Goal: Information Seeking & Learning: Learn about a topic

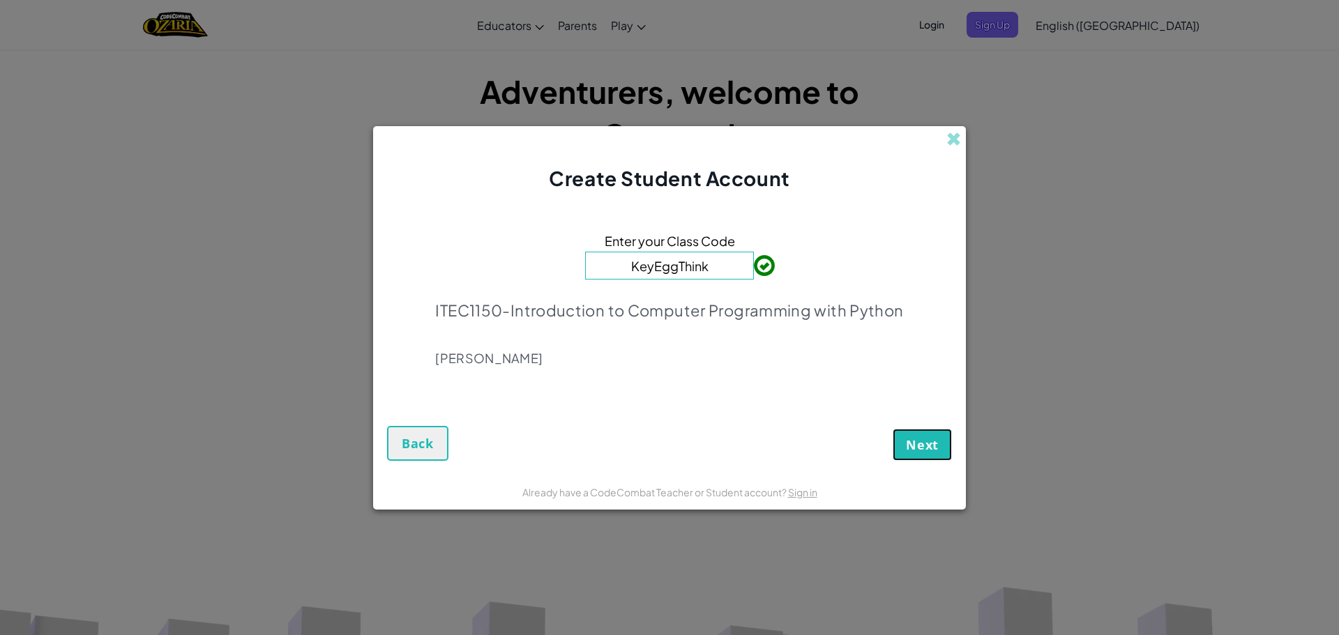
click at [895, 450] on button "Next" at bounding box center [921, 445] width 59 height 32
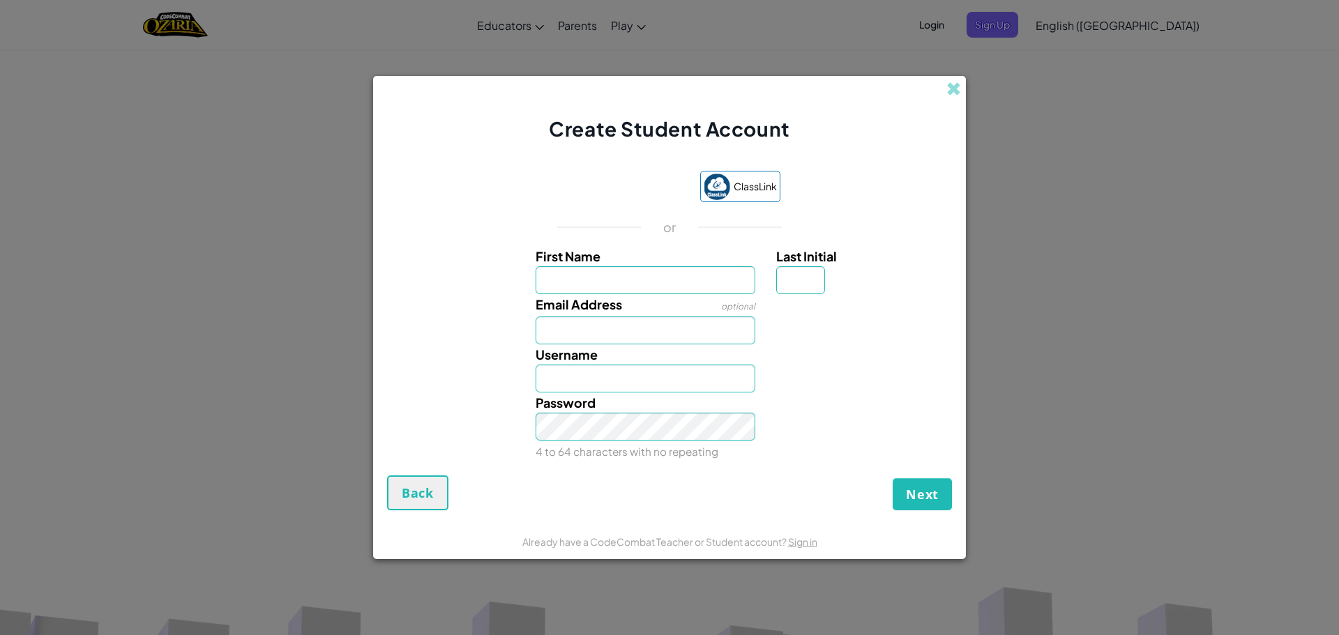
type input "T"
type input "[PERSON_NAME]"
click at [798, 275] on input "Last Initial" at bounding box center [800, 280] width 49 height 28
type input "H"
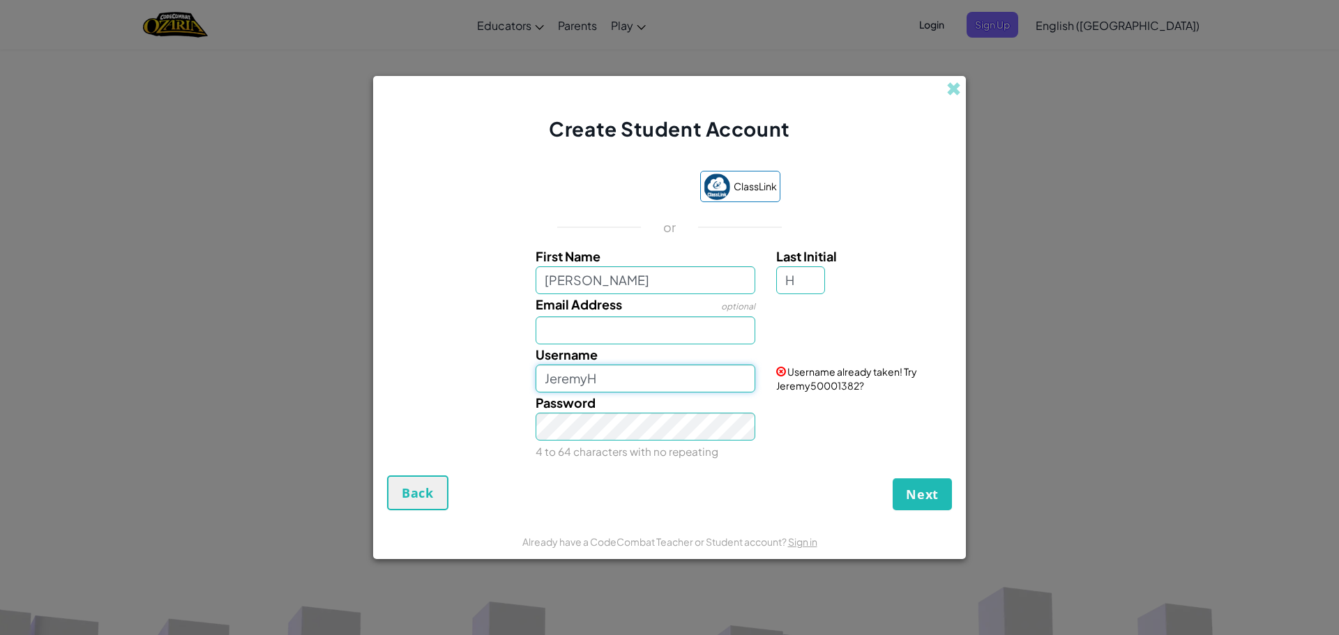
click at [641, 381] on input "JeremyH" at bounding box center [645, 379] width 220 height 28
type input "J"
type input "RealJH1122"
click at [666, 328] on input "Email Address" at bounding box center [645, 331] width 220 height 28
type input "jeremy.hill@go.minneapolis.edu"
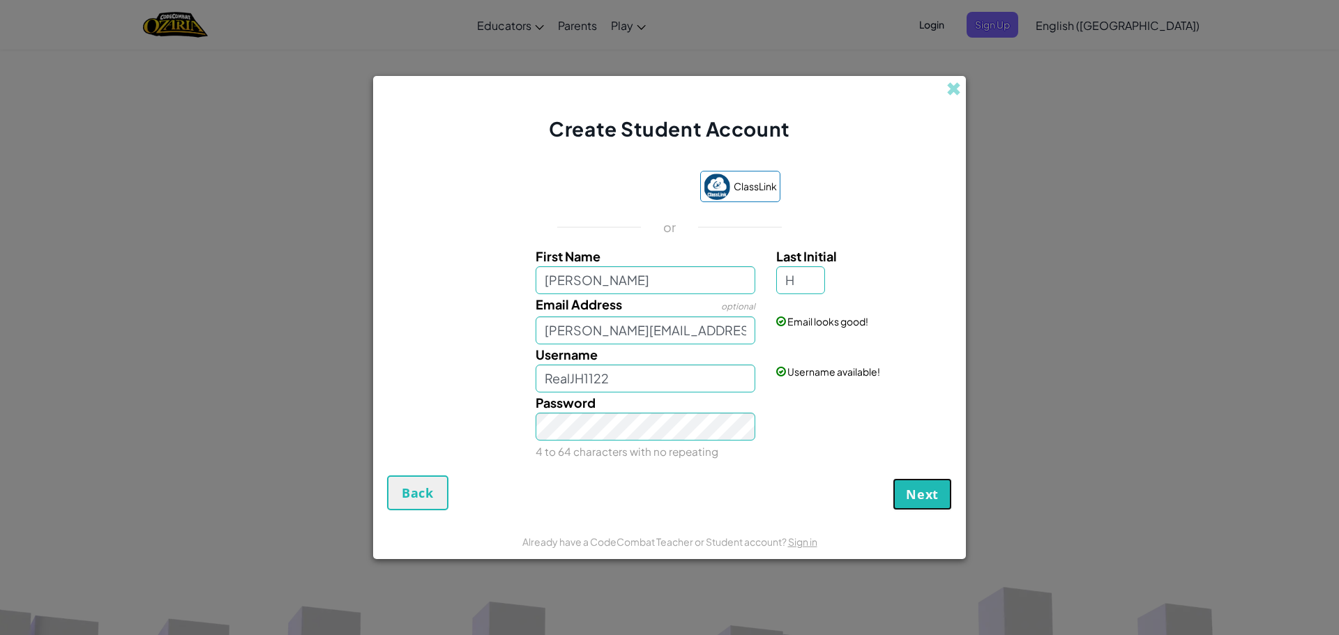
click at [924, 496] on span "Next" at bounding box center [922, 494] width 33 height 17
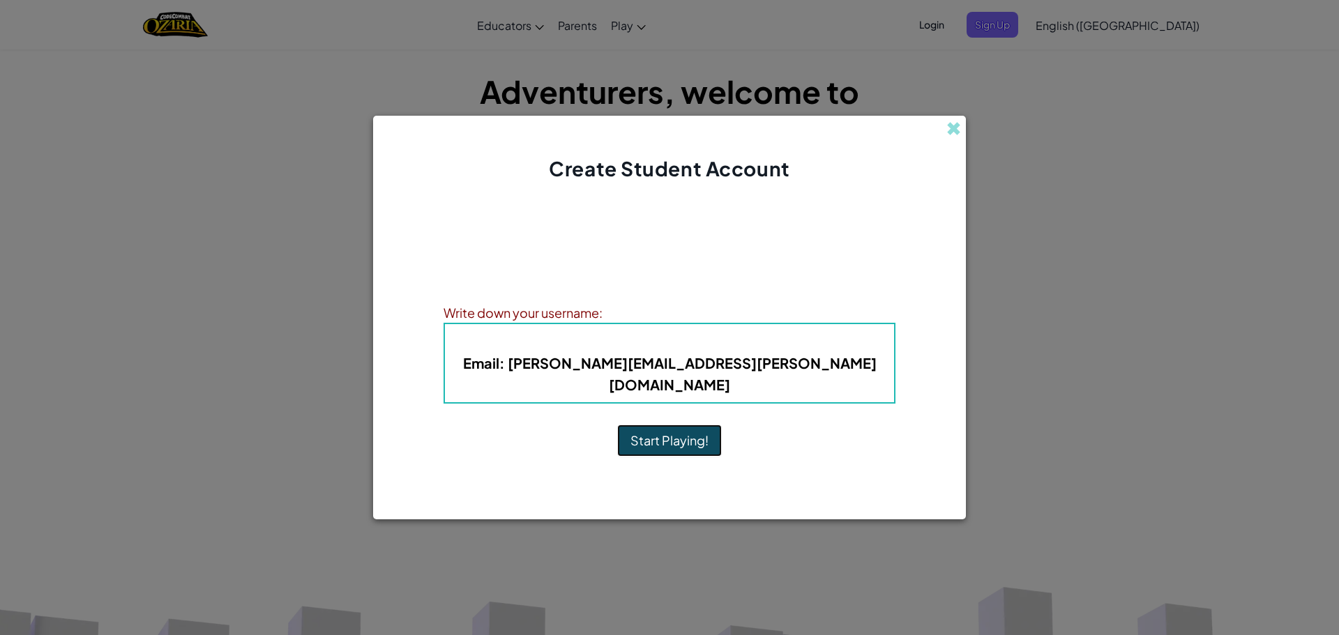
click at [695, 425] on button "Start Playing!" at bounding box center [669, 441] width 105 height 32
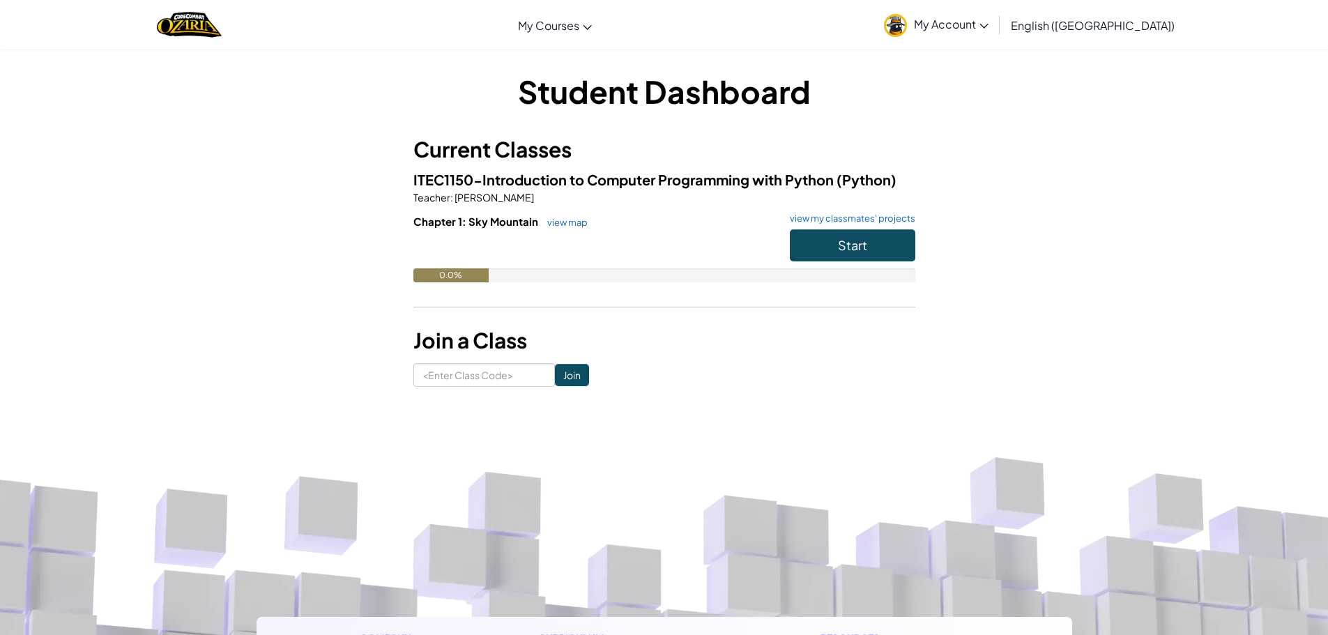
click at [907, 29] on img at bounding box center [895, 25] width 23 height 23
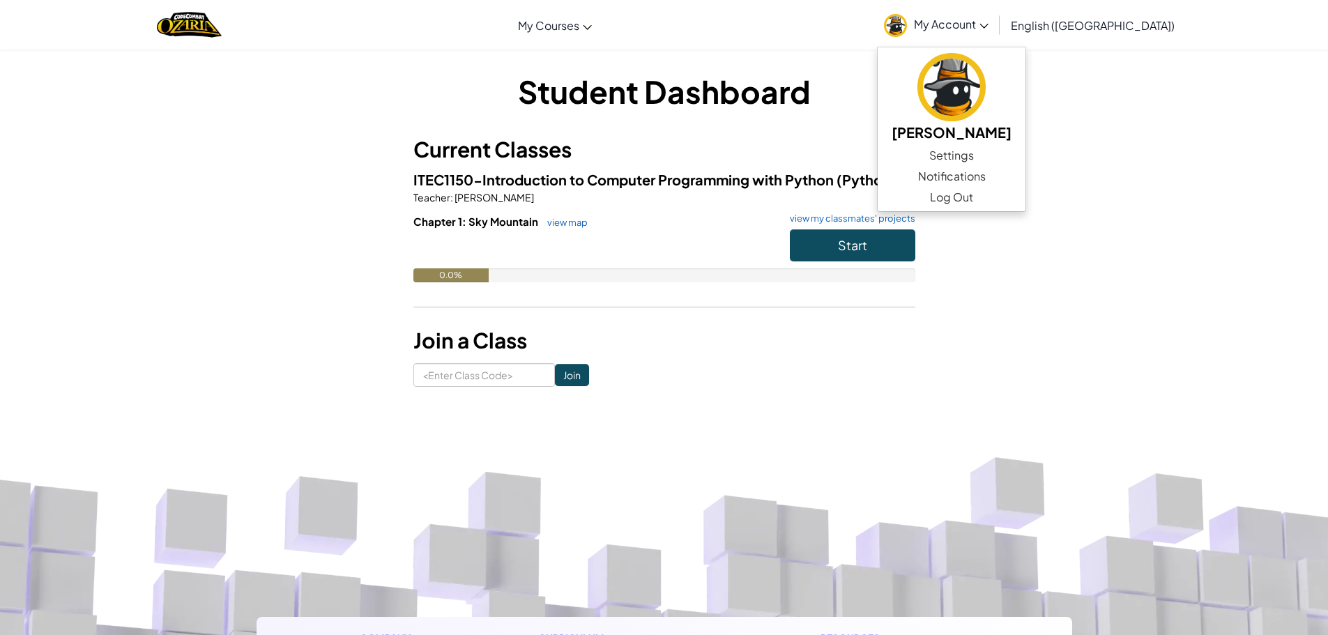
click at [989, 19] on span "My Account" at bounding box center [951, 24] width 75 height 15
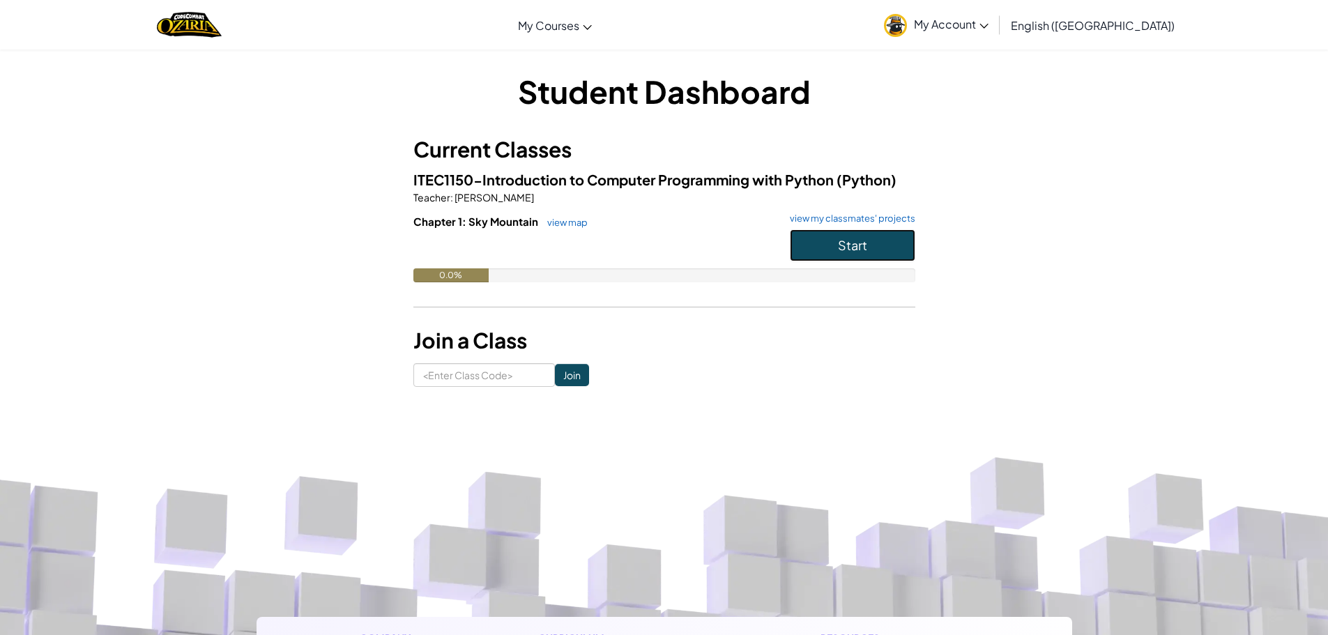
click at [861, 246] on span "Start" at bounding box center [852, 245] width 29 height 16
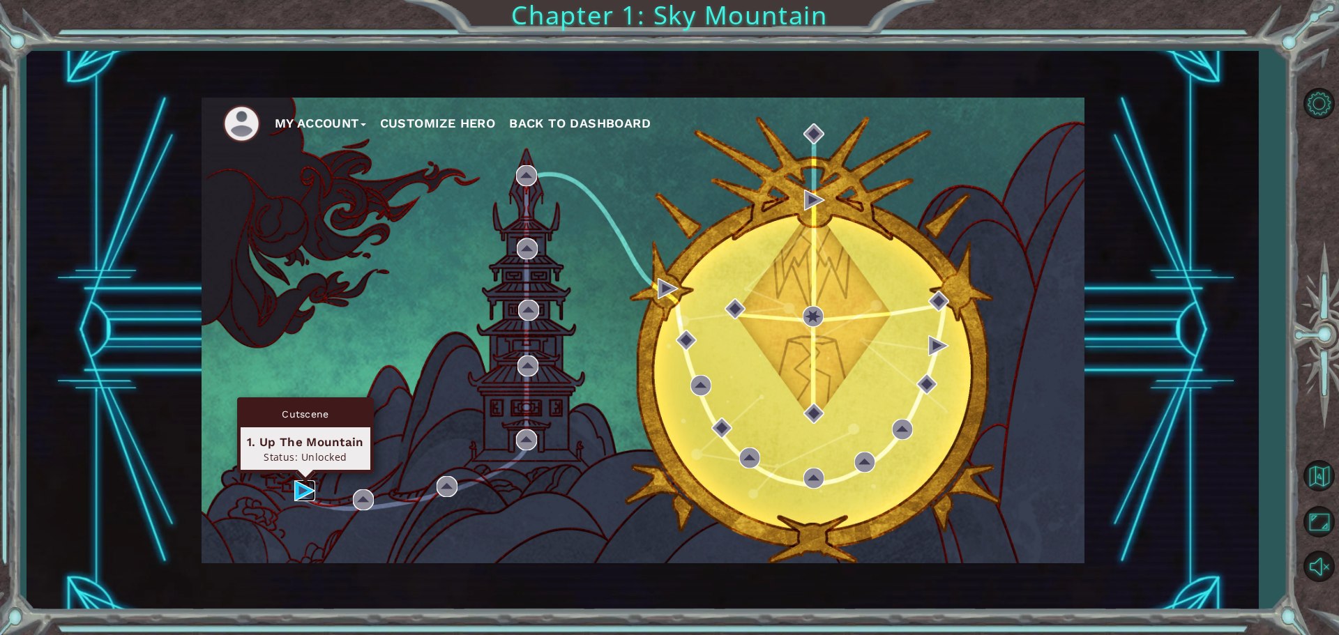
click at [298, 492] on img at bounding box center [304, 490] width 21 height 21
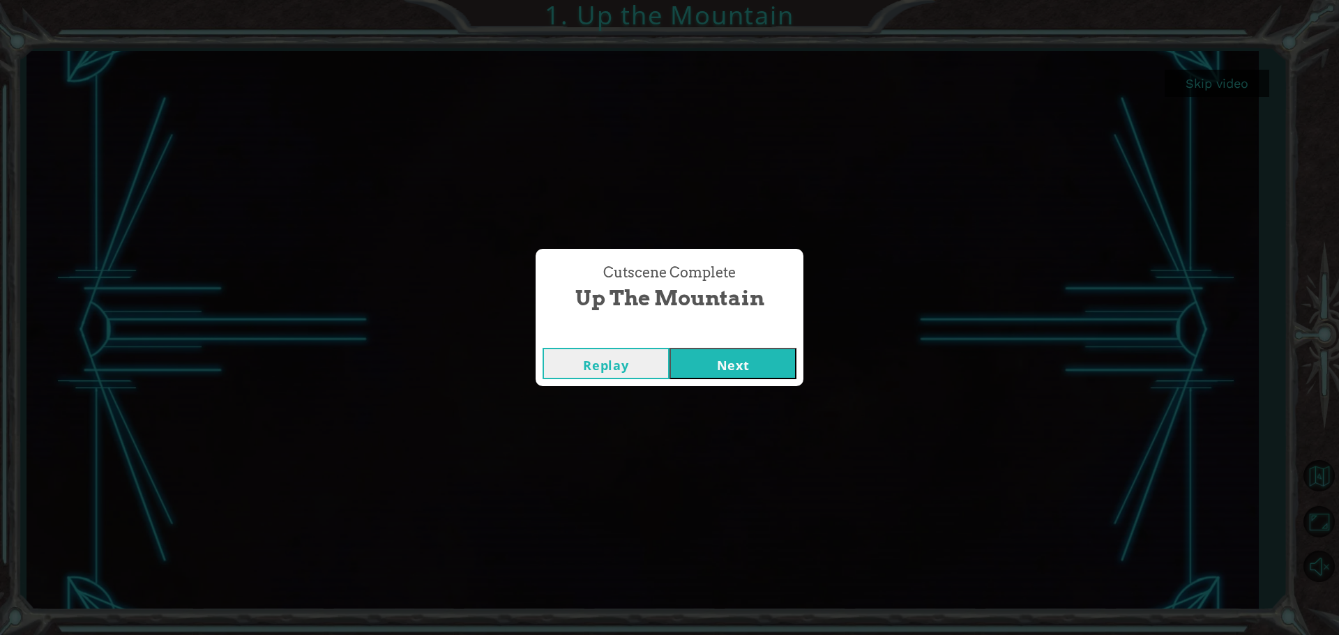
click at [745, 377] on button "Next" at bounding box center [732, 363] width 127 height 31
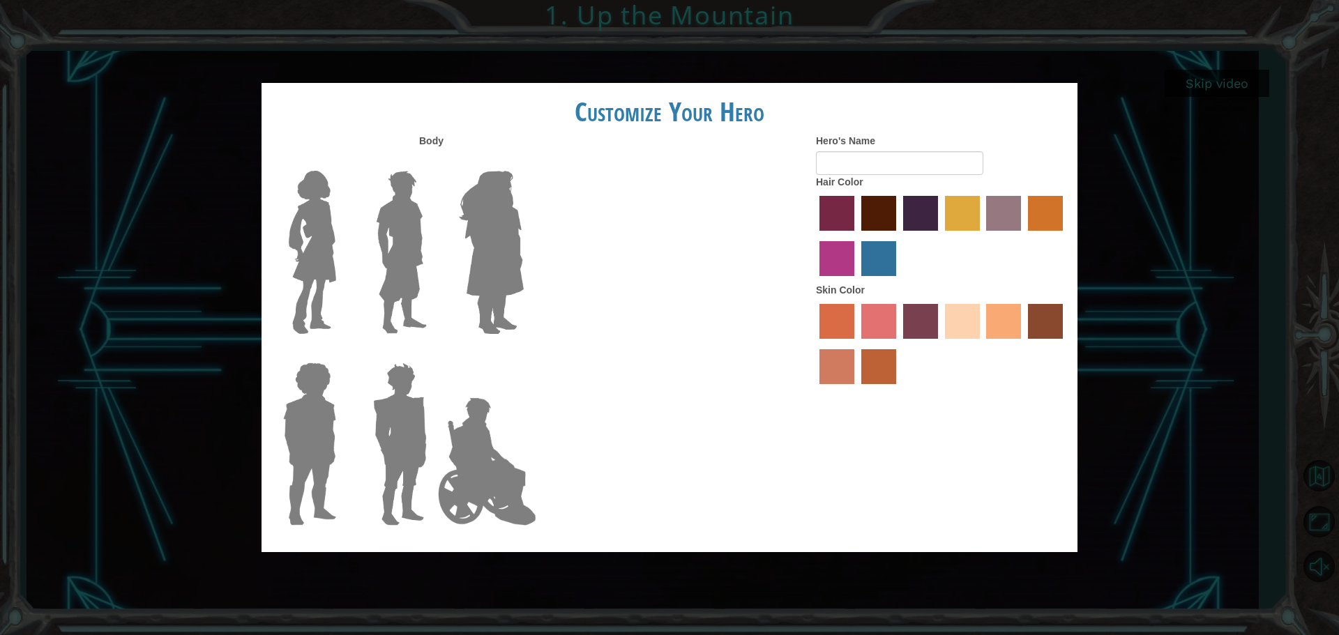
click at [395, 259] on img at bounding box center [401, 252] width 62 height 174
click at [432, 162] on input "Hero Lars" at bounding box center [432, 162] width 0 height 0
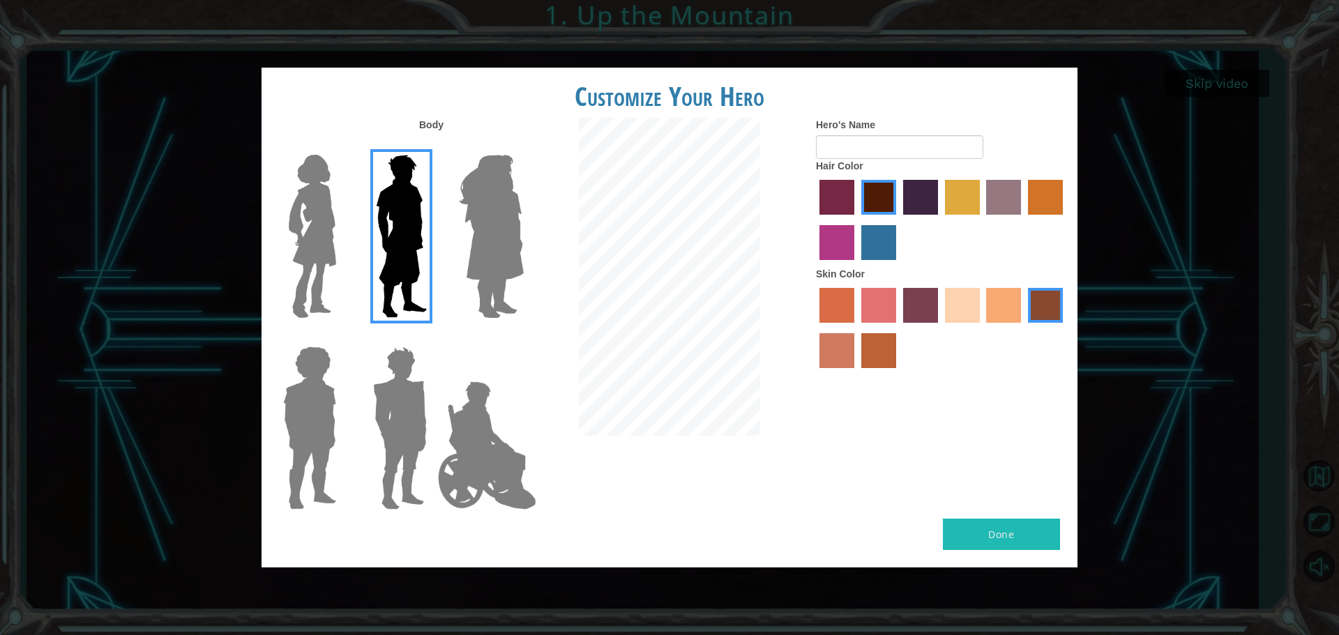
click at [871, 353] on label "smoke tree skin color" at bounding box center [878, 350] width 35 height 35
click at [856, 373] on input "smoke tree skin color" at bounding box center [856, 373] width 0 height 0
click at [871, 150] on input "Hero's Name" at bounding box center [899, 147] width 167 height 24
type input "[PERSON_NAME]"
click at [987, 526] on button "Done" at bounding box center [1001, 534] width 117 height 31
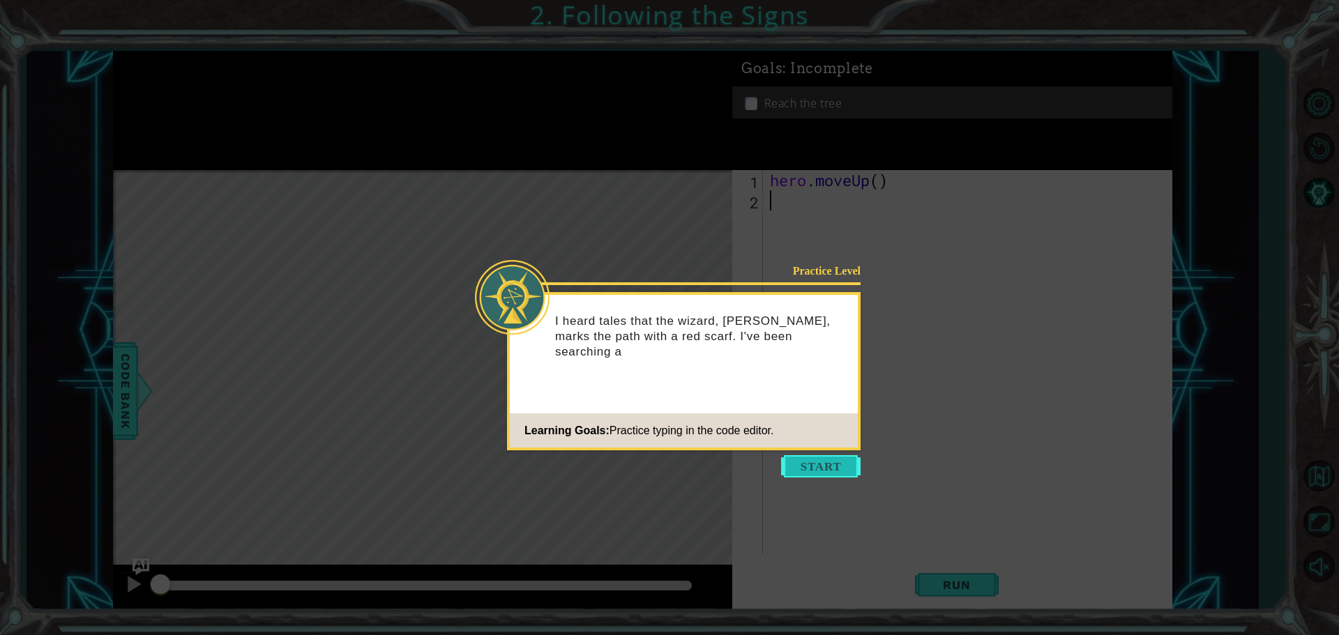
click at [825, 464] on button "Start" at bounding box center [820, 466] width 79 height 22
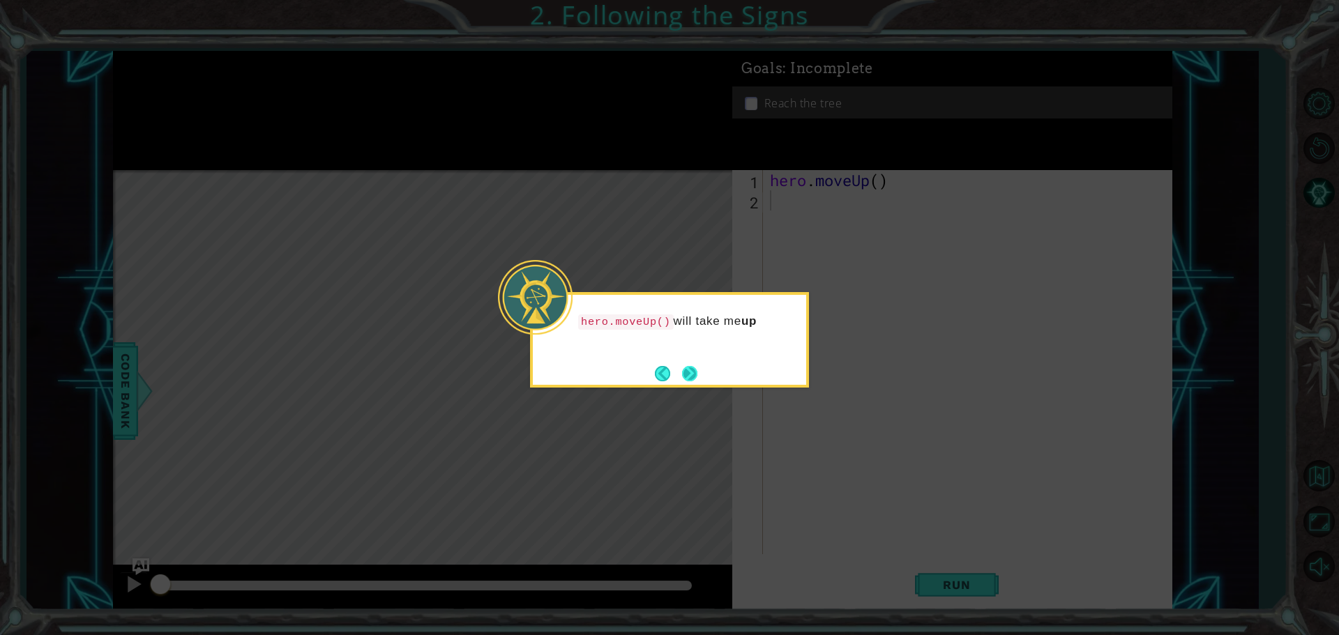
click at [690, 375] on button "Next" at bounding box center [689, 373] width 15 height 15
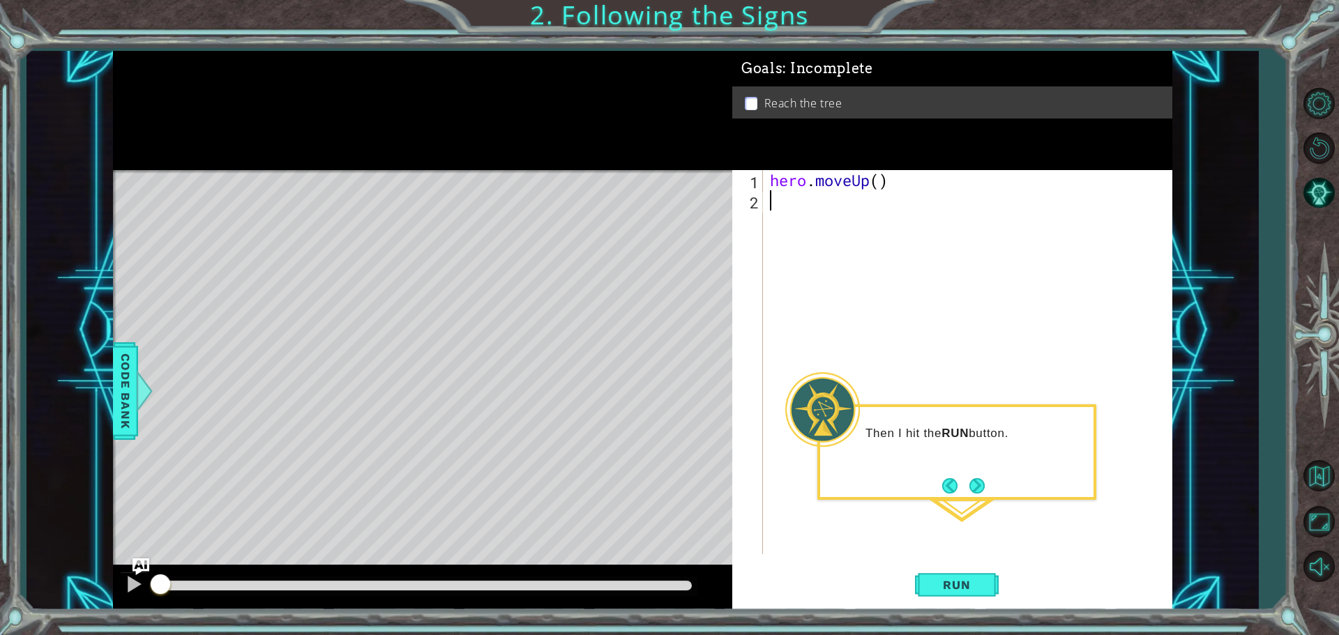
type textarea "h"
click at [819, 219] on div "h ero.moveUp press enter" at bounding box center [892, 237] width 264 height 50
click at [950, 573] on button "Run" at bounding box center [957, 585] width 84 height 44
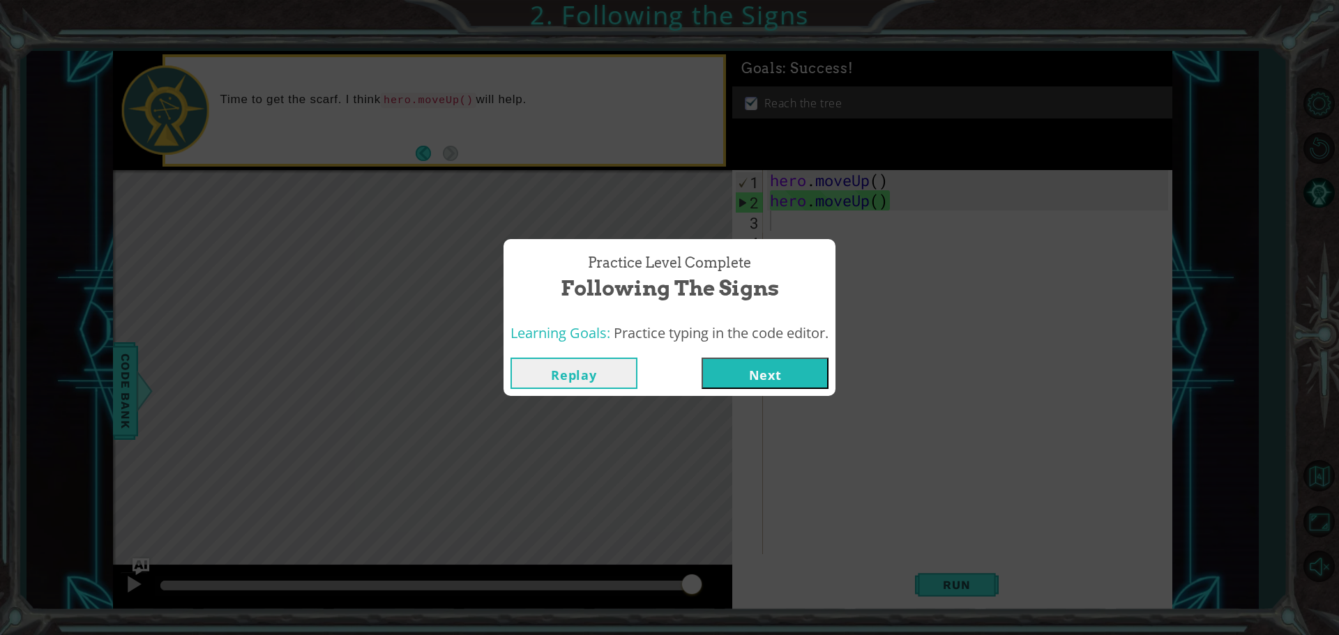
click at [762, 377] on button "Next" at bounding box center [764, 373] width 127 height 31
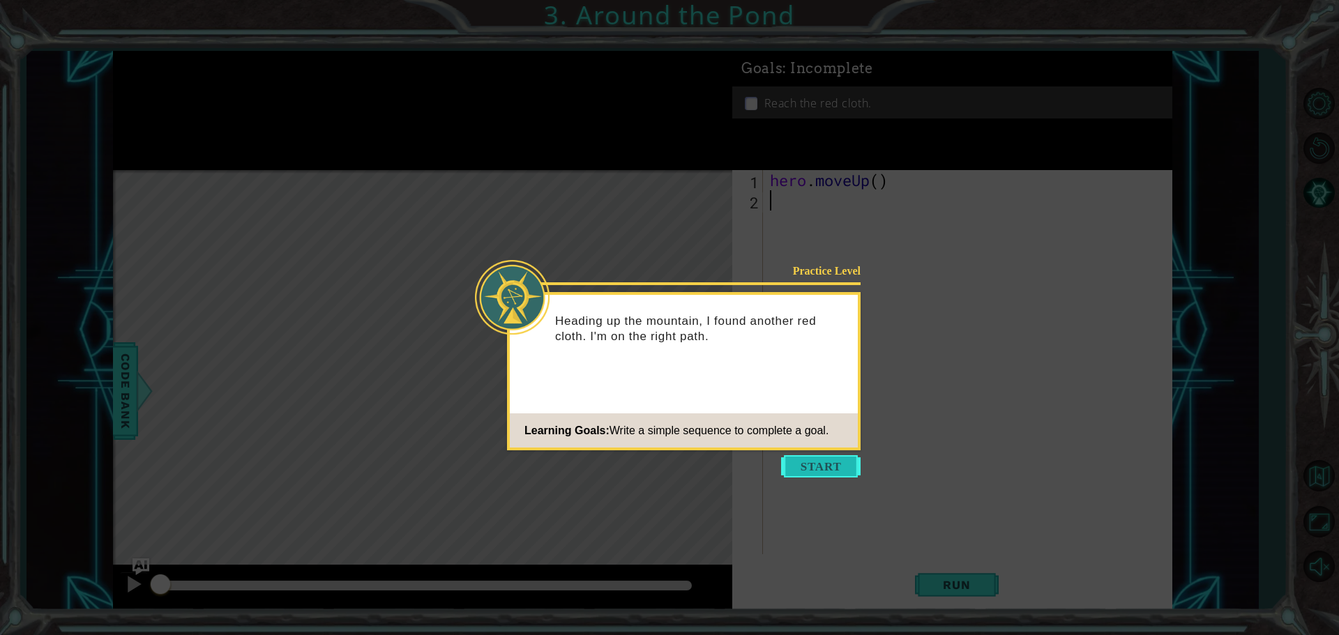
click at [837, 465] on button "Start" at bounding box center [820, 466] width 79 height 22
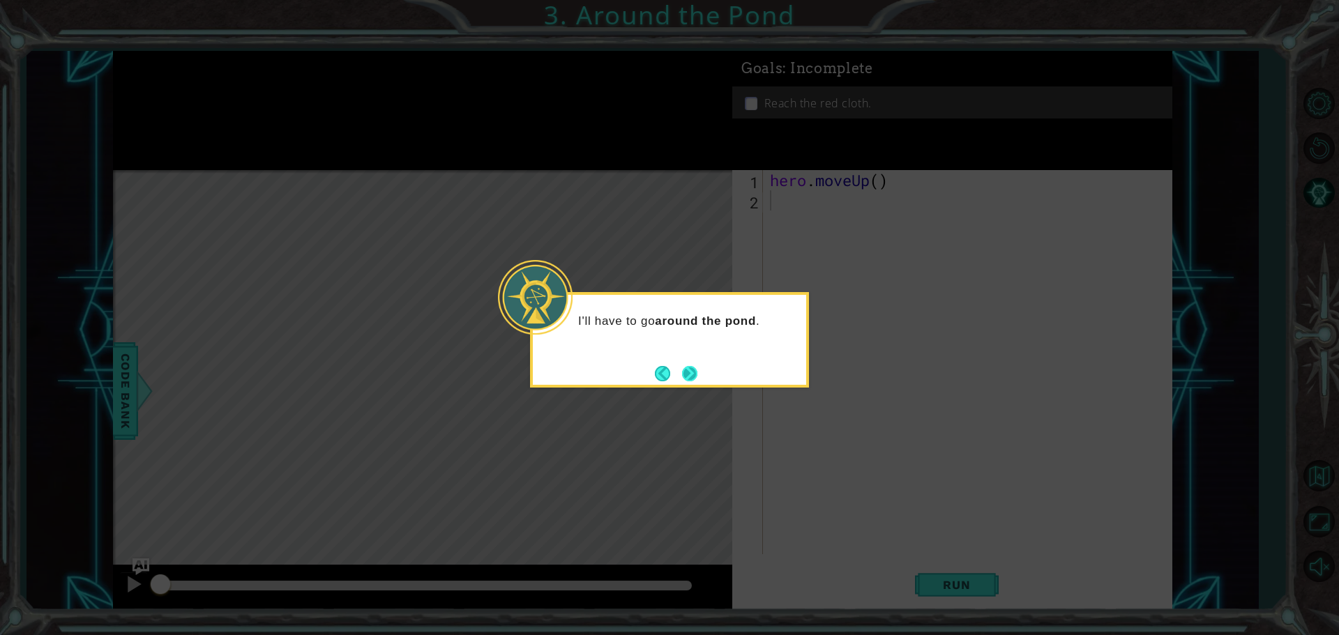
click at [694, 371] on button "Next" at bounding box center [689, 373] width 15 height 15
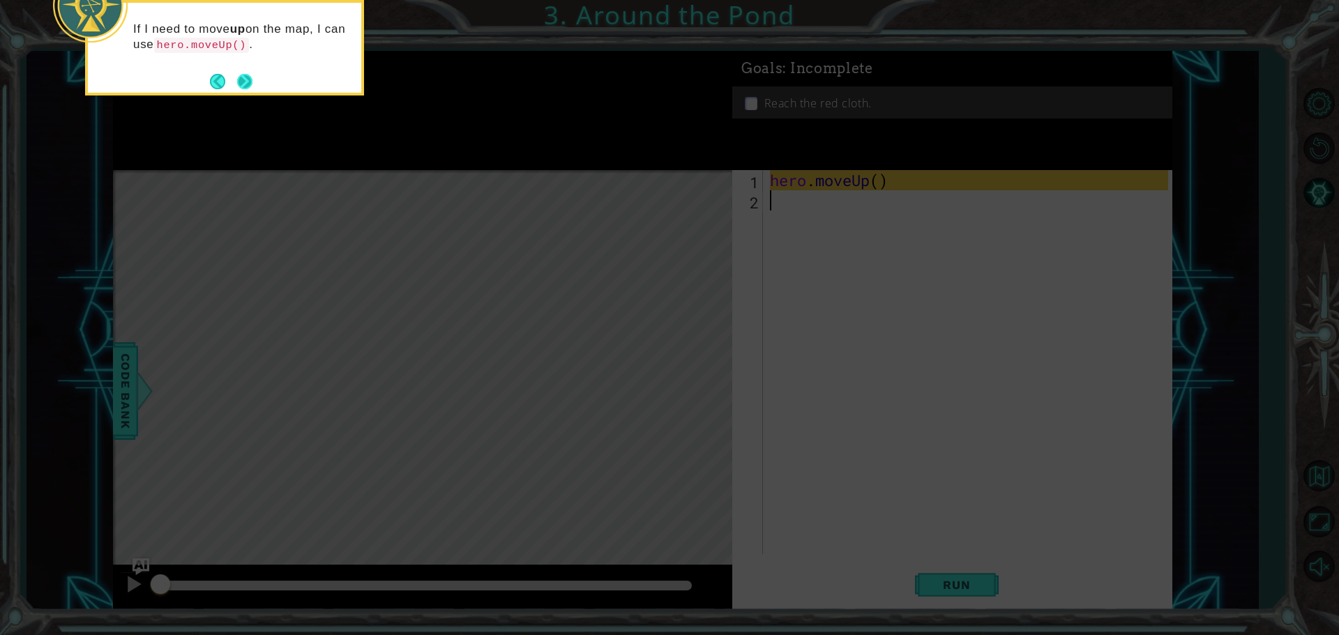
click at [243, 81] on button "Next" at bounding box center [244, 81] width 15 height 15
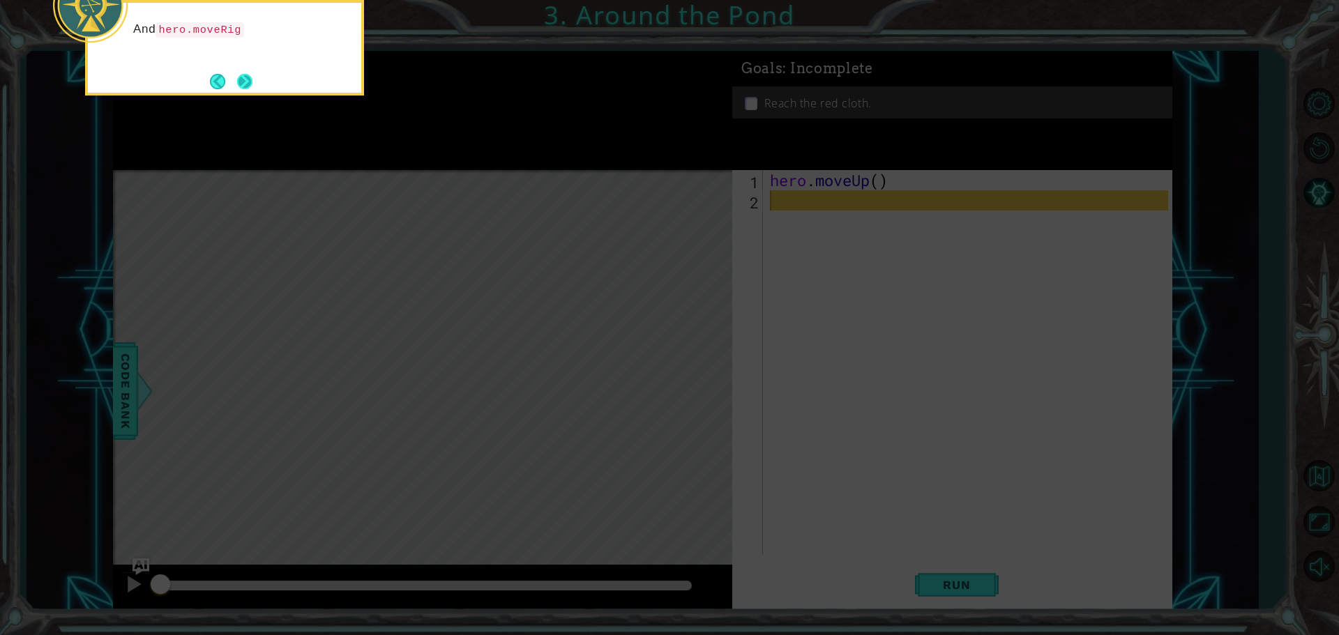
click at [243, 81] on button "Next" at bounding box center [244, 81] width 15 height 15
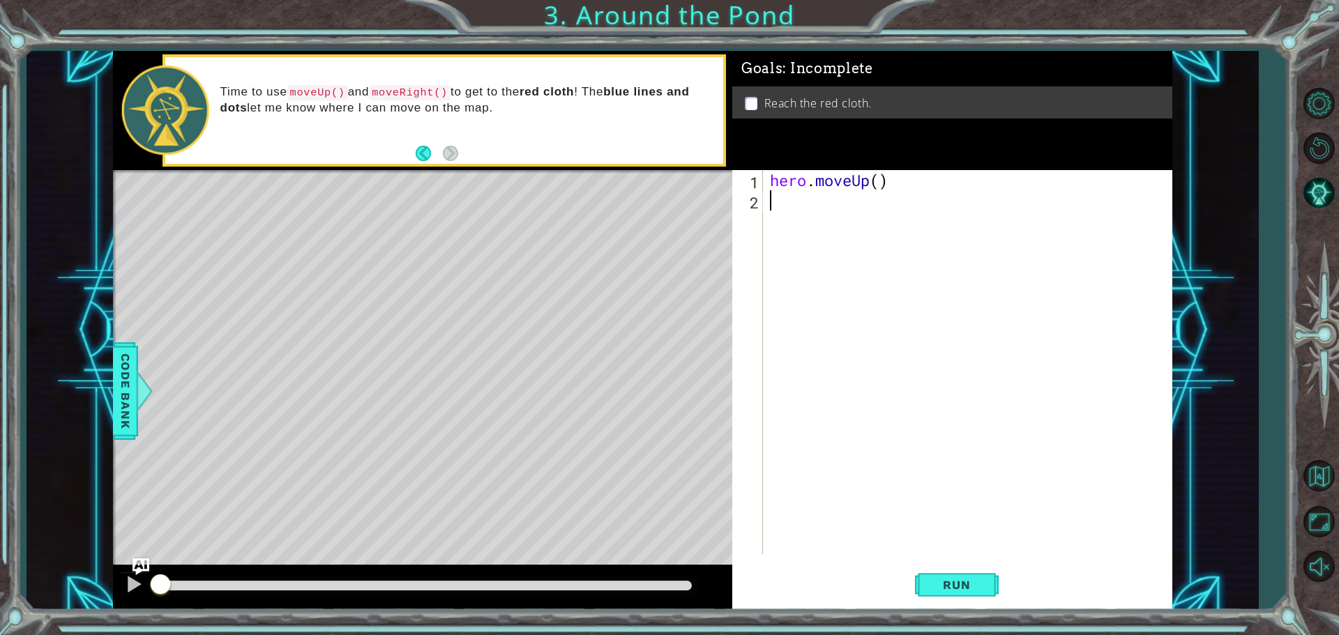
type textarea "h"
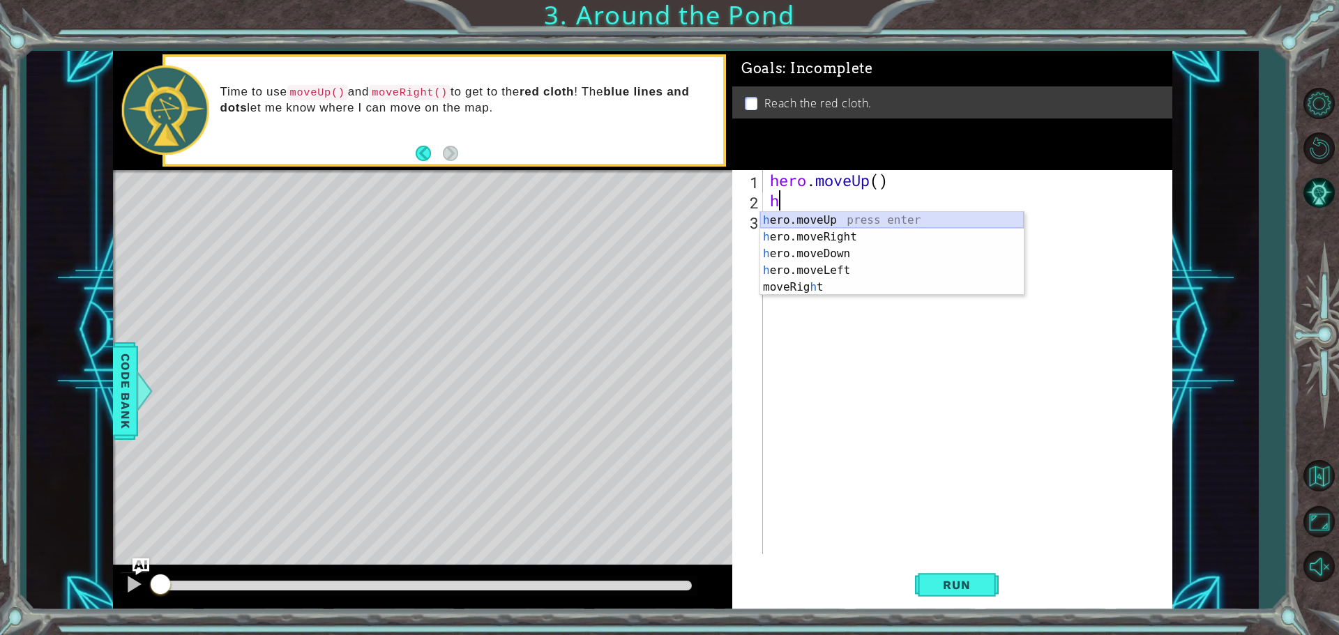
click at [806, 220] on div "h ero.moveUp press enter h ero.moveRight press enter h ero.moveDown press enter…" at bounding box center [892, 270] width 264 height 117
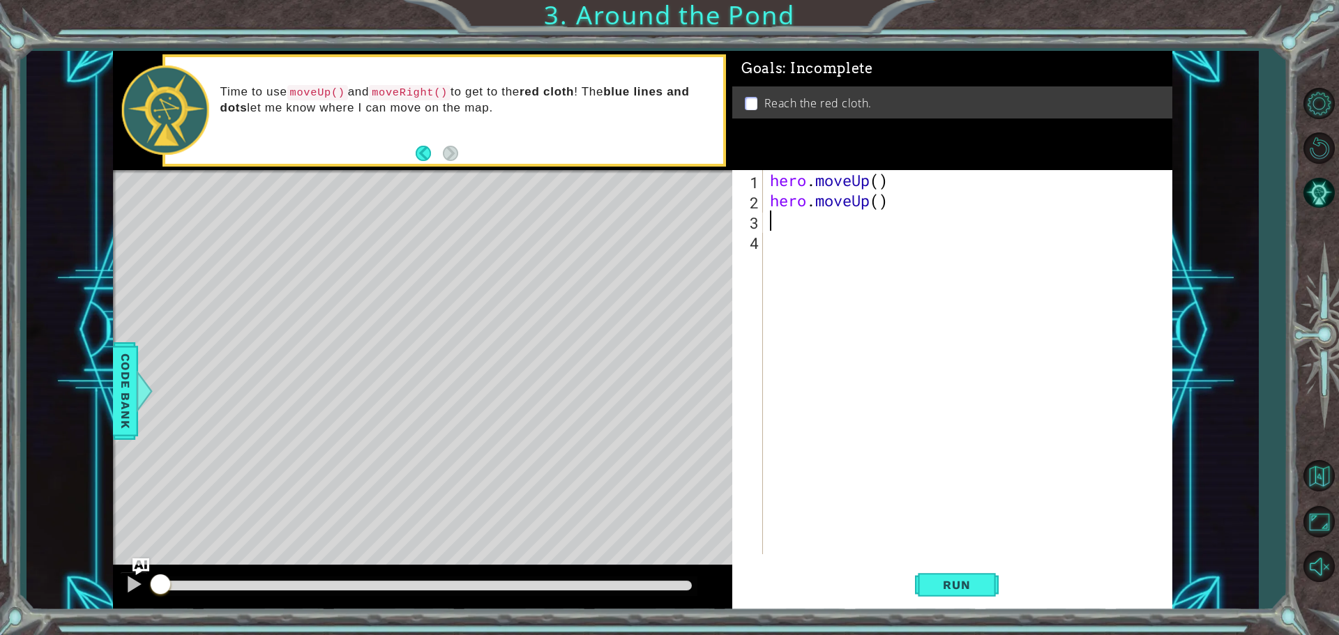
type textarea "h"
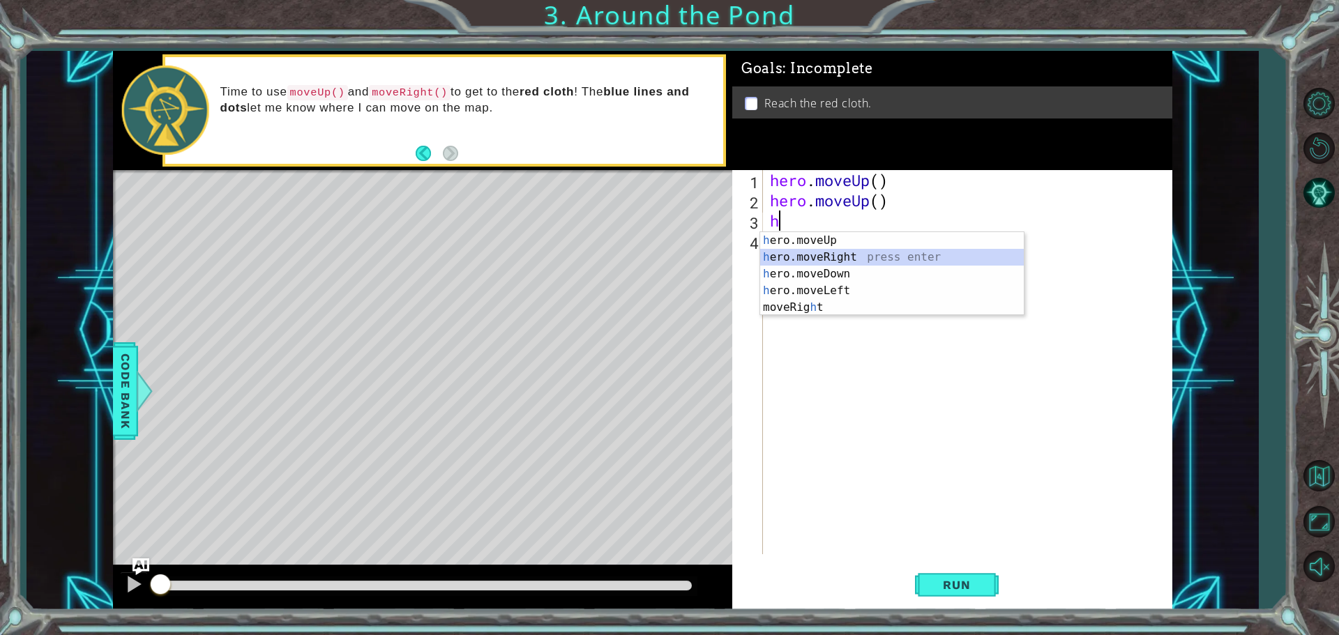
click at [847, 261] on div "h ero.moveUp press enter h ero.moveRight press enter h ero.moveDown press enter…" at bounding box center [892, 290] width 264 height 117
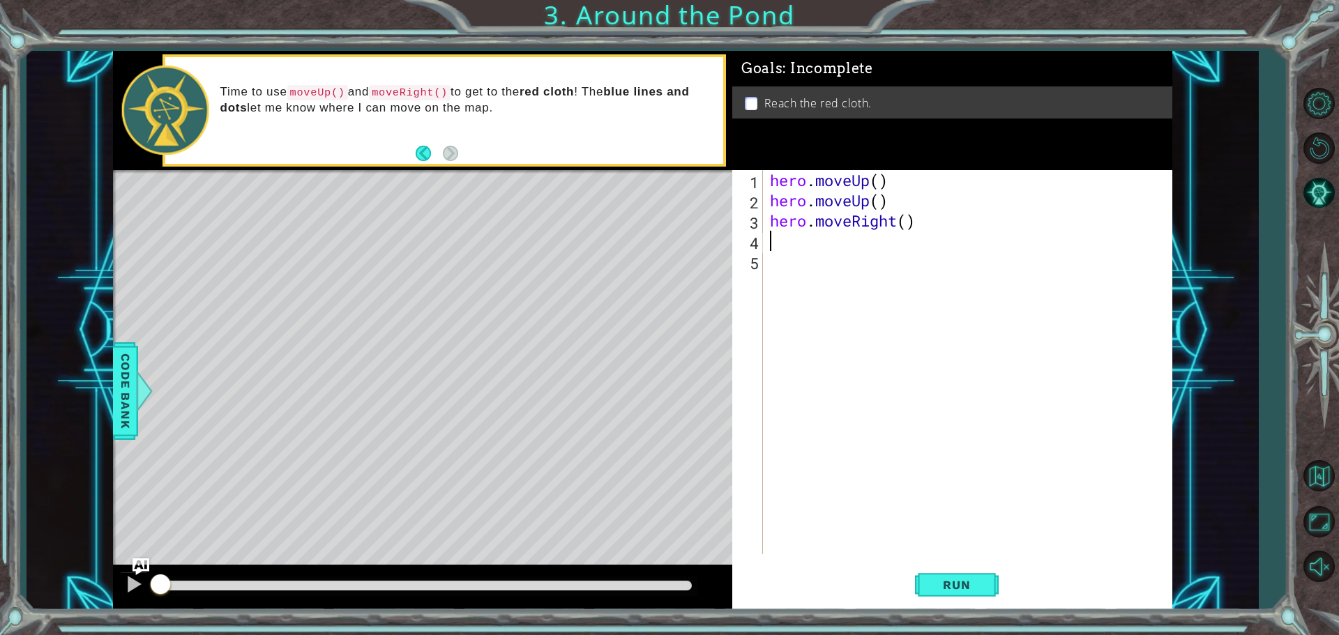
type textarea "h"
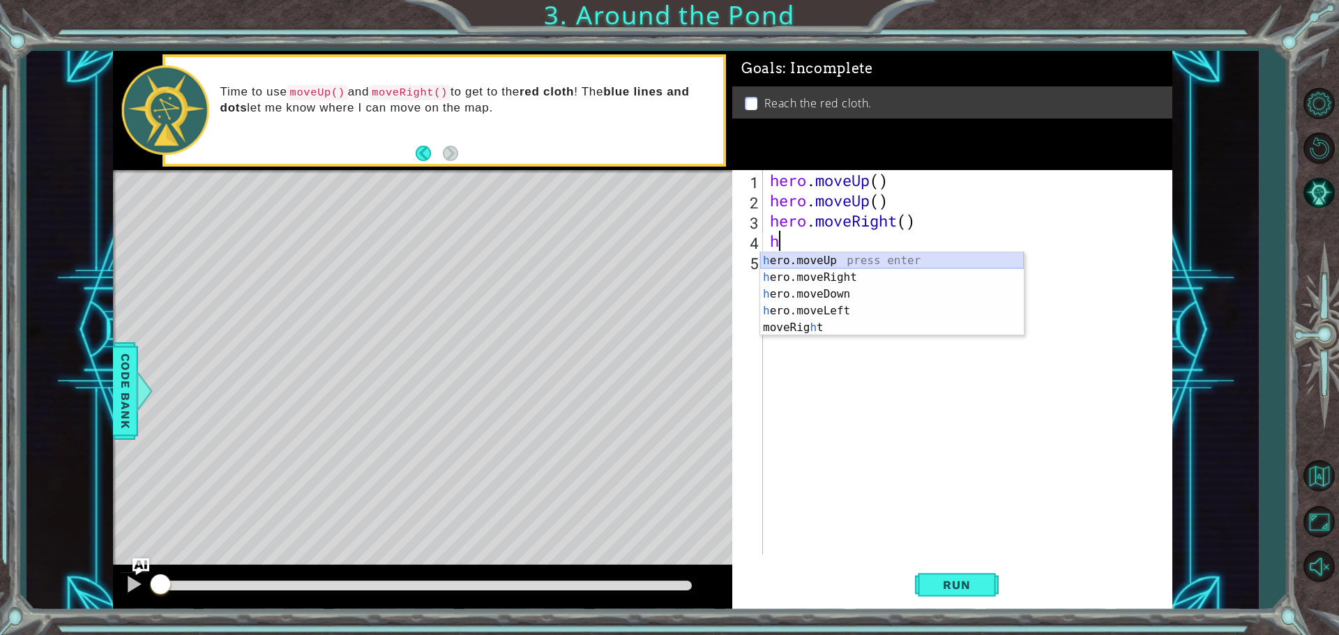
click at [845, 261] on div "h ero.moveUp press enter h ero.moveRight press enter h ero.moveDown press enter…" at bounding box center [892, 310] width 264 height 117
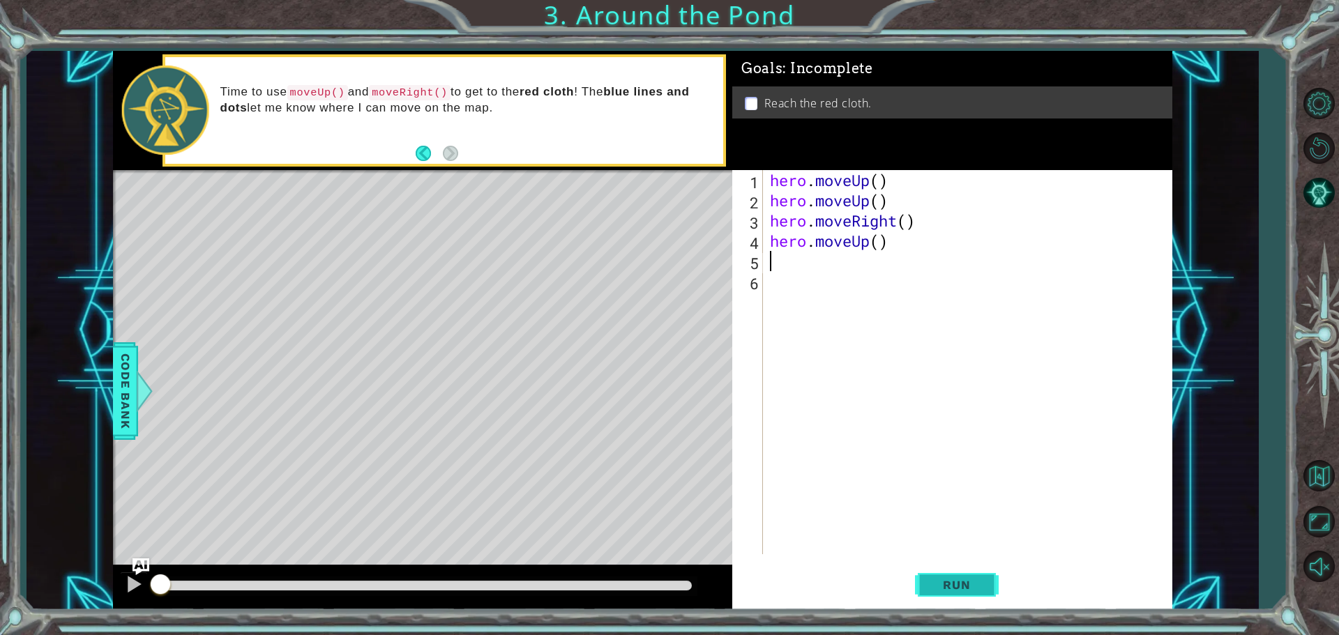
click at [967, 570] on button "Run" at bounding box center [957, 585] width 84 height 44
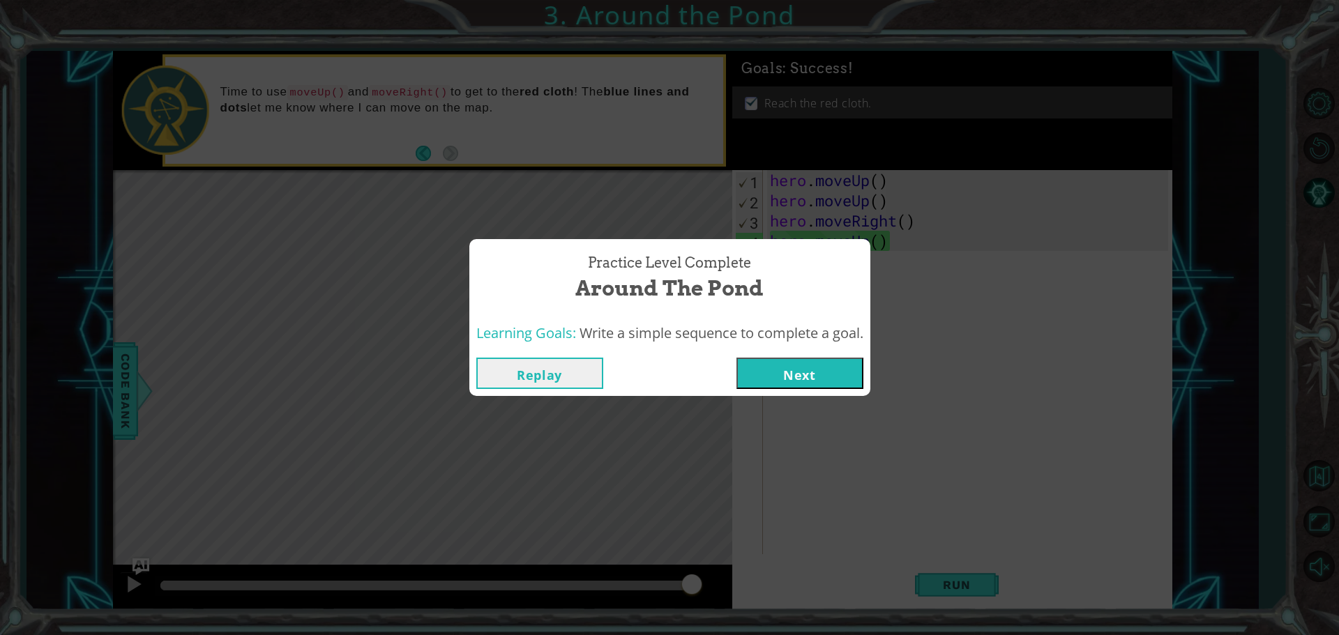
click at [814, 379] on button "Next" at bounding box center [799, 373] width 127 height 31
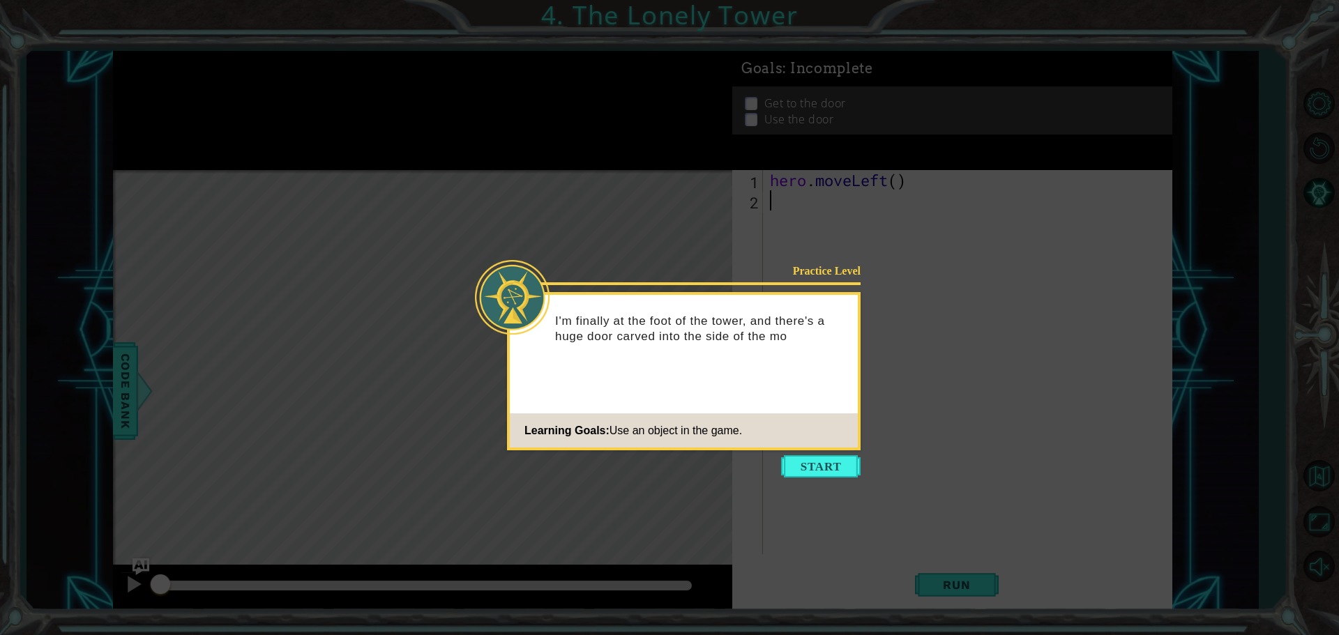
click at [1327, 132] on icon at bounding box center [669, 317] width 1339 height 635
click at [809, 195] on icon at bounding box center [669, 317] width 1339 height 635
click at [812, 462] on button "Start" at bounding box center [820, 466] width 79 height 22
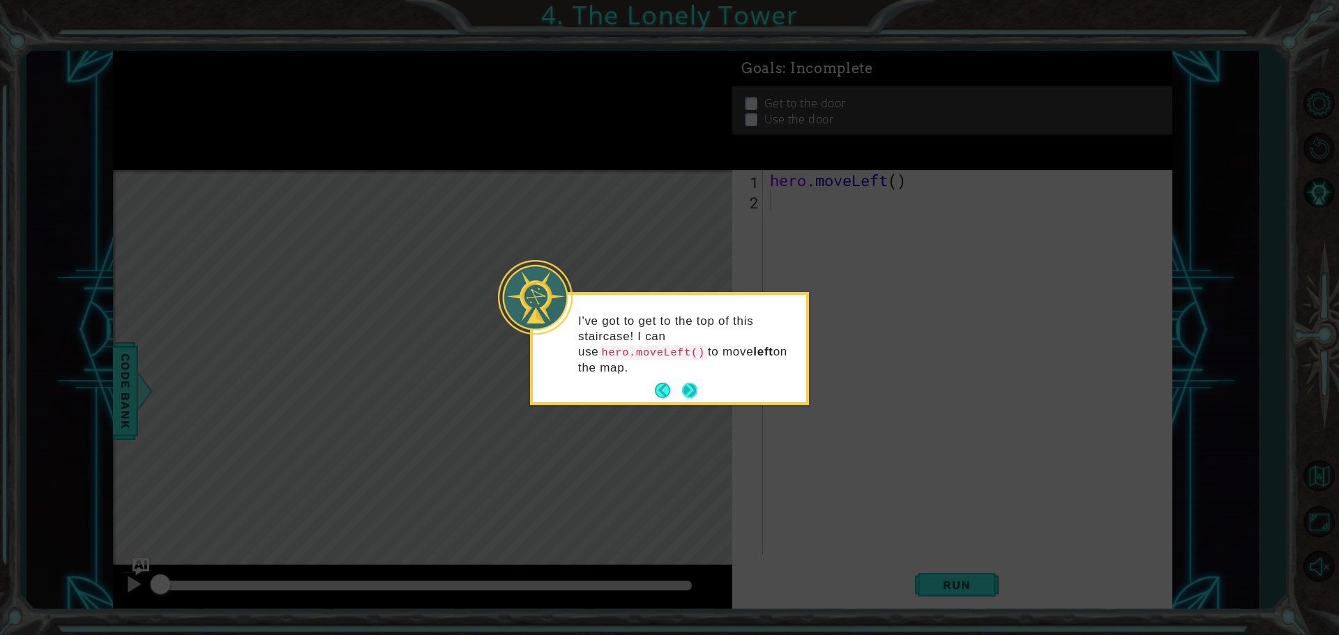
click at [692, 383] on button "Next" at bounding box center [689, 390] width 15 height 15
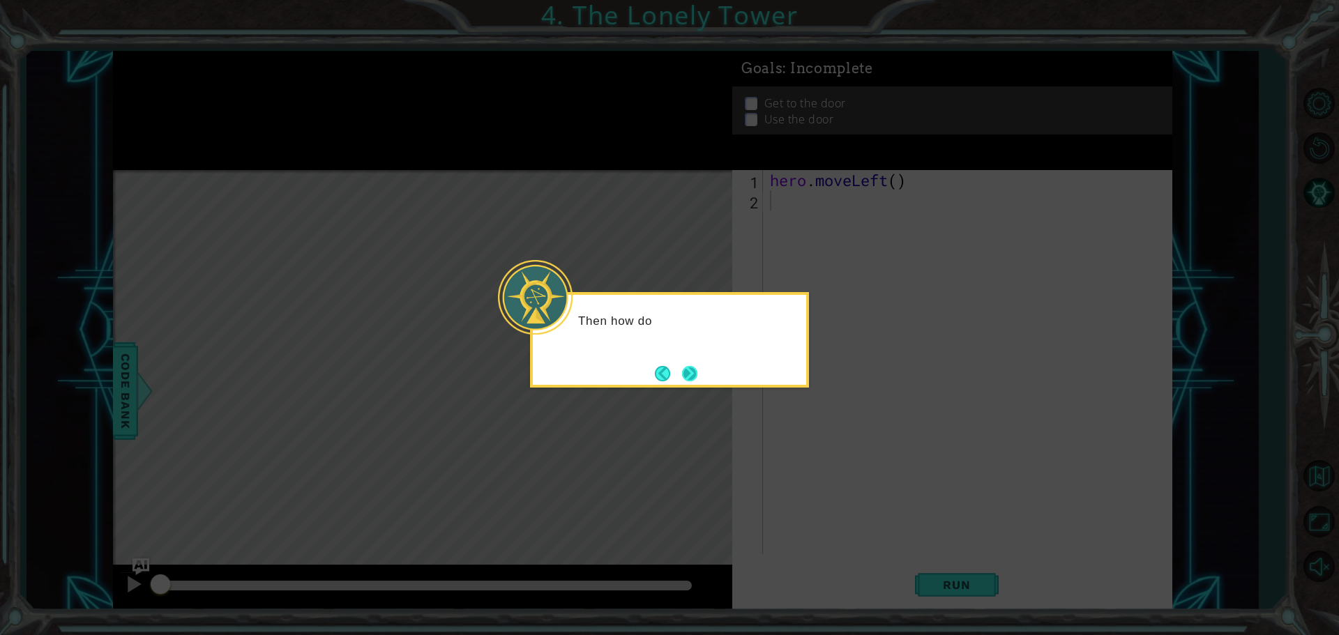
click at [689, 375] on button "Next" at bounding box center [689, 373] width 15 height 15
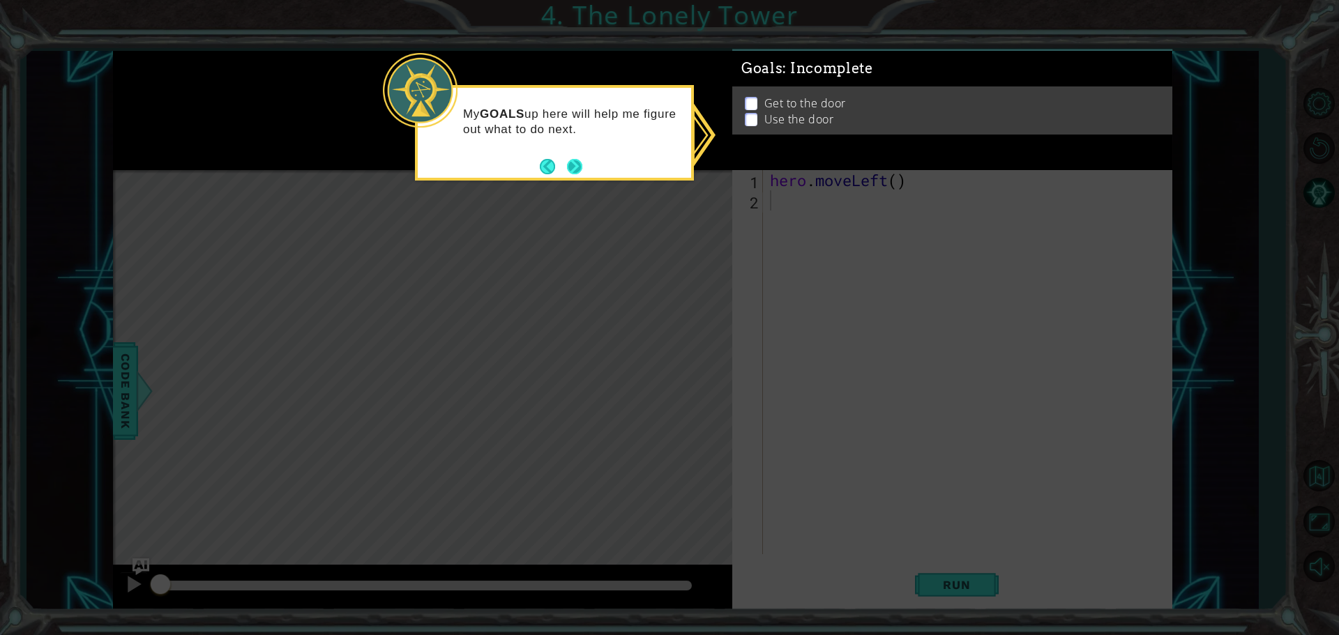
click at [580, 168] on button "Next" at bounding box center [574, 166] width 15 height 15
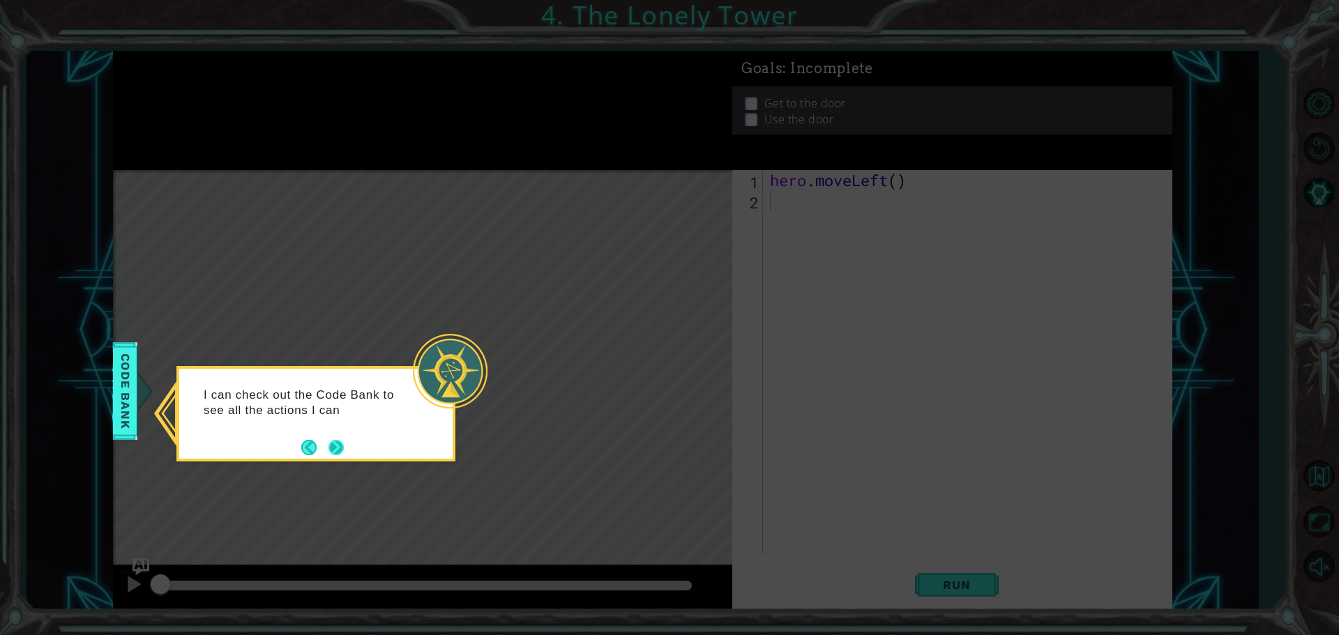
click at [339, 444] on button "Next" at bounding box center [335, 447] width 15 height 15
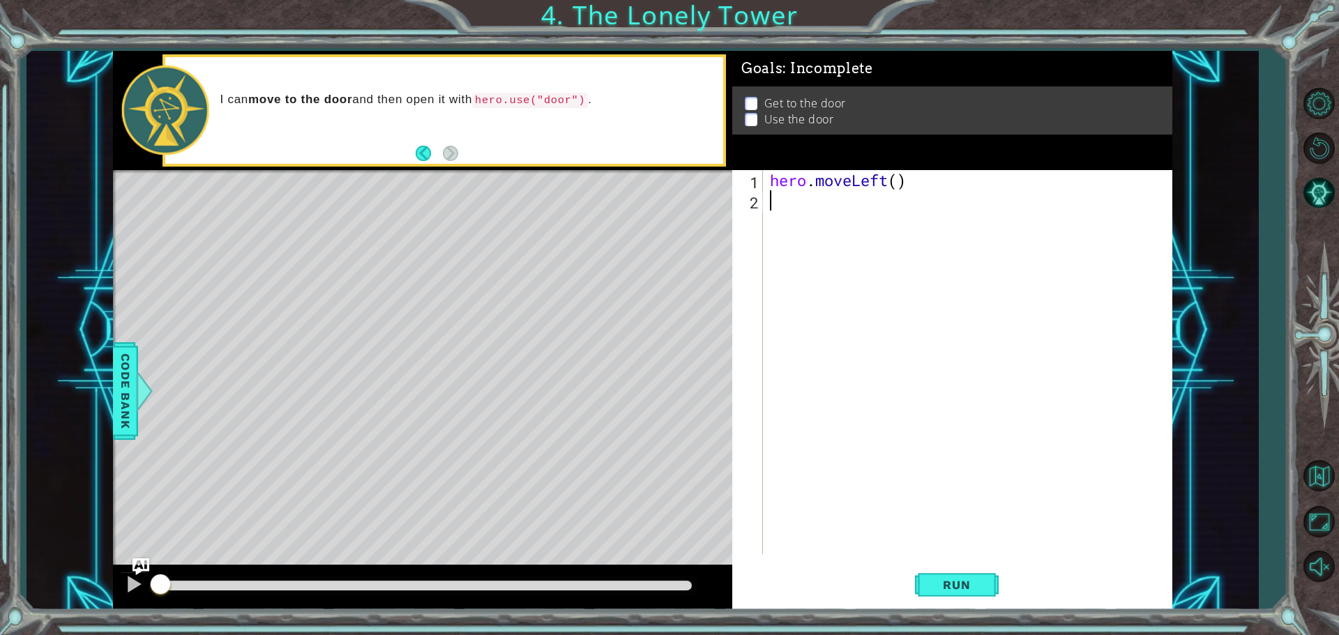
type textarea "h"
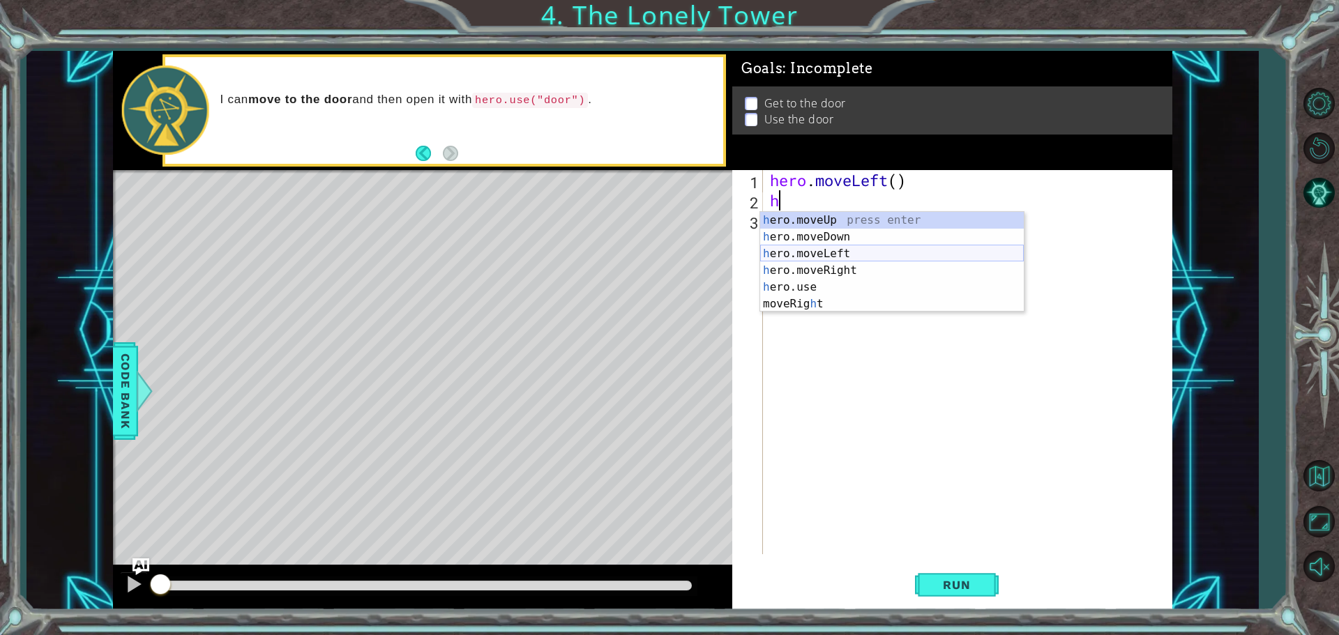
click at [825, 251] on div "h ero.moveUp press enter h ero.moveDown press enter h ero.moveLeft press enter …" at bounding box center [892, 279] width 264 height 134
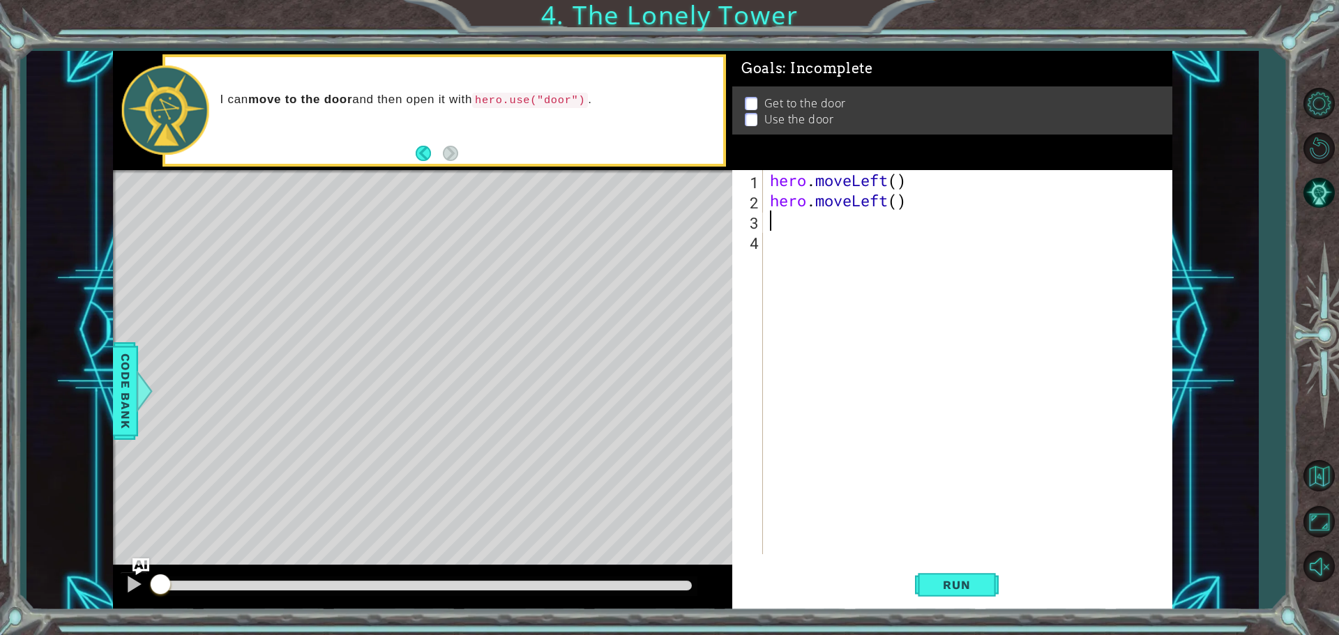
type textarea "h"
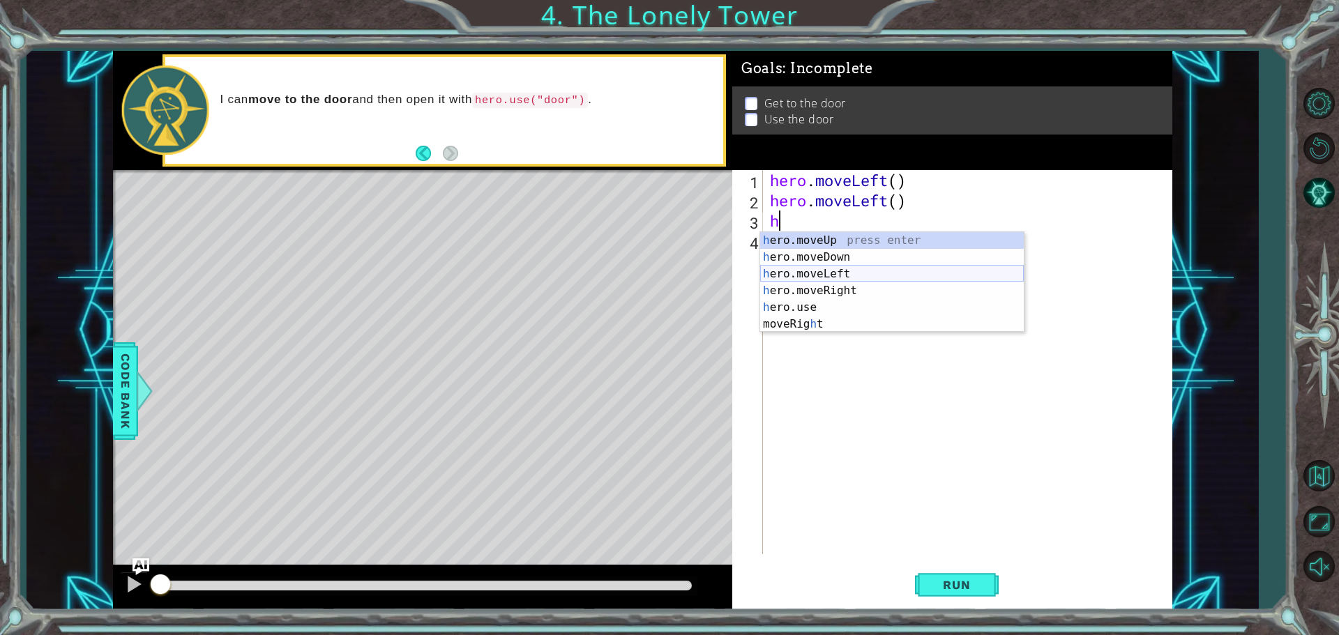
click at [833, 275] on div "h ero.moveUp press enter h ero.moveDown press enter h ero.moveLeft press enter …" at bounding box center [892, 299] width 264 height 134
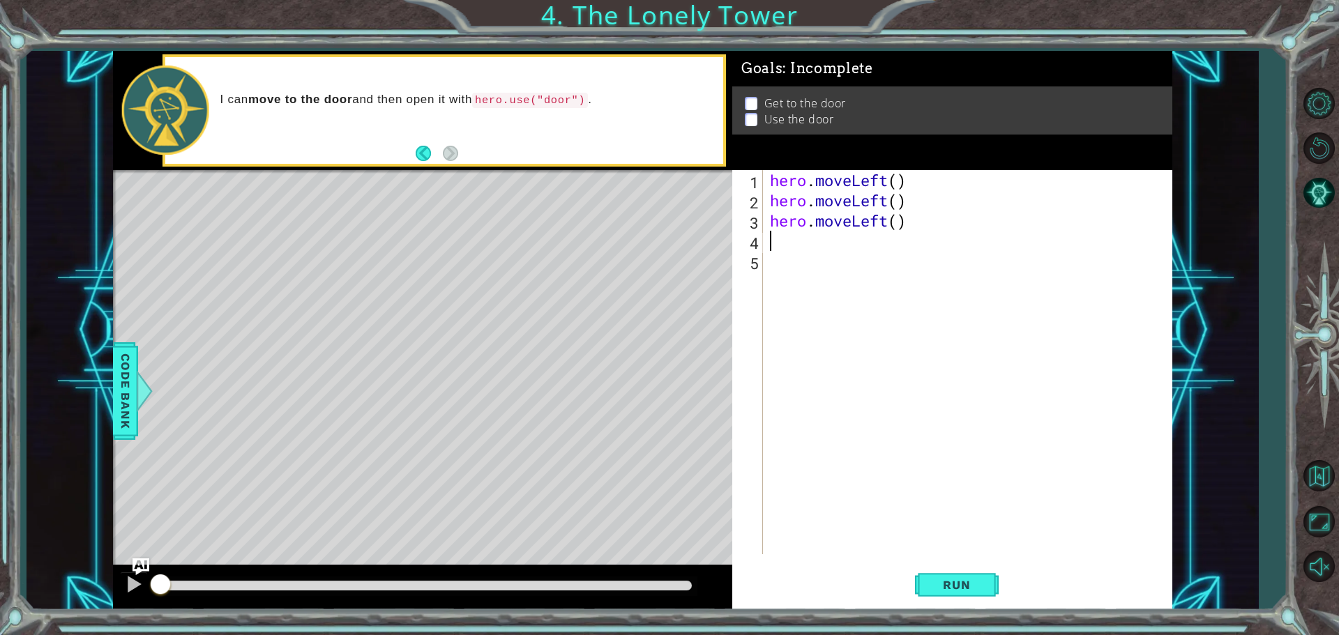
type textarea "h"
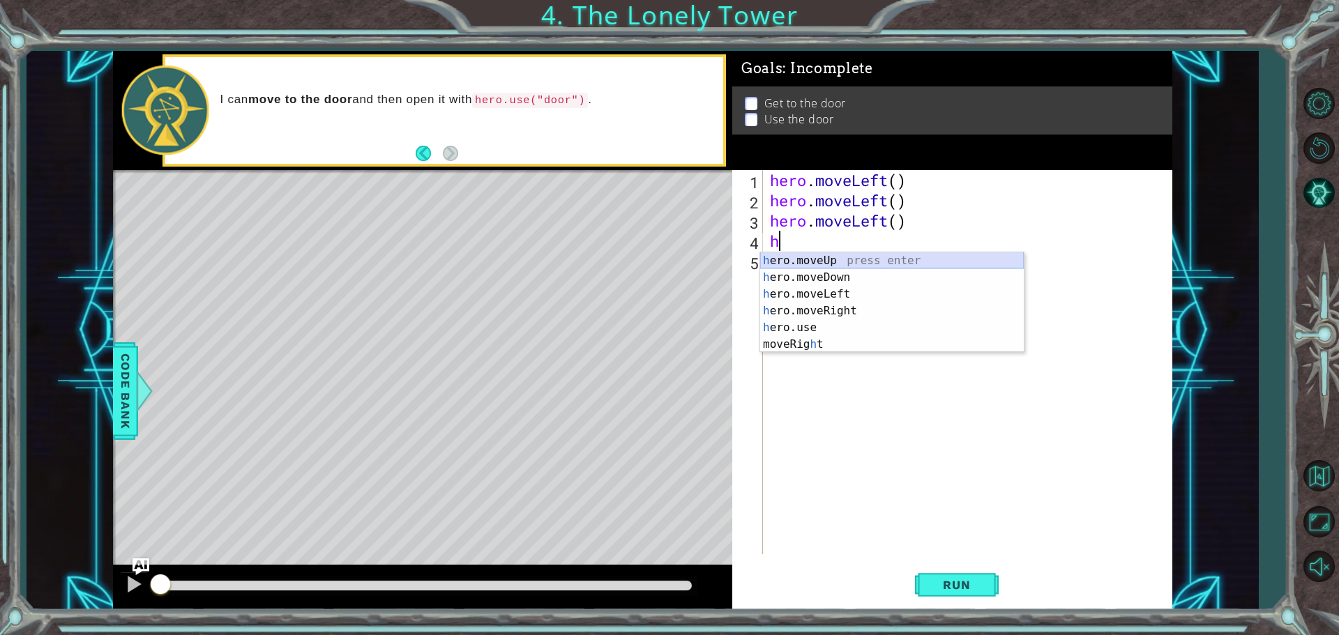
click at [861, 262] on div "h ero.moveUp press enter h ero.moveDown press enter h ero.moveLeft press enter …" at bounding box center [892, 319] width 264 height 134
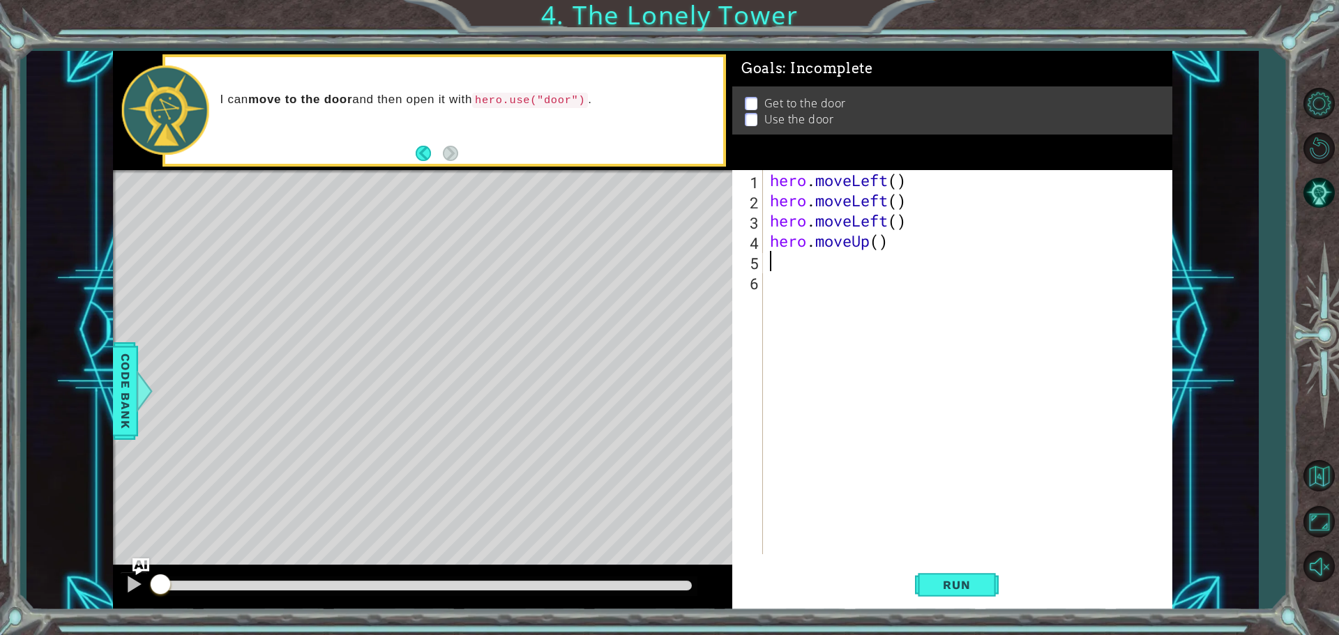
type textarea "h"
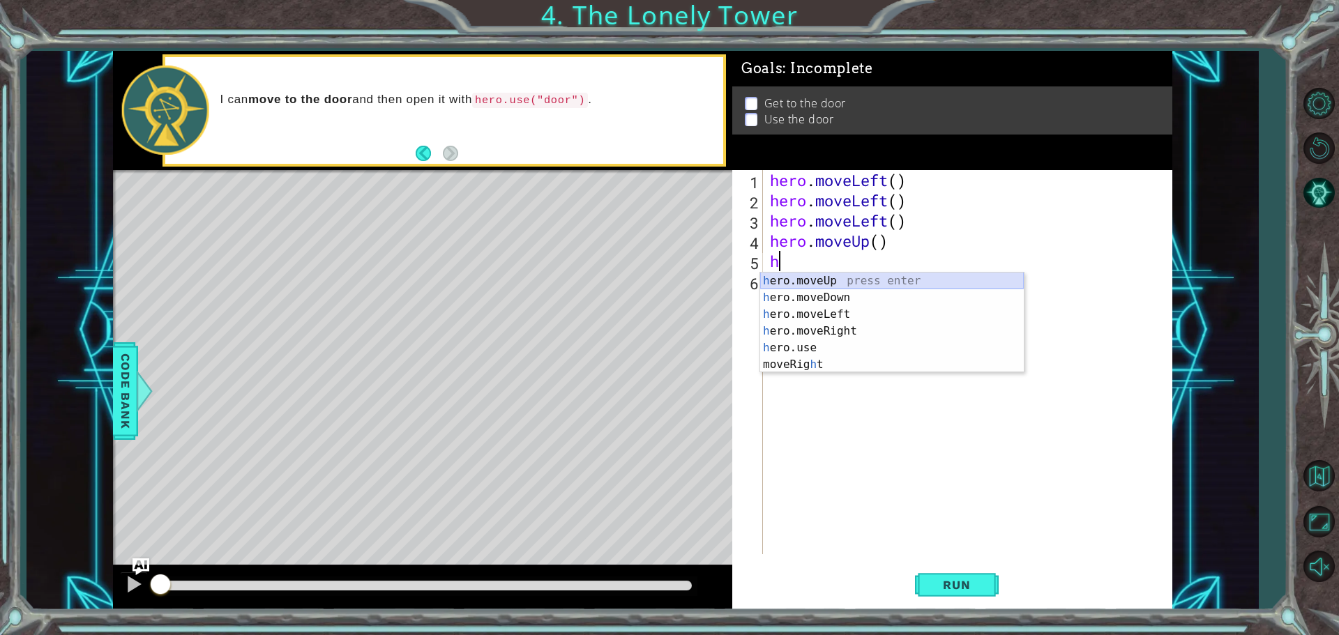
click at [869, 277] on div "h ero.moveUp press enter h ero.moveDown press enter h ero.moveLeft press enter …" at bounding box center [892, 340] width 264 height 134
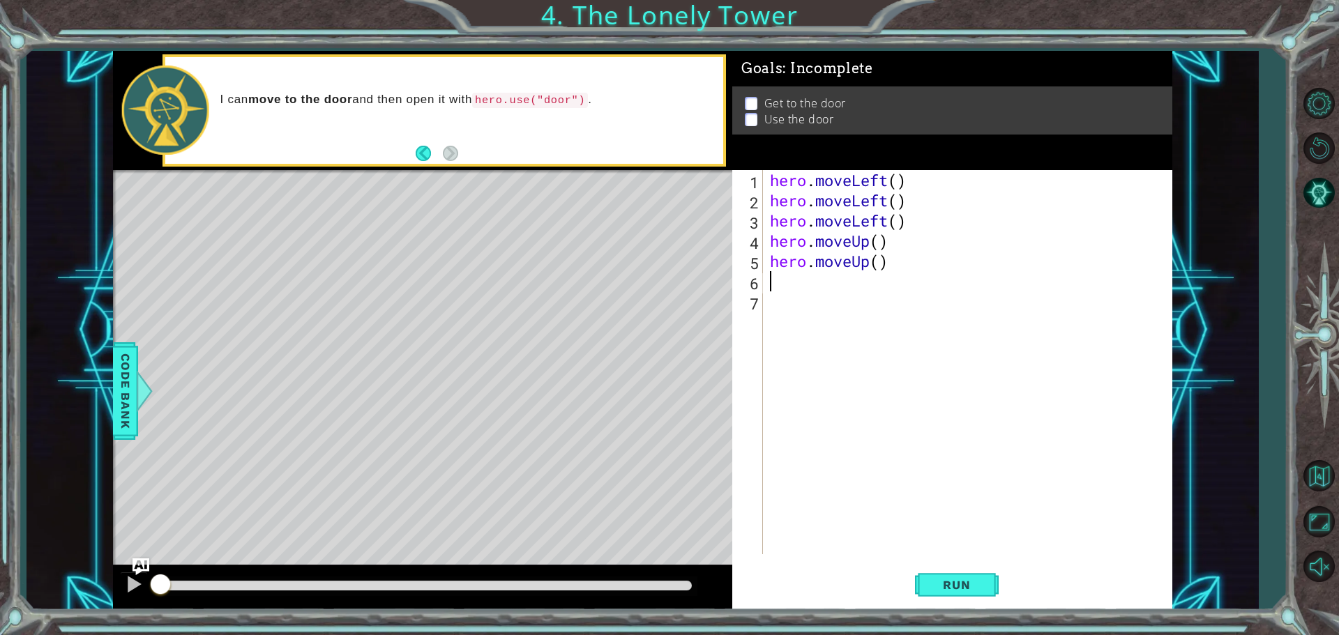
type textarea "h"
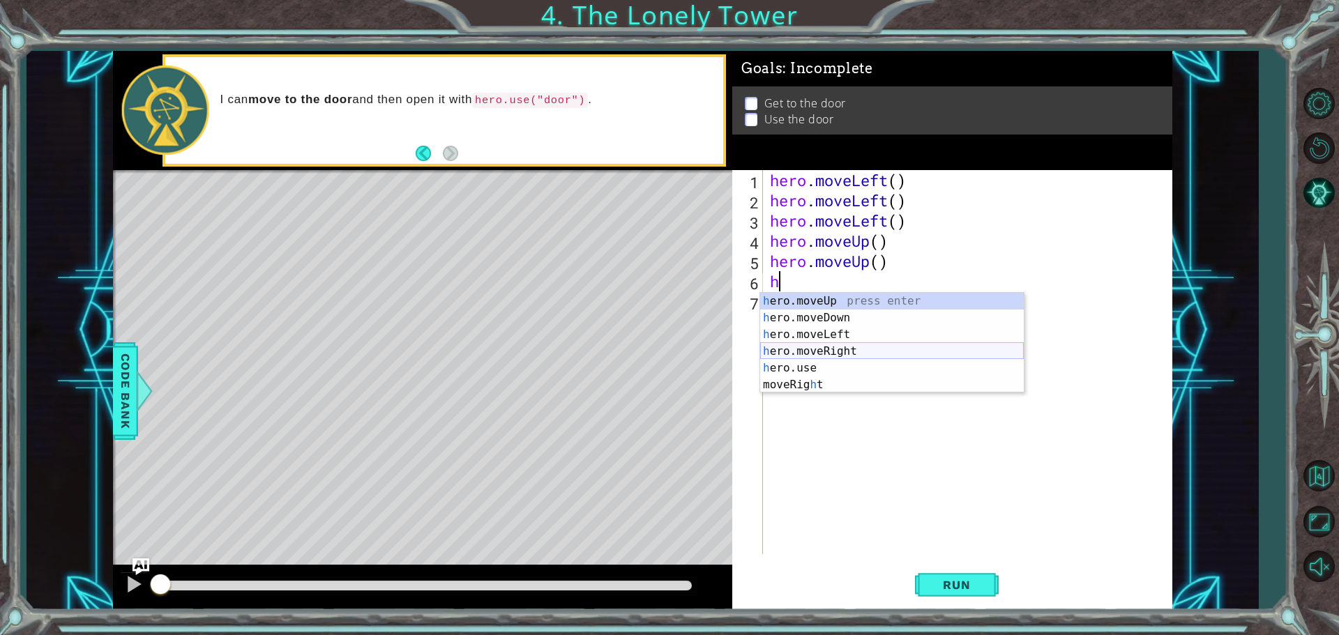
click at [850, 351] on div "h ero.moveUp press enter h ero.moveDown press enter h ero.moveLeft press enter …" at bounding box center [892, 360] width 264 height 134
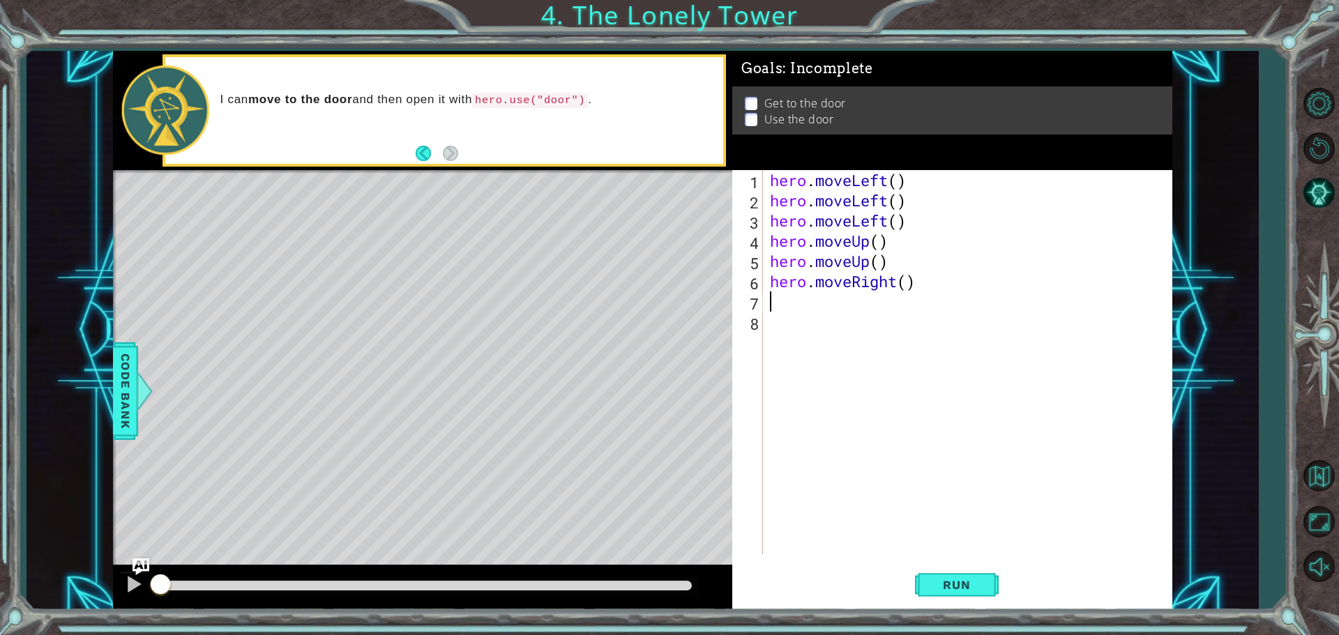
type textarea "h"
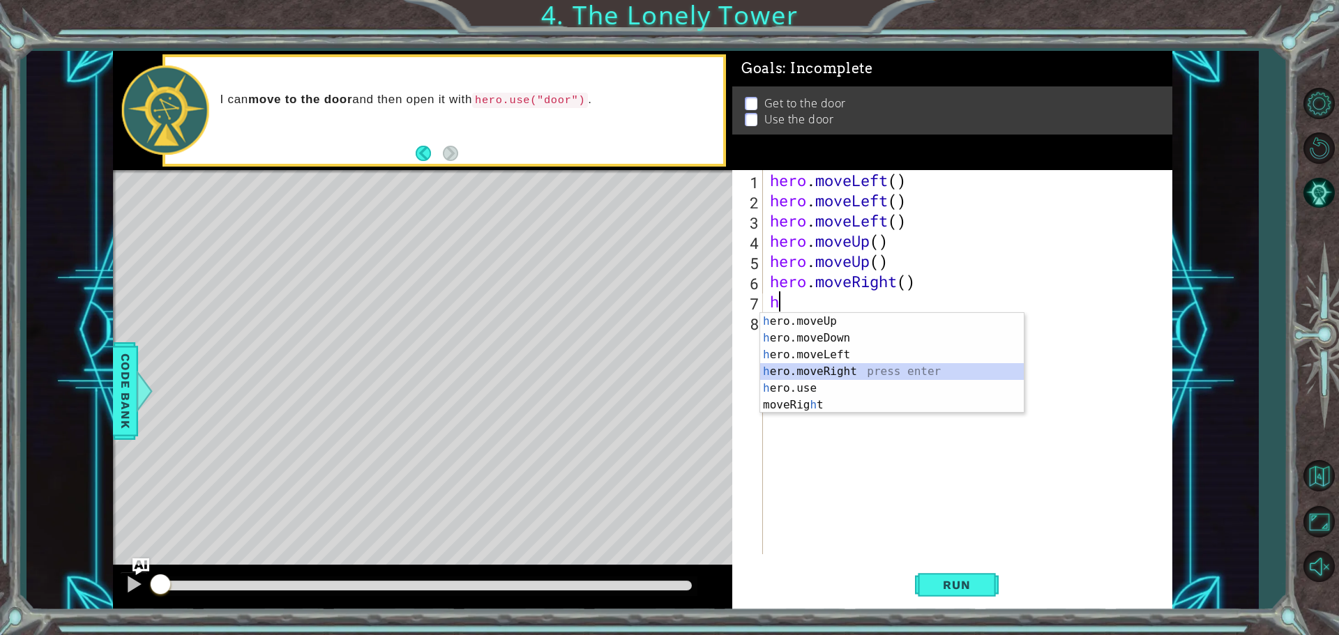
click at [851, 370] on div "h ero.moveUp press enter h ero.moveDown press enter h ero.moveLeft press enter …" at bounding box center [892, 380] width 264 height 134
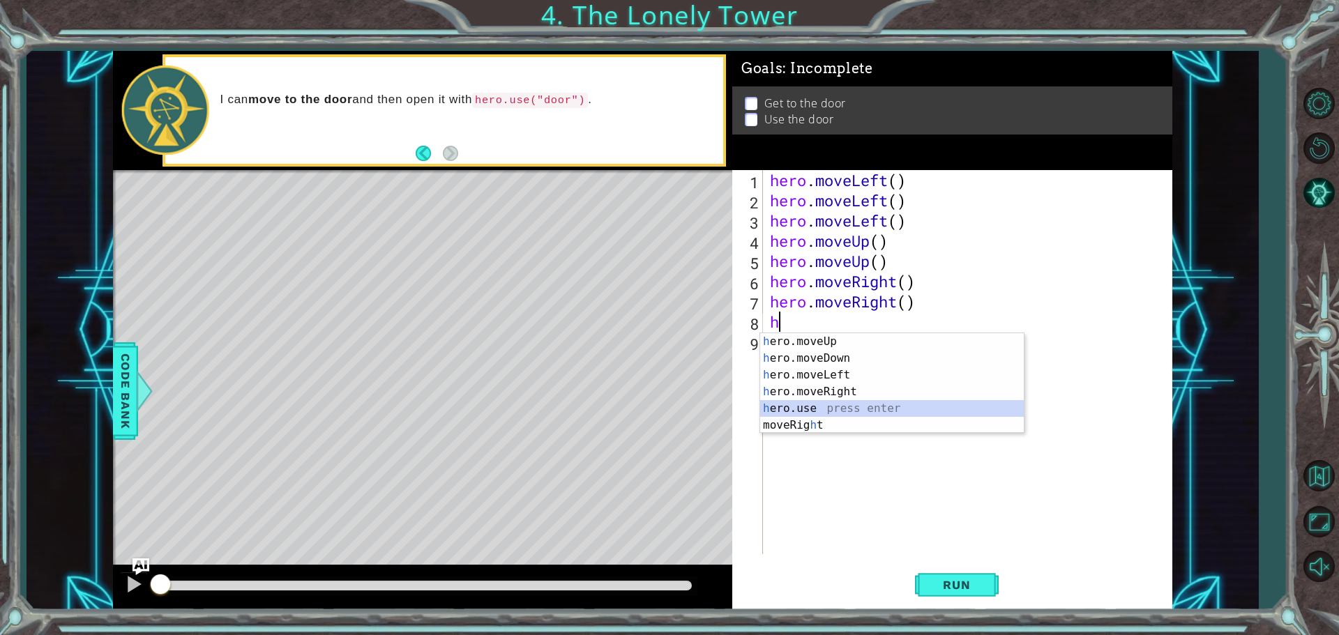
click at [822, 409] on div "h ero.moveUp press enter h ero.moveDown press enter h ero.moveLeft press enter …" at bounding box center [892, 400] width 264 height 134
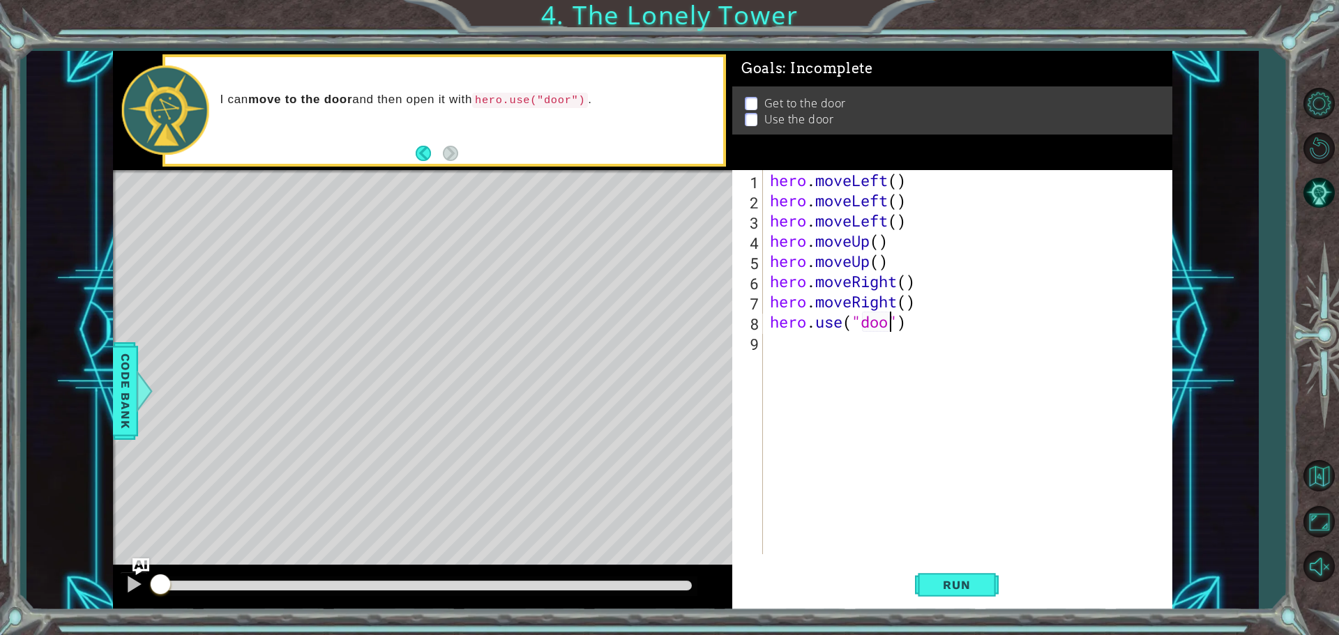
scroll to position [0, 6]
type textarea "hero.use("door")"
click at [949, 572] on button "Run" at bounding box center [957, 585] width 84 height 44
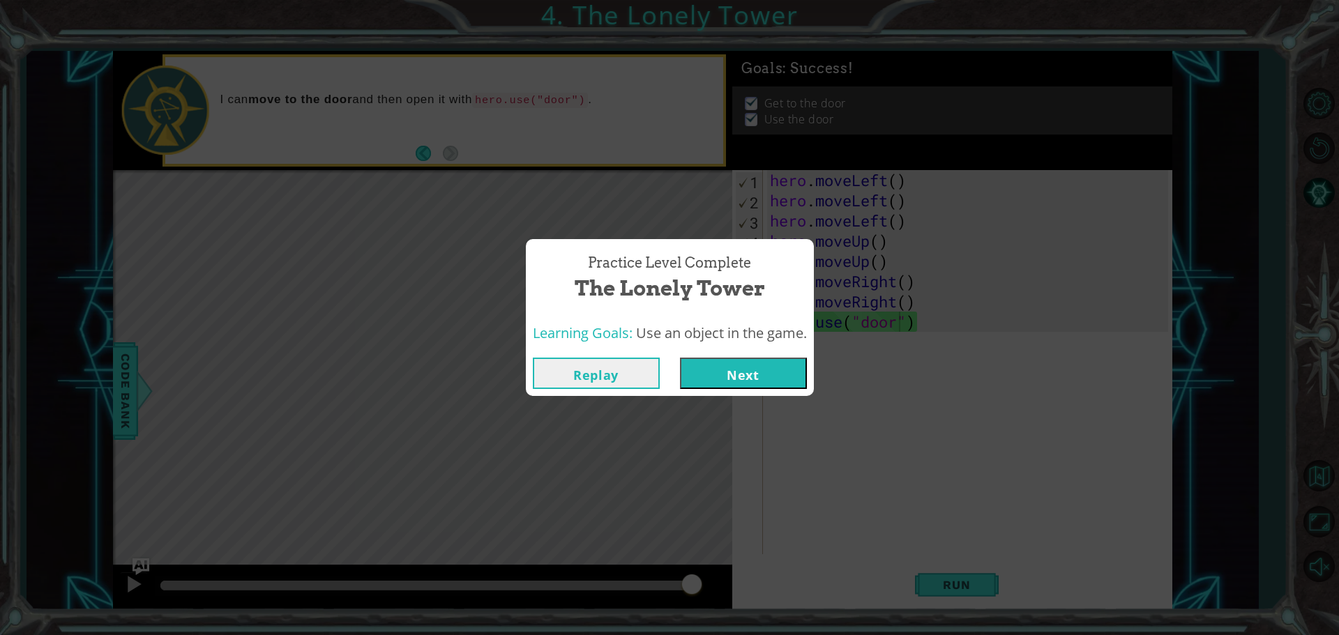
click at [749, 375] on button "Next" at bounding box center [743, 373] width 127 height 31
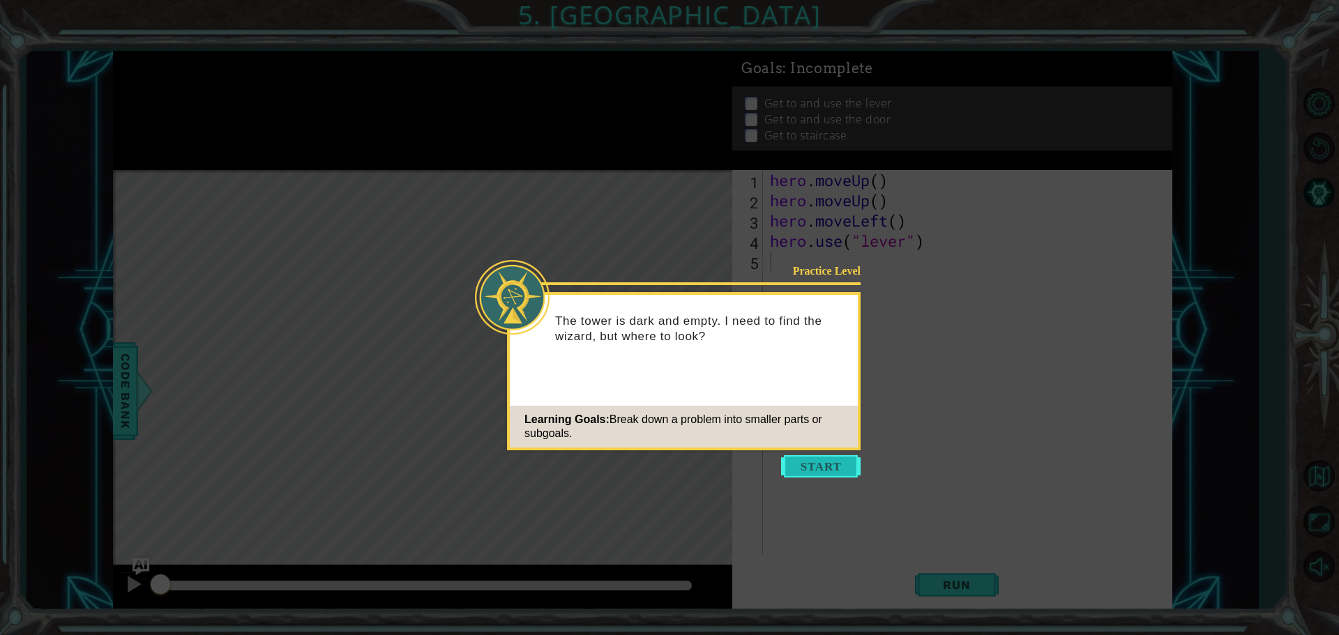
click at [832, 465] on button "Start" at bounding box center [820, 466] width 79 height 22
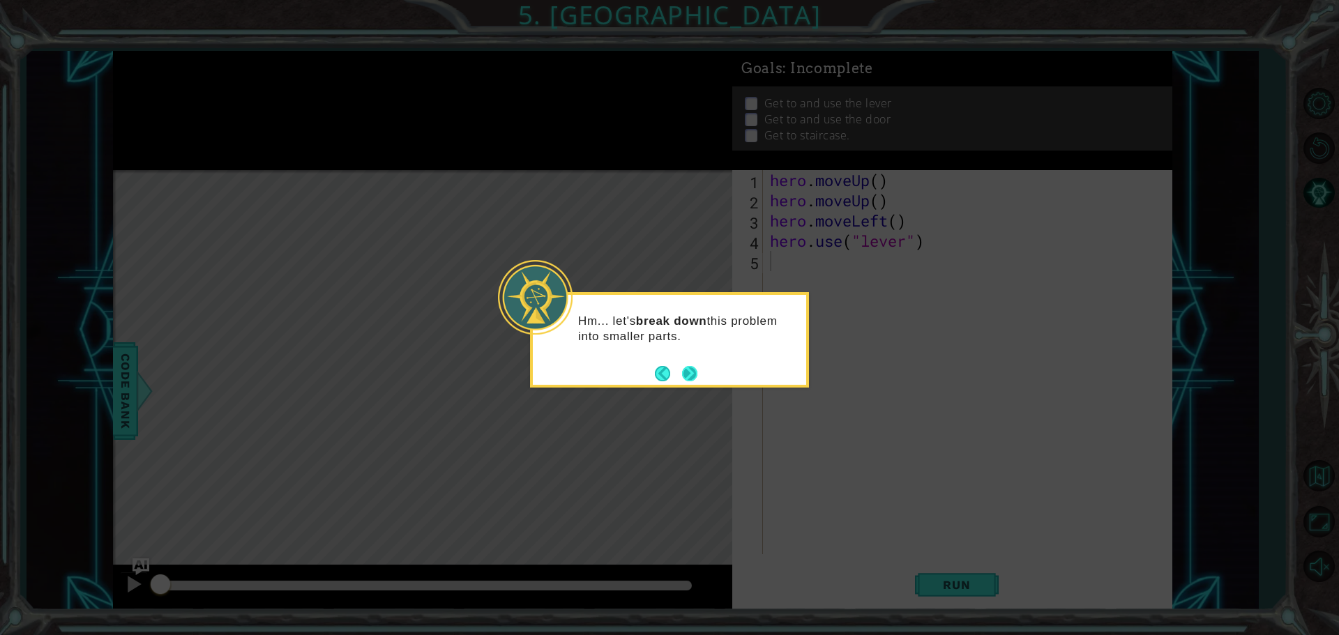
click at [683, 366] on button "Next" at bounding box center [689, 373] width 15 height 15
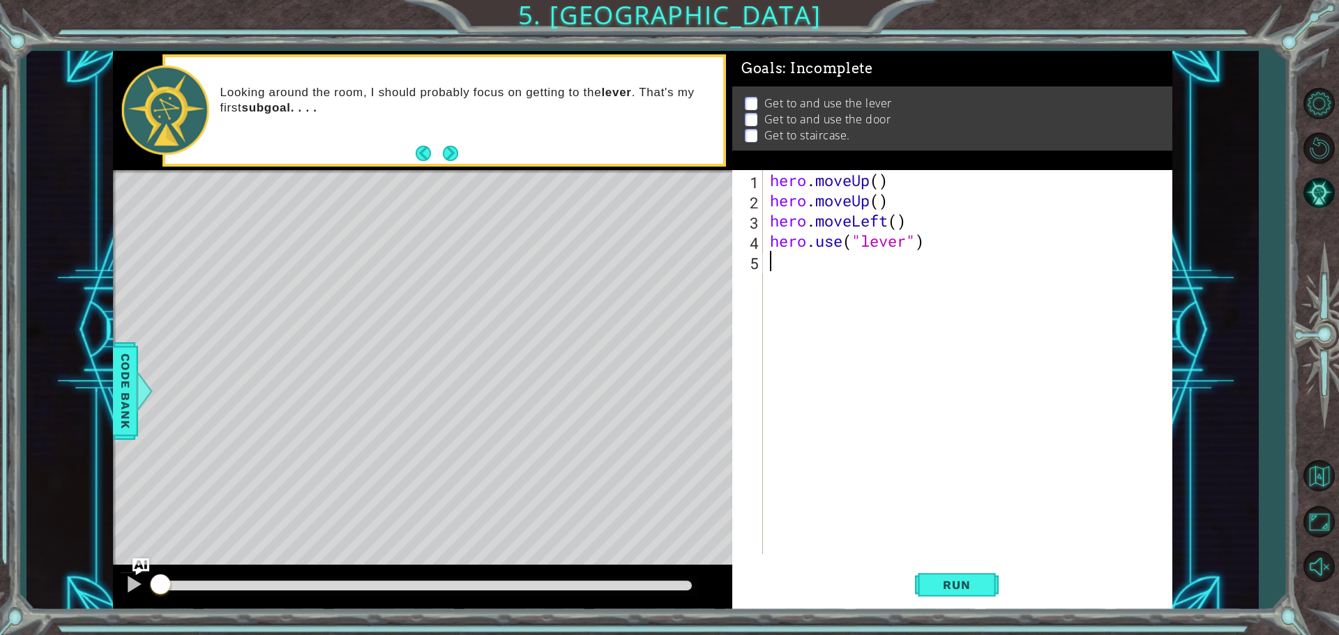
type textarea "h"
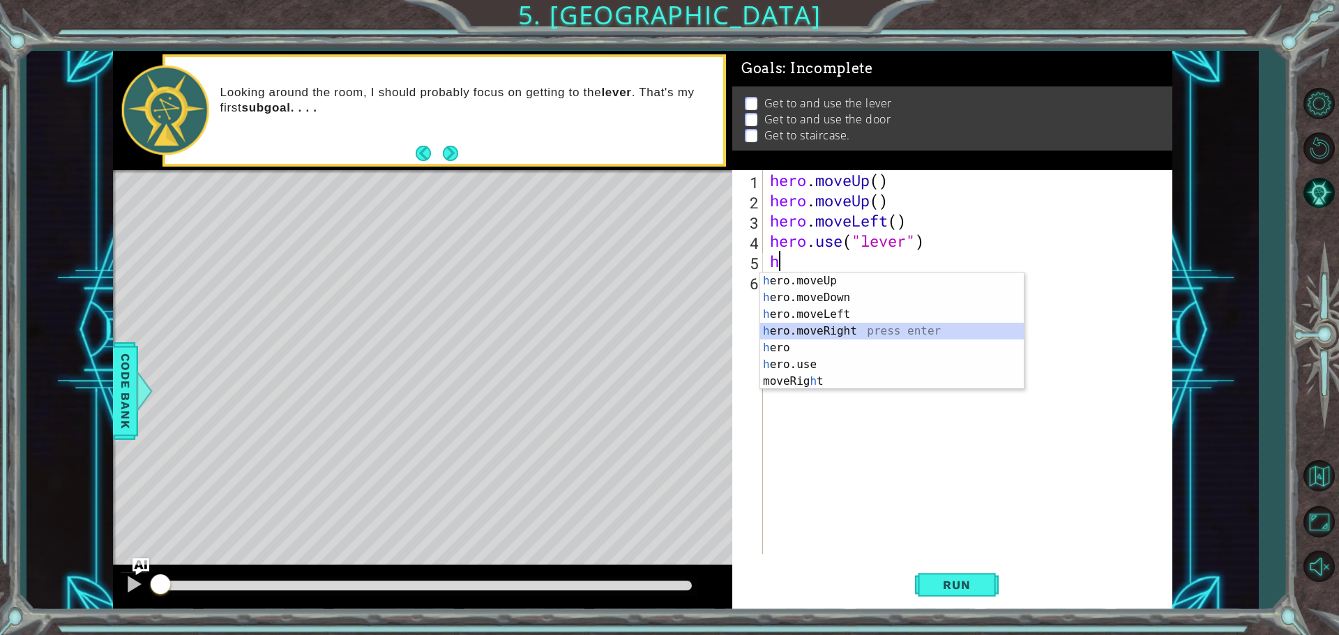
click at [874, 330] on div "h ero.moveUp press enter h ero.moveDown press enter h ero.moveLeft press enter …" at bounding box center [892, 348] width 264 height 151
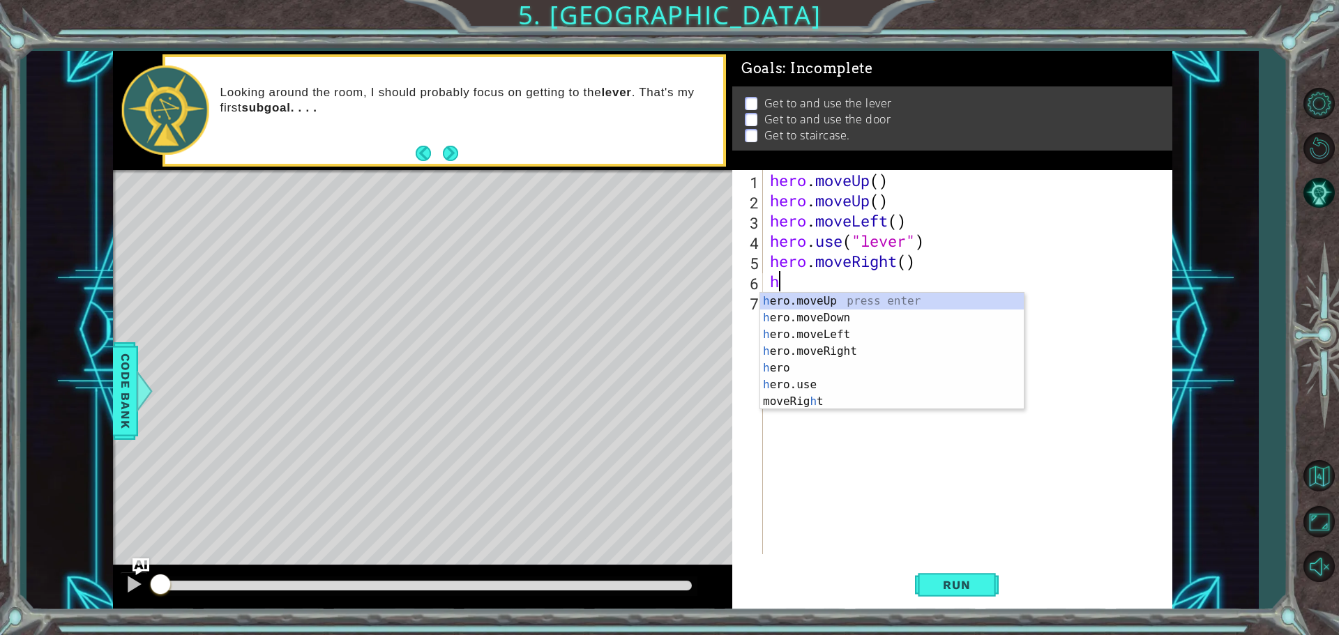
type textarea "h"
click at [875, 355] on div "h ero.moveUp press enter h ero.moveDown press enter h ero.moveLeft press enter …" at bounding box center [892, 368] width 264 height 151
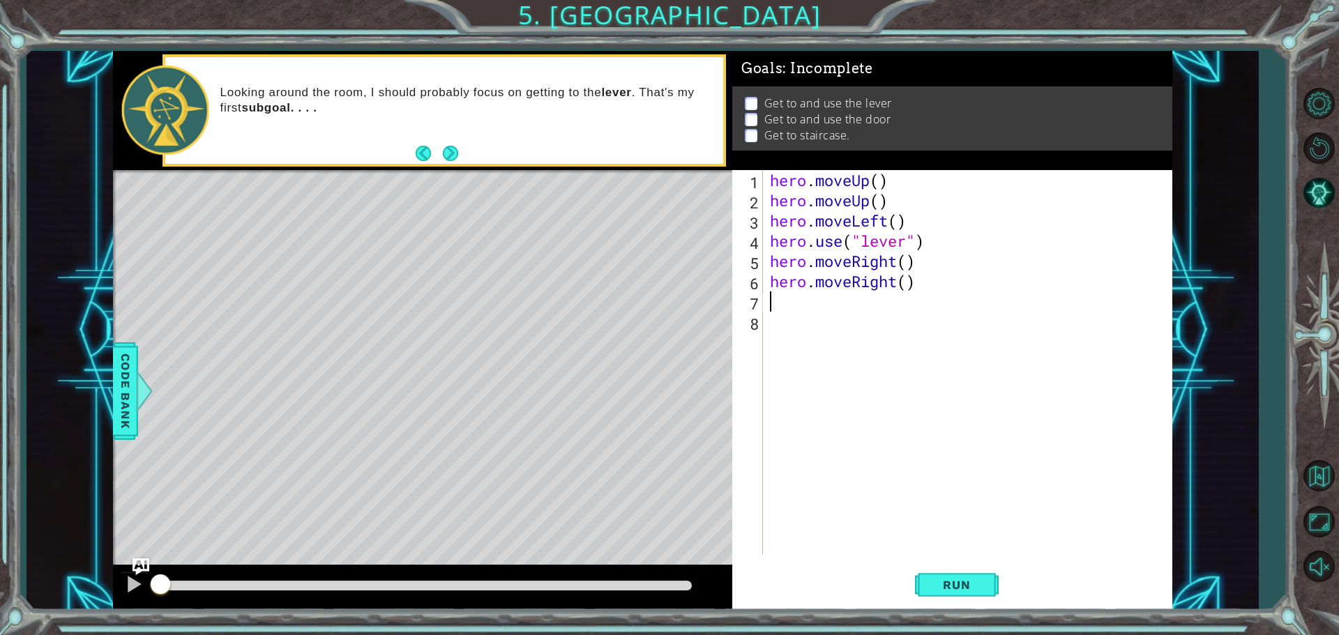
type textarea "h"
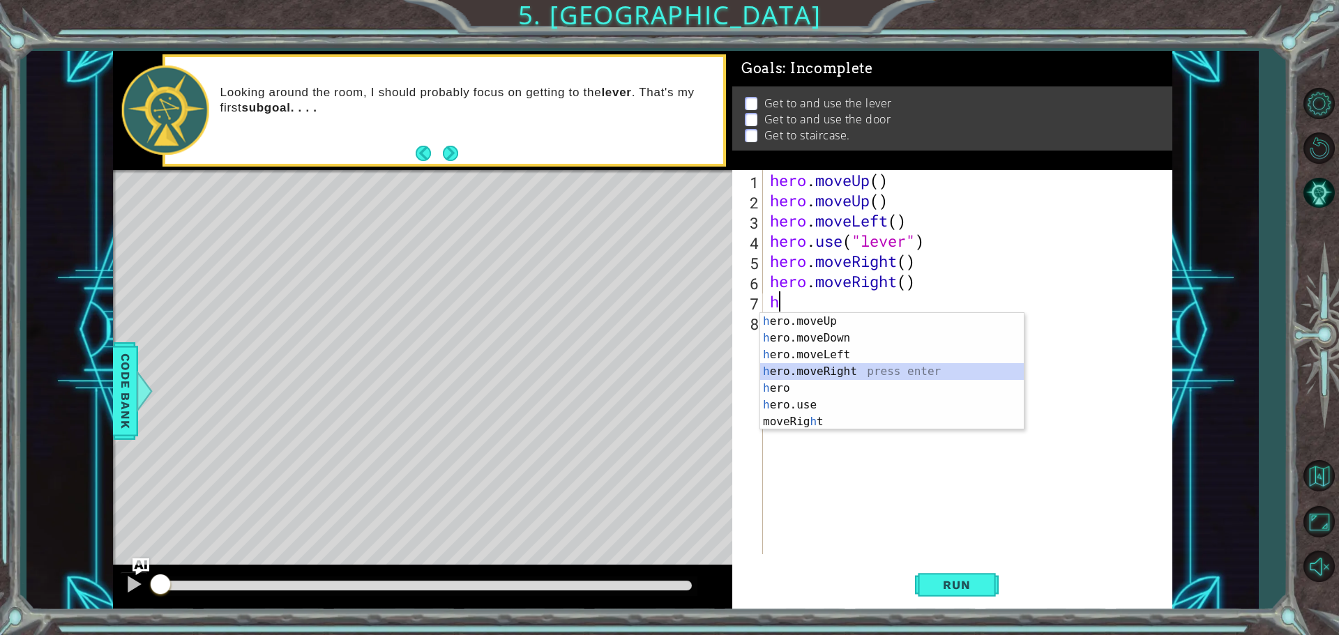
click at [852, 368] on div "h ero.moveUp press enter h ero.moveDown press enter h ero.moveLeft press enter …" at bounding box center [892, 388] width 264 height 151
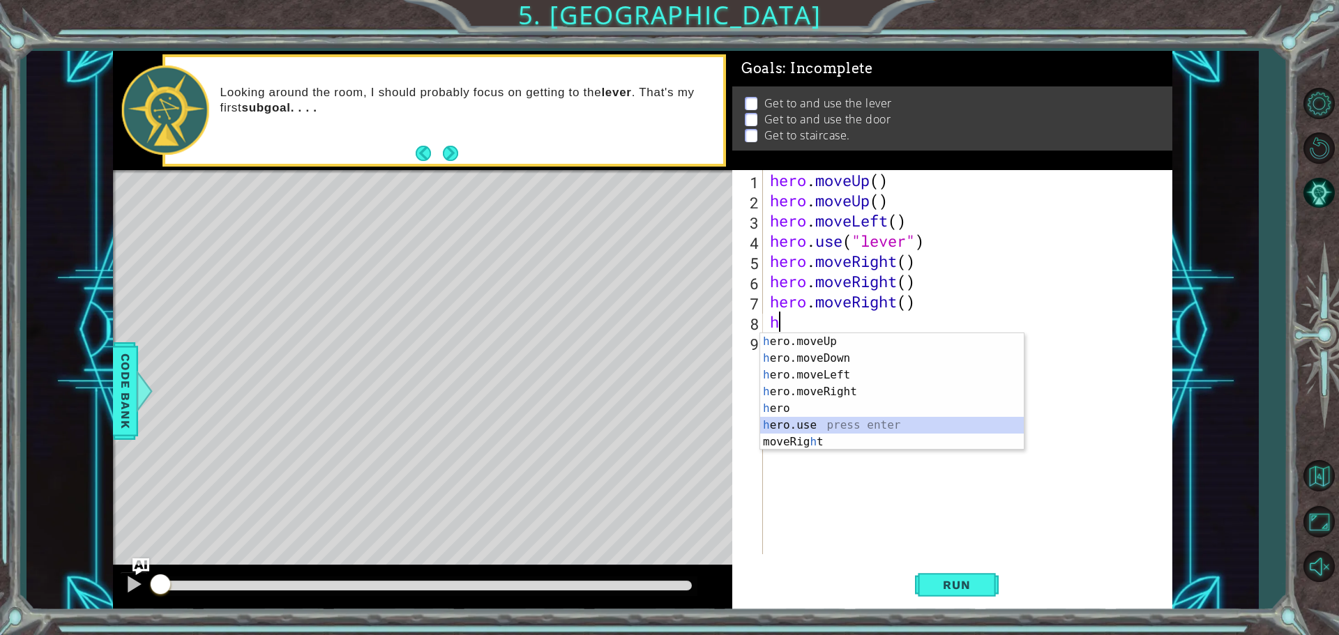
click at [823, 428] on div "h ero.moveUp press enter h ero.moveDown press enter h ero.moveLeft press enter …" at bounding box center [892, 408] width 264 height 151
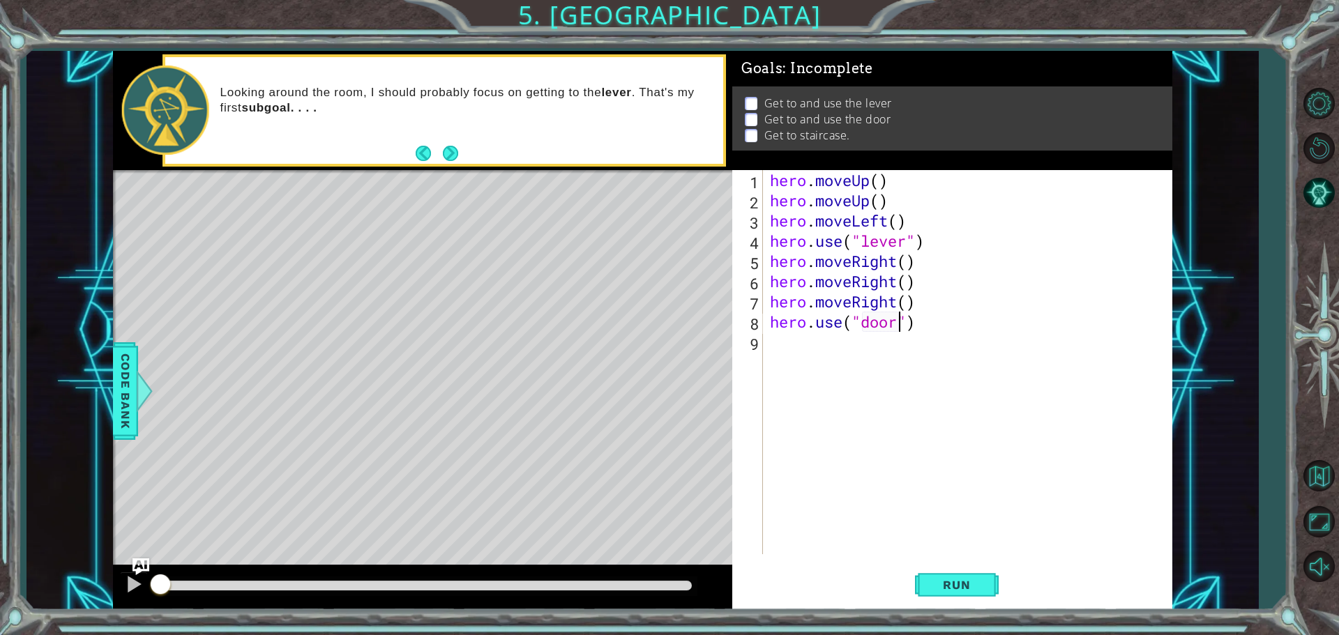
scroll to position [0, 6]
type textarea "hero.use("door")"
click at [937, 572] on button "Run" at bounding box center [957, 585] width 84 height 44
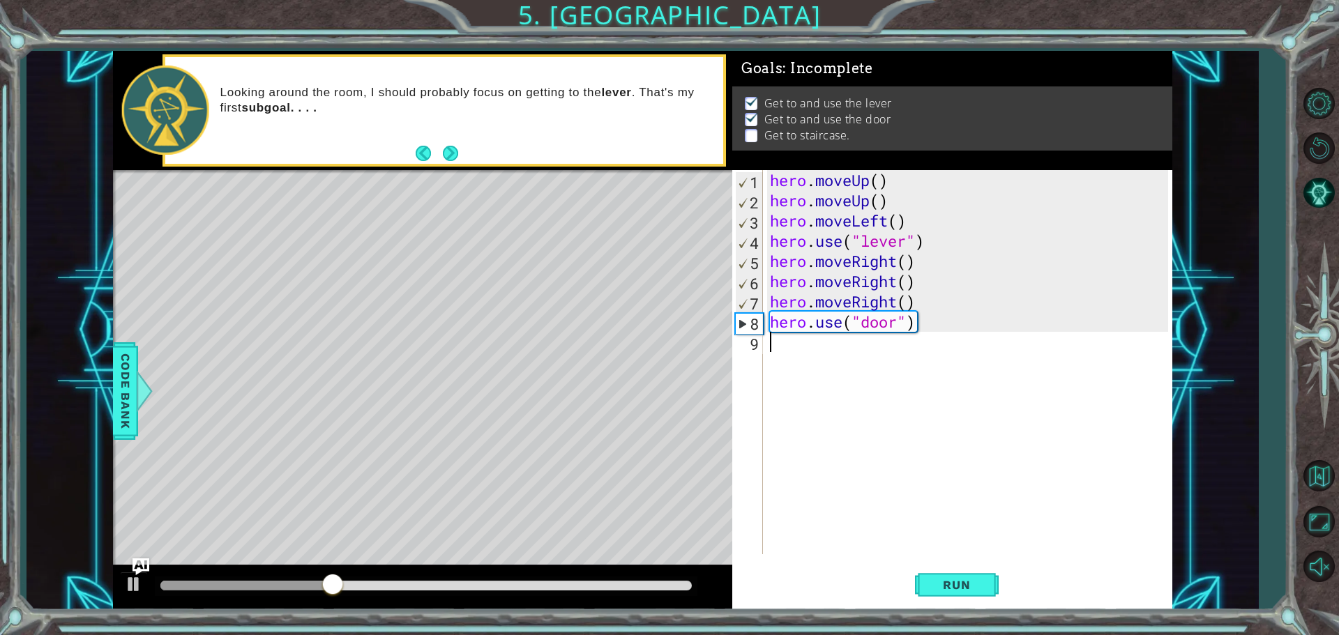
click at [798, 351] on div "hero . moveUp ( ) hero . moveUp ( ) hero . moveLeft ( ) hero . use ( "lever" ) …" at bounding box center [971, 382] width 408 height 425
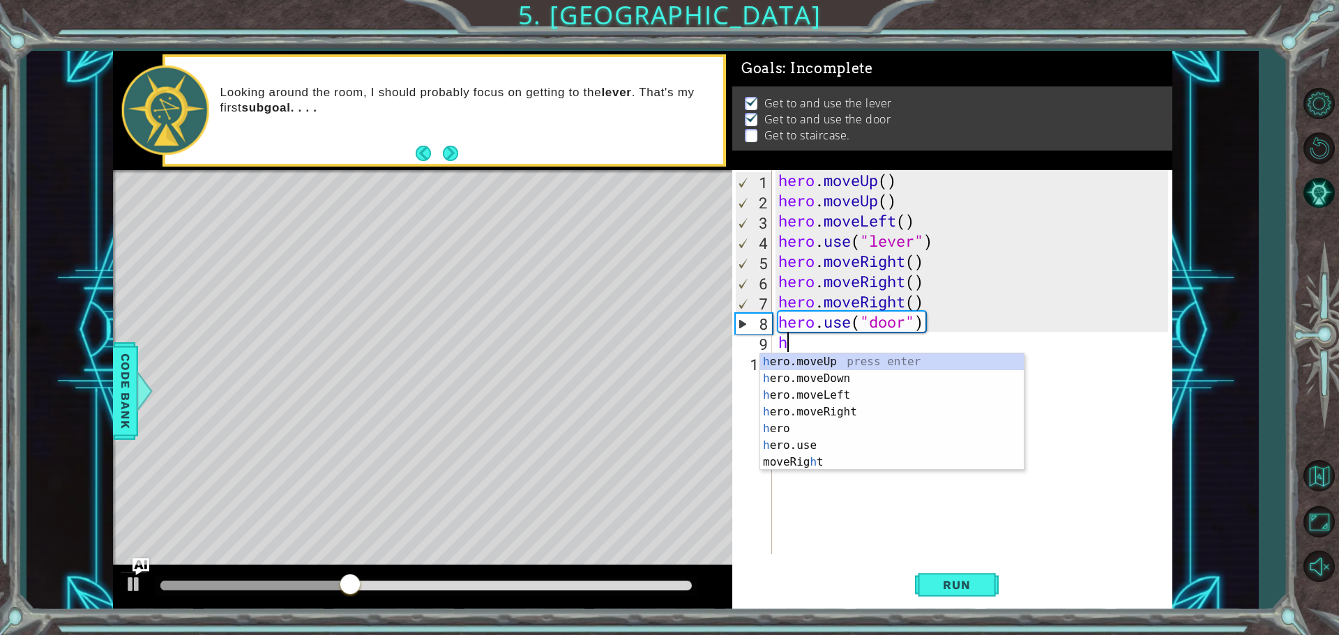
type textarea "he"
click at [803, 363] on div "he ro.moveUp press enter he ro.moveDown press enter he ro.moveLeft press enter …" at bounding box center [900, 420] width 264 height 134
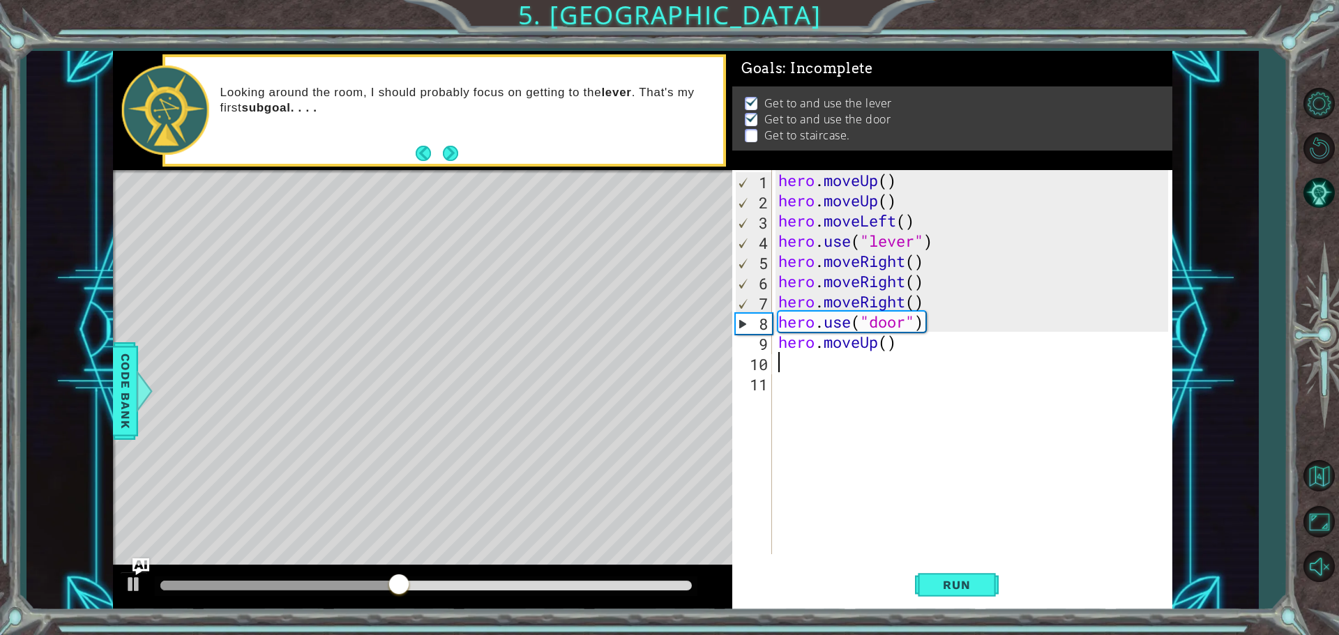
type textarea "h"
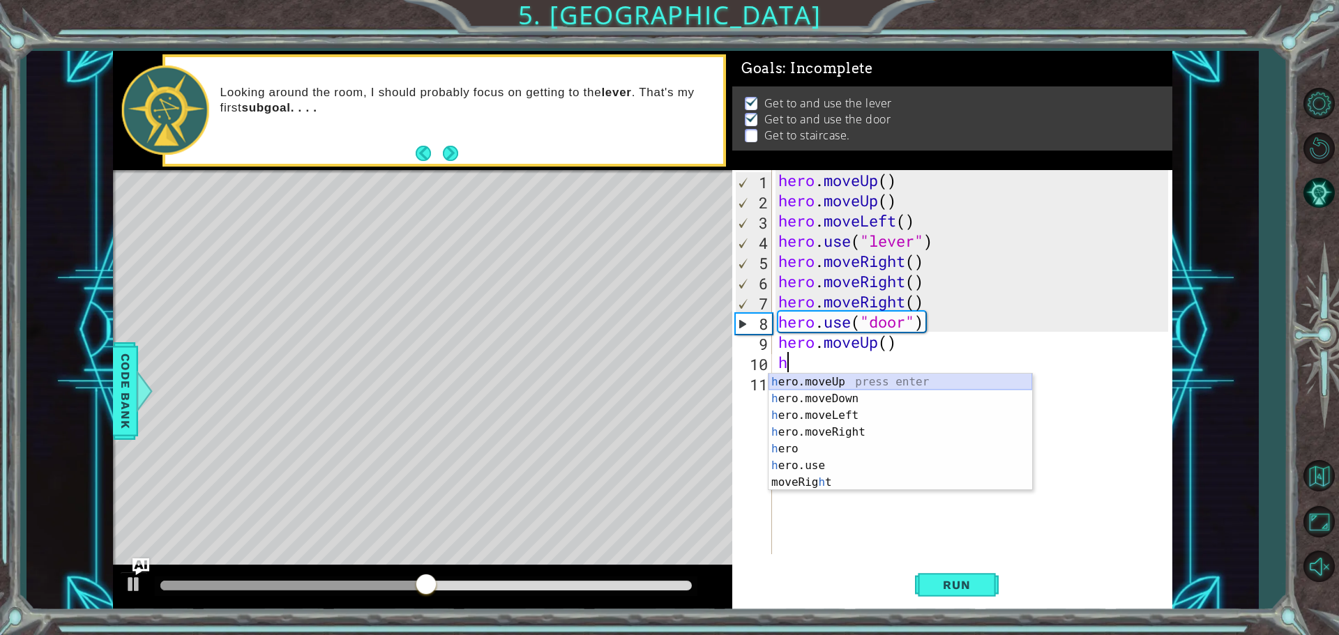
click at [819, 379] on div "h ero.moveUp press enter h ero.moveDown press enter h ero.moveLeft press enter …" at bounding box center [900, 449] width 264 height 151
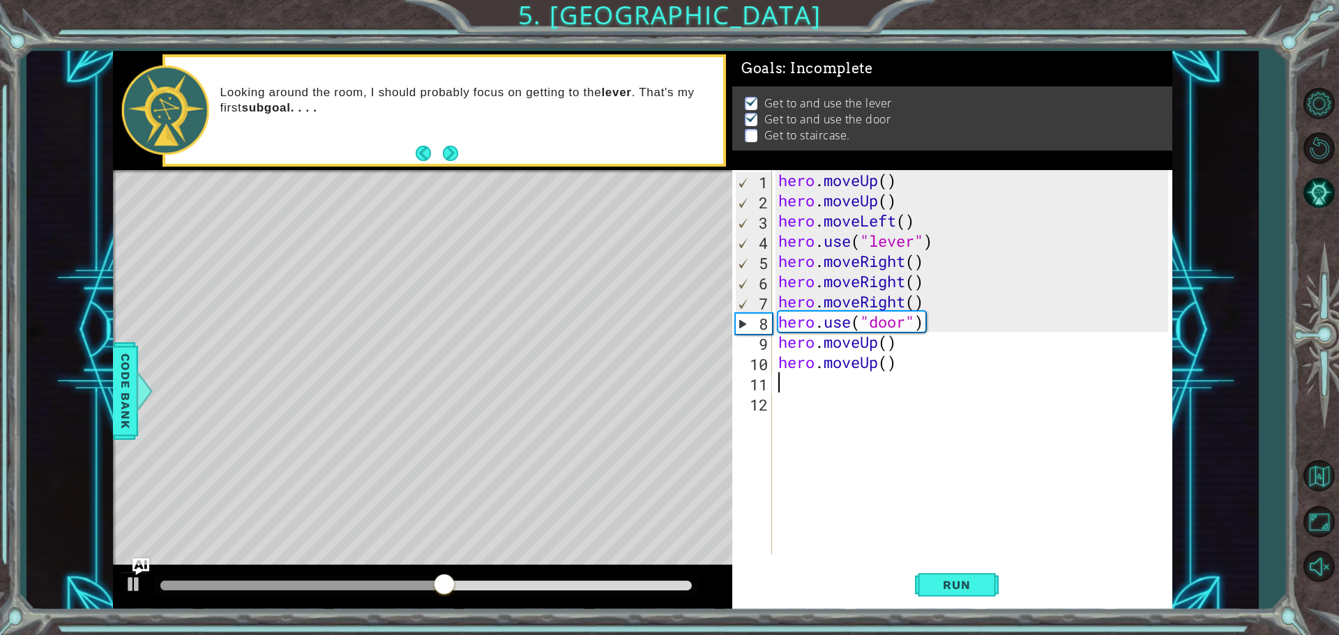
type textarea "h"
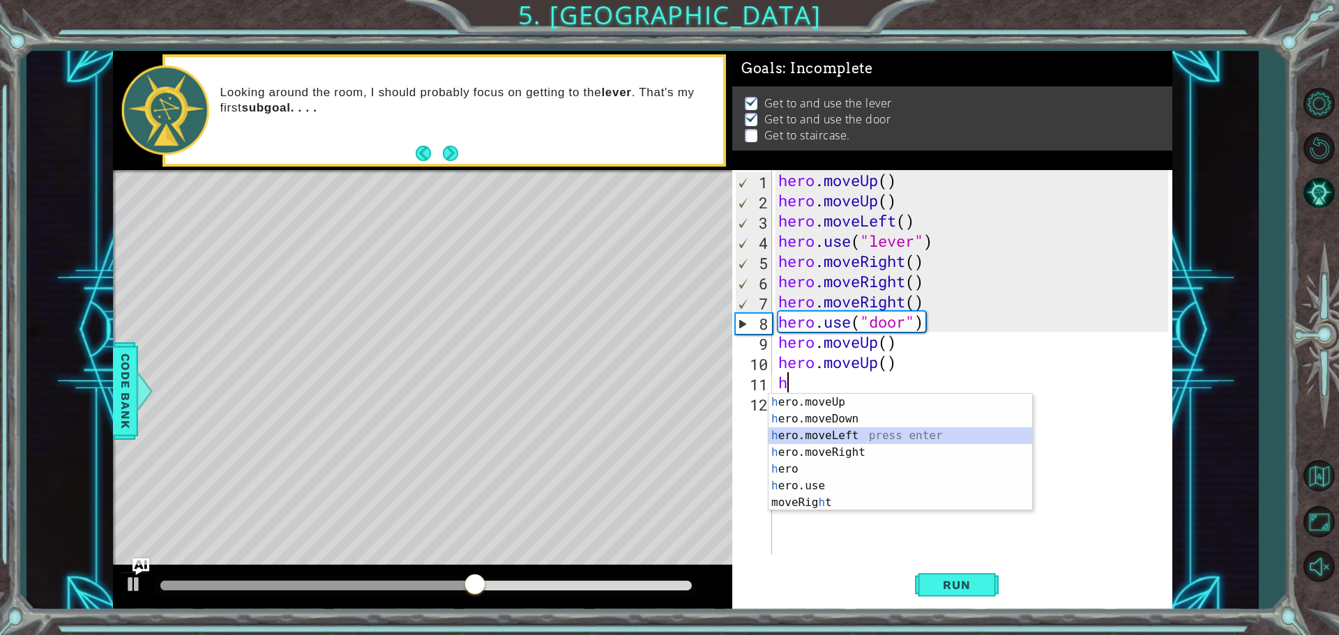
click at [840, 440] on div "h ero.moveUp press enter h ero.moveDown press enter h ero.moveLeft press enter …" at bounding box center [900, 469] width 264 height 151
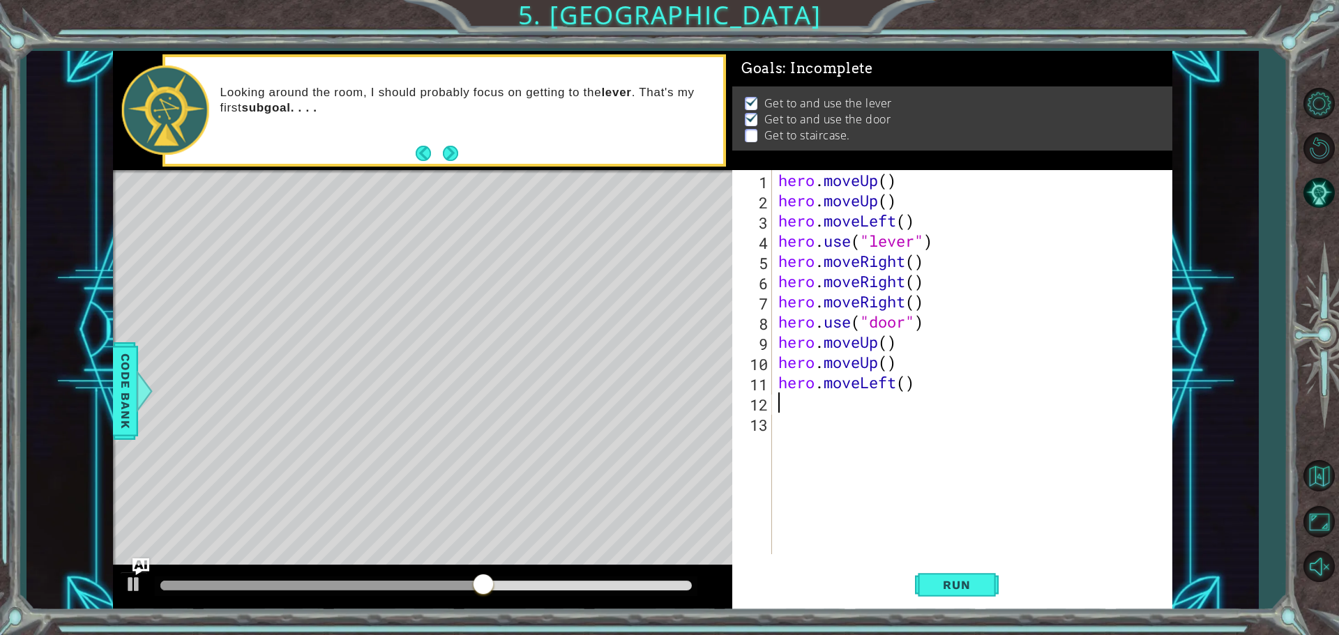
type textarea "h"
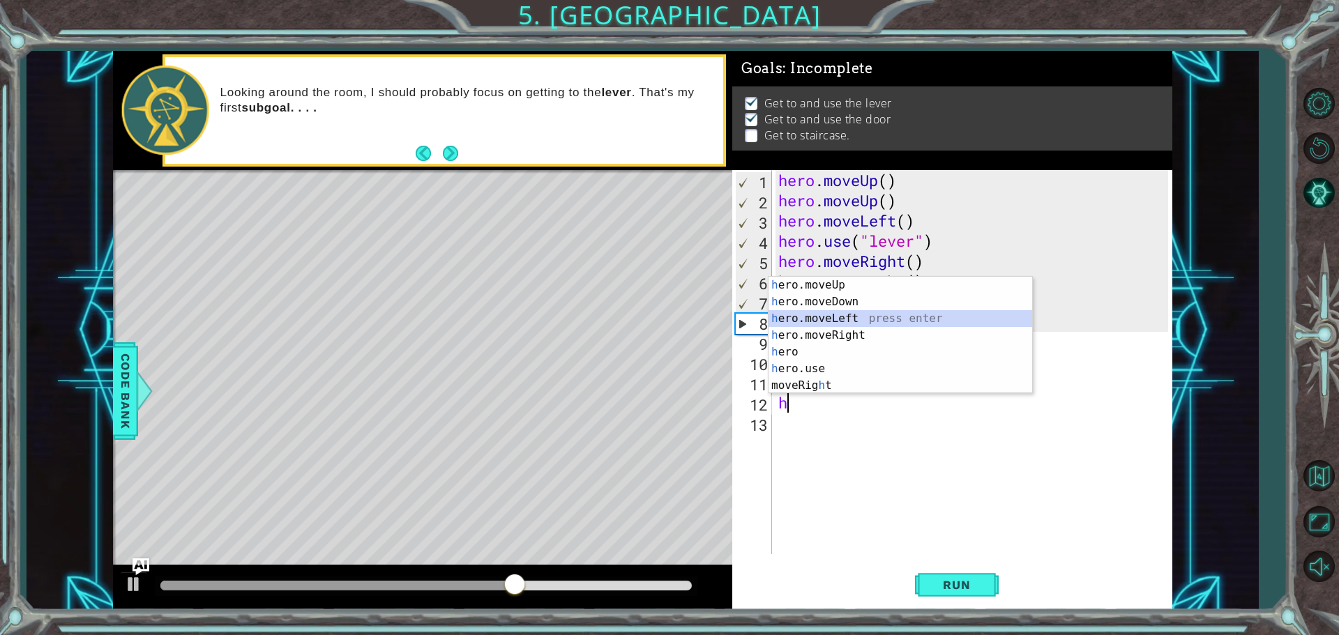
click at [860, 317] on div "h ero.moveUp press enter h ero.moveDown press enter h ero.moveLeft press enter …" at bounding box center [900, 352] width 264 height 151
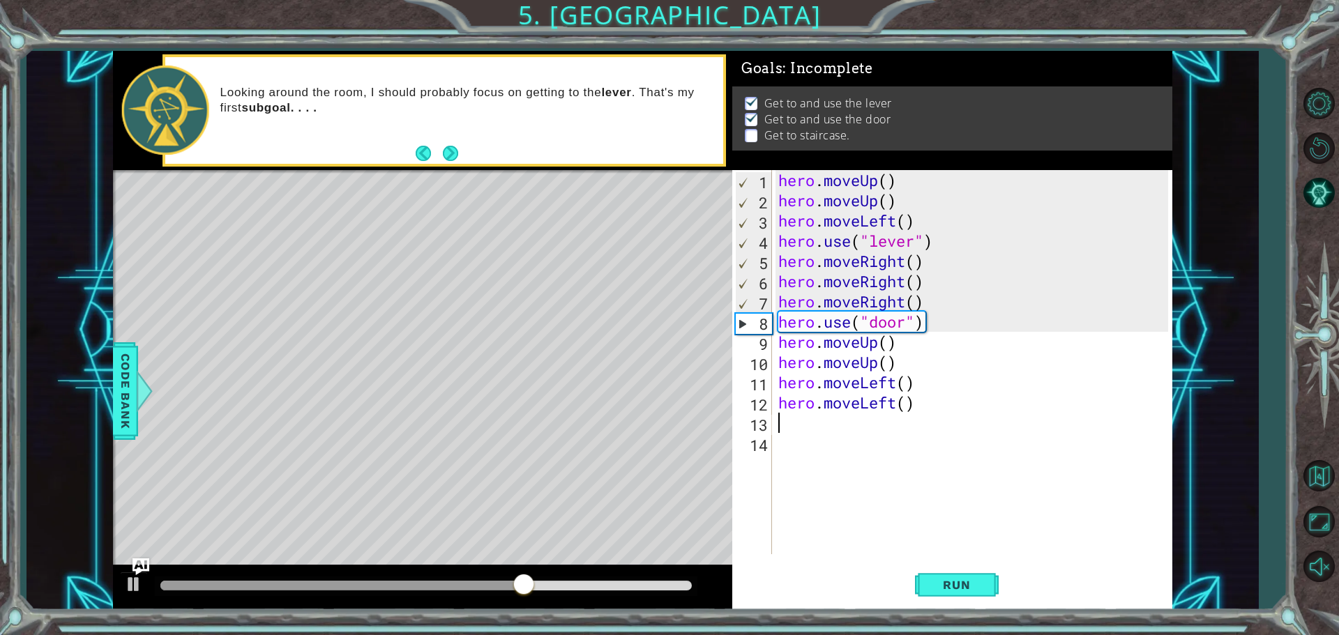
type textarea "h"
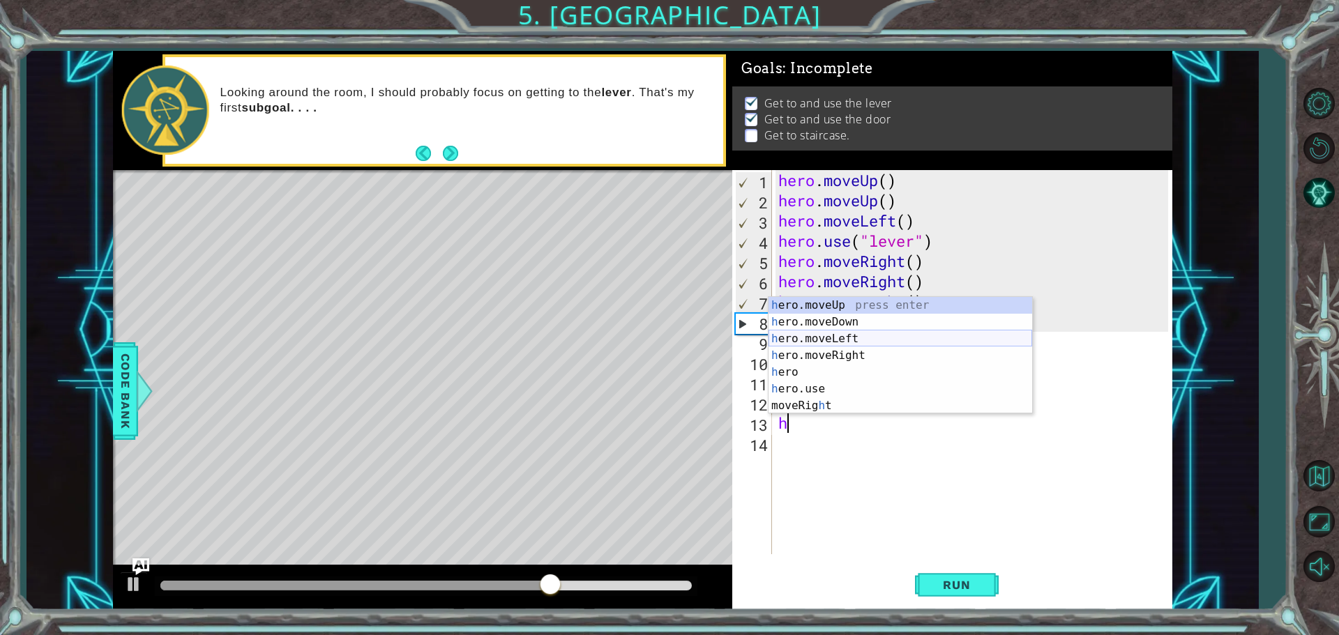
click at [869, 339] on div "h ero.moveUp press enter h ero.moveDown press enter h ero.moveLeft press enter …" at bounding box center [900, 372] width 264 height 151
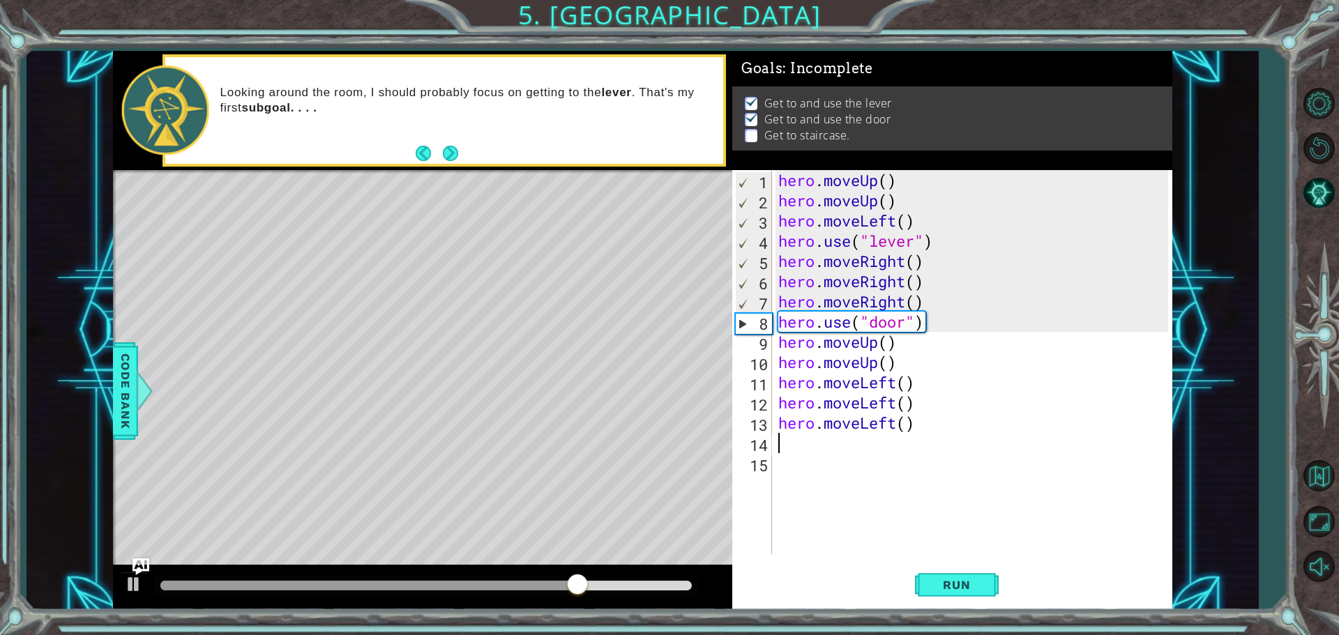
type textarea "h"
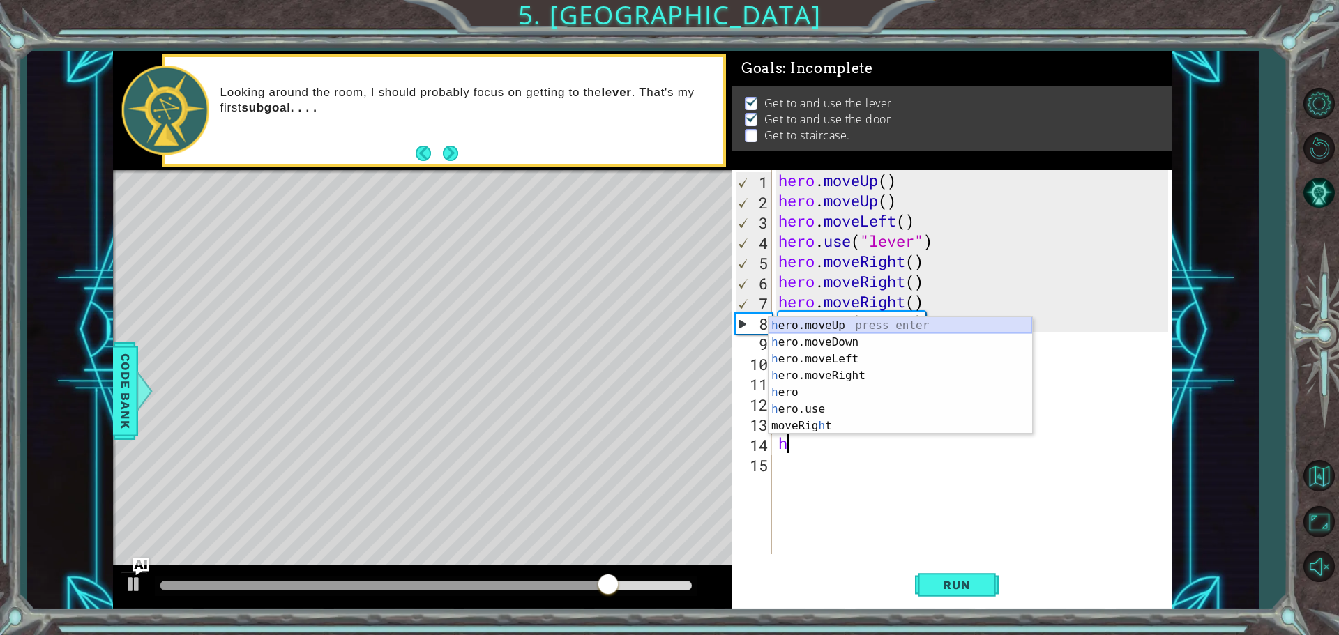
click at [871, 321] on div "h ero.moveUp press enter h ero.moveDown press enter h ero.moveLeft press enter …" at bounding box center [900, 392] width 264 height 151
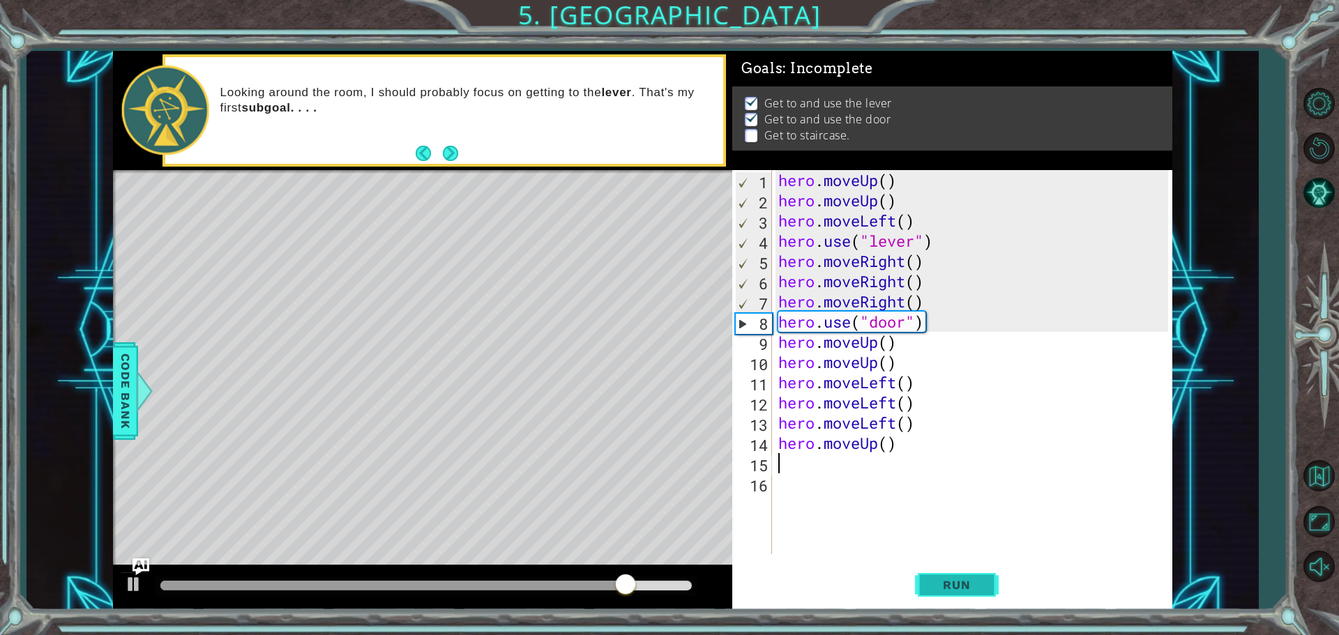
click at [924, 582] on button "Run" at bounding box center [957, 585] width 84 height 44
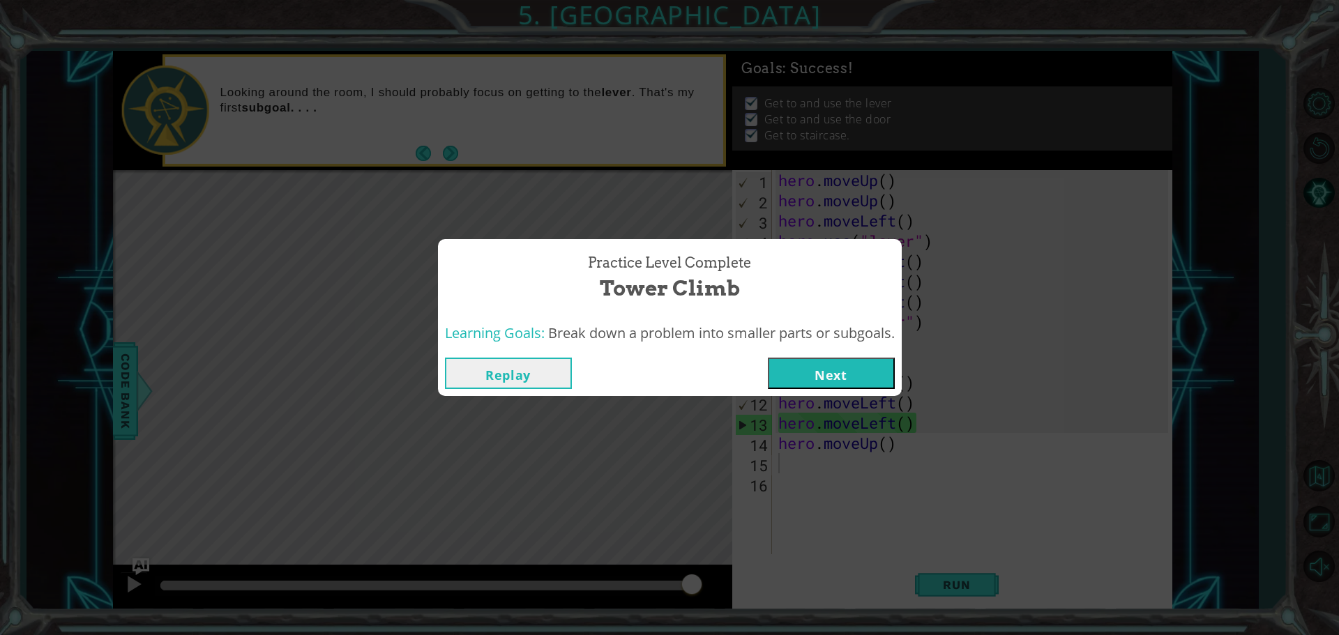
click at [848, 371] on button "Next" at bounding box center [831, 373] width 127 height 31
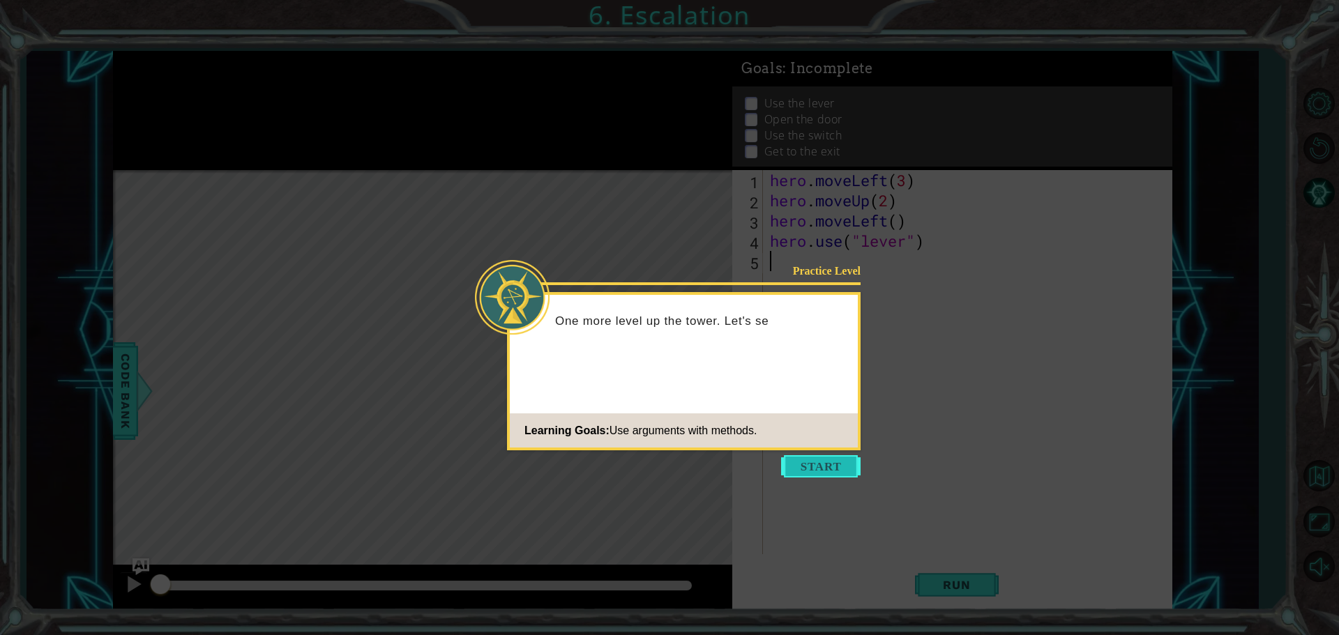
click at [830, 460] on button "Start" at bounding box center [820, 466] width 79 height 22
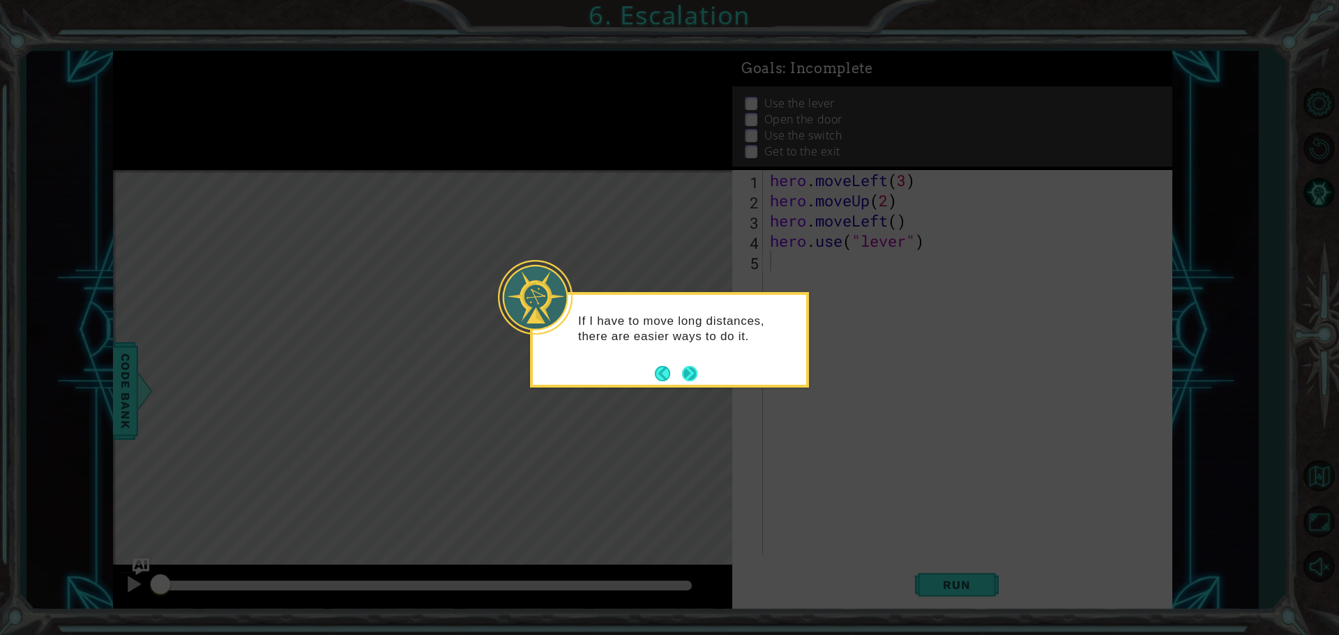
click at [690, 371] on button "Next" at bounding box center [689, 373] width 15 height 15
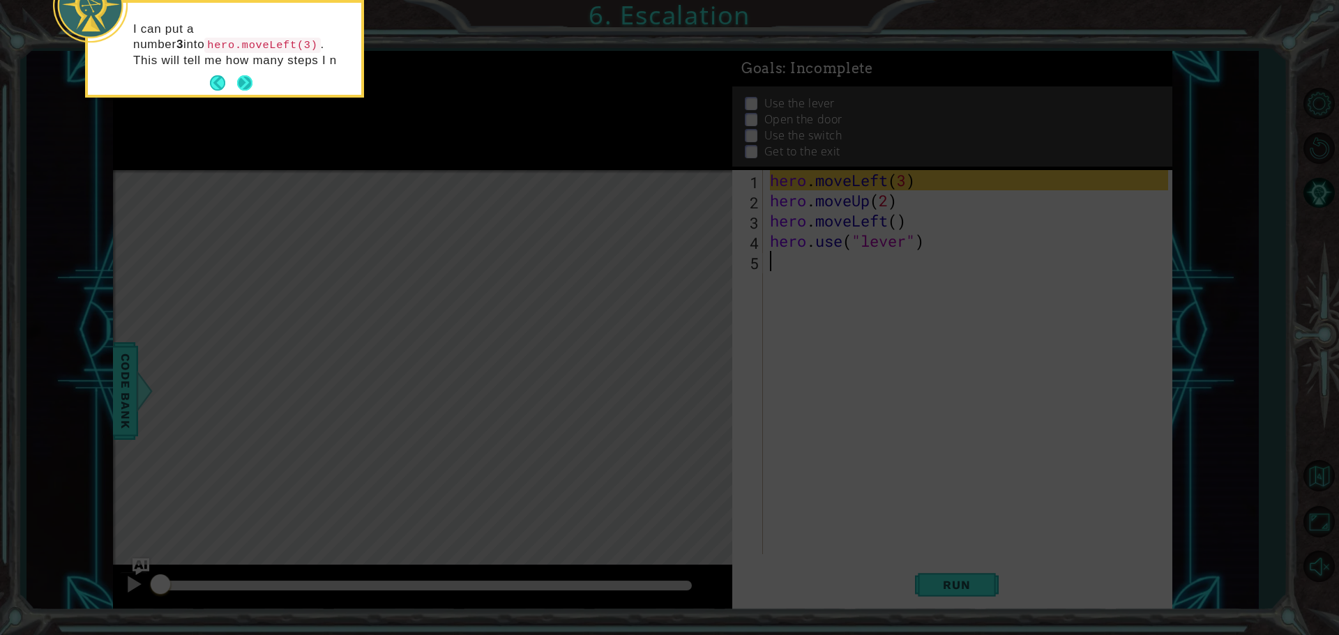
click at [245, 79] on button "Next" at bounding box center [244, 82] width 15 height 15
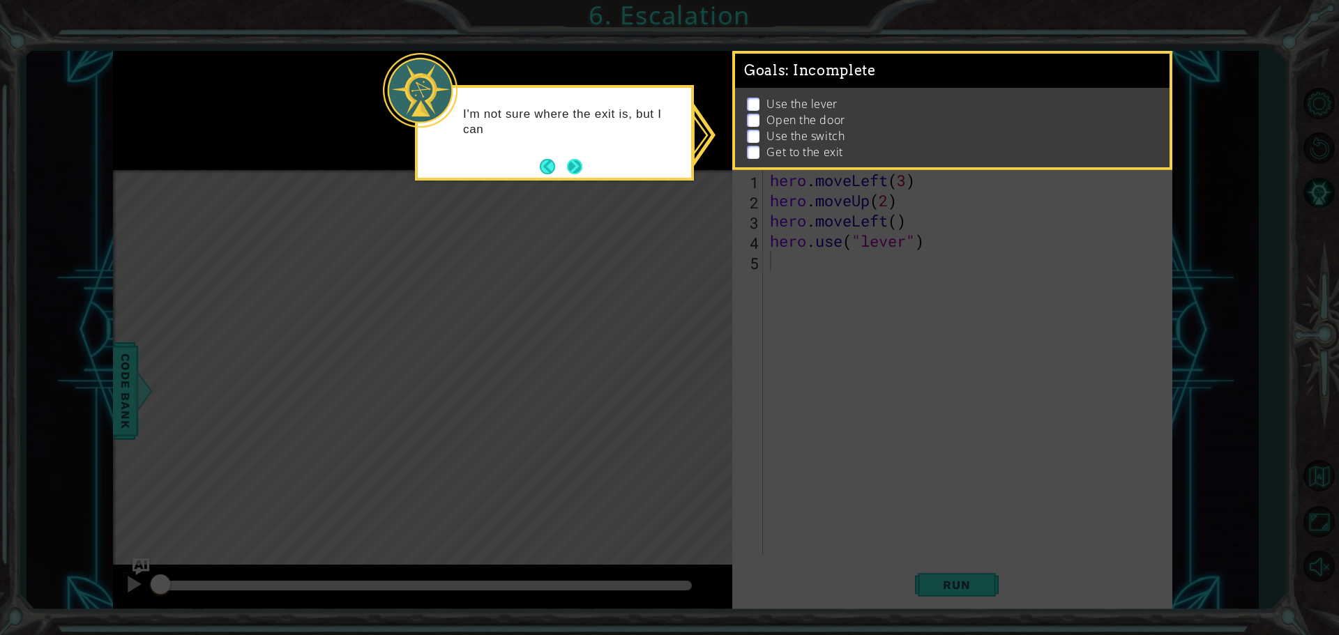
click at [577, 169] on button "Next" at bounding box center [574, 166] width 15 height 15
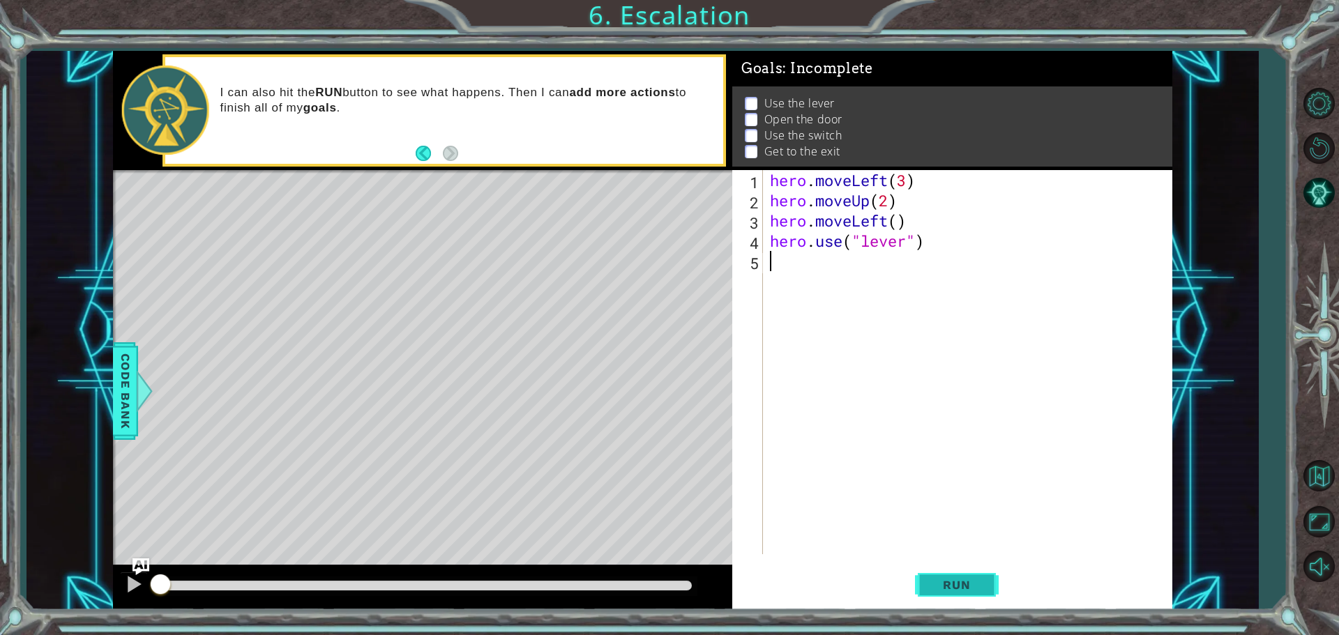
click at [954, 588] on span "Run" at bounding box center [956, 585] width 55 height 14
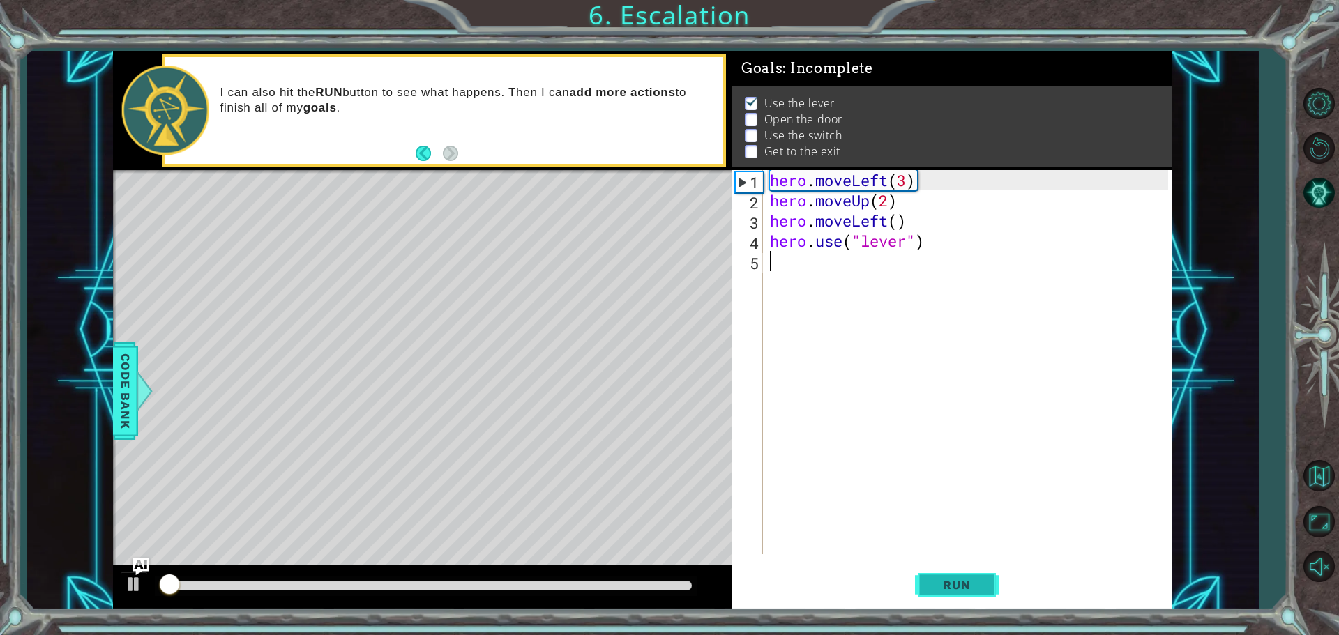
scroll to position [7, 0]
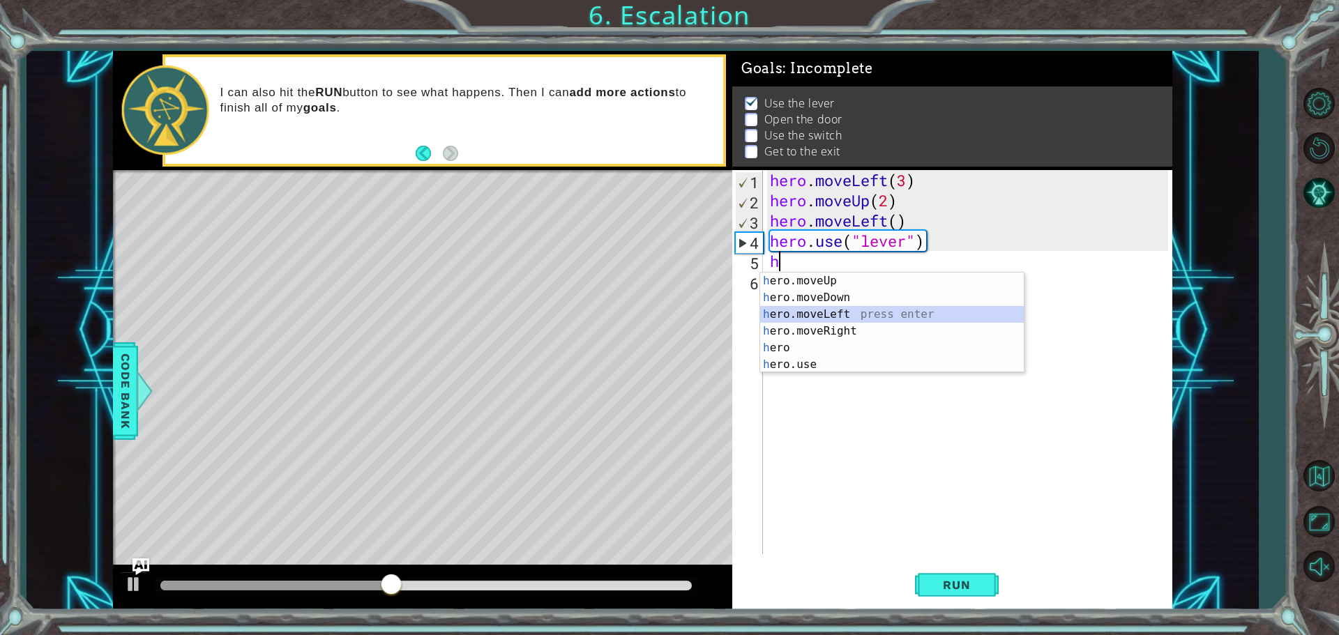
click at [905, 314] on div "h ero.moveUp press enter h ero.moveDown press enter h ero.moveLeft press enter …" at bounding box center [892, 340] width 264 height 134
type textarea "hero.moveLeft(1)"
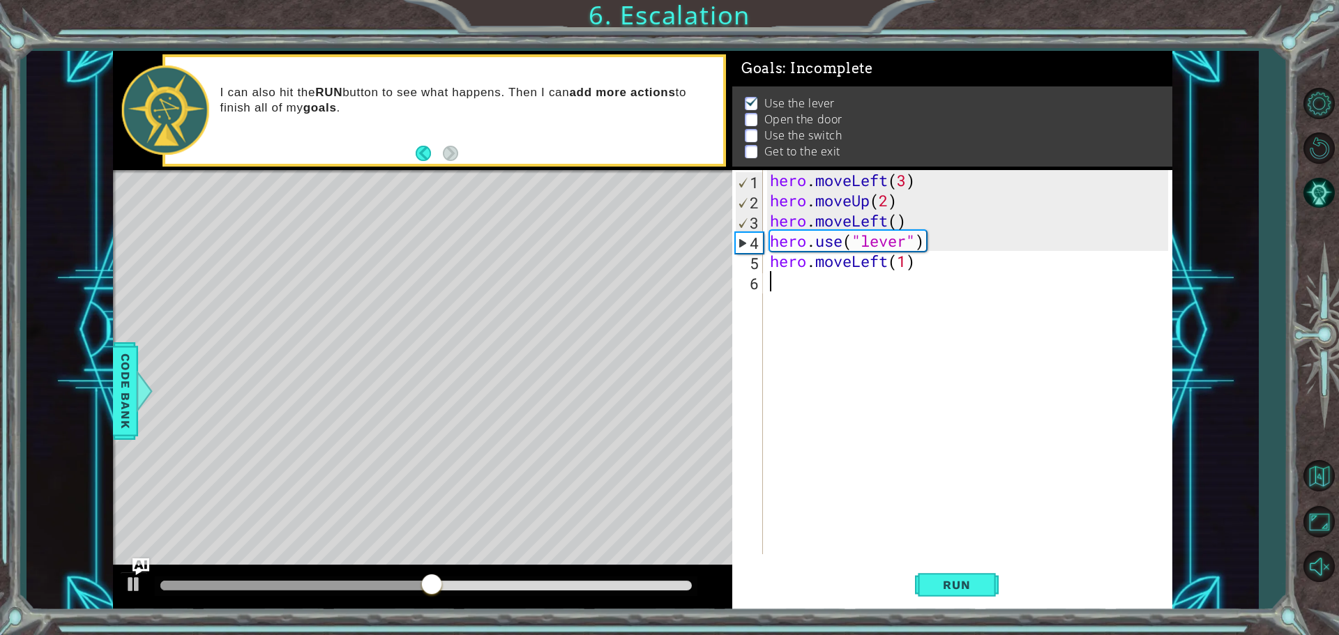
click at [821, 287] on div "hero . moveLeft ( 3 ) hero . moveUp ( 2 ) hero . moveLeft ( ) hero . use ( "lev…" at bounding box center [971, 382] width 408 height 425
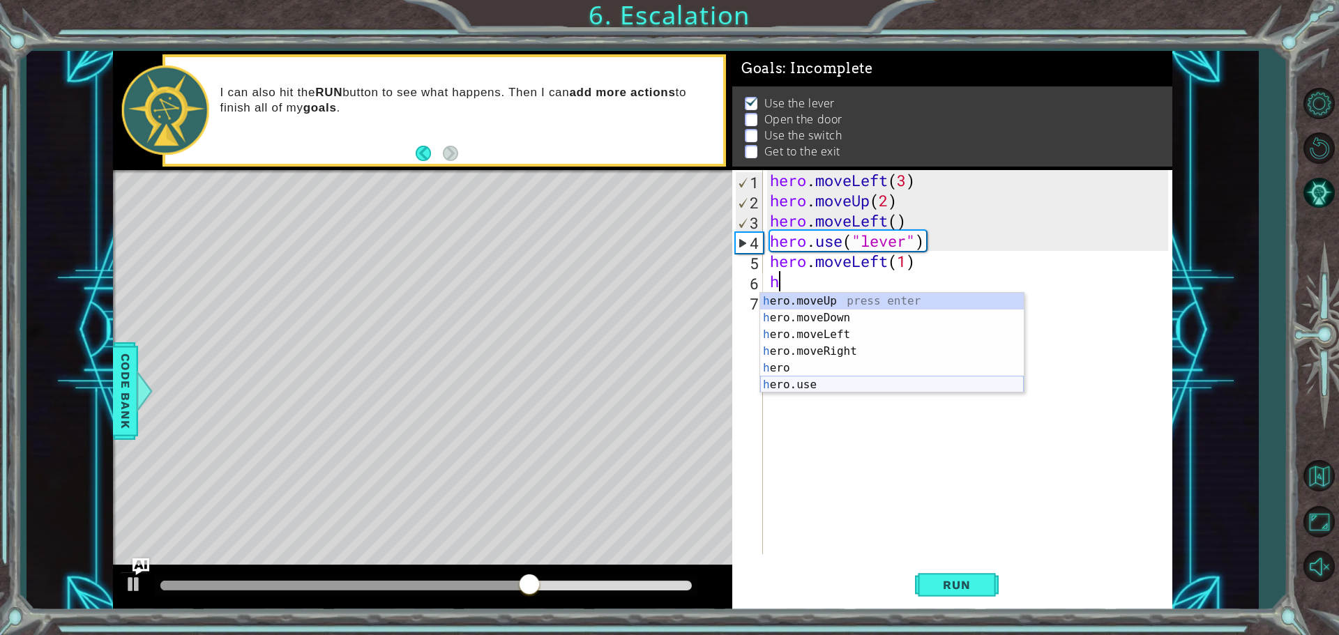
click at [804, 387] on div "h ero.moveUp press enter h ero.moveDown press enter h ero.moveLeft press enter …" at bounding box center [892, 360] width 264 height 134
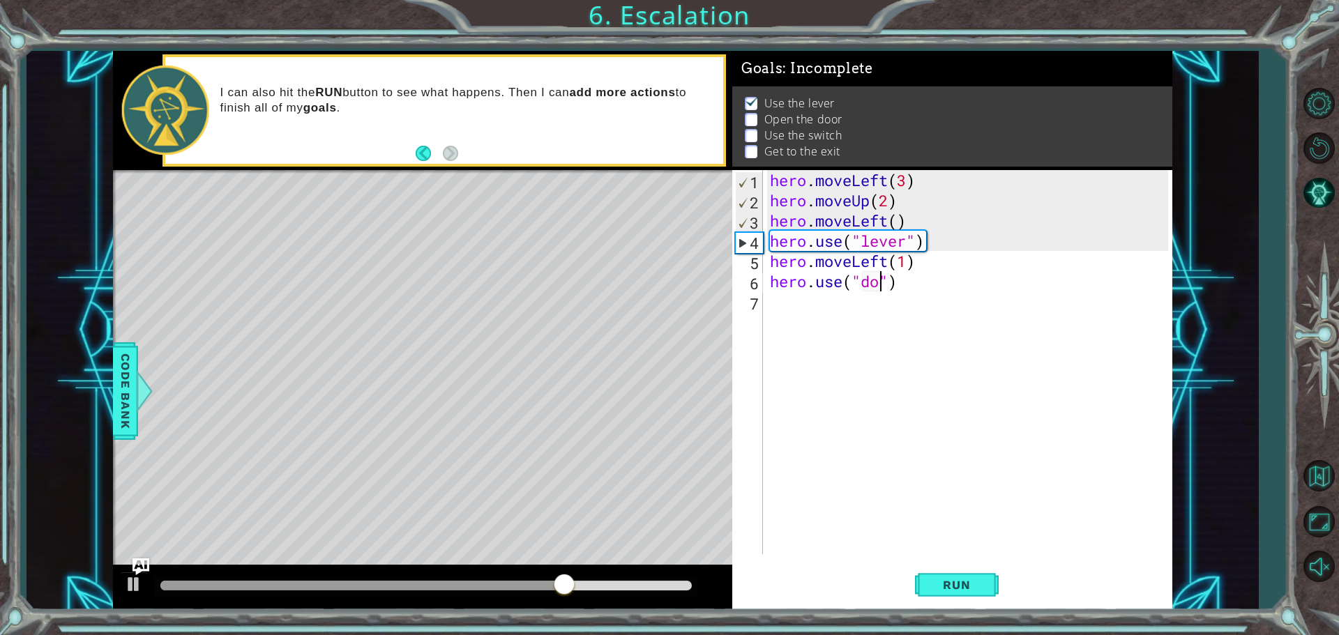
scroll to position [0, 5]
type textarea "hero.use("door")"
click at [780, 300] on div "hero . moveLeft ( 3 ) hero . moveUp ( 2 ) hero . moveLeft ( ) hero . use ( "lev…" at bounding box center [971, 382] width 408 height 425
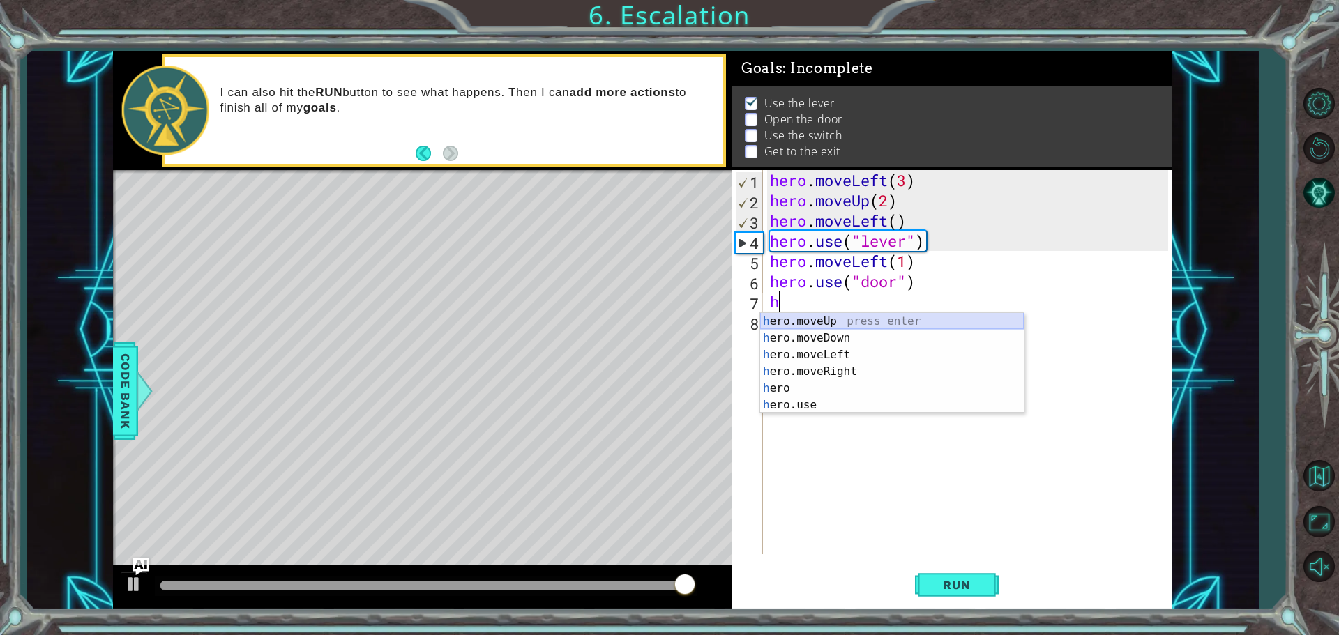
click at [795, 314] on div "h ero.moveUp press enter h ero.moveDown press enter h ero.moveLeft press enter …" at bounding box center [892, 380] width 264 height 134
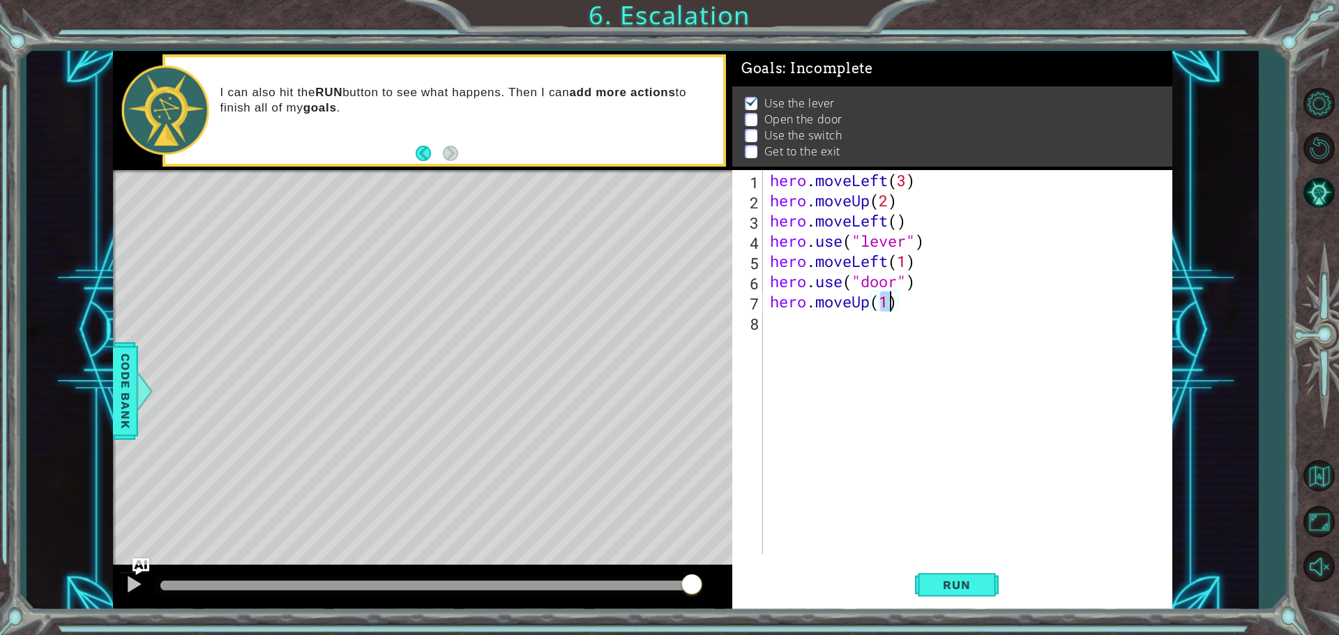
scroll to position [0, 5]
type textarea "hero.moveUp(2)"
click at [801, 323] on div "hero . moveLeft ( 3 ) hero . moveUp ( 2 ) hero . moveLeft ( ) hero . use ( "lev…" at bounding box center [971, 382] width 408 height 425
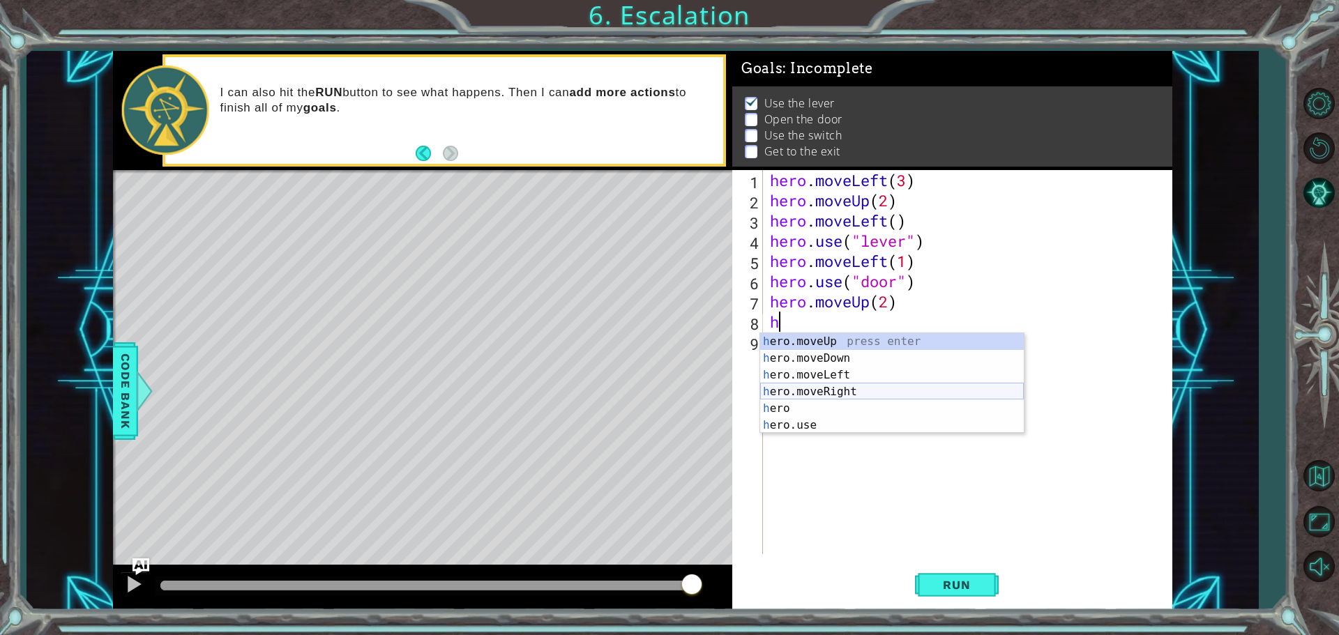
click at [838, 392] on div "h ero.moveUp press enter h ero.moveDown press enter h ero.moveLeft press enter …" at bounding box center [892, 400] width 264 height 134
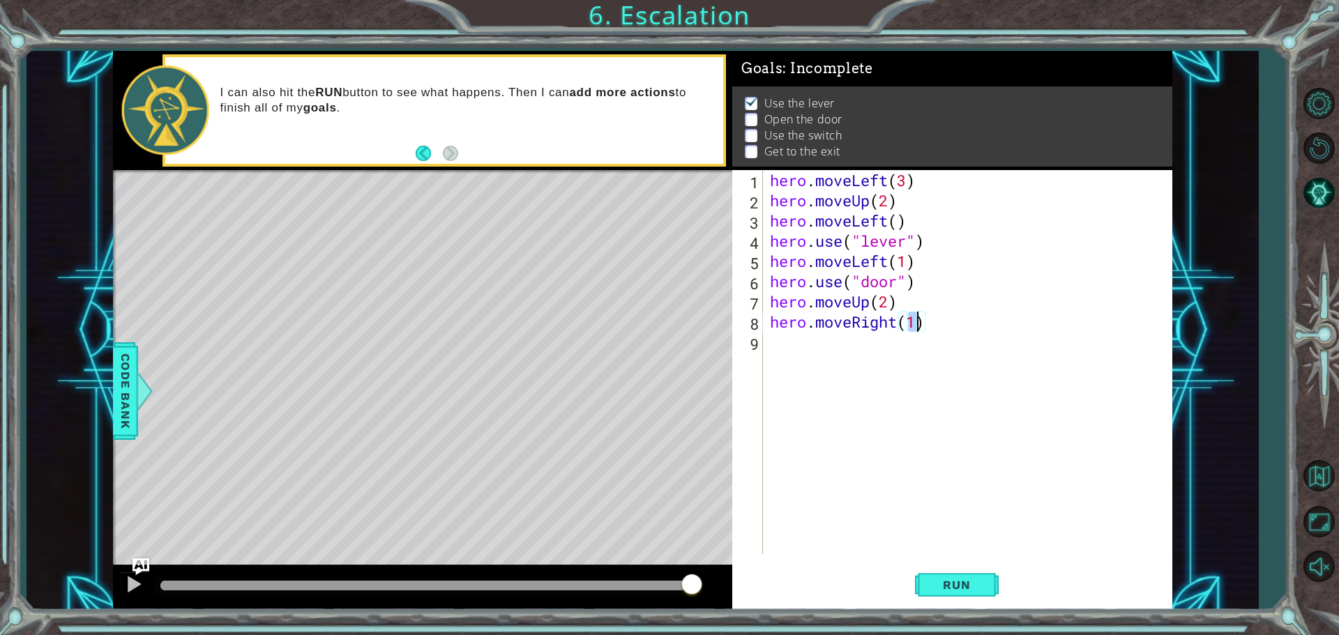
type textarea "hero.moveRight(3)"
click at [808, 340] on div "hero . moveLeft ( 3 ) hero . moveUp ( 2 ) hero . moveLeft ( ) hero . use ( "lev…" at bounding box center [971, 382] width 408 height 425
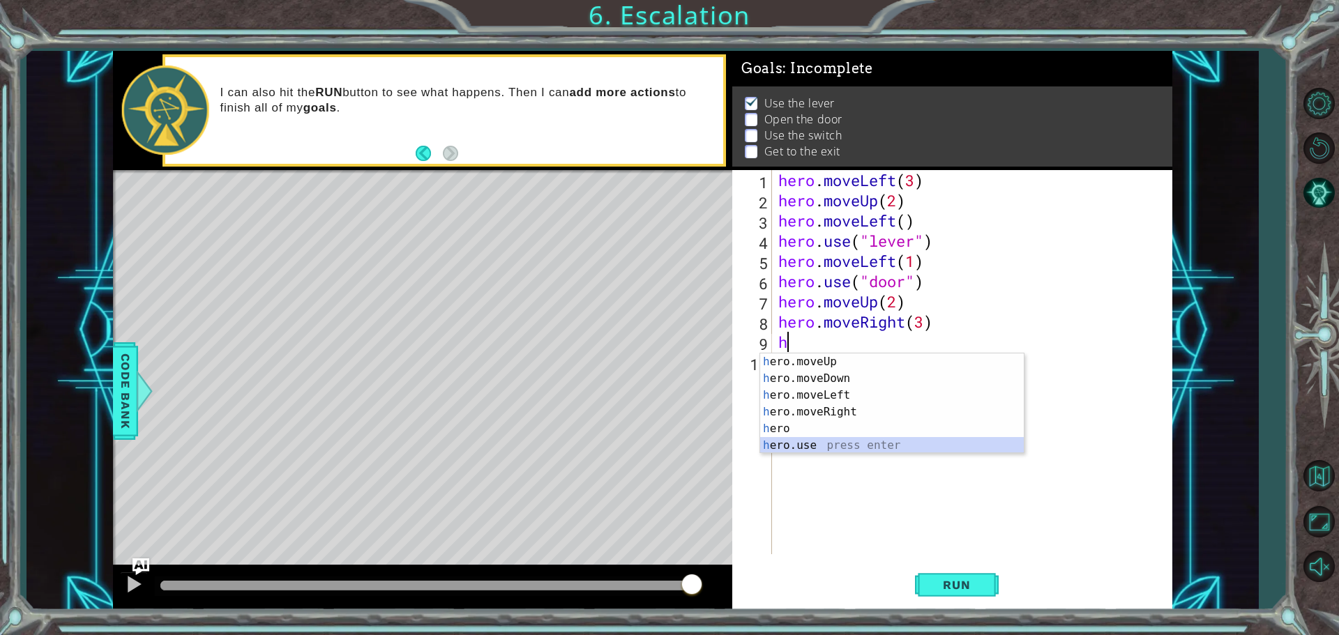
click at [846, 446] on div "h ero.moveUp press enter h ero.moveDown press enter h ero.moveLeft press enter …" at bounding box center [892, 420] width 264 height 134
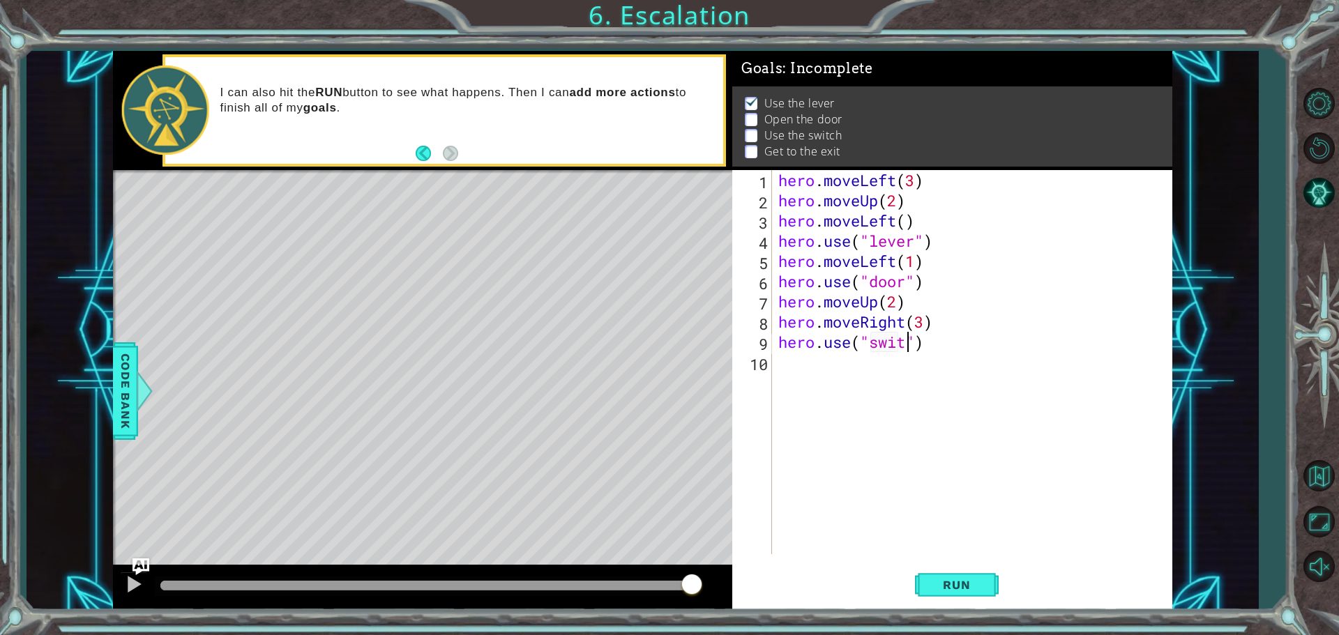
scroll to position [0, 6]
type textarea "hero.use("switch")"
click at [798, 366] on div "hero . moveLeft ( 3 ) hero . moveUp ( 2 ) hero . moveLeft ( ) hero . use ( "lev…" at bounding box center [974, 382] width 399 height 425
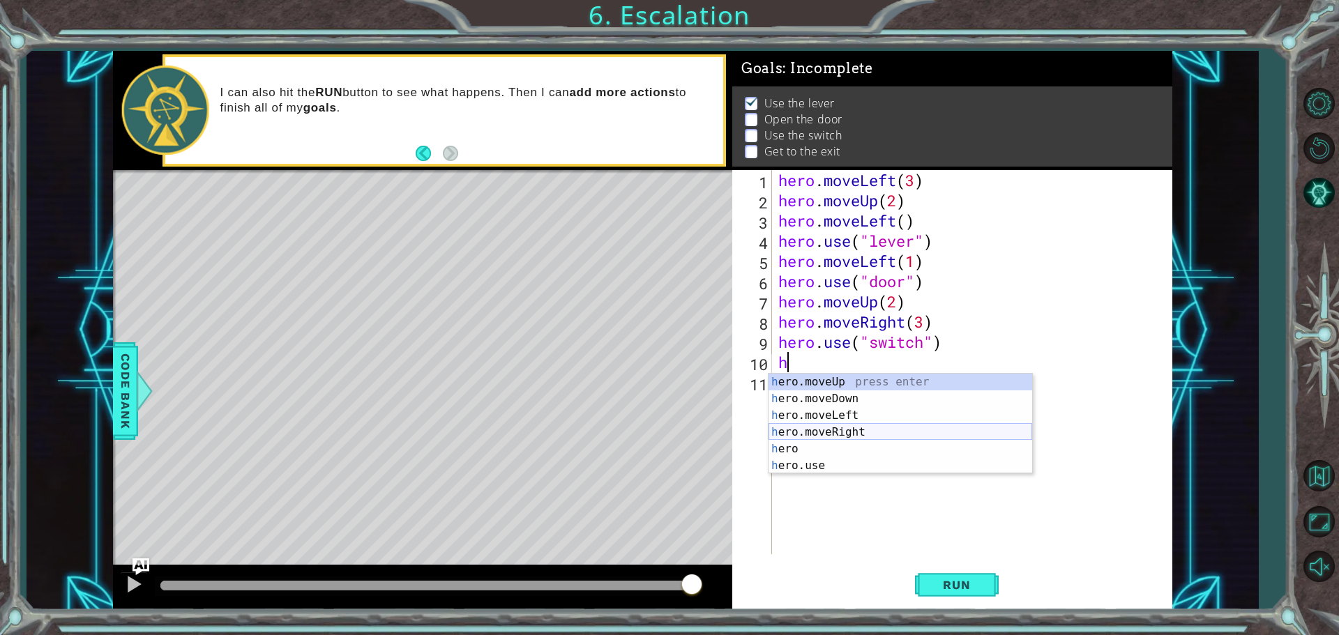
click at [840, 428] on div "h ero.moveUp press enter h ero.moveDown press enter h ero.moveLeft press enter …" at bounding box center [900, 441] width 264 height 134
type textarea "hero.moveRight(1)"
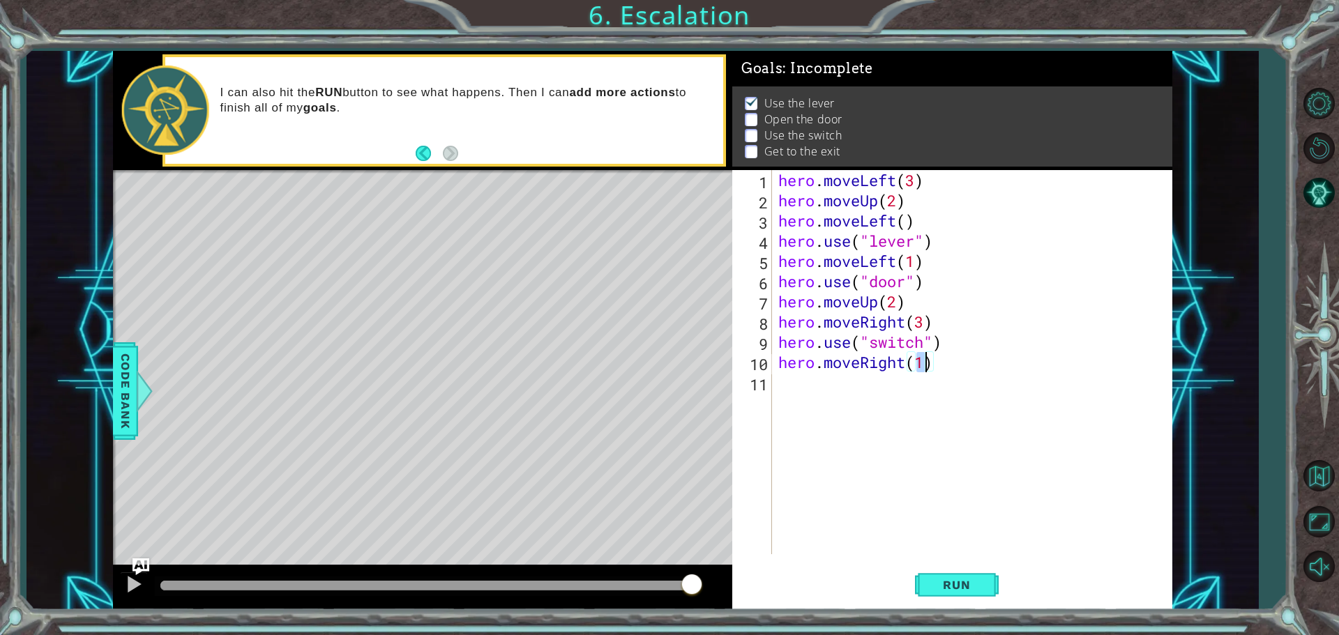
click at [828, 382] on div "hero . moveLeft ( 3 ) hero . moveUp ( 2 ) hero . moveLeft ( ) hero . use ( "lev…" at bounding box center [974, 382] width 399 height 425
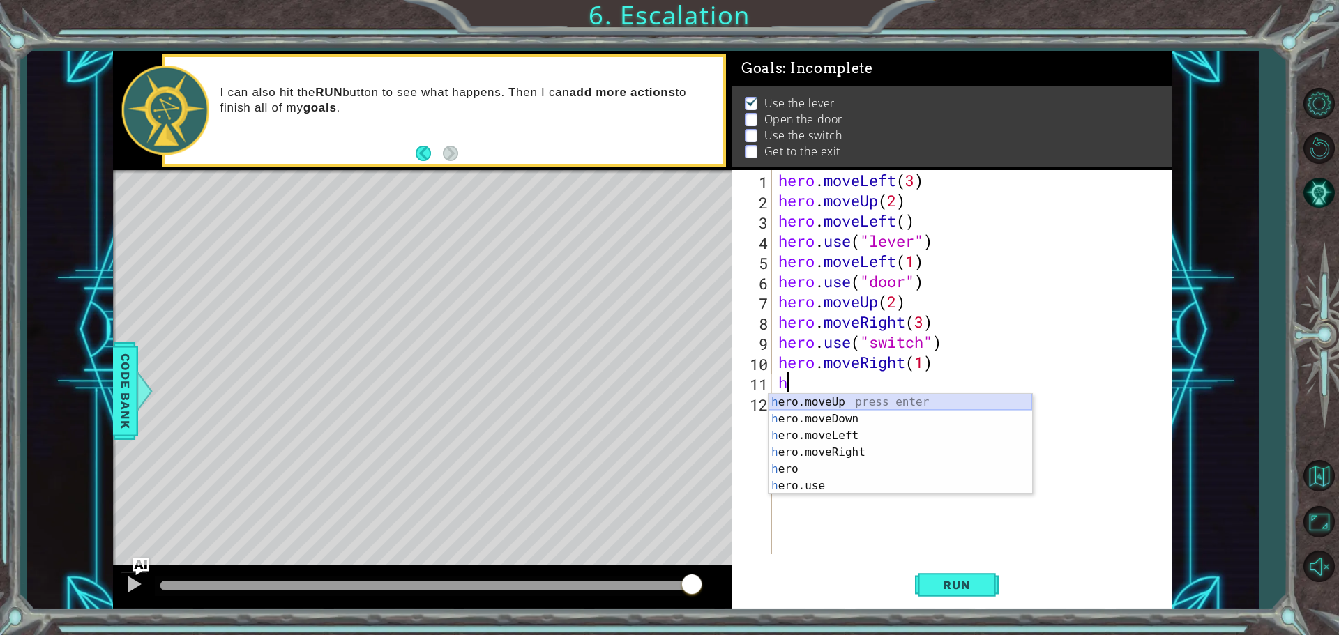
click at [842, 400] on div "h ero.moveUp press enter h ero.moveDown press enter h ero.moveLeft press enter …" at bounding box center [900, 461] width 264 height 134
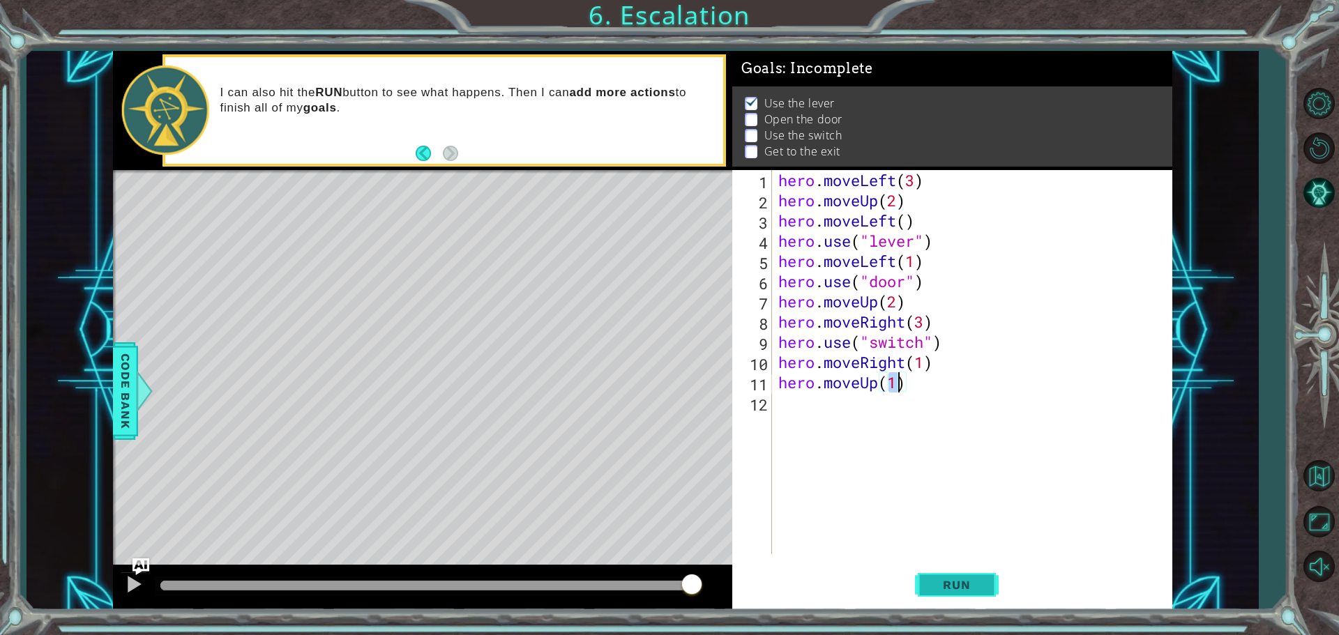
click at [954, 572] on button "Run" at bounding box center [957, 585] width 84 height 44
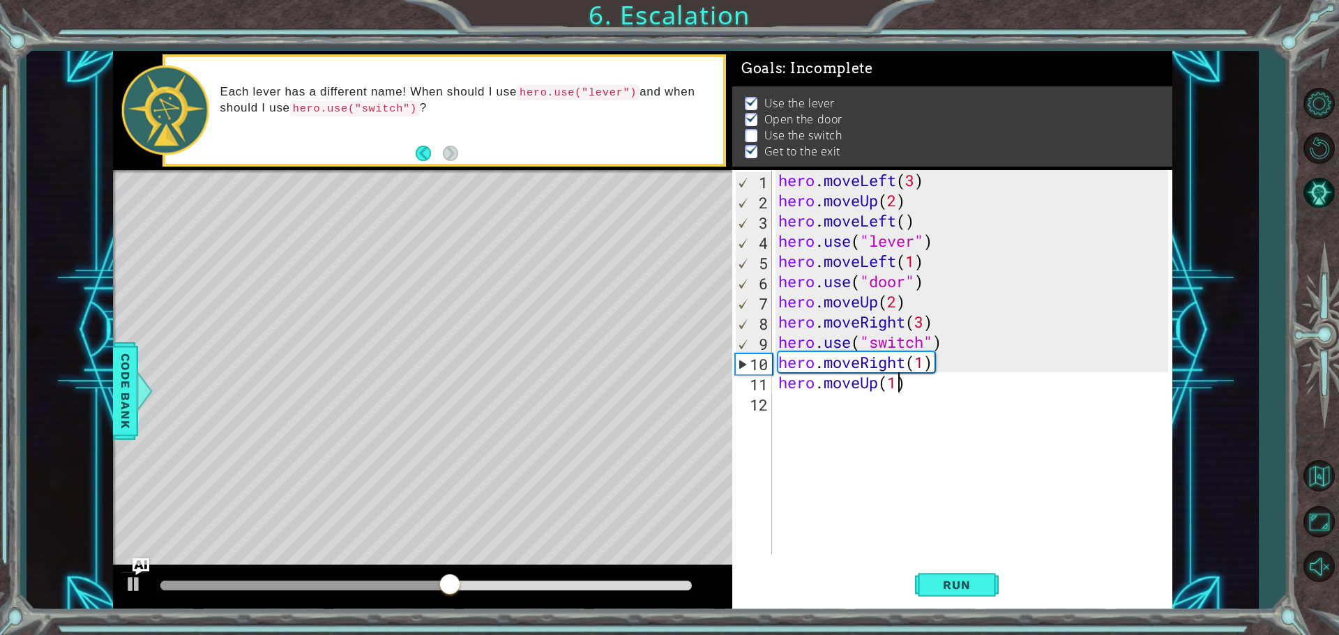
click at [924, 323] on div "hero . moveLeft ( 3 ) hero . moveUp ( 2 ) hero . moveLeft ( ) hero . use ( "lev…" at bounding box center [974, 382] width 399 height 425
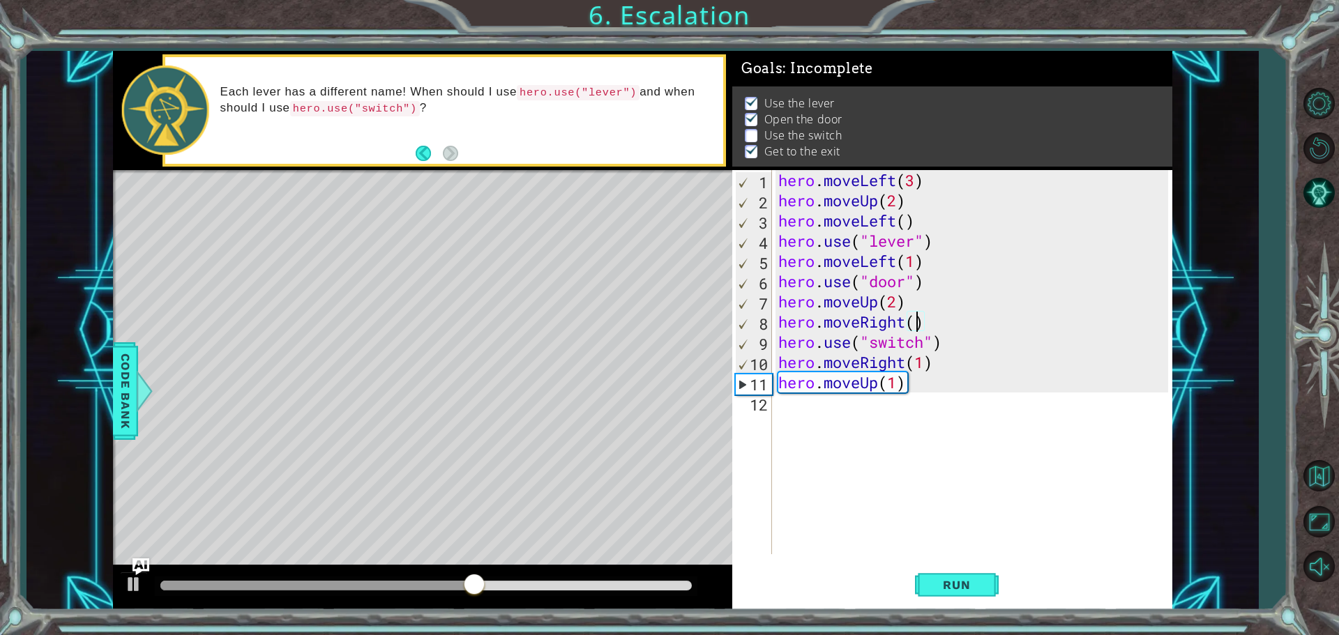
scroll to position [0, 6]
type textarea "hero.moveRight(2)"
click at [959, 580] on span "Run" at bounding box center [956, 585] width 55 height 14
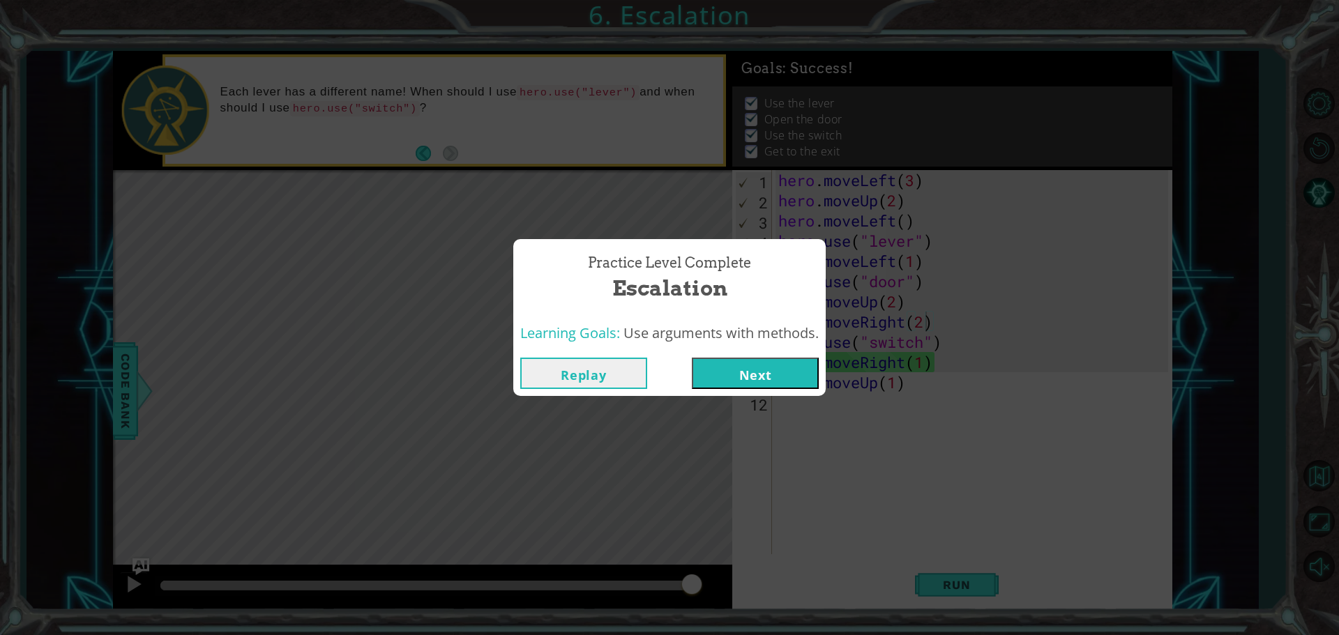
click at [788, 376] on button "Next" at bounding box center [755, 373] width 127 height 31
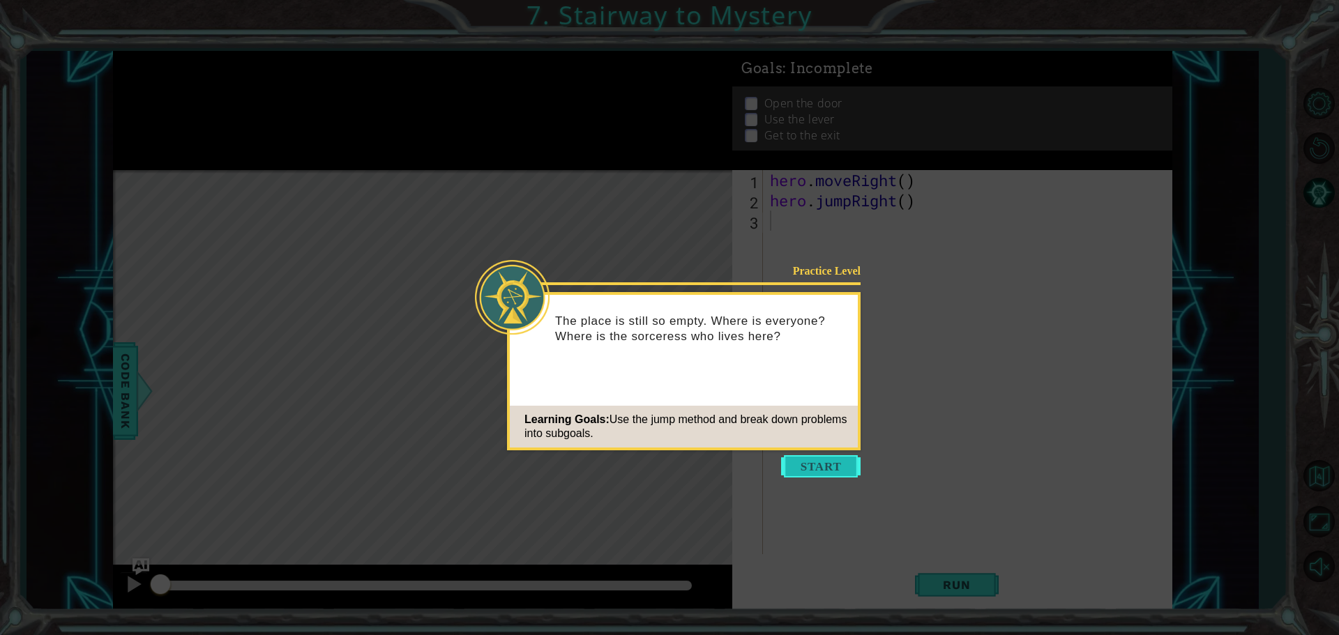
click at [820, 459] on button "Start" at bounding box center [820, 466] width 79 height 22
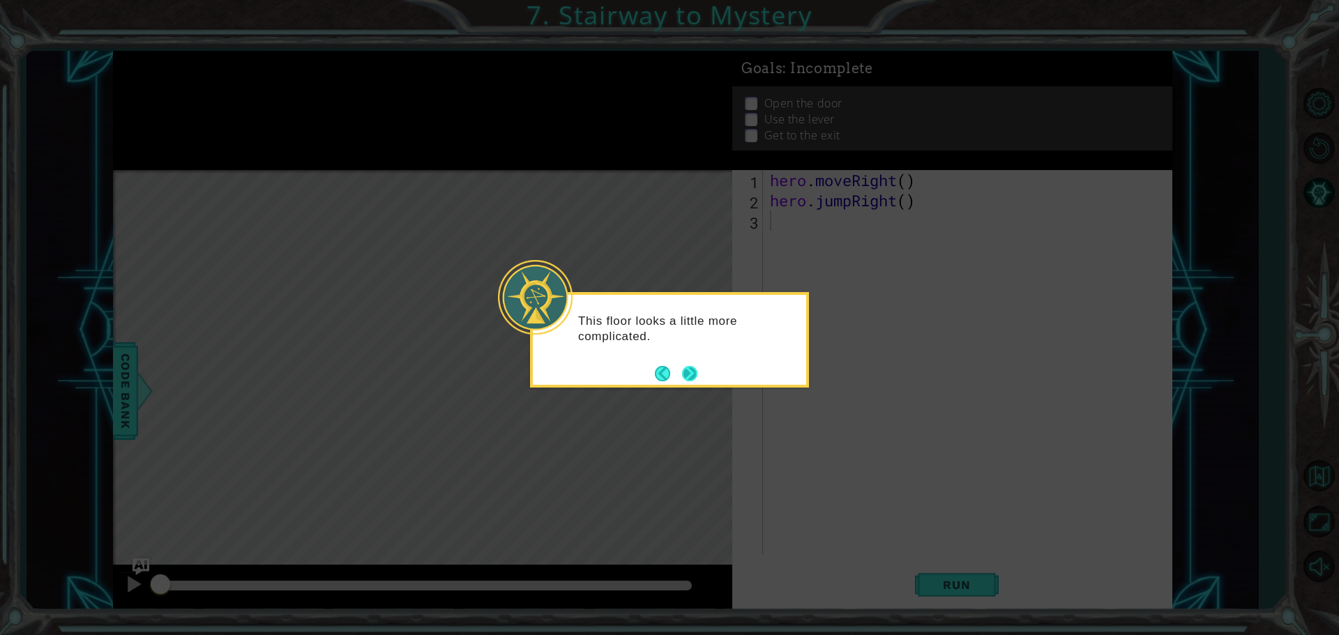
click at [692, 369] on button "Next" at bounding box center [689, 373] width 15 height 15
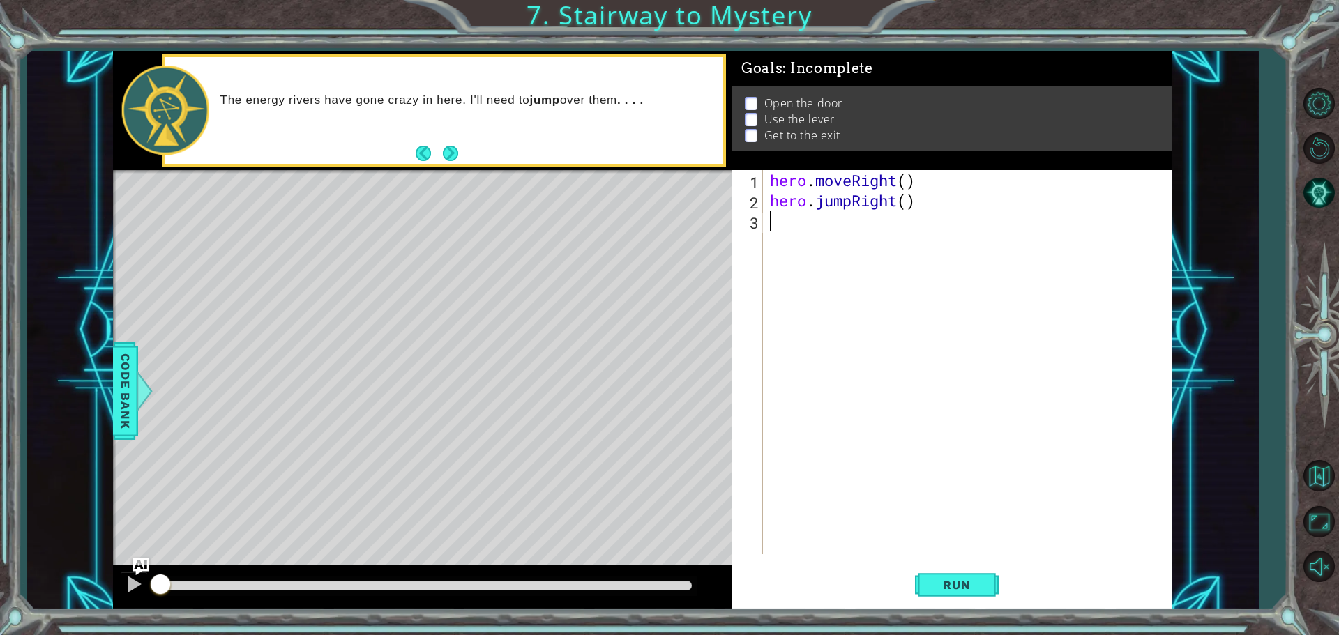
click at [908, 180] on div "hero . moveRight ( ) hero . jumpRight ( )" at bounding box center [971, 382] width 408 height 425
click at [907, 208] on div "hero . moveRight ( 1 ) hero . jumpRight ( )" at bounding box center [971, 382] width 408 height 425
type textarea "hero.jumpRight(1)"
click at [858, 224] on div "hero . moveRight ( 1 ) hero . jumpRight ( 1 )" at bounding box center [971, 382] width 408 height 425
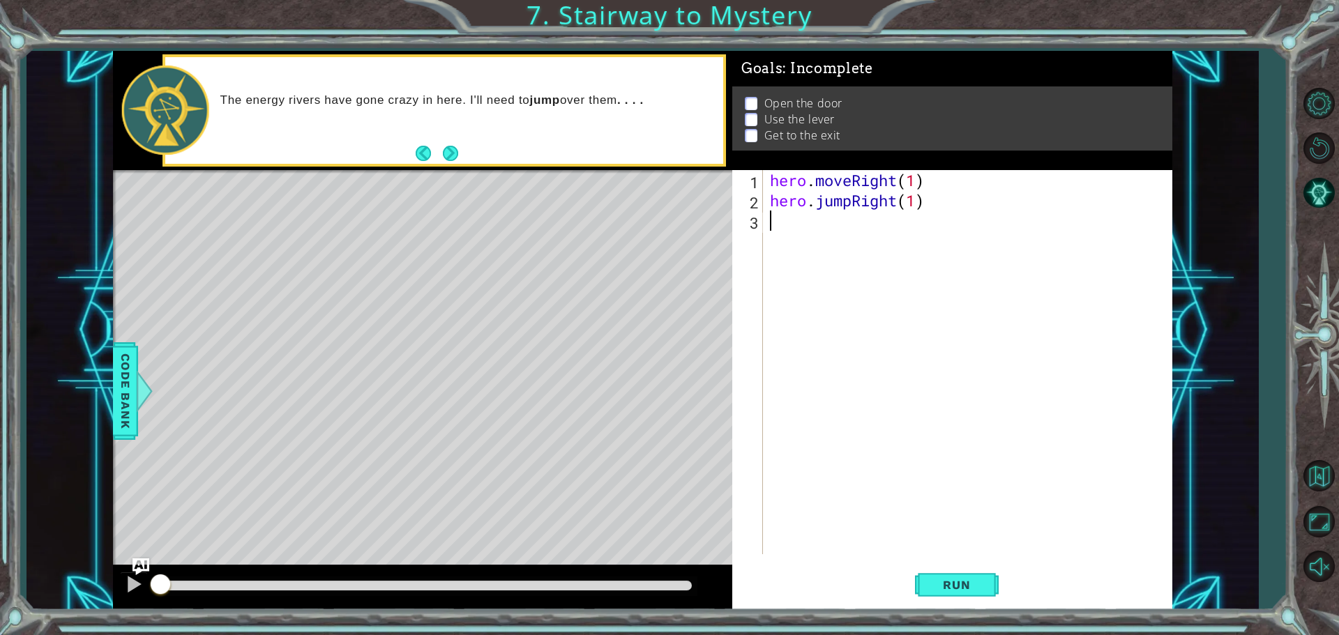
scroll to position [0, 0]
type textarea "h"
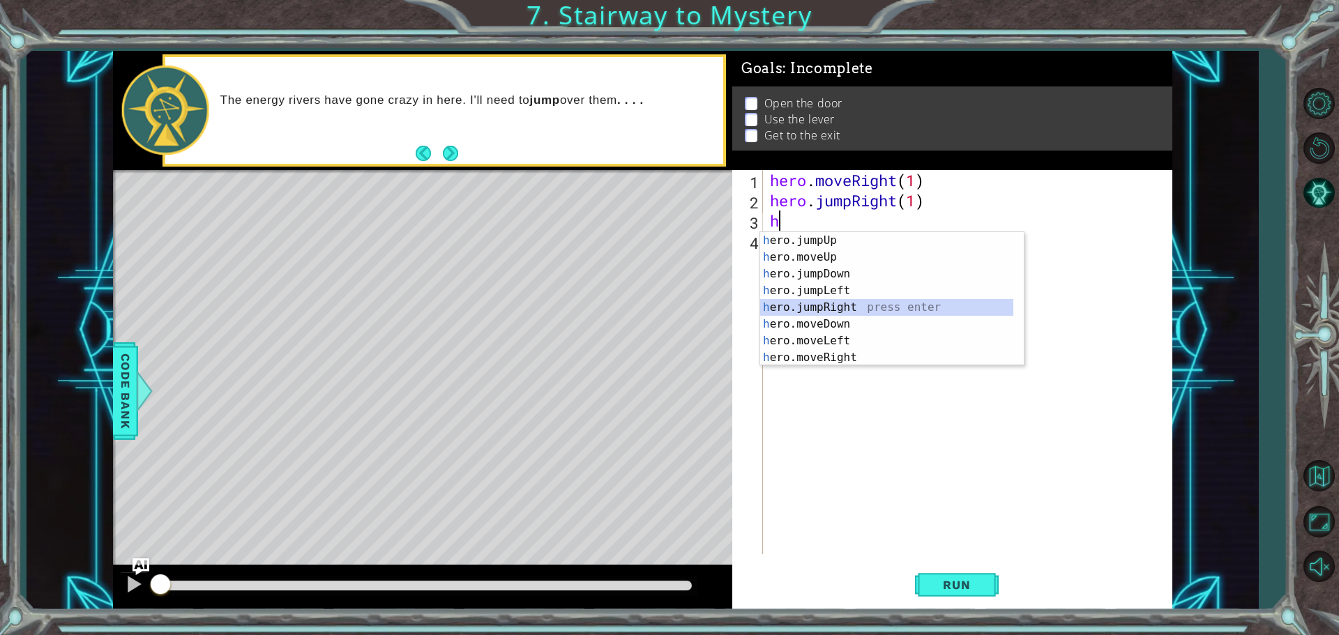
click at [846, 311] on div "h ero.jumpUp press enter h ero.moveUp press enter h ero.jumpDown press enter h …" at bounding box center [886, 315] width 253 height 167
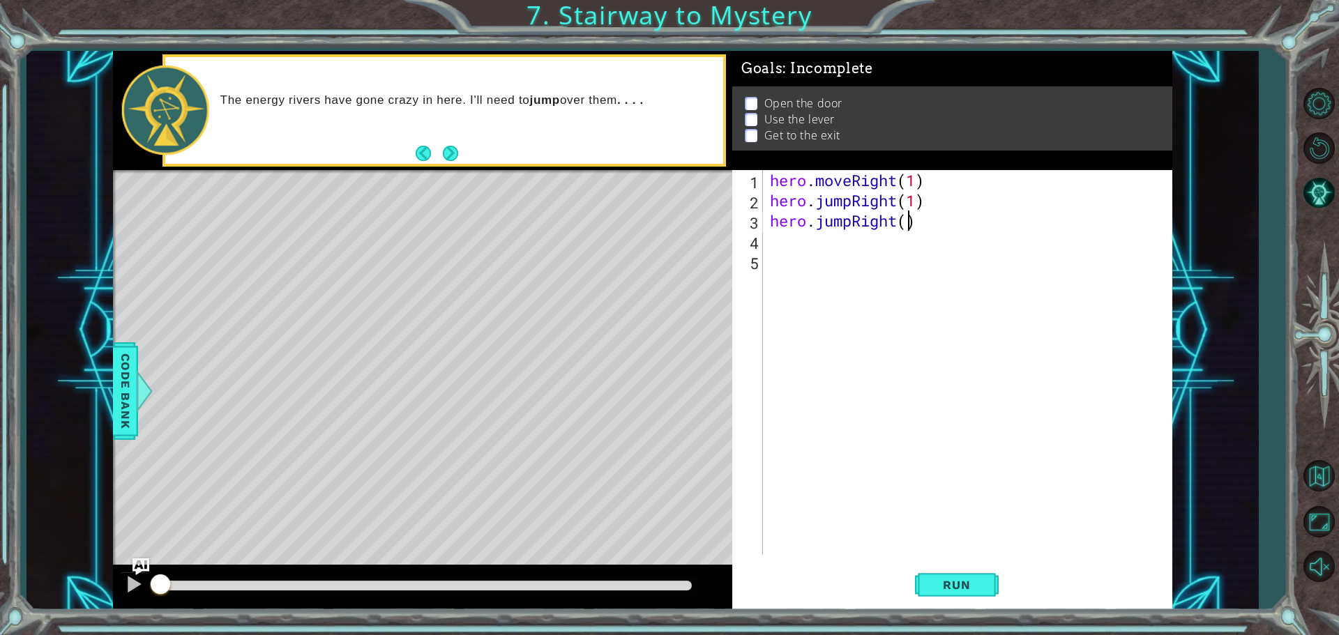
click at [908, 221] on div "hero . moveRight ( 1 ) hero . jumpRight ( 1 ) hero . jumpRight ( )" at bounding box center [971, 382] width 408 height 425
type textarea "hero.jumpRight(2)"
click at [834, 246] on div "hero . moveRight ( 1 ) hero . jumpRight ( 1 ) hero . jumpRight ( 2 )" at bounding box center [971, 382] width 408 height 425
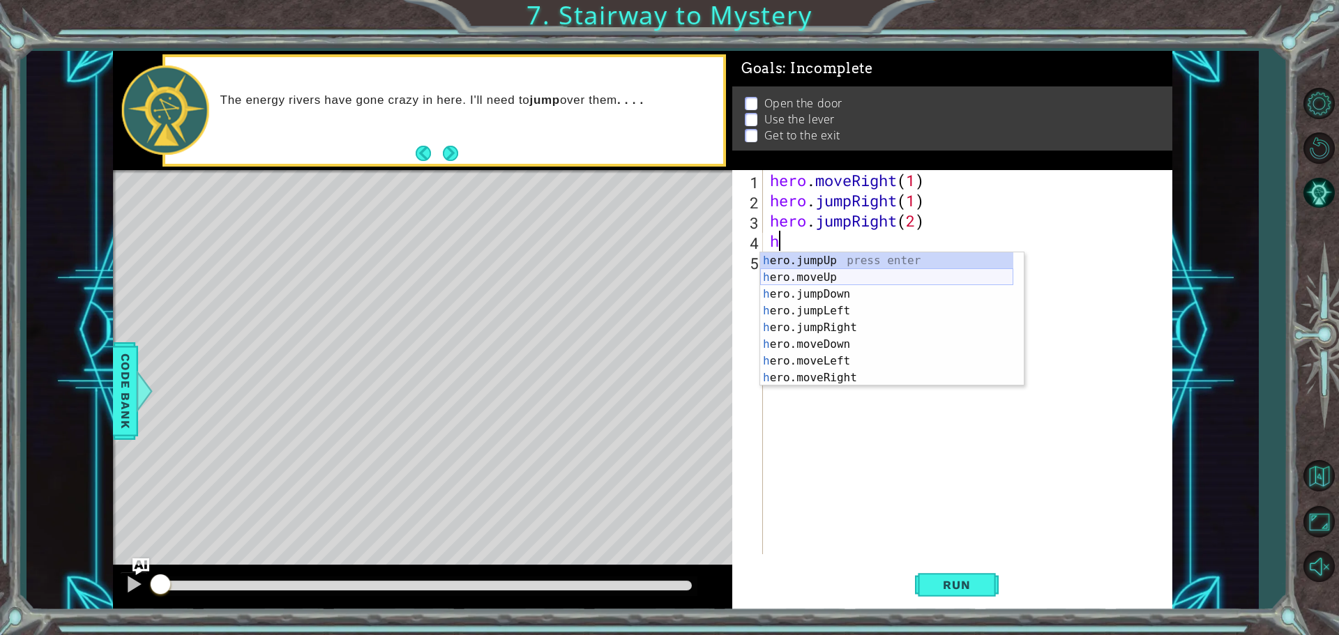
click at [856, 272] on div "h ero.jumpUp press enter h ero.moveUp press enter h ero.jumpDown press enter h …" at bounding box center [886, 335] width 253 height 167
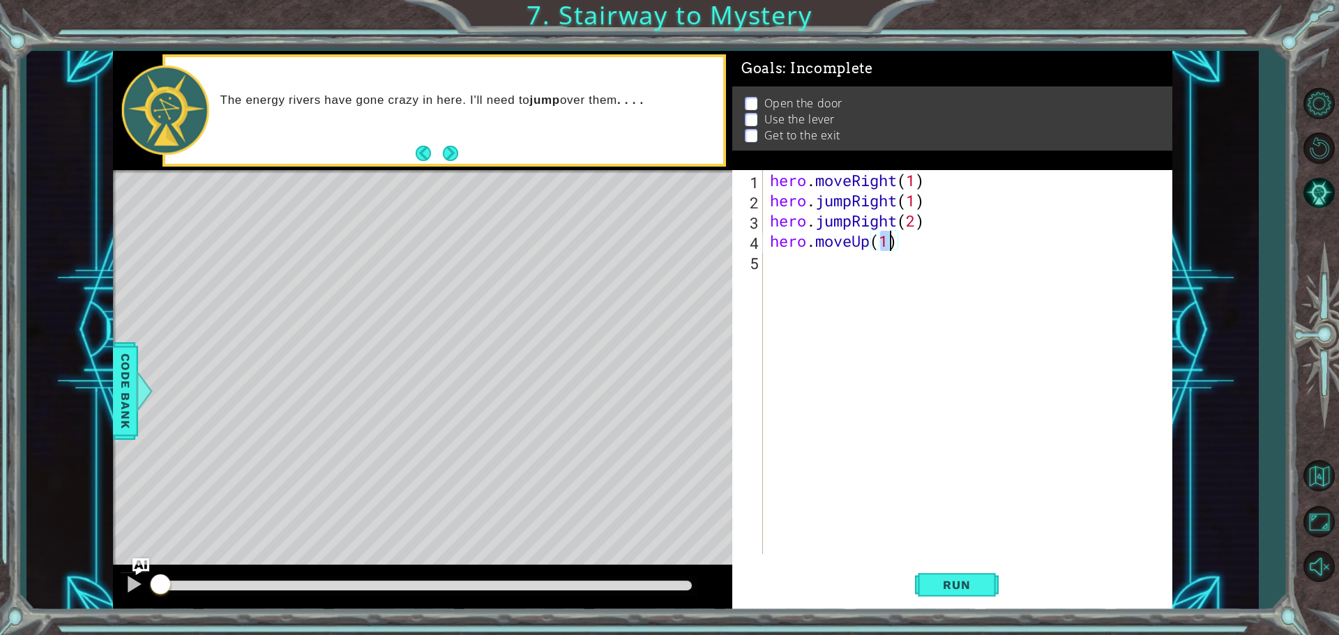
type textarea "hero.moveUp(3)"
click at [802, 269] on div "hero . moveRight ( 1 ) hero . jumpRight ( 1 ) hero . jumpRight ( 2 ) hero . mov…" at bounding box center [971, 382] width 408 height 425
type textarea "h"
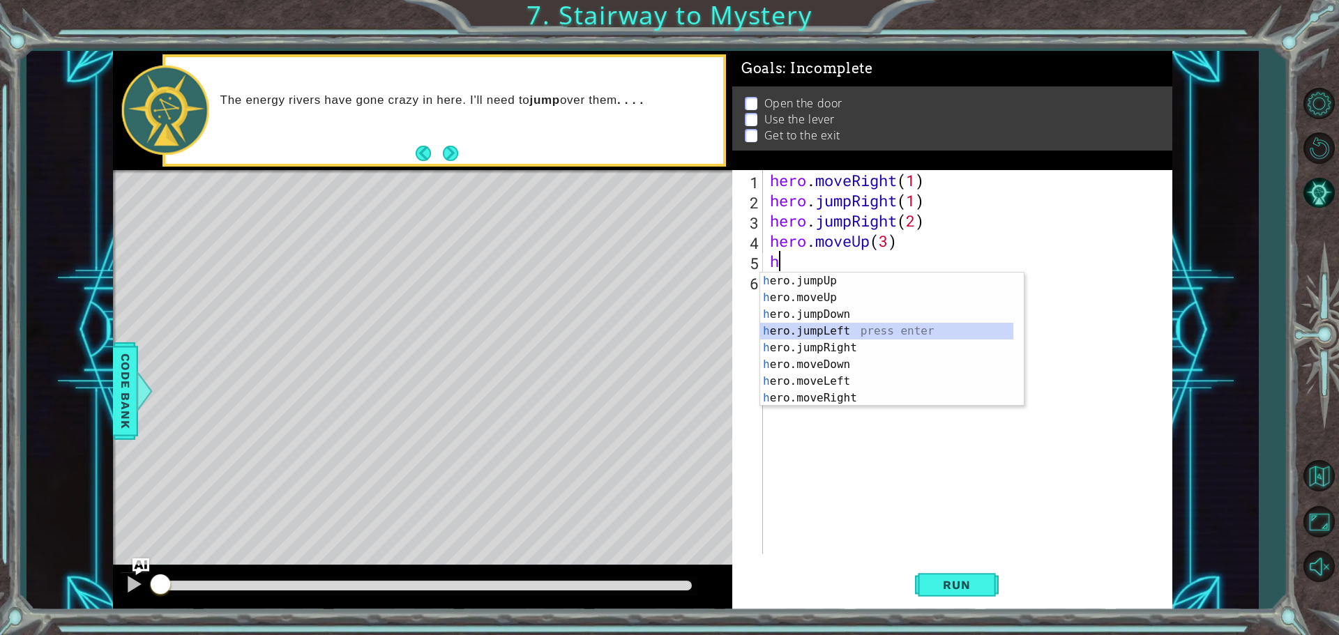
click at [873, 329] on div "h ero.jumpUp press enter h ero.moveUp press enter h ero.jumpDown press enter h …" at bounding box center [886, 356] width 253 height 167
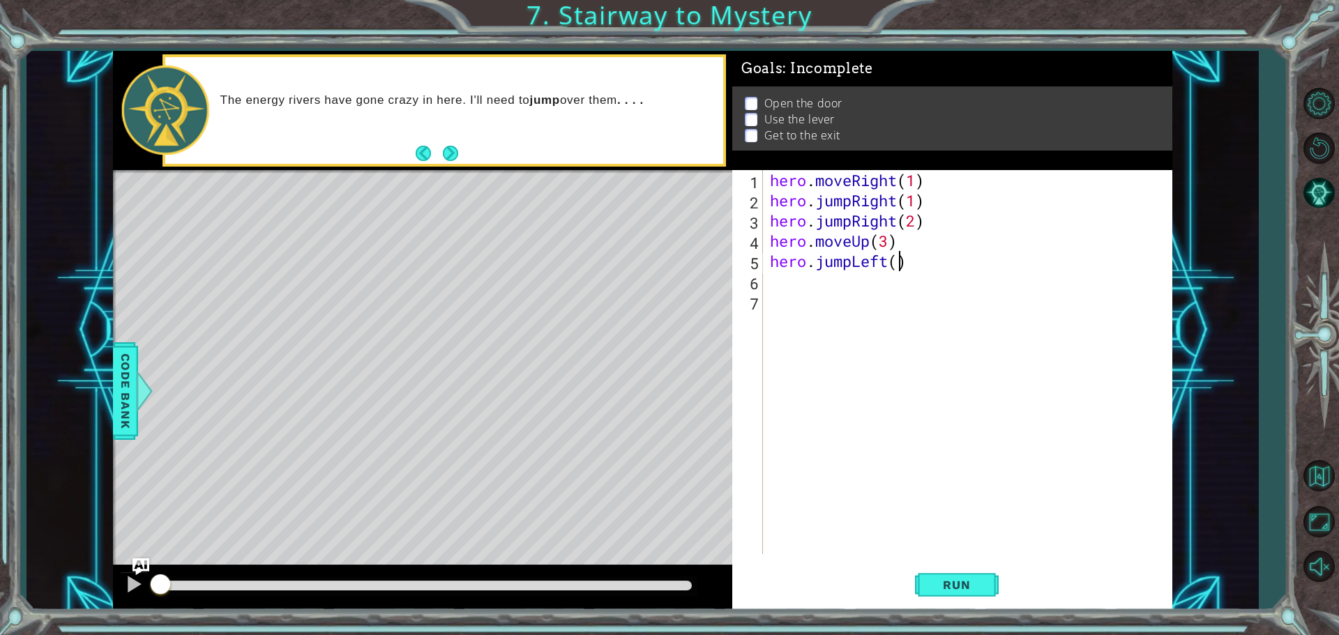
click at [898, 261] on div "hero . moveRight ( 1 ) hero . jumpRight ( 1 ) hero . jumpRight ( 2 ) hero . mov…" at bounding box center [971, 382] width 408 height 425
type textarea "hero.jumpLeft(1)"
click at [836, 285] on div "hero . moveRight ( 1 ) hero . jumpRight ( 1 ) hero . jumpRight ( 2 ) hero . mov…" at bounding box center [971, 382] width 408 height 425
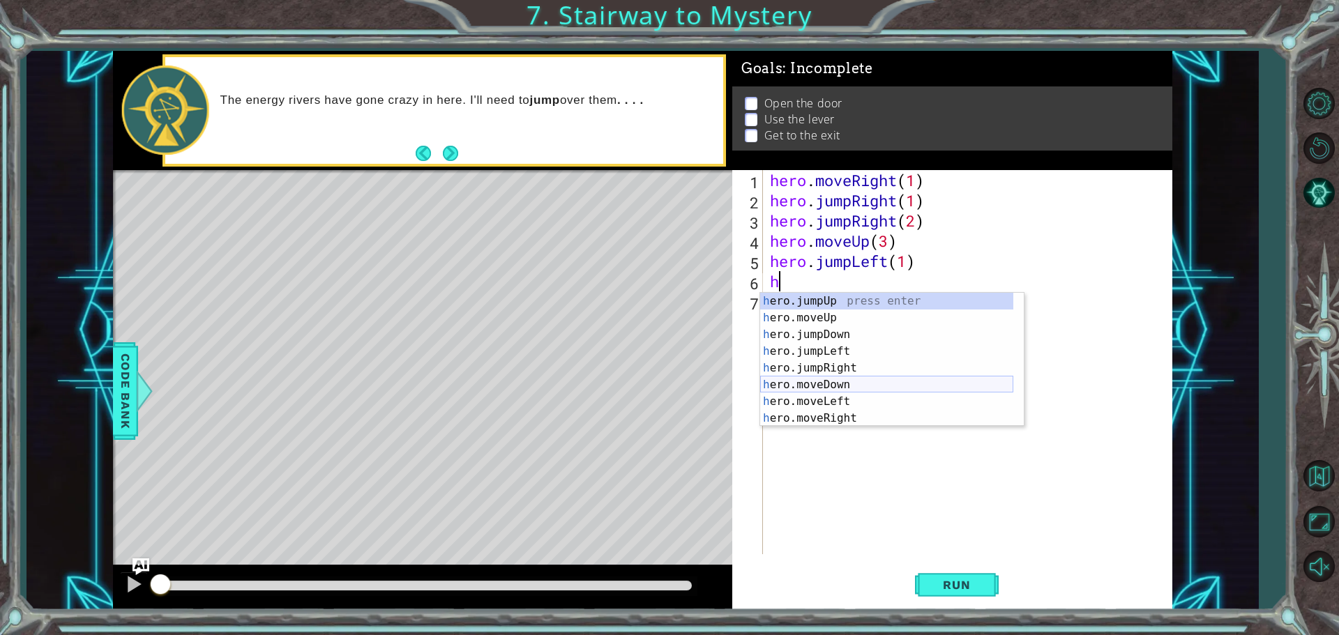
scroll to position [17, 0]
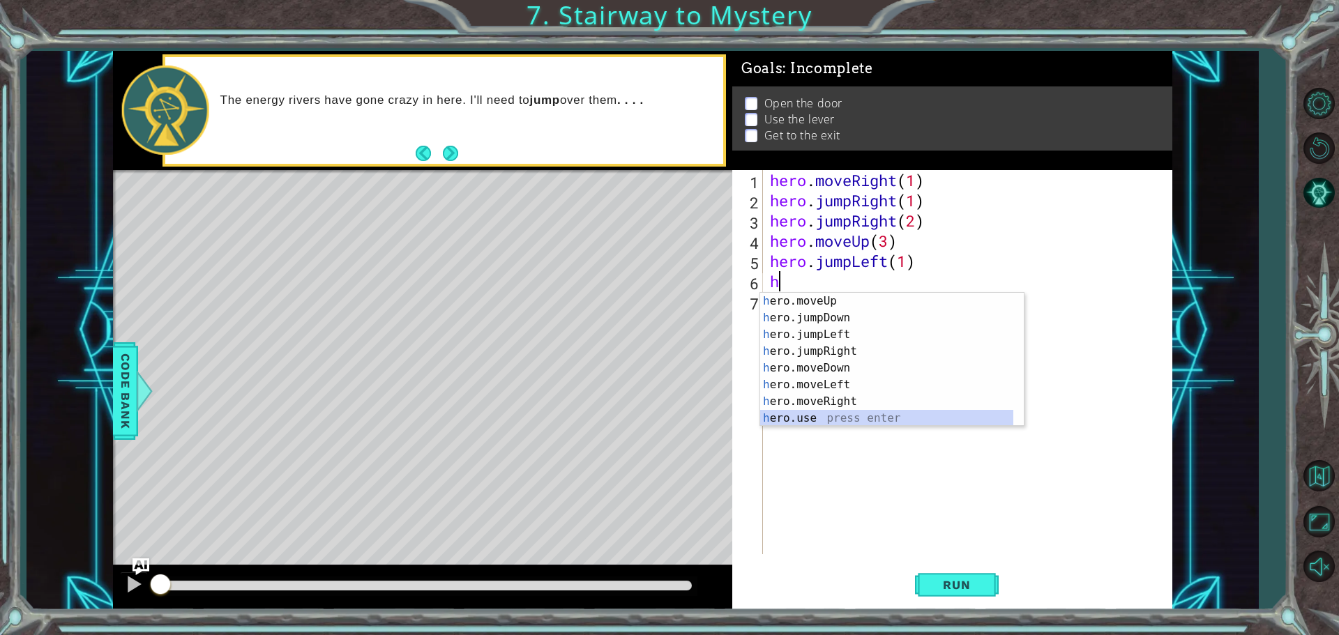
click at [820, 416] on div "h ero.moveUp press enter h ero.jumpDown press enter h ero.jumpLeft press enter …" at bounding box center [886, 376] width 253 height 167
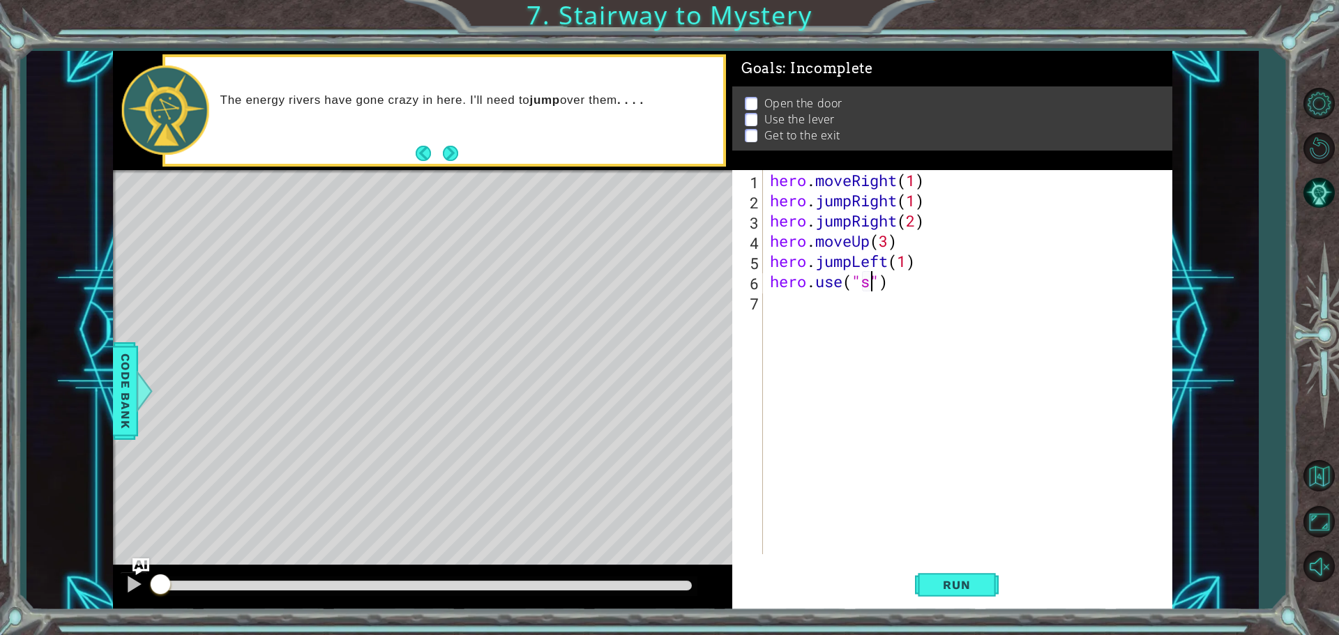
scroll to position [0, 4]
type textarea "hero.use("lever")"
click at [804, 306] on div "hero . moveRight ( 1 ) hero . jumpRight ( 1 ) hero . jumpRight ( 2 ) hero . mov…" at bounding box center [971, 382] width 408 height 425
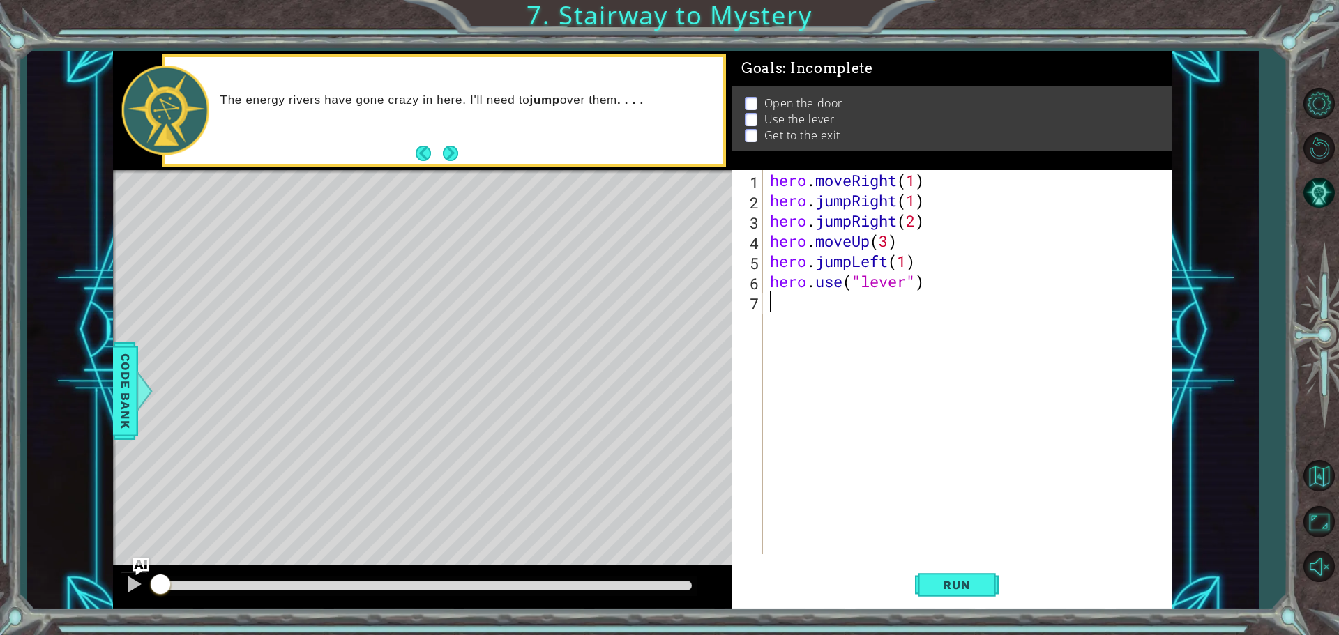
type textarea "h"
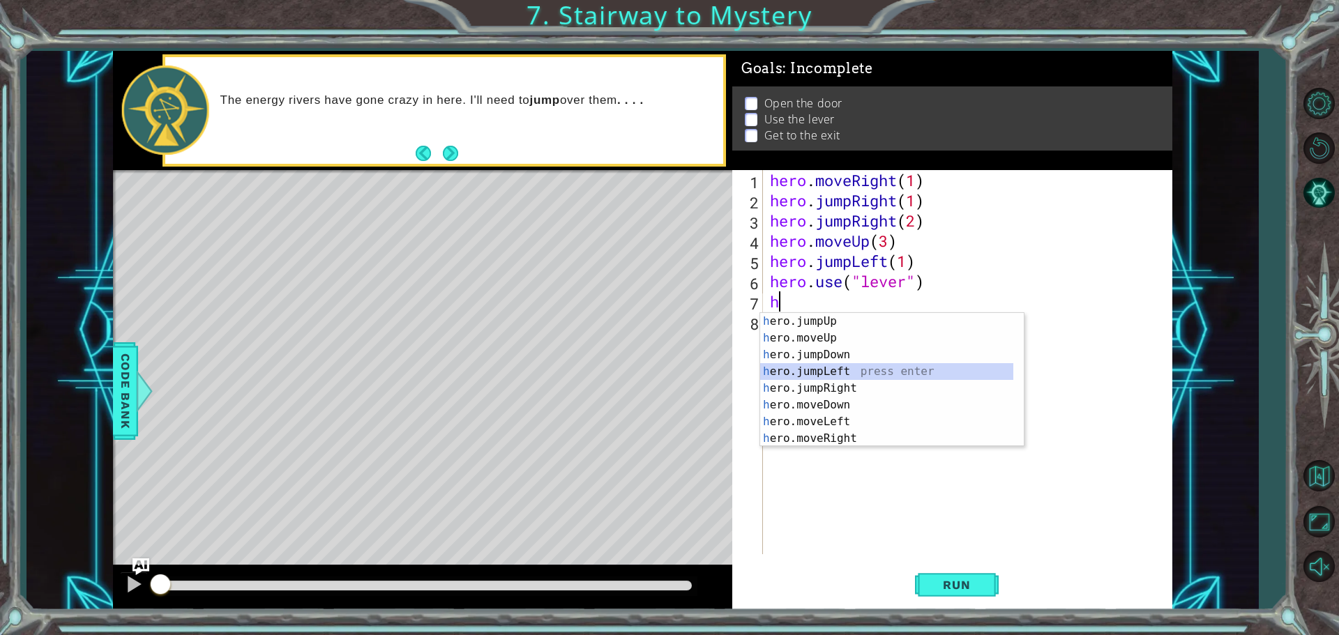
click at [852, 370] on div "h ero.jumpUp press enter h ero.moveUp press enter h ero.jumpDown press enter h …" at bounding box center [886, 396] width 253 height 167
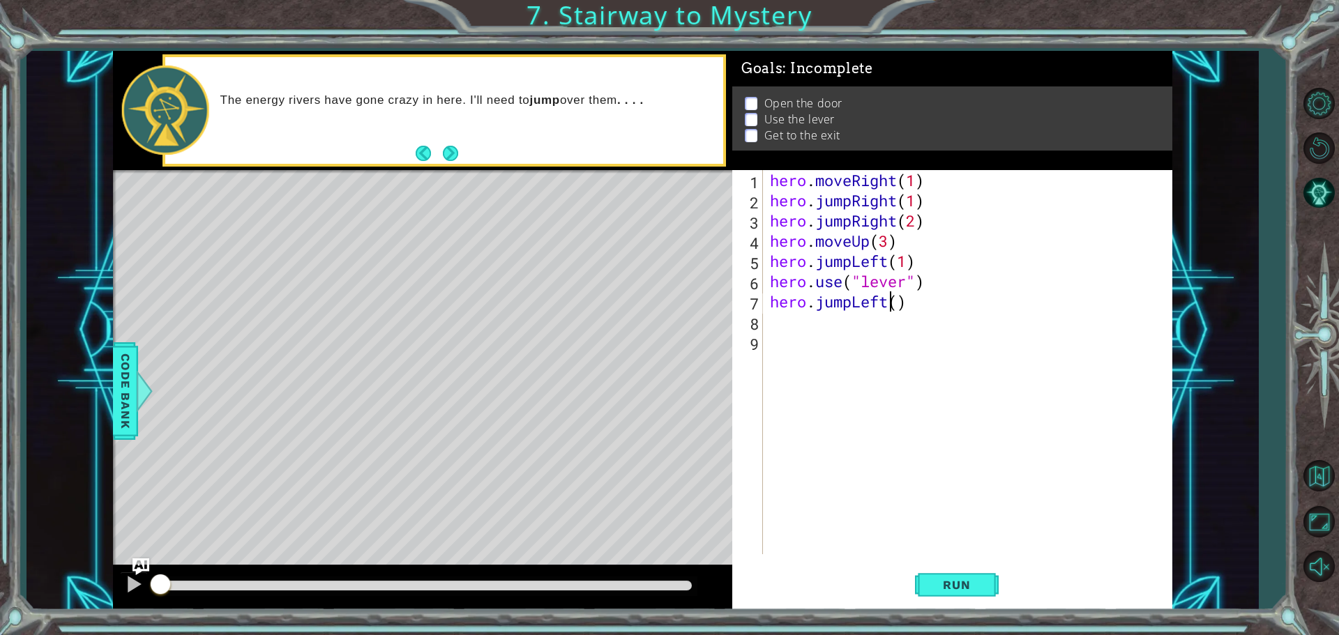
click at [886, 300] on div "hero . moveRight ( 1 ) hero . jumpRight ( 1 ) hero . jumpRight ( 2 ) hero . mov…" at bounding box center [971, 382] width 408 height 425
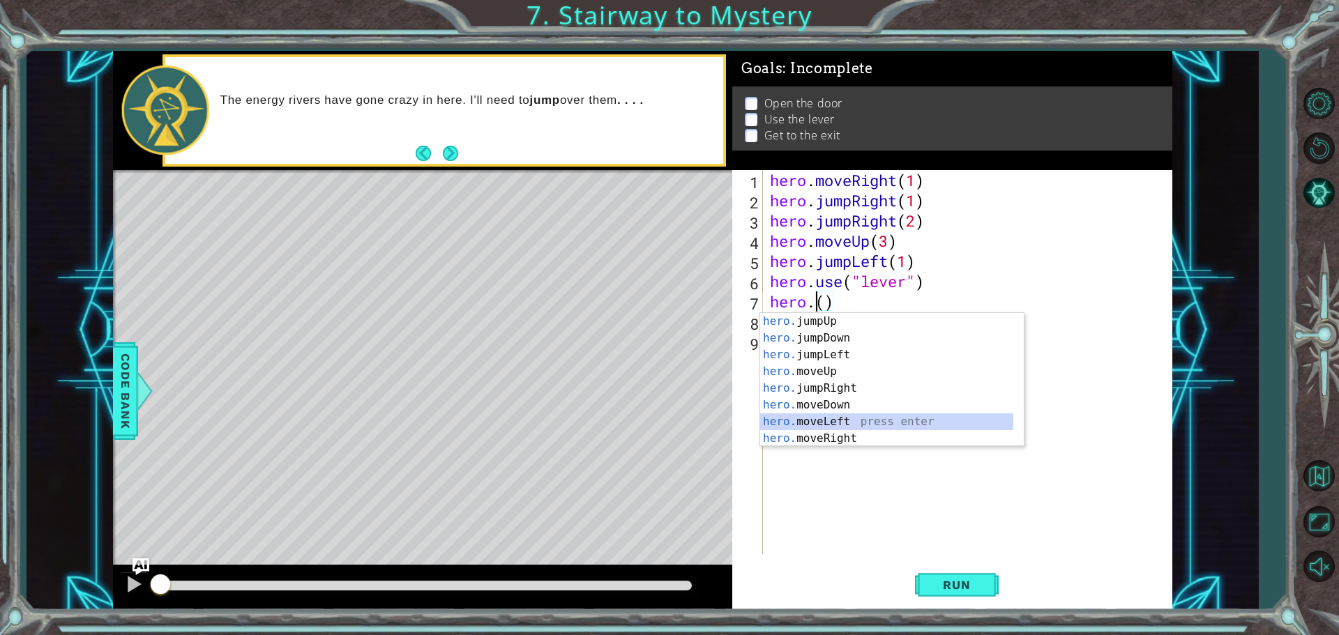
click at [858, 421] on div "hero. jumpUp press enter hero. jumpDown press enter hero. jumpLeft press enter …" at bounding box center [886, 396] width 253 height 167
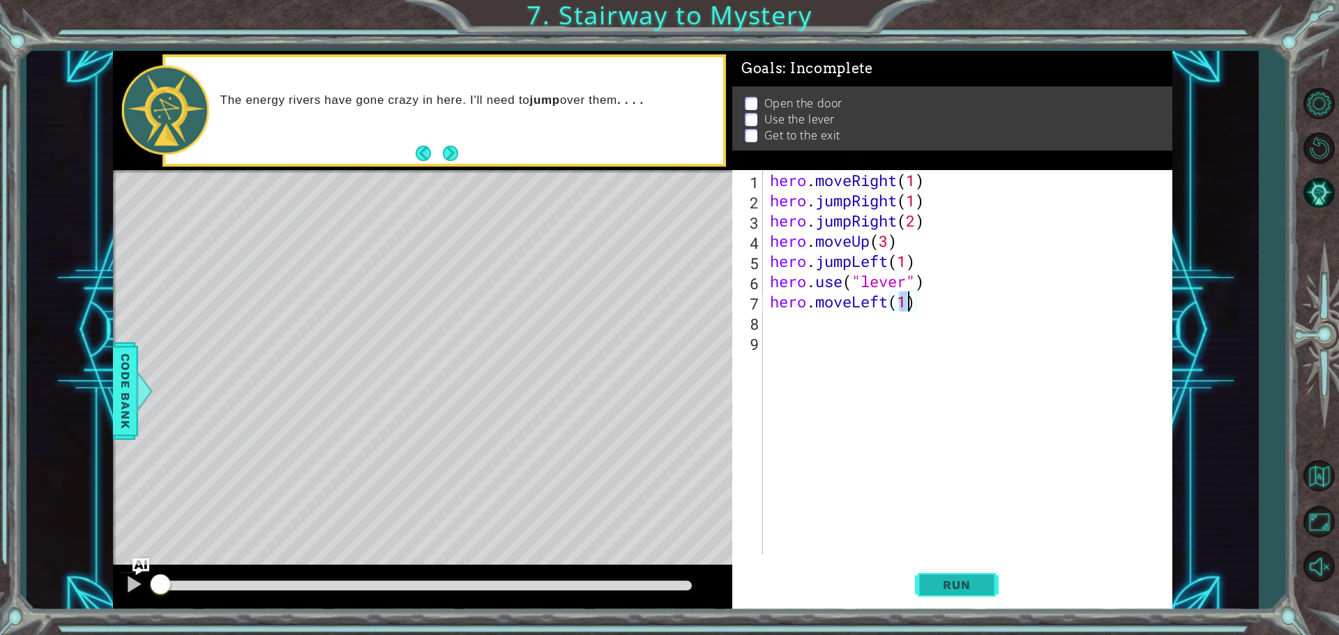
click at [970, 582] on span "Run" at bounding box center [956, 585] width 55 height 14
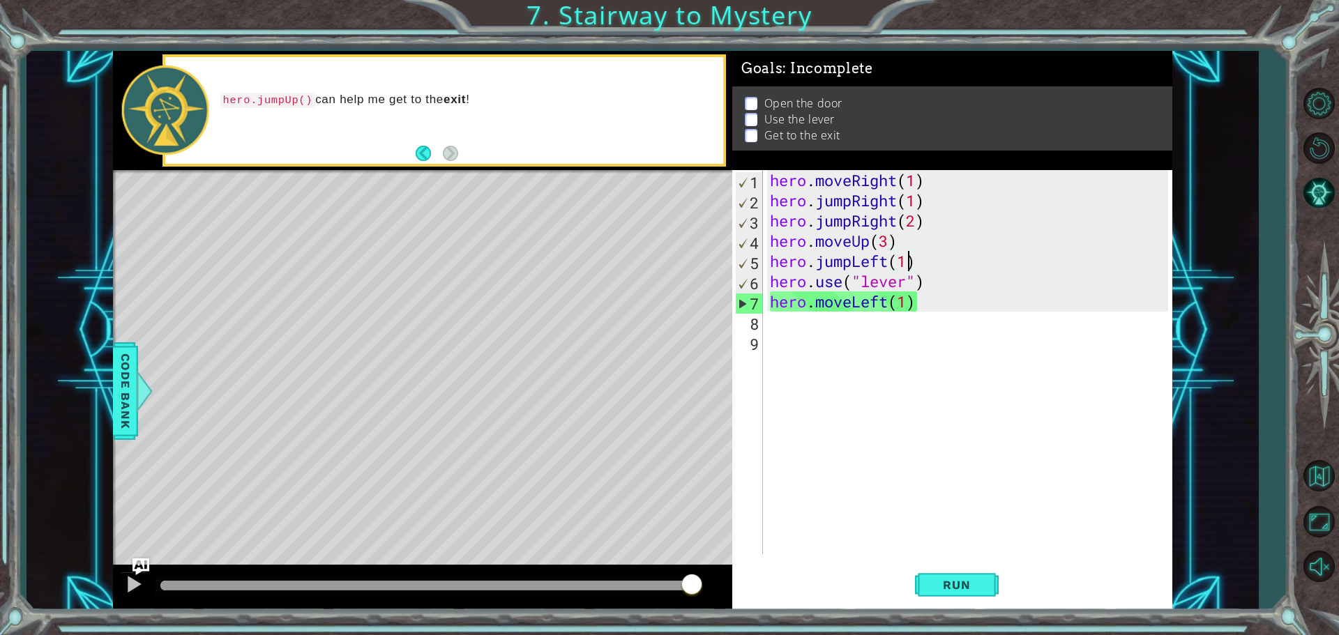
click at [910, 264] on div "hero . moveRight ( 1 ) hero . jumpRight ( 1 ) hero . jumpRight ( 2 ) hero . mov…" at bounding box center [971, 382] width 408 height 425
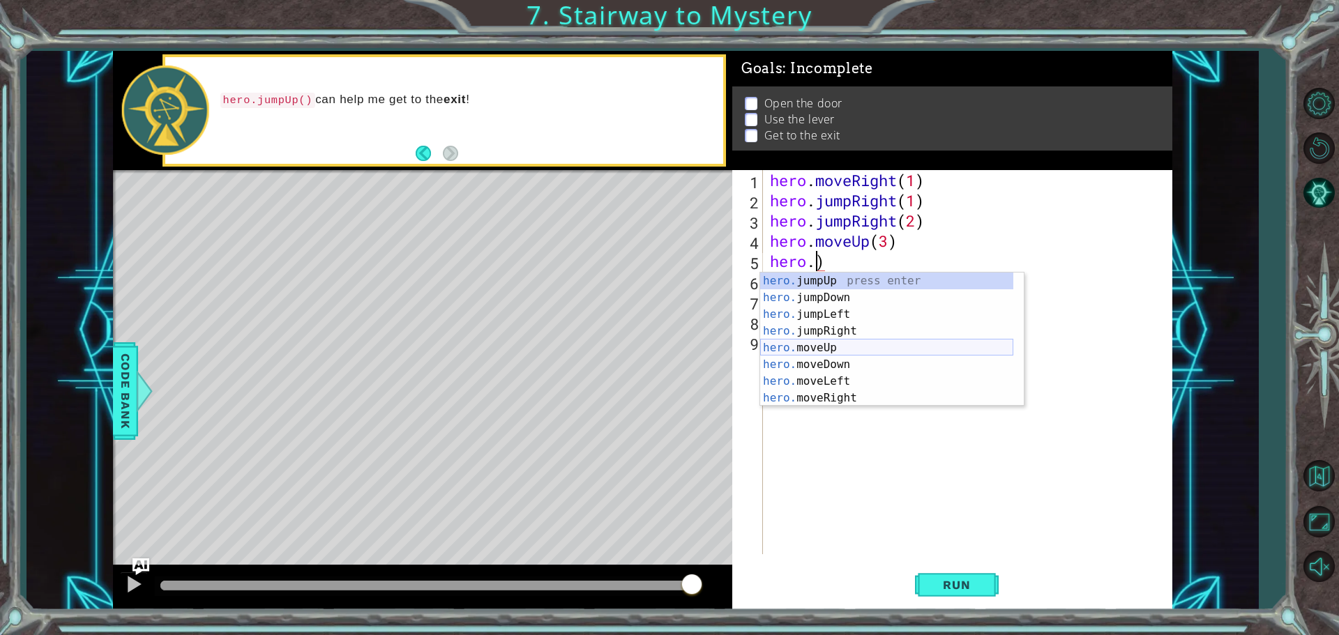
scroll to position [17, 0]
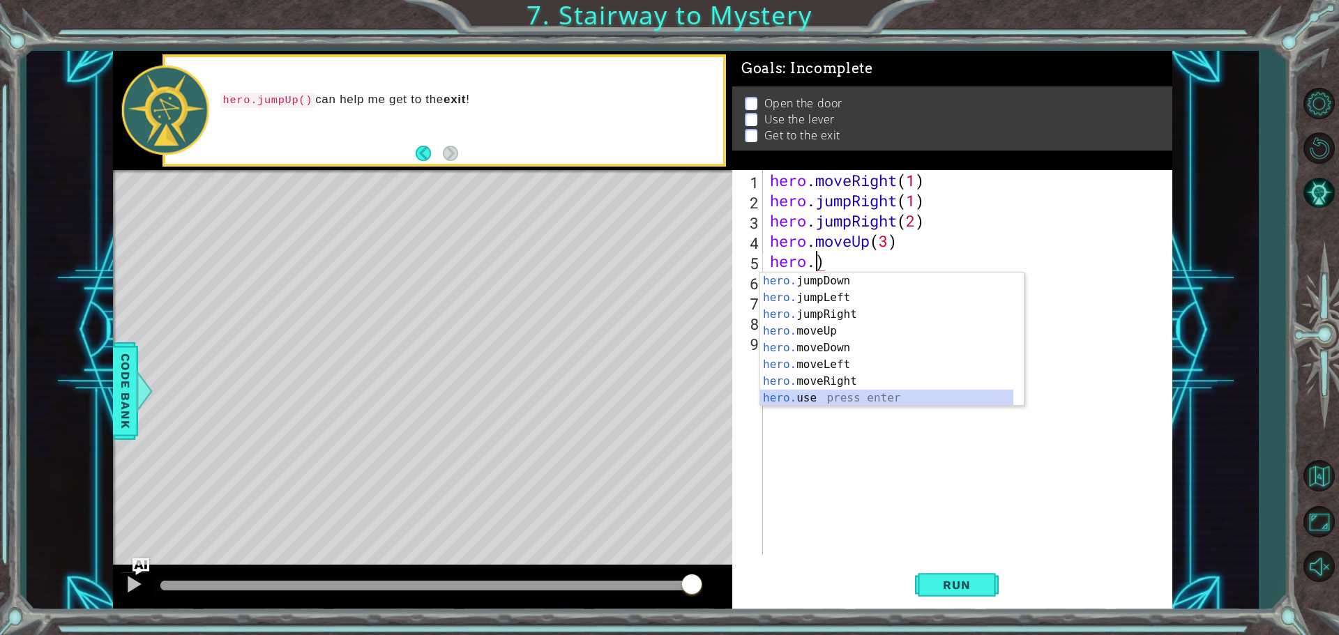
click at [845, 402] on div "hero. jumpDown press enter hero. jumpLeft press enter hero. jumpRight press ent…" at bounding box center [886, 356] width 253 height 167
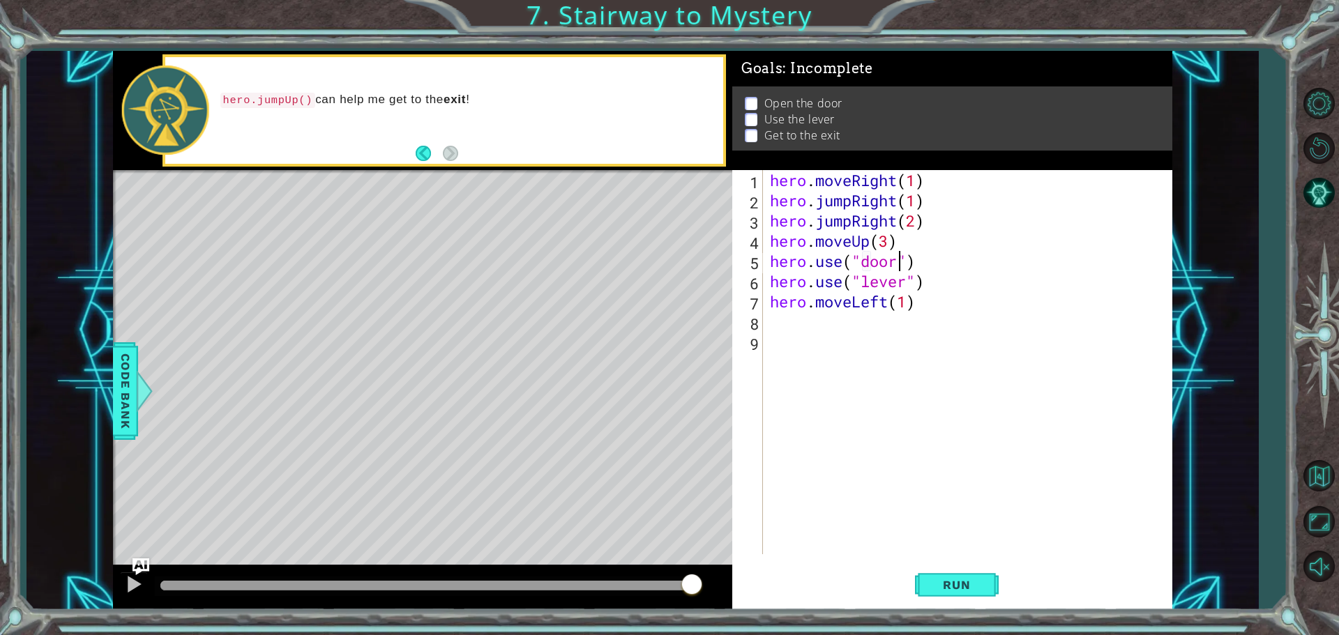
scroll to position [0, 6]
click at [941, 572] on button "Run" at bounding box center [957, 585] width 84 height 44
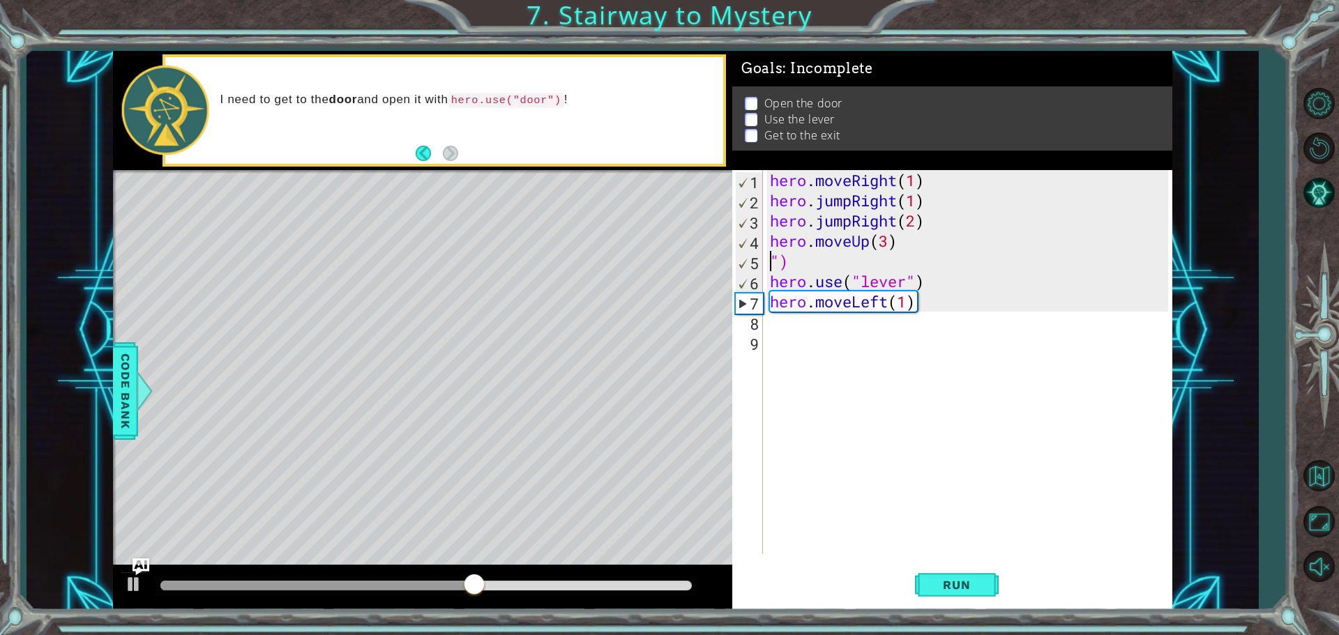
scroll to position [0, 0]
type textarea """
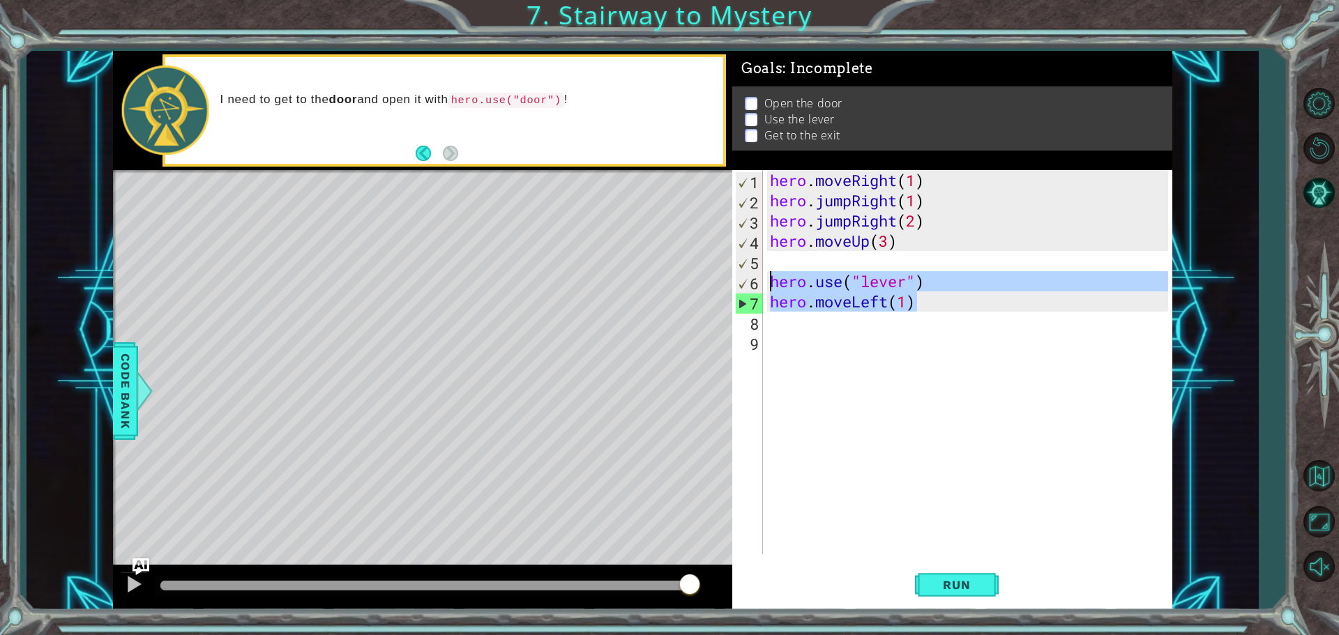
drag, startPoint x: 916, startPoint y: 307, endPoint x: 768, endPoint y: 274, distance: 151.5
click at [768, 274] on div "hero . moveRight ( 1 ) hero . jumpRight ( 1 ) hero . jumpRight ( 2 ) hero . mov…" at bounding box center [971, 382] width 408 height 425
type textarea "hero.use("lever") hero.moveLeft(1)"
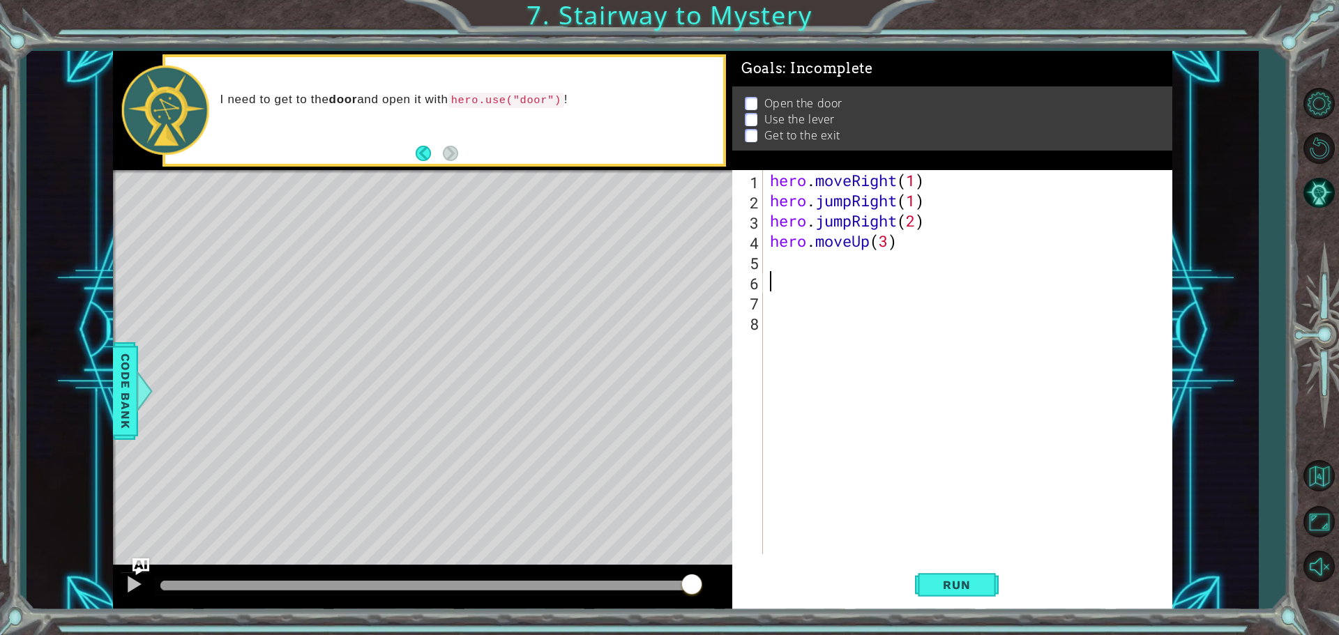
click at [782, 259] on div "hero . moveRight ( 1 ) hero . jumpRight ( 1 ) hero . jumpRight ( 2 ) hero . mov…" at bounding box center [971, 382] width 408 height 425
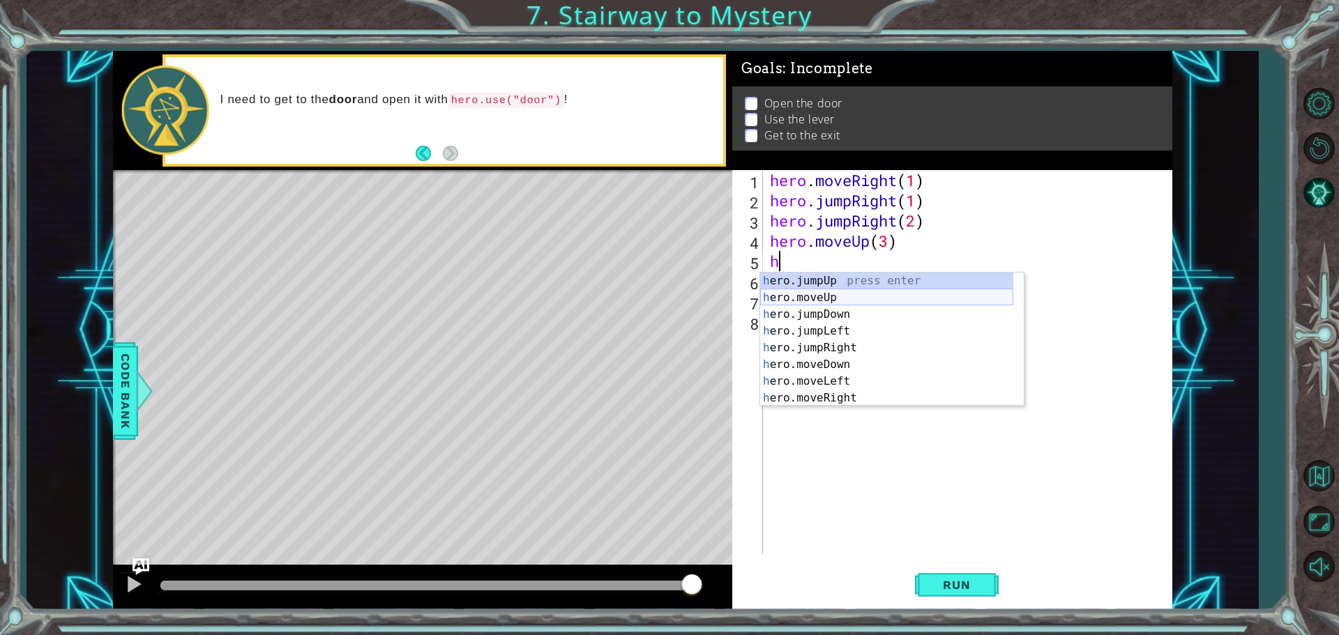
scroll to position [17, 0]
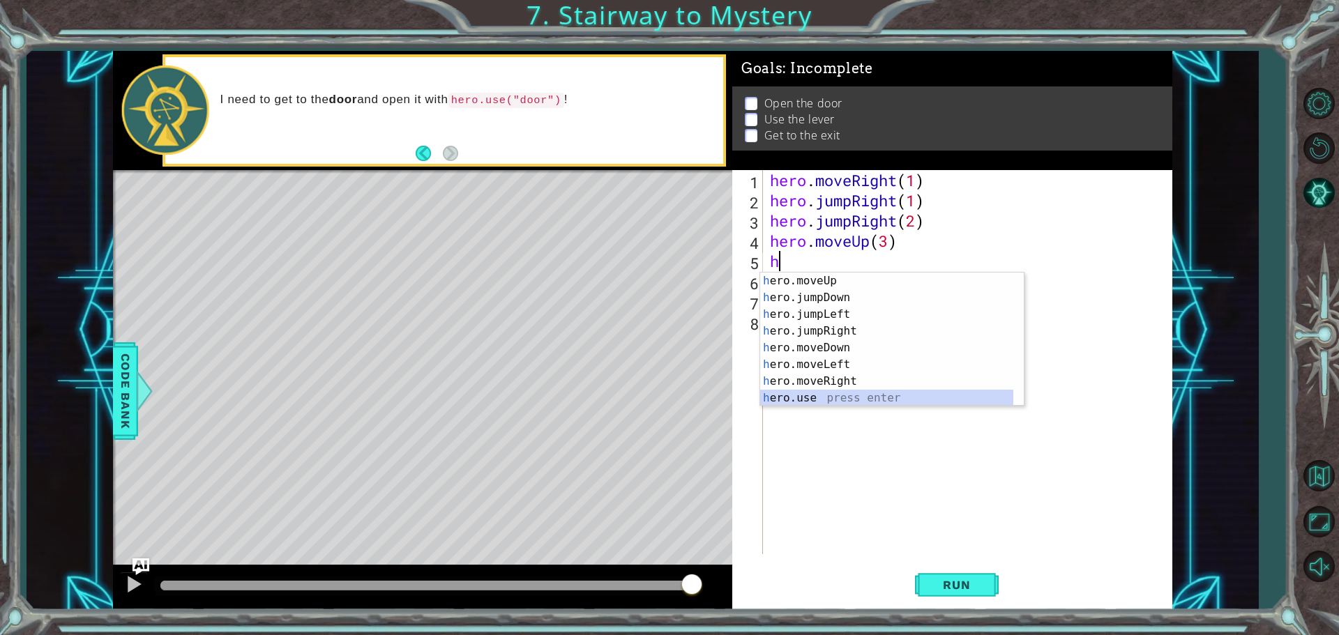
click at [819, 397] on div "h ero.moveUp press enter h ero.jumpDown press enter h ero.jumpLeft press enter …" at bounding box center [886, 356] width 253 height 167
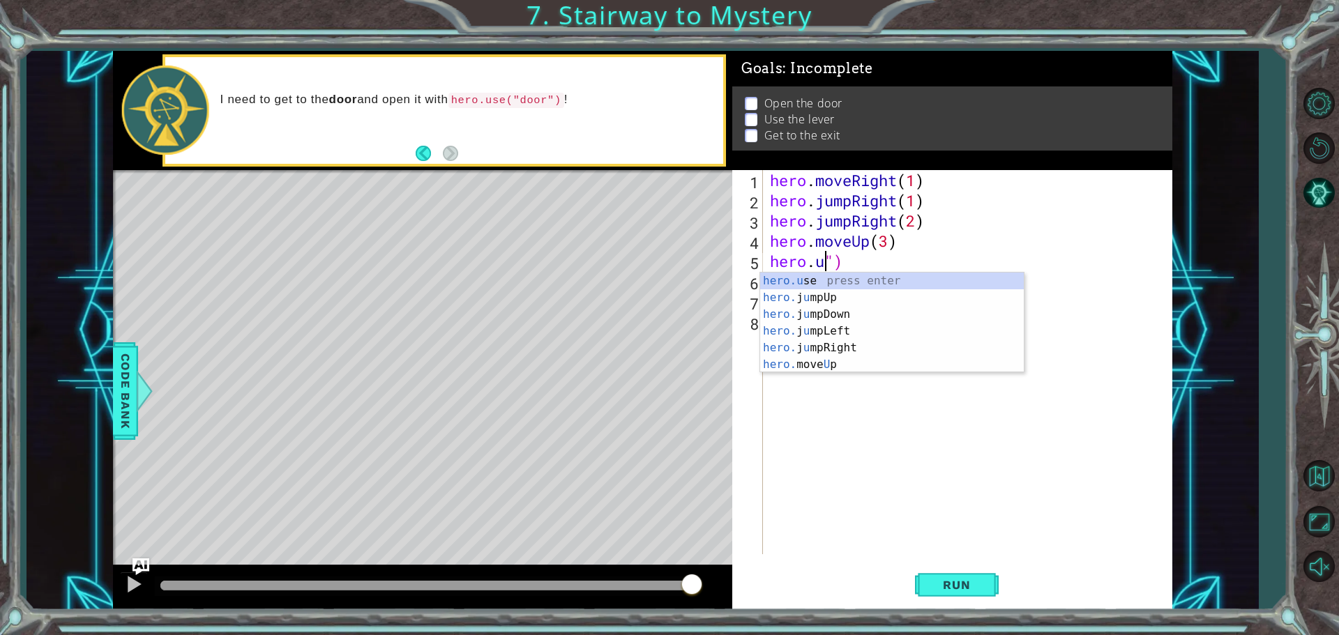
scroll to position [0, 0]
click at [860, 381] on div "hero. jumpUp press enter hero. jumpDown press enter hero. jumpLeft press enter …" at bounding box center [886, 356] width 253 height 167
type textarea "hero.moveLeft(1)")"
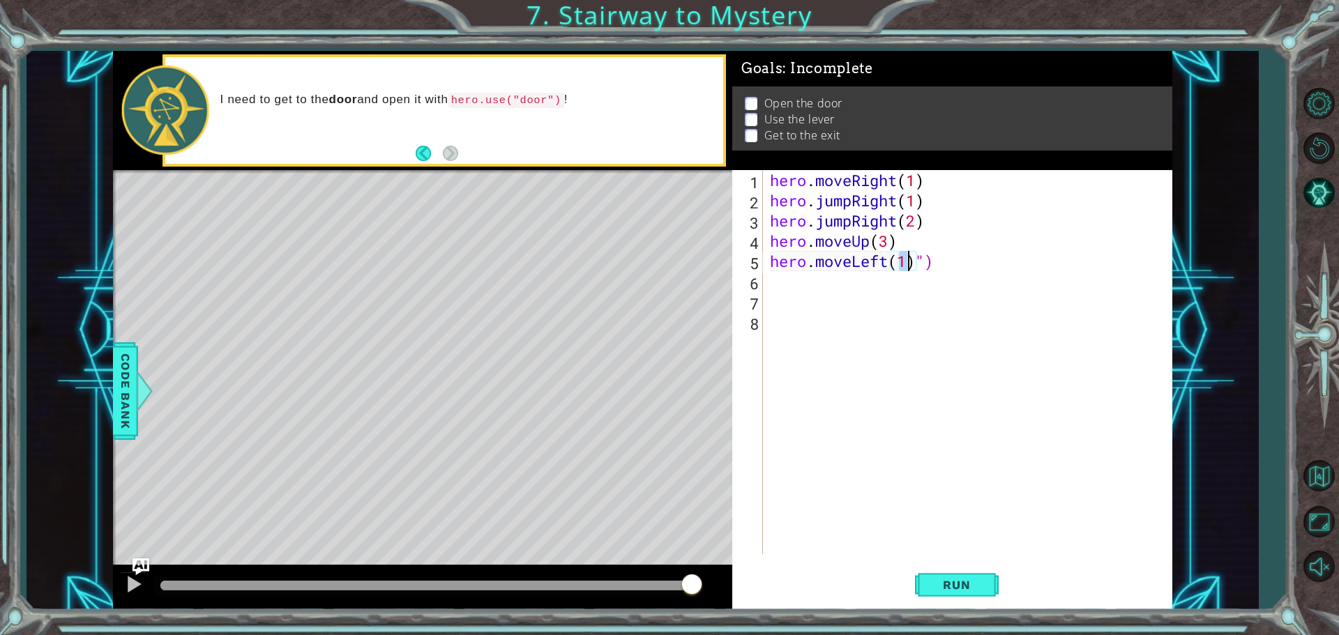
click at [825, 294] on div "hero . moveRight ( 1 ) hero . jumpRight ( 1 ) hero . jumpRight ( 2 ) hero . mov…" at bounding box center [971, 382] width 408 height 425
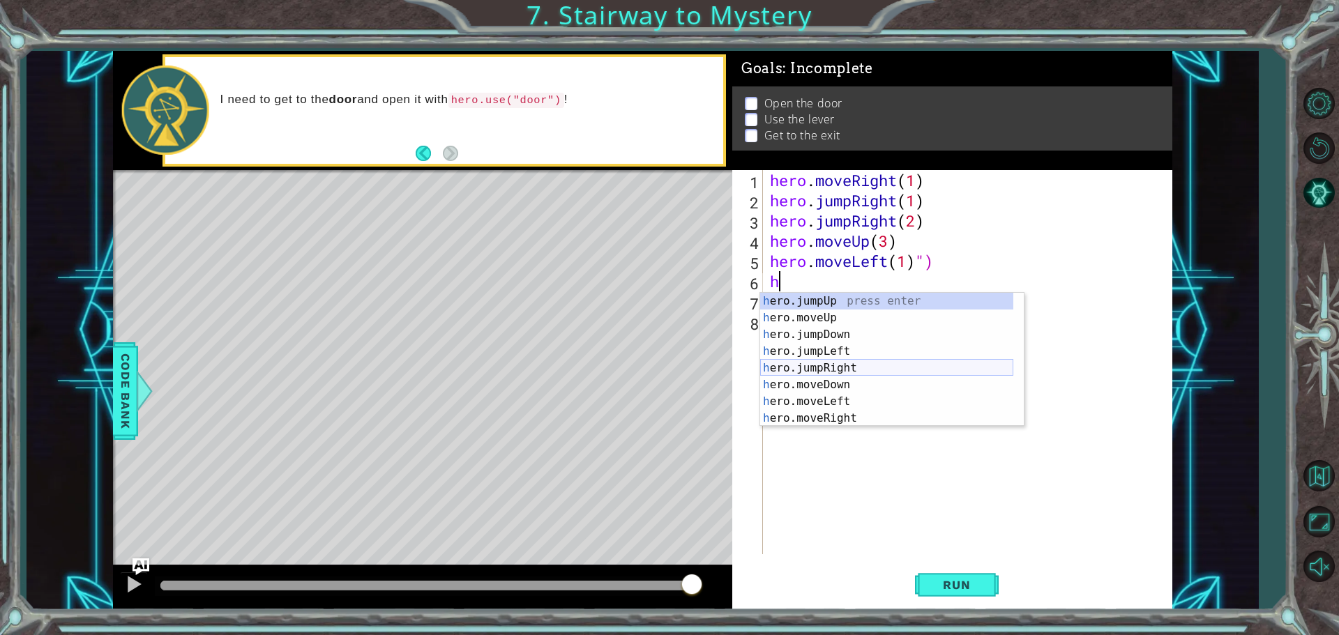
scroll to position [17, 0]
click at [829, 418] on div "h ero.moveUp press enter h ero.jumpDown press enter h ero.jumpLeft press enter …" at bounding box center [886, 376] width 253 height 167
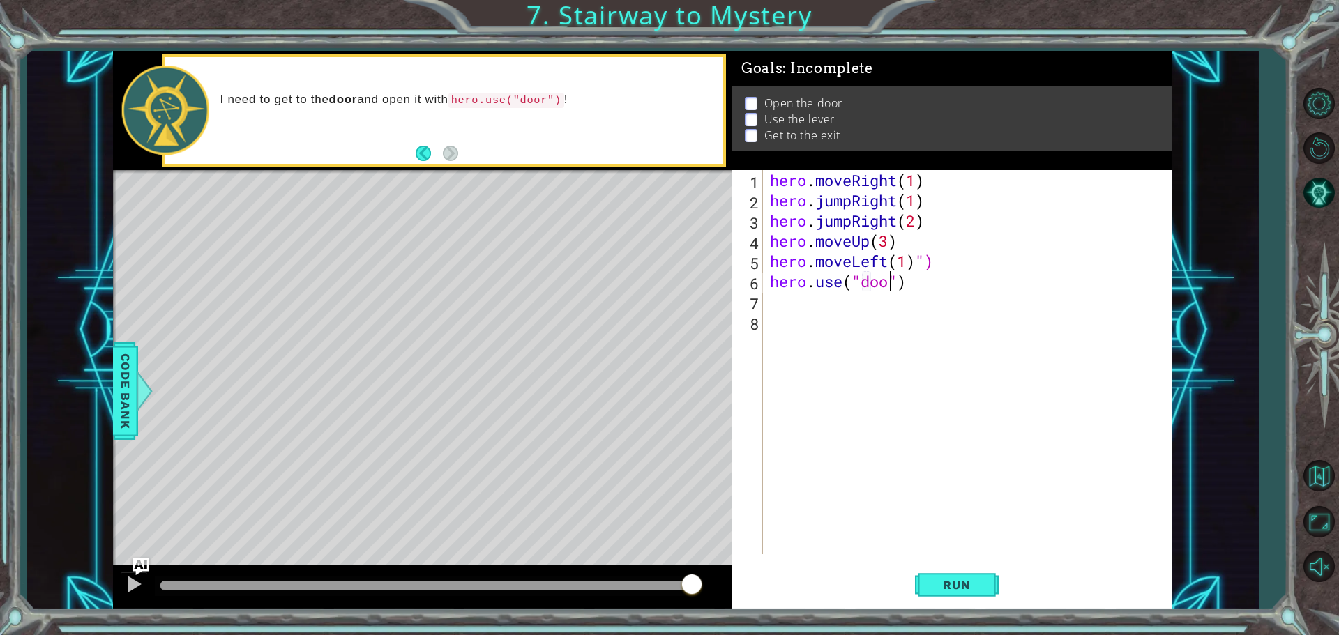
scroll to position [0, 6]
click at [941, 583] on span "Run" at bounding box center [956, 585] width 55 height 14
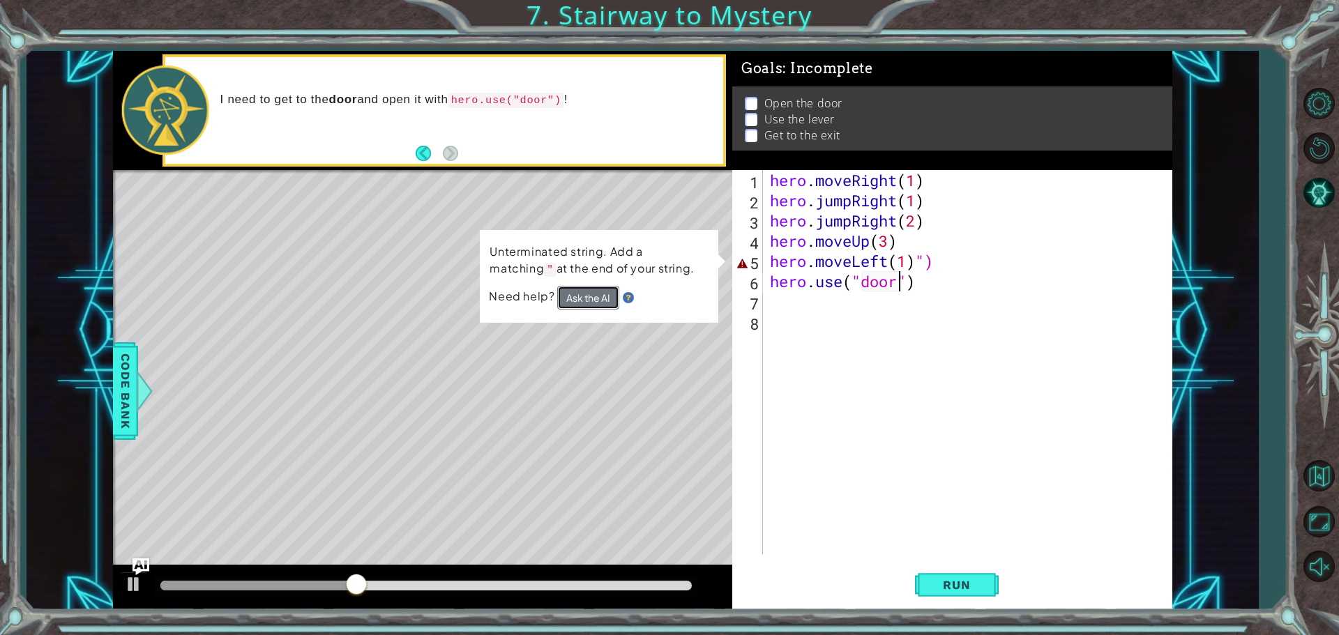
click at [600, 298] on button "Ask the AI" at bounding box center [588, 298] width 62 height 24
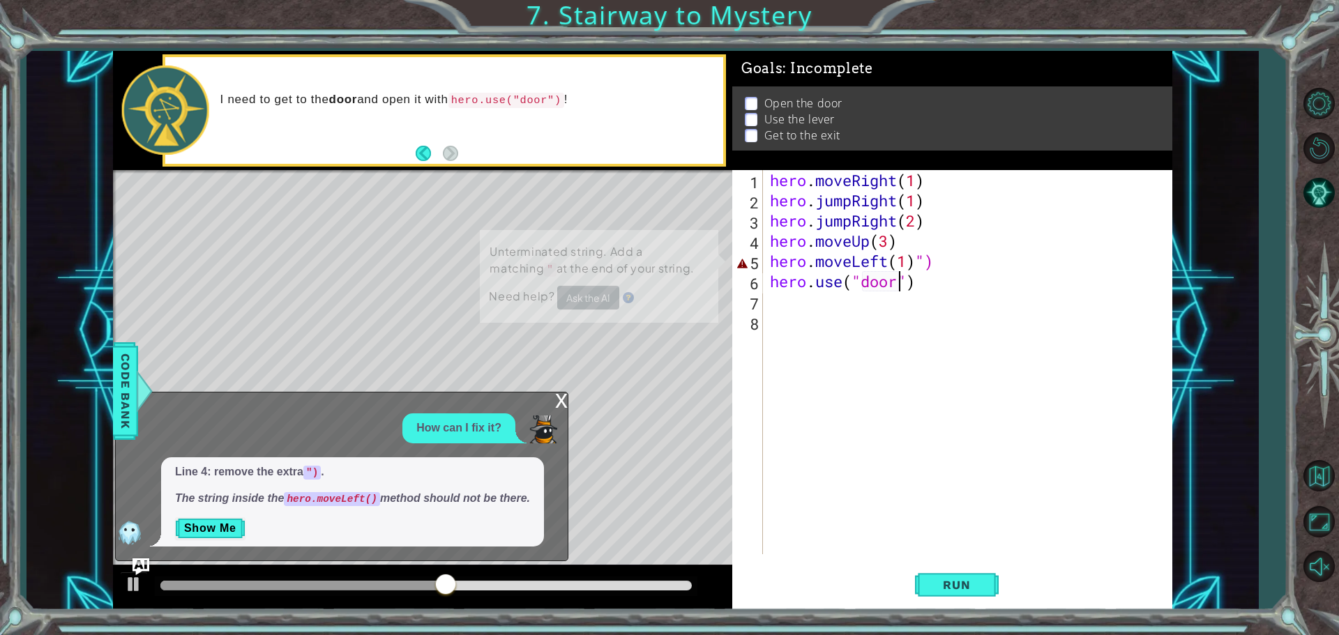
click at [561, 406] on div "x" at bounding box center [561, 400] width 13 height 14
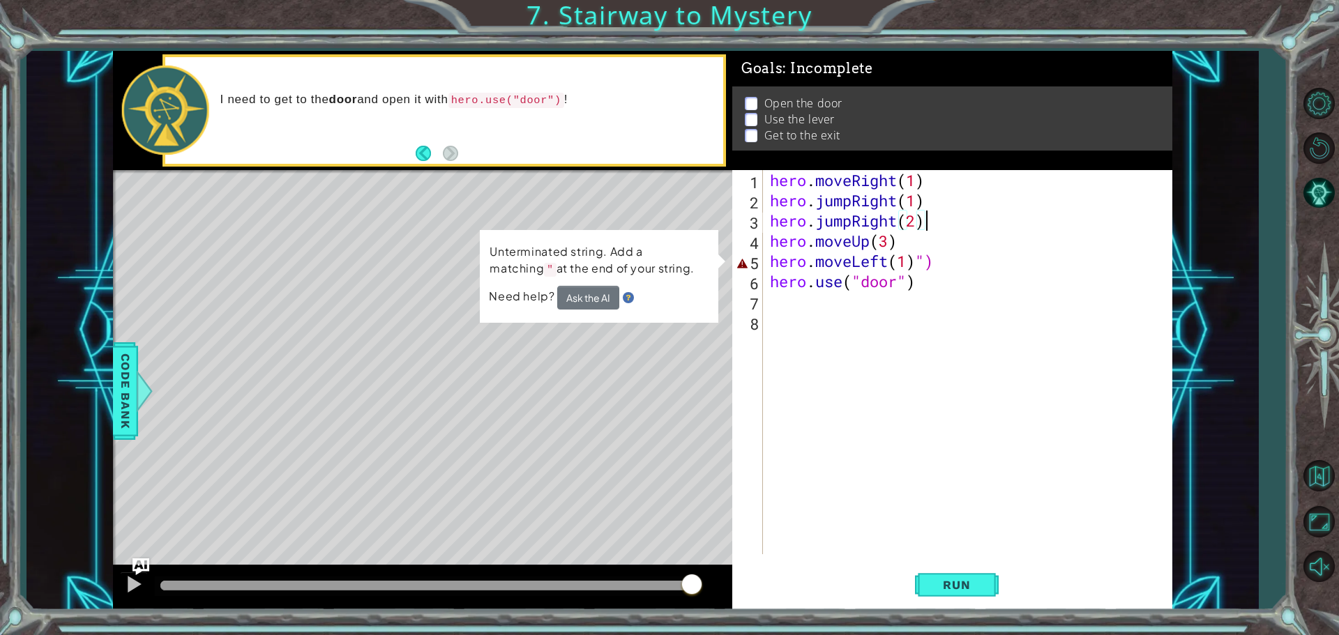
click at [933, 221] on div "hero . moveRight ( 1 ) hero . jumpRight ( 1 ) hero . jumpRight ( 2 ) hero . mov…" at bounding box center [971, 382] width 408 height 425
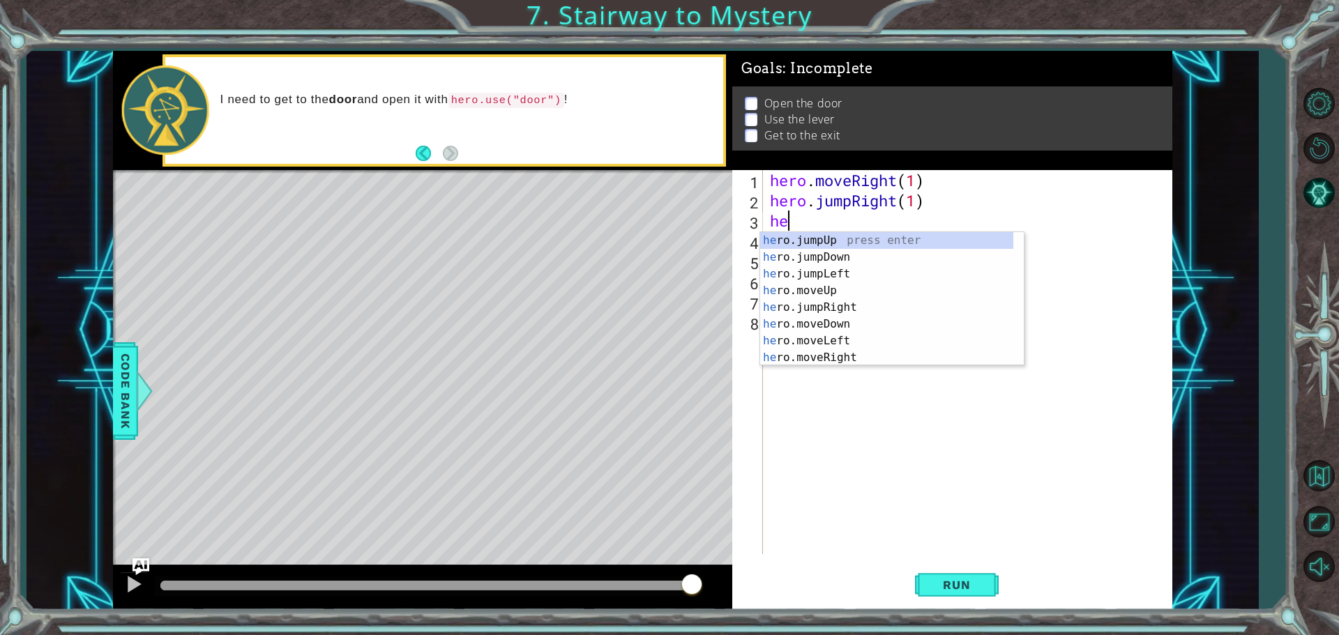
scroll to position [0, 0]
type textarea "h"
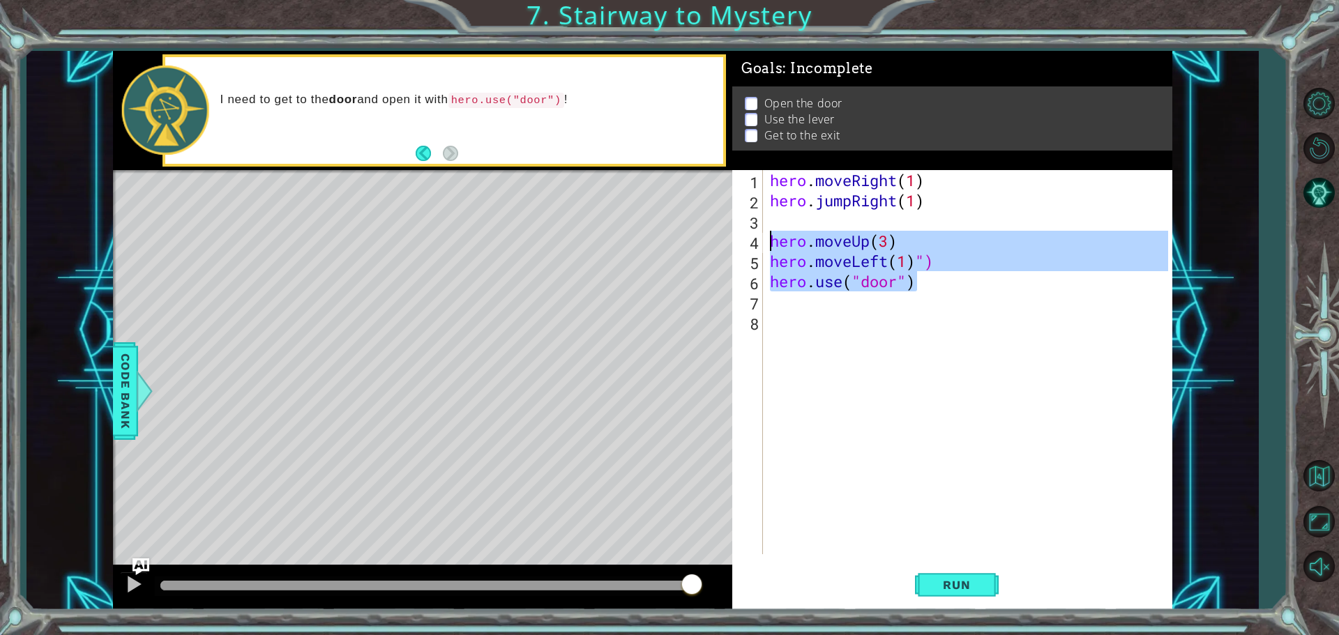
drag, startPoint x: 922, startPoint y: 281, endPoint x: 766, endPoint y: 231, distance: 163.8
click at [766, 231] on div "hero.moveUp(3) 1 2 3 4 5 6 7 8 hero . moveRight ( 1 ) hero . jumpRight ( 1 ) he…" at bounding box center [950, 362] width 436 height 384
type textarea "hero.moveUp(3) hero.moveLeft(1)")"
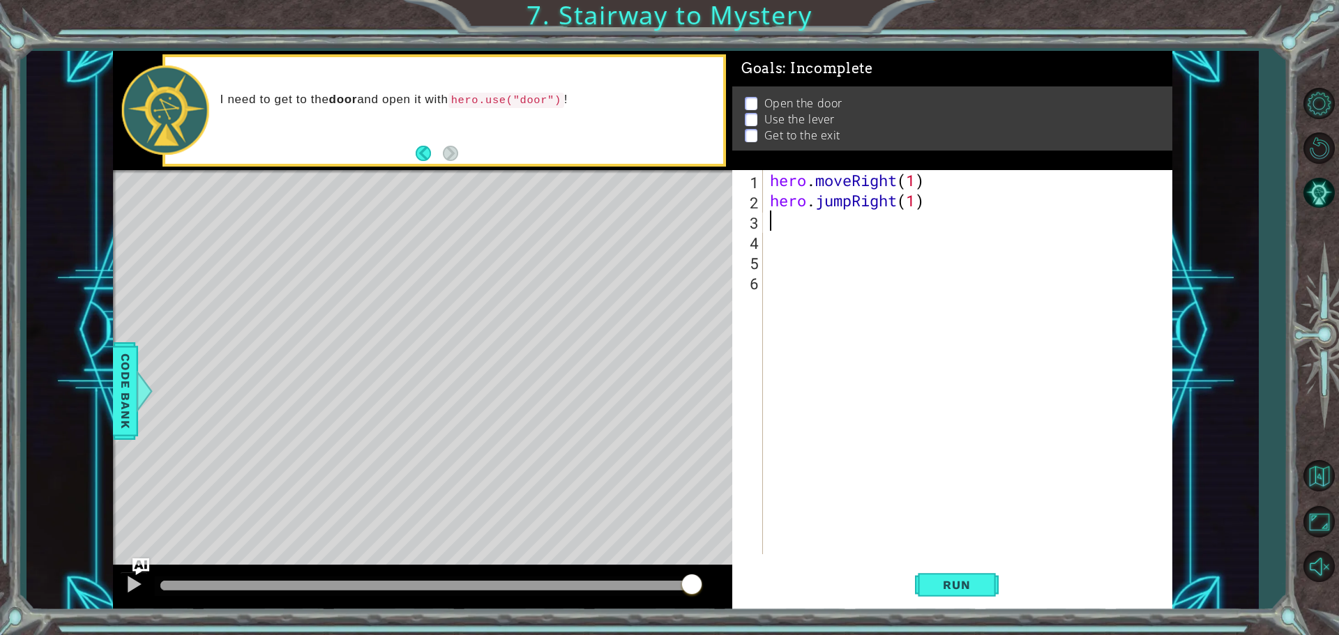
click at [792, 219] on div "hero . moveRight ( 1 ) hero . jumpRight ( 1 )" at bounding box center [971, 382] width 408 height 425
click at [434, 581] on div at bounding box center [425, 586] width 531 height 10
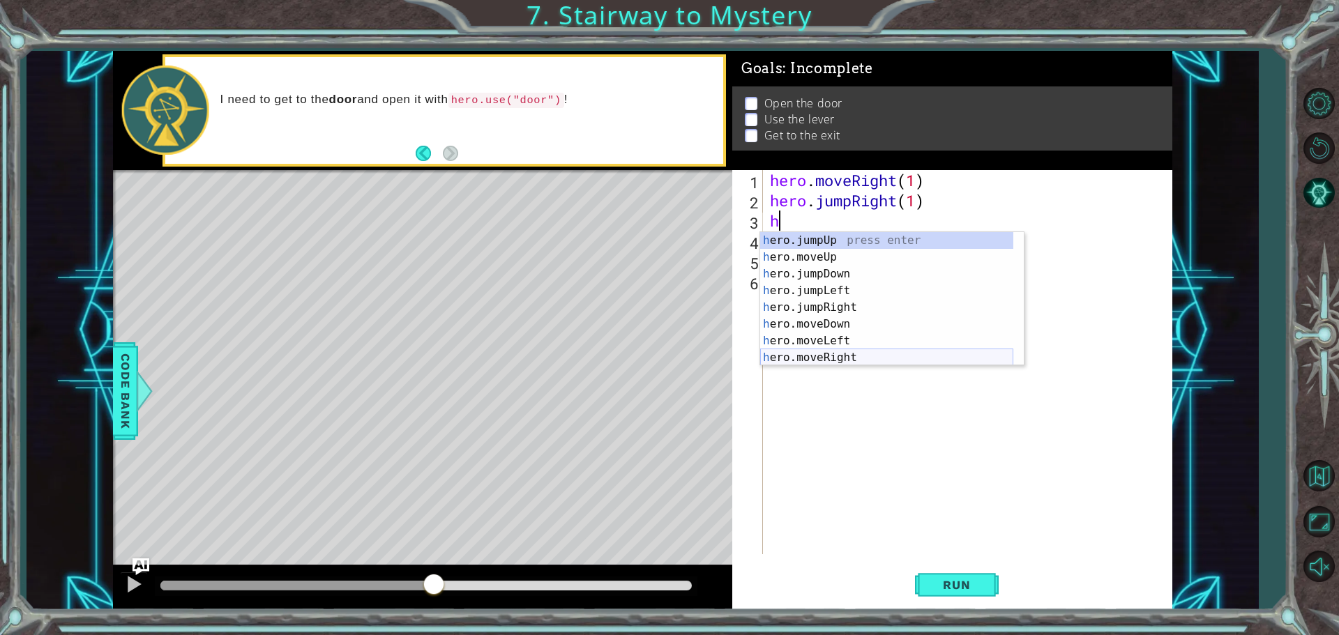
click at [848, 357] on div "h ero.jumpUp press enter h ero.moveUp press enter h ero.jumpDown press enter h …" at bounding box center [886, 315] width 253 height 167
type textarea "hero.moveRight(1)"
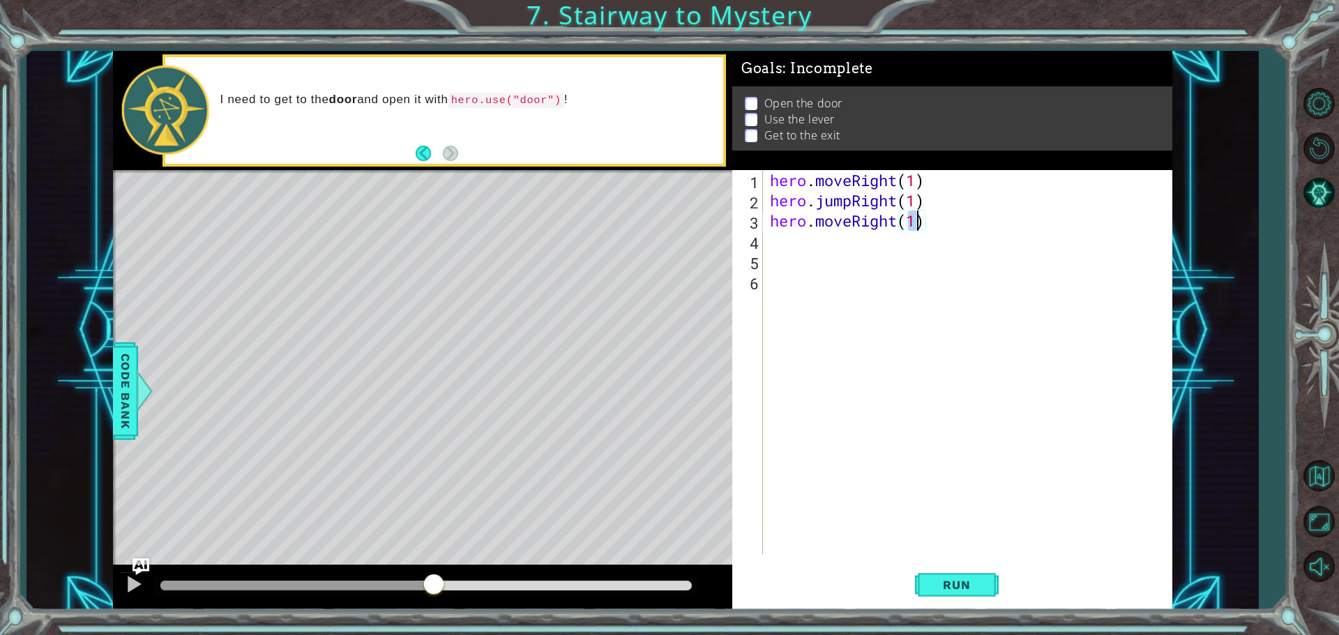
click at [794, 242] on div "hero . moveRight ( 1 ) hero . jumpRight ( 1 ) hero . moveRight ( 1 )" at bounding box center [971, 382] width 408 height 425
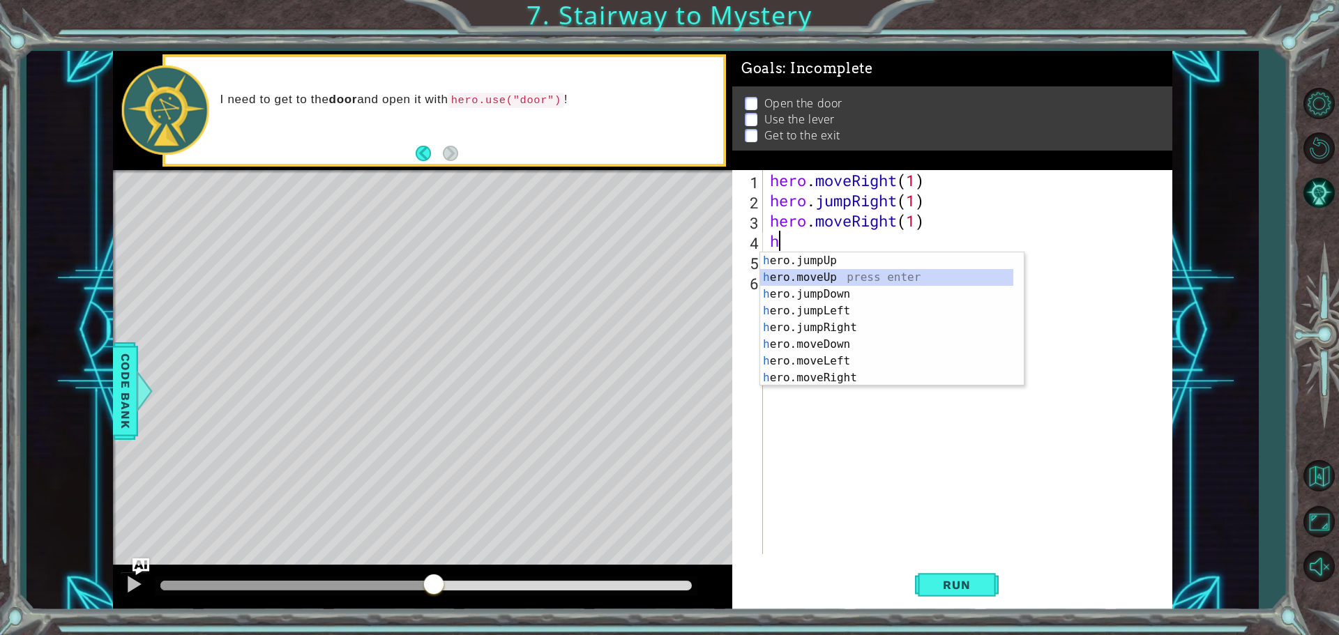
click at [855, 277] on div "h ero.jumpUp press enter h ero.moveUp press enter h ero.jumpDown press enter h …" at bounding box center [886, 335] width 253 height 167
type textarea "hero.moveUp(1)"
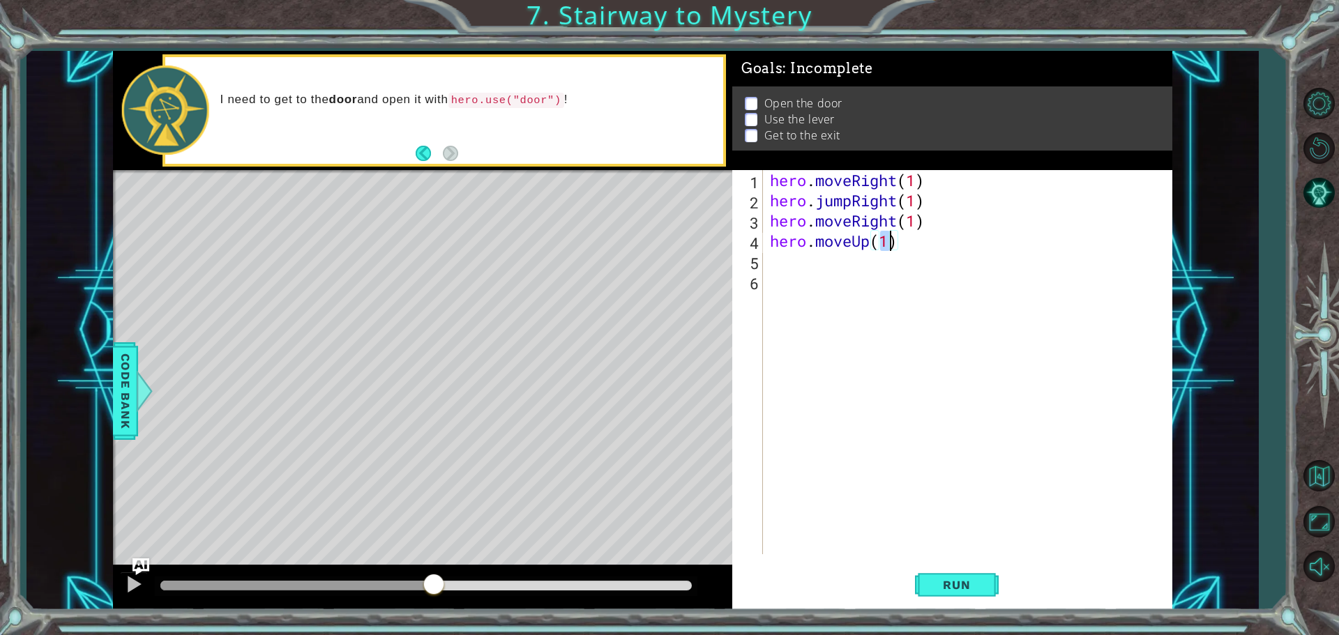
click at [816, 265] on div "hero . moveRight ( 1 ) hero . jumpRight ( 1 ) hero . moveRight ( 1 ) hero . mov…" at bounding box center [971, 382] width 408 height 425
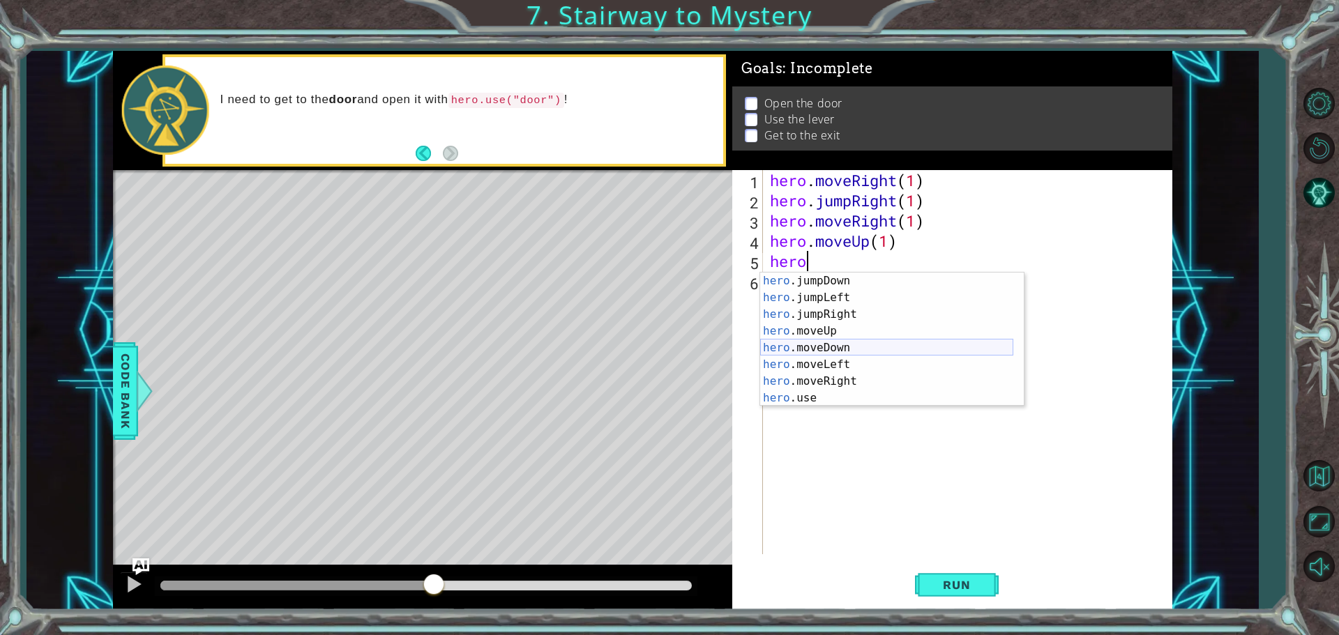
scroll to position [17, 0]
click at [837, 399] on div "hero .jumpDown press enter hero .jumpLeft press enter hero .jumpRight press ent…" at bounding box center [886, 356] width 253 height 167
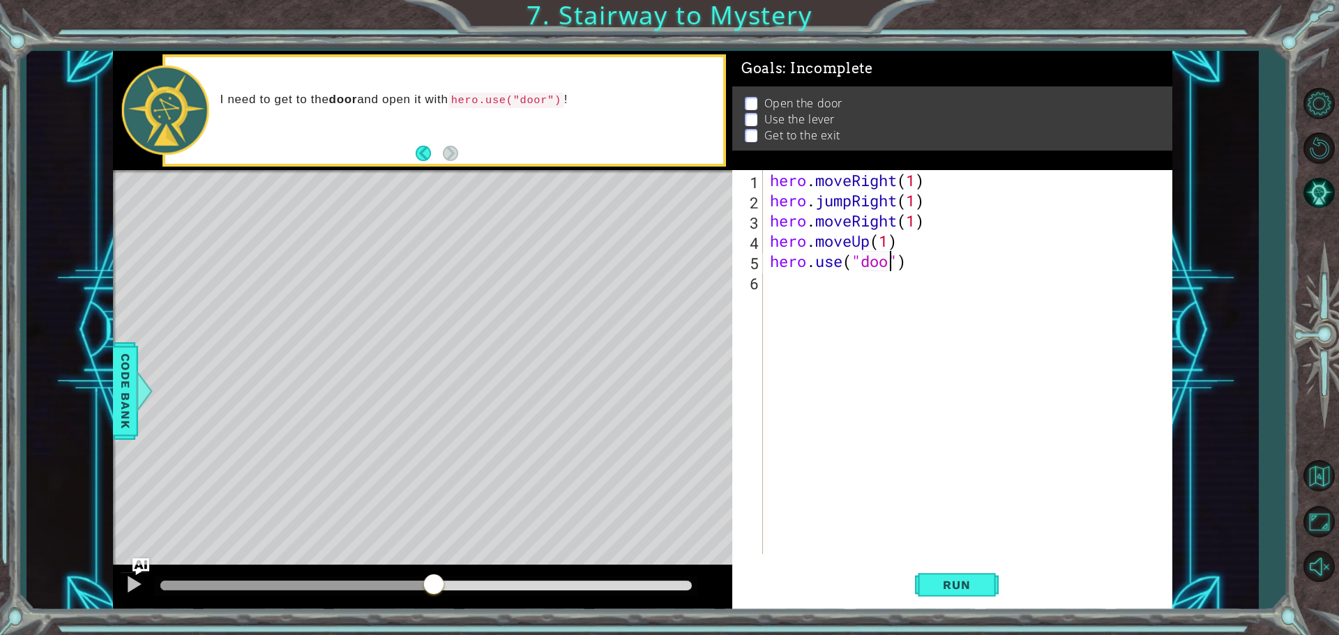
scroll to position [0, 6]
type textarea "hero.use("door")"
click at [959, 584] on span "Run" at bounding box center [956, 585] width 55 height 14
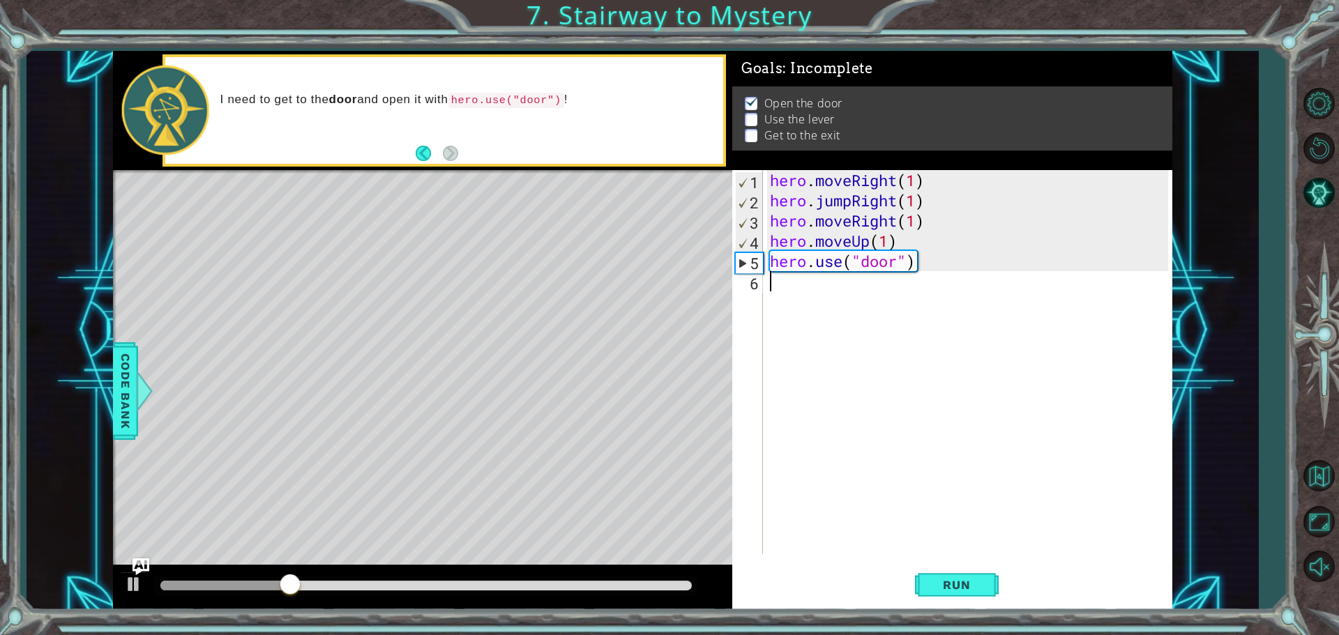
click at [822, 287] on div "hero . moveRight ( 1 ) hero . jumpRight ( 1 ) hero . moveRight ( 1 ) hero . mov…" at bounding box center [971, 382] width 408 height 425
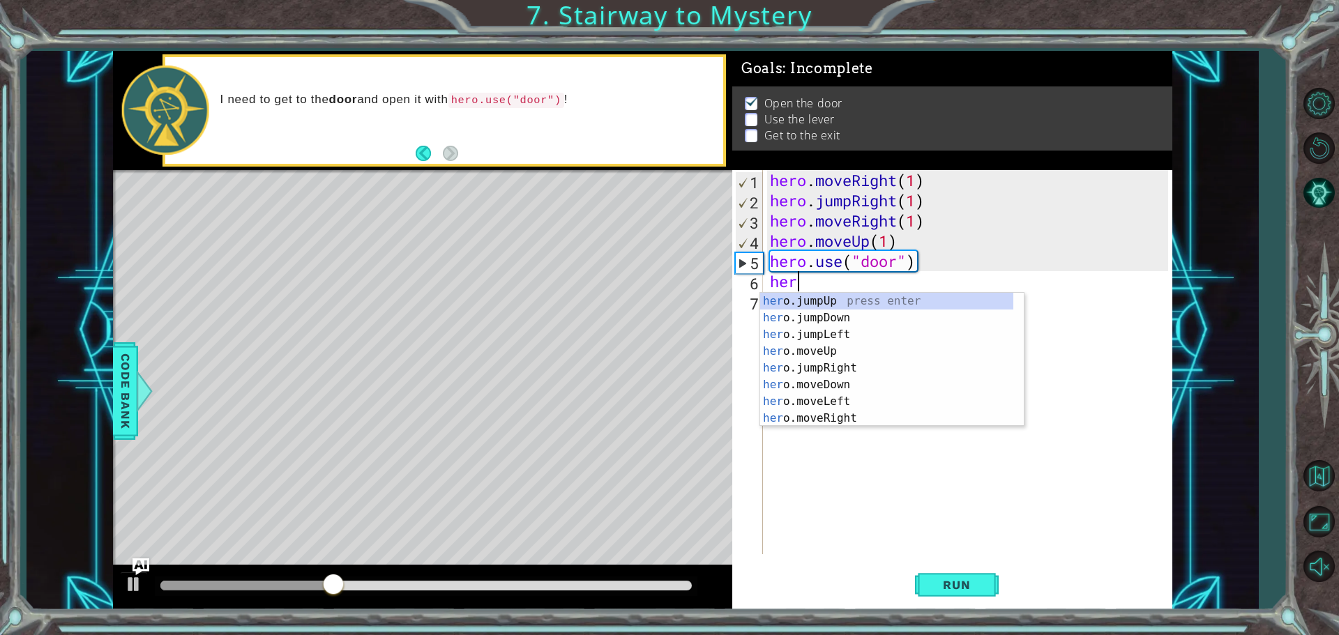
scroll to position [0, 1]
click at [838, 366] on div "hero .jumpUp press enter hero .jumpDown press enter hero .jumpLeft press enter …" at bounding box center [886, 376] width 253 height 167
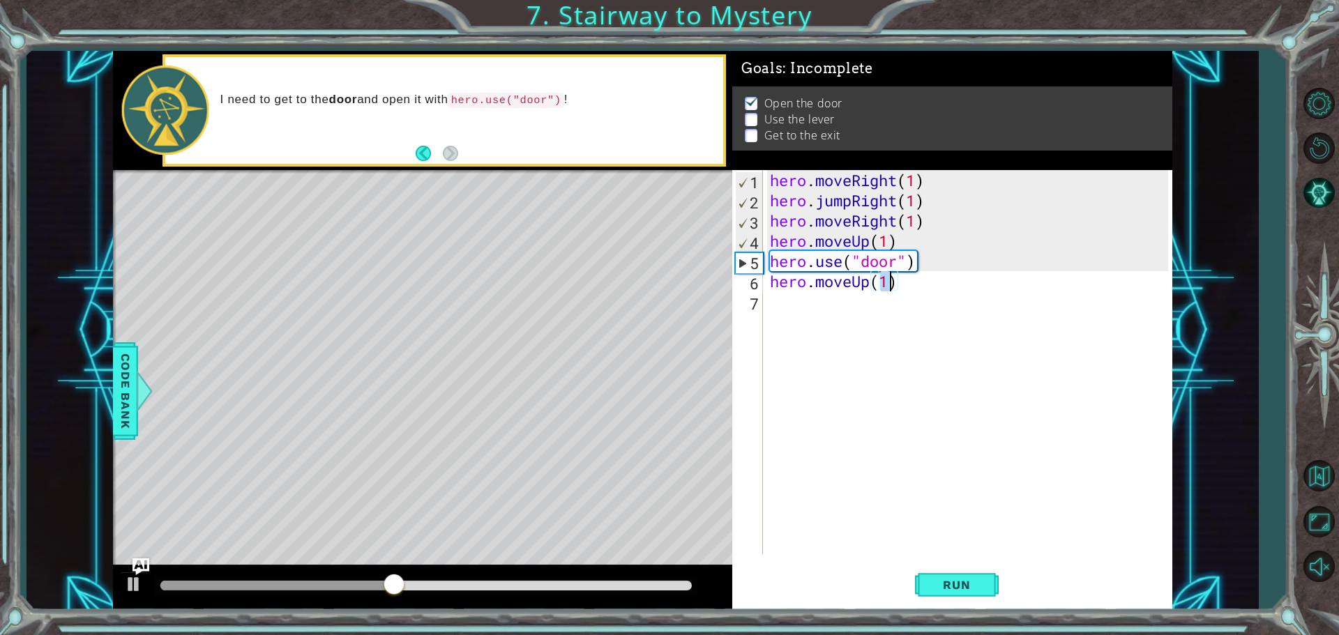
type textarea "hero.moveUp(2)"
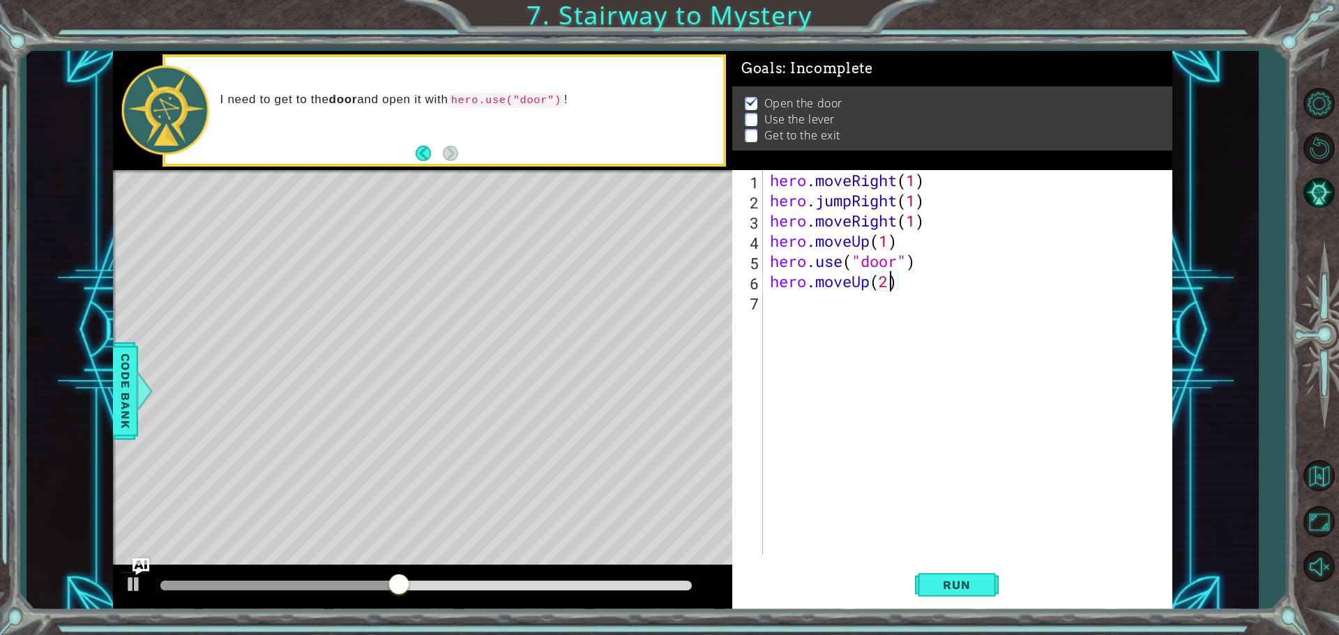
scroll to position [0, 5]
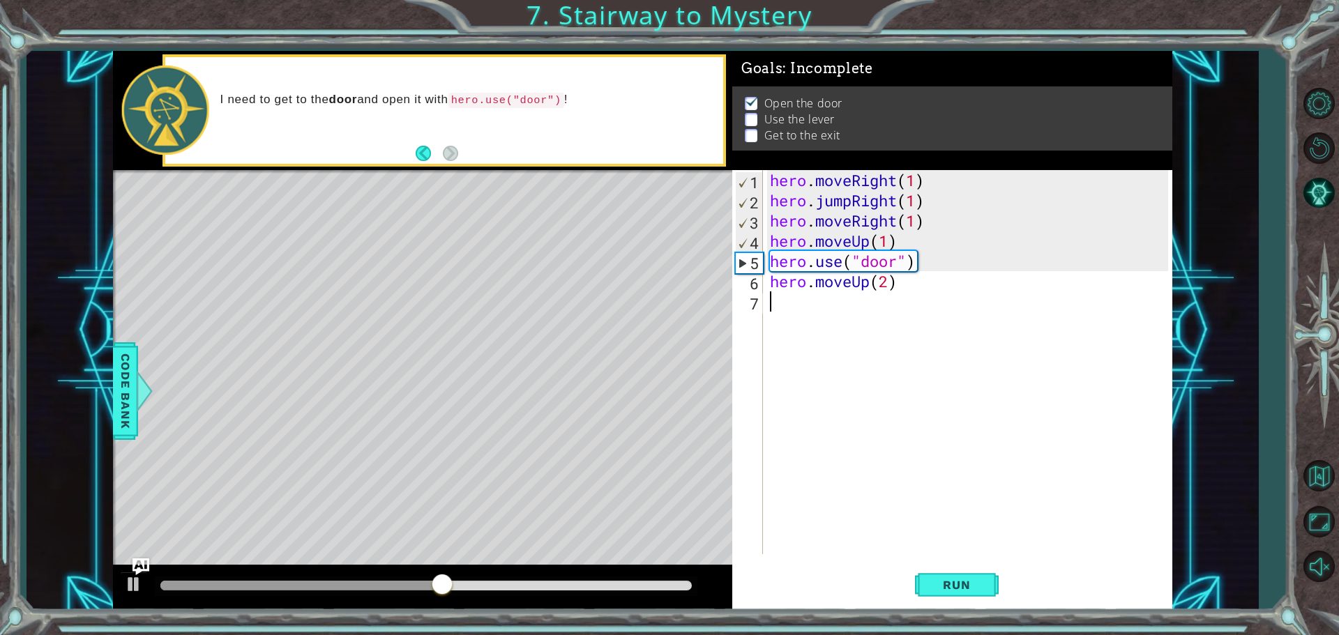
click at [798, 302] on div "hero . moveRight ( 1 ) hero . jumpRight ( 1 ) hero . moveRight ( 1 ) hero . mov…" at bounding box center [971, 382] width 408 height 425
type textarea "h"
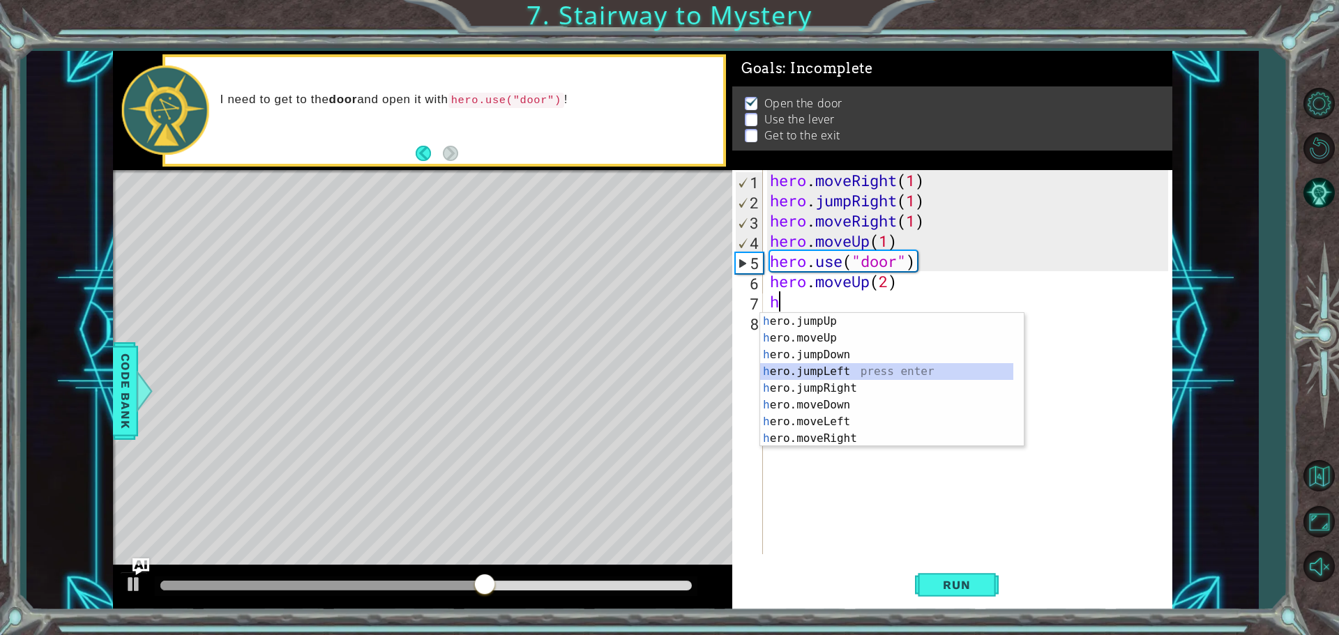
click at [841, 373] on div "h ero.jumpUp press enter h ero.moveUp press enter h ero.jumpDown press enter h …" at bounding box center [886, 396] width 253 height 167
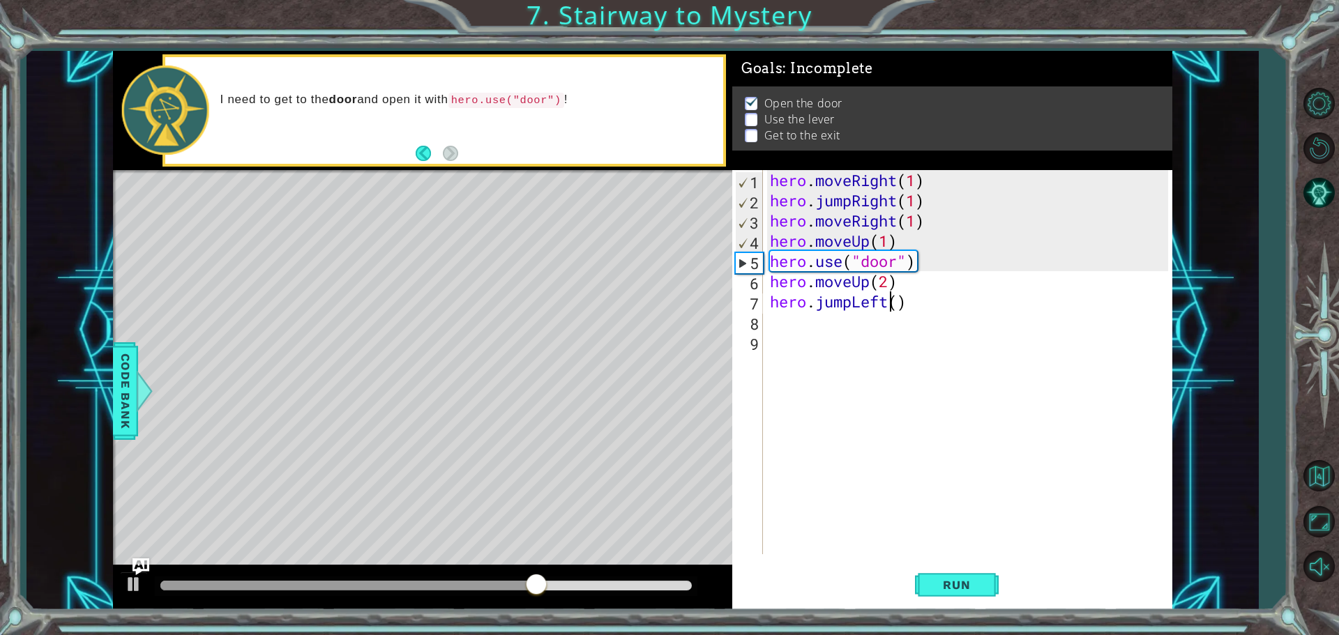
click at [886, 300] on div "hero . moveRight ( 1 ) hero . jumpRight ( 1 ) hero . moveRight ( 1 ) hero . mov…" at bounding box center [971, 382] width 408 height 425
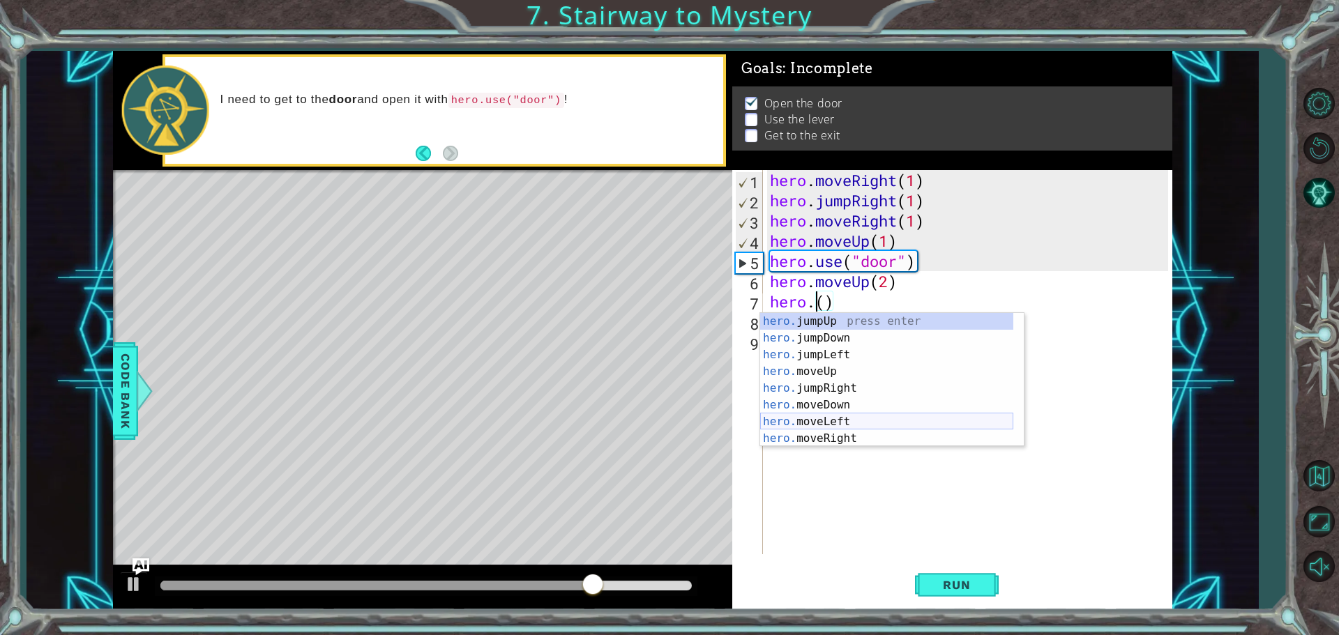
click at [867, 420] on div "hero. jumpUp press enter hero. jumpDown press enter hero. jumpLeft press enter …" at bounding box center [886, 396] width 253 height 167
type textarea "hero.moveLeft(1)"
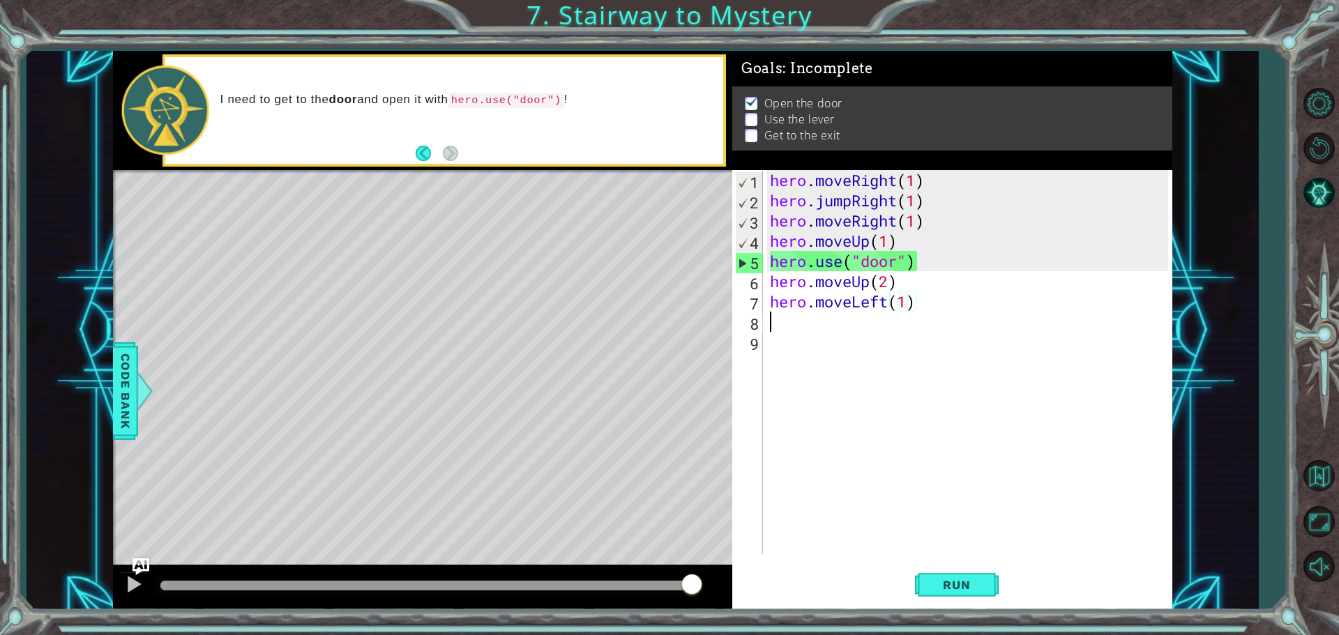
click at [795, 326] on div "hero . moveRight ( 1 ) hero . jumpRight ( 1 ) hero . moveRight ( 1 ) hero . mov…" at bounding box center [971, 382] width 408 height 425
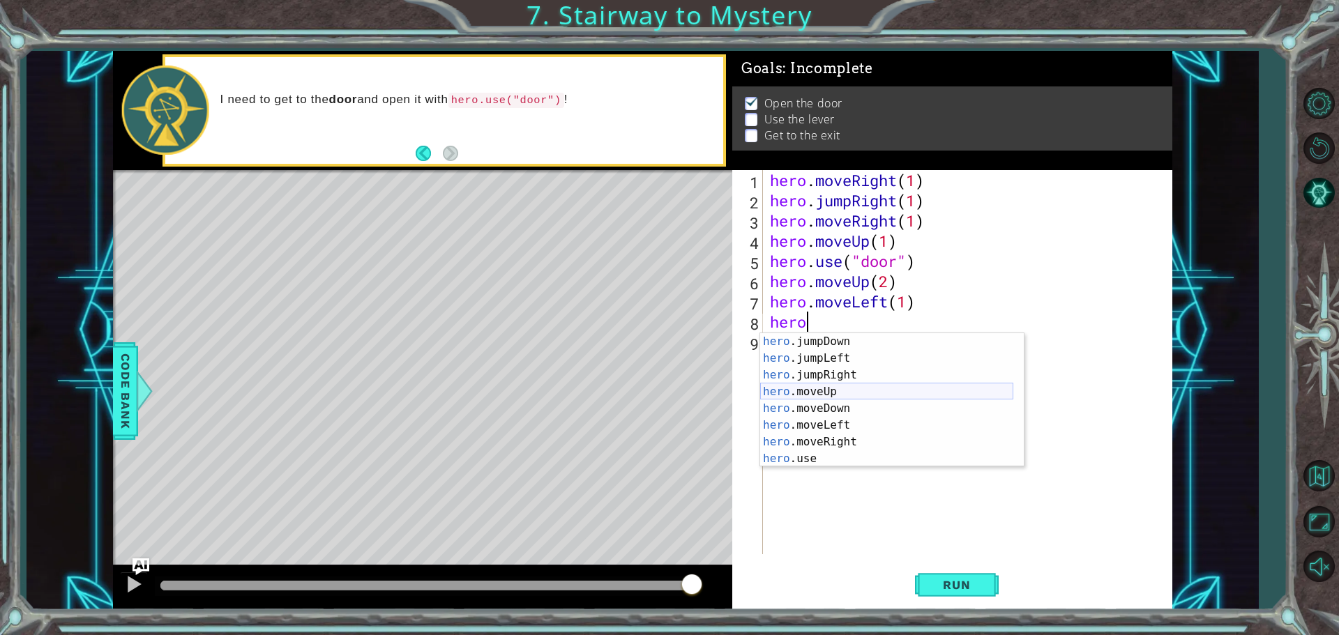
scroll to position [17, 0]
click at [821, 457] on div "hero .jumpDown press enter hero .jumpLeft press enter hero .jumpRight press ent…" at bounding box center [886, 416] width 253 height 167
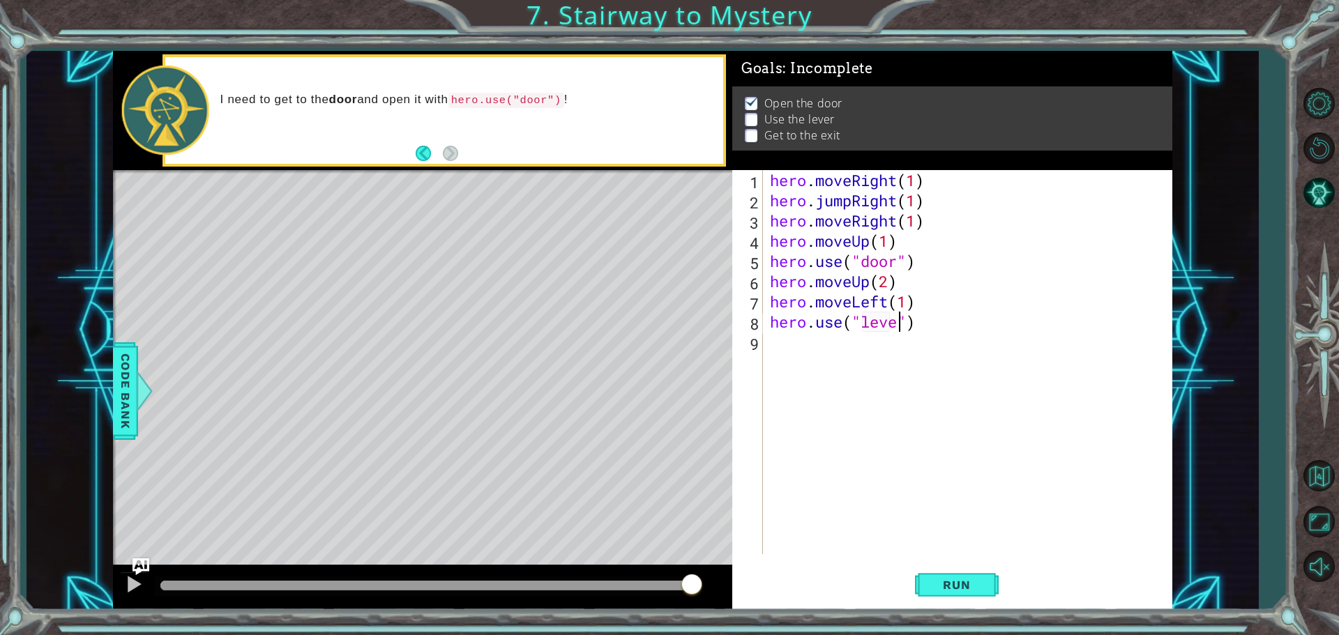
scroll to position [0, 6]
type textarea "hero.use("lever")"
click at [816, 347] on div "hero . moveRight ( 1 ) hero . jumpRight ( 1 ) hero . moveRight ( 1 ) hero . mov…" at bounding box center [971, 382] width 408 height 425
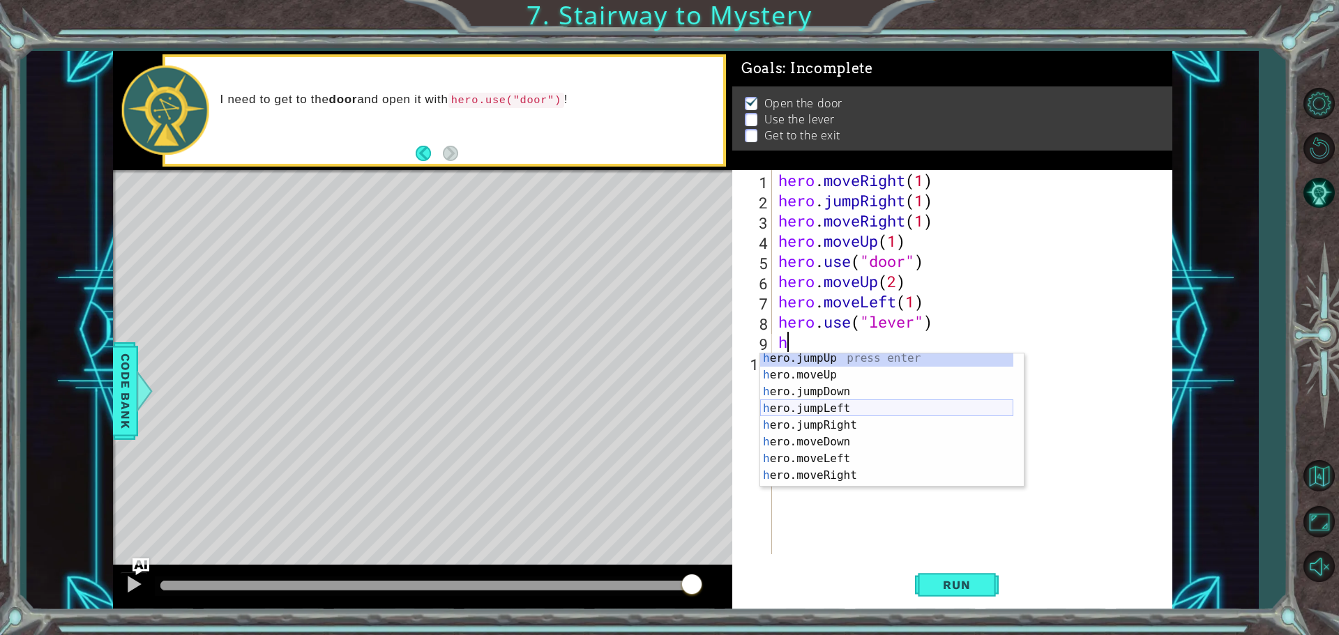
scroll to position [17, 0]
click at [839, 446] on div "h ero.moveUp press enter h ero.jumpDown press enter h ero.jumpLeft press enter …" at bounding box center [886, 436] width 253 height 167
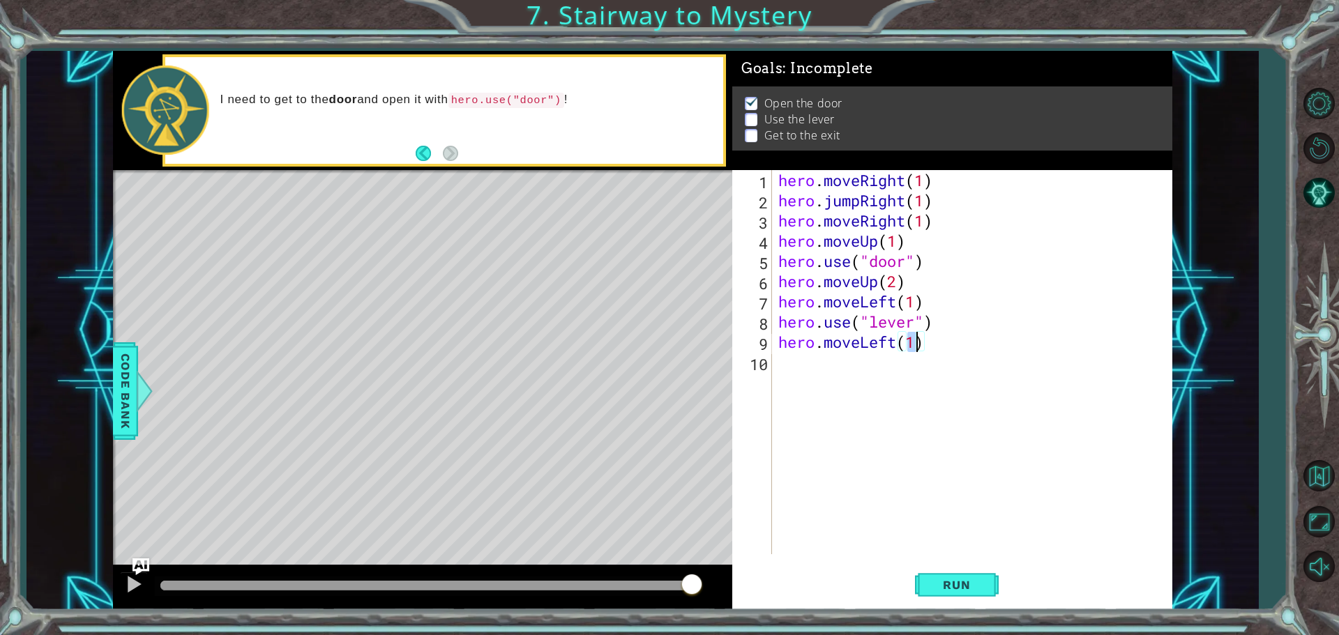
type textarea "hero.moveLeft(2)"
click at [809, 367] on div "hero . moveRight ( 1 ) hero . jumpRight ( 1 ) hero . moveRight ( 1 ) hero . mov…" at bounding box center [974, 382] width 399 height 425
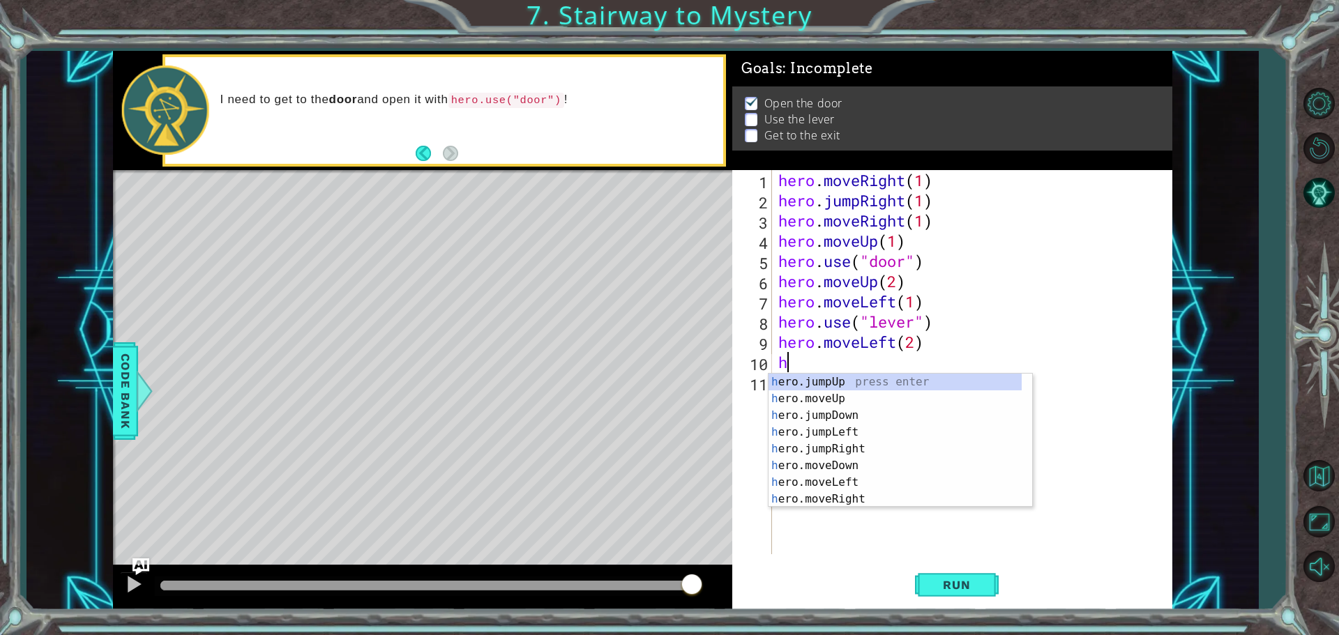
scroll to position [0, 0]
type textarea "he"
click at [843, 383] on div "he ro.jumpUp press enter he ro.jumpDown press enter he ro.jumpLeft press enter …" at bounding box center [894, 457] width 253 height 167
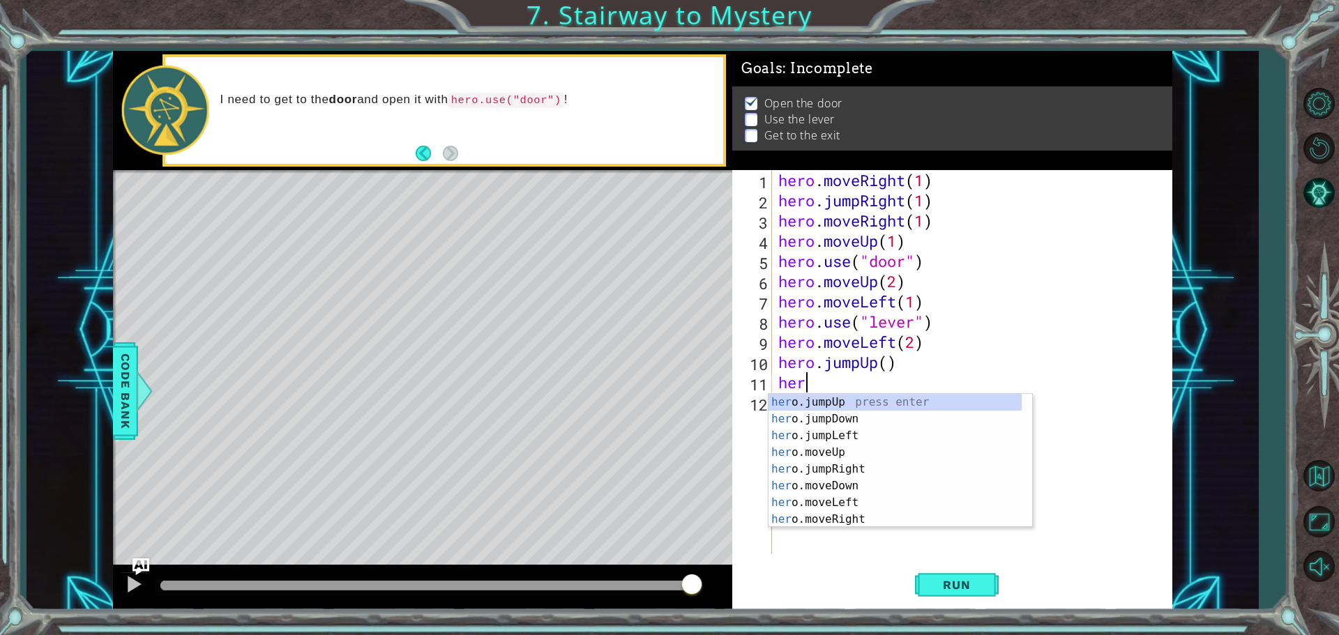
type textarea "hero"
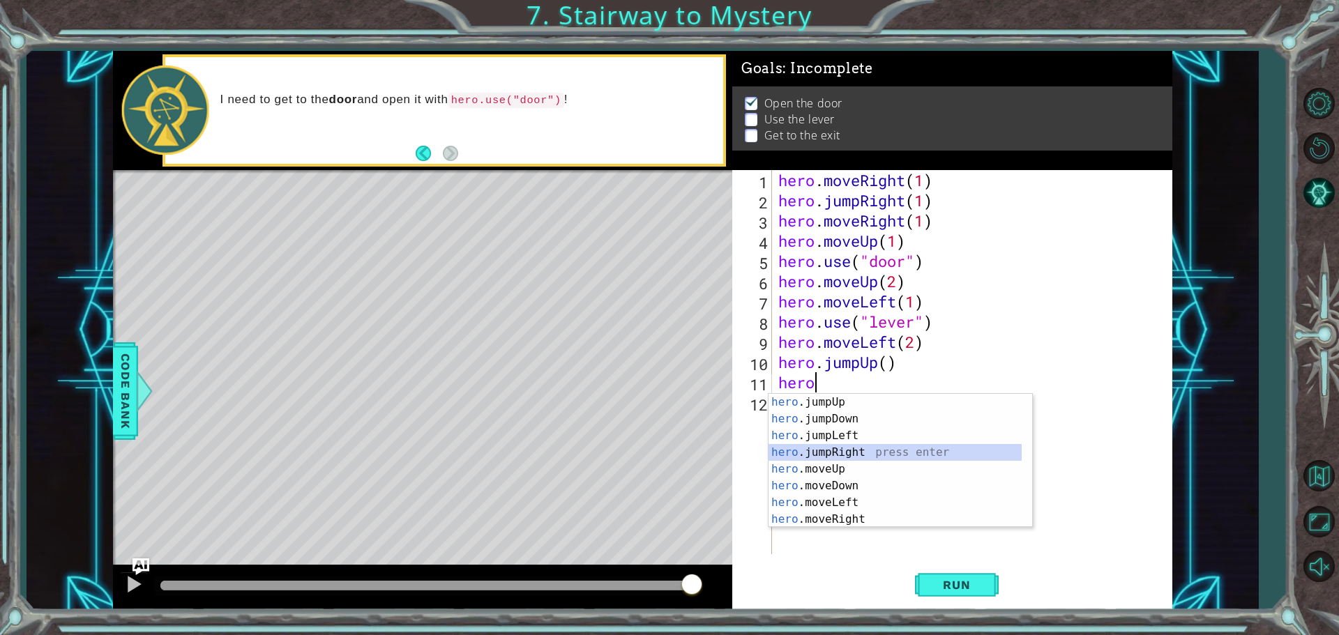
click at [901, 457] on div "hero .jumpUp press enter hero .jumpDown press enter hero .jumpLeft press enter …" at bounding box center [894, 477] width 253 height 167
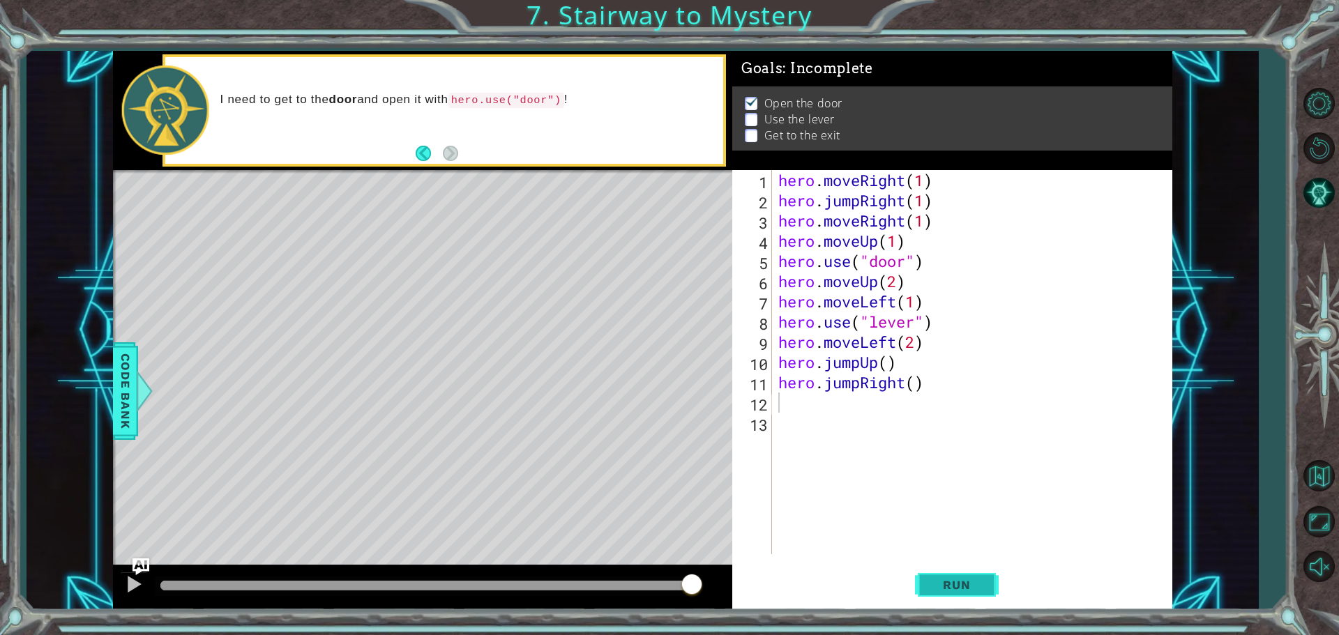
click at [952, 587] on span "Run" at bounding box center [956, 585] width 55 height 14
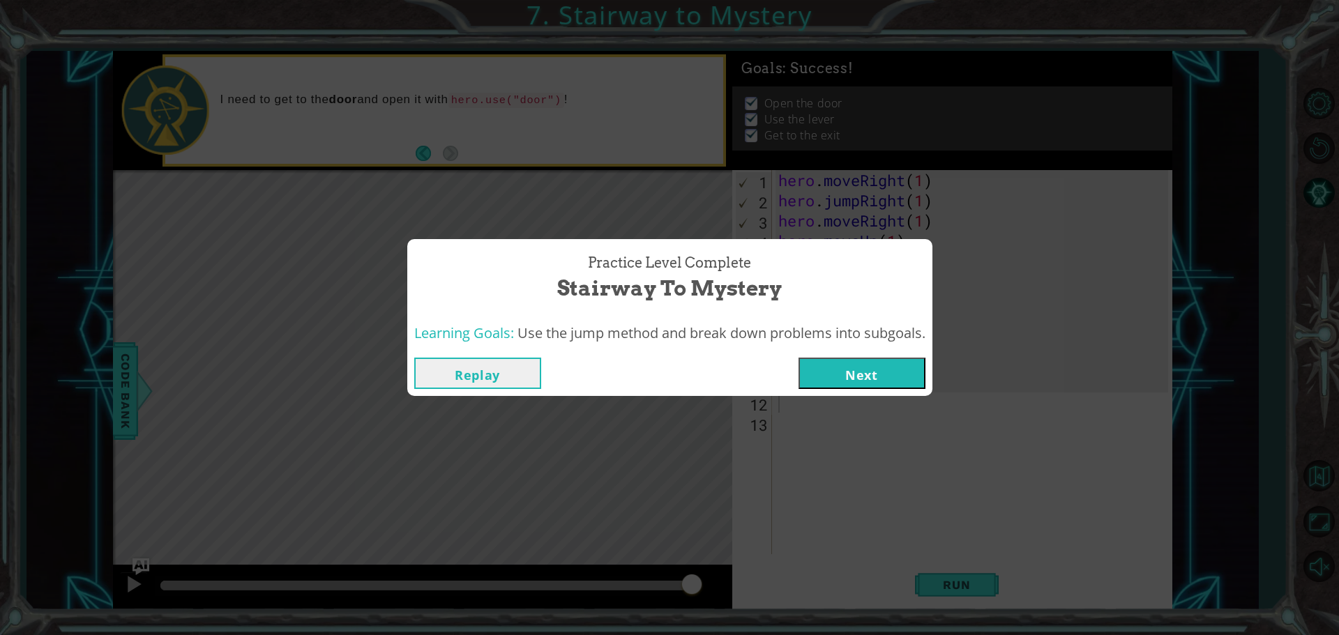
click at [875, 373] on button "Next" at bounding box center [861, 373] width 127 height 31
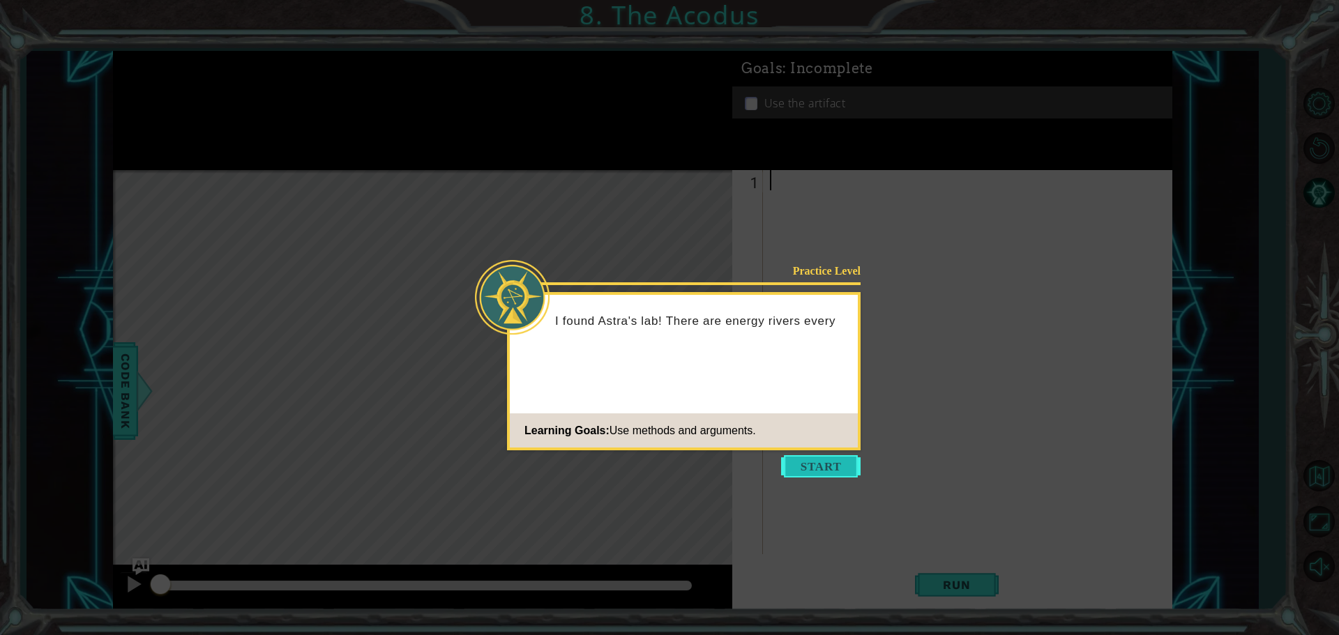
click at [806, 465] on button "Start" at bounding box center [820, 466] width 79 height 22
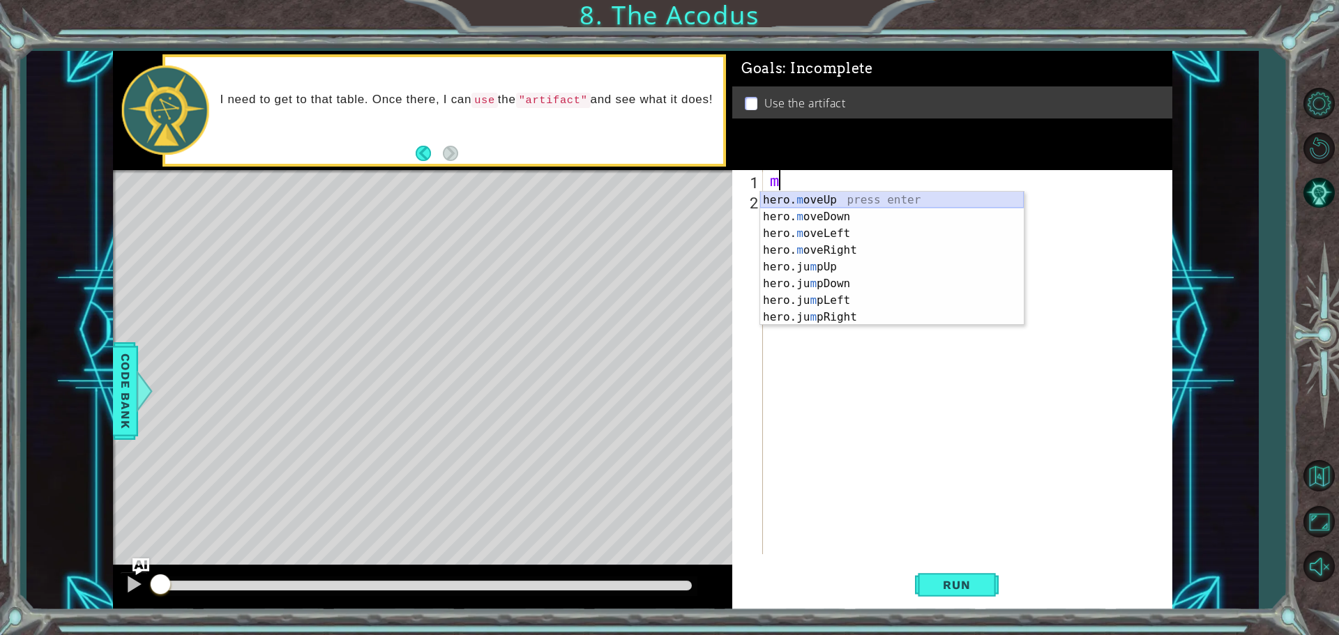
click at [857, 197] on div "hero. m oveUp press enter hero. m oveDown press enter hero. m oveLeft press ent…" at bounding box center [892, 275] width 264 height 167
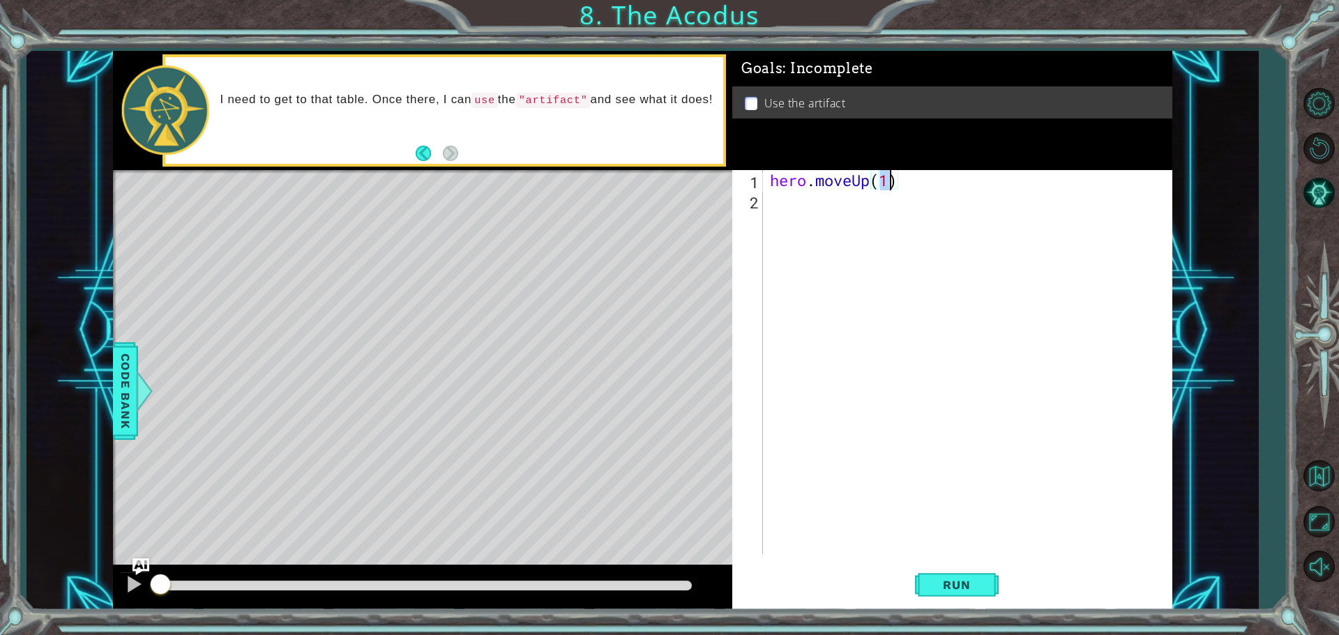
type textarea "hero.moveUp(2)"
click at [844, 209] on div "hero . moveUp ( 2 )" at bounding box center [971, 382] width 408 height 425
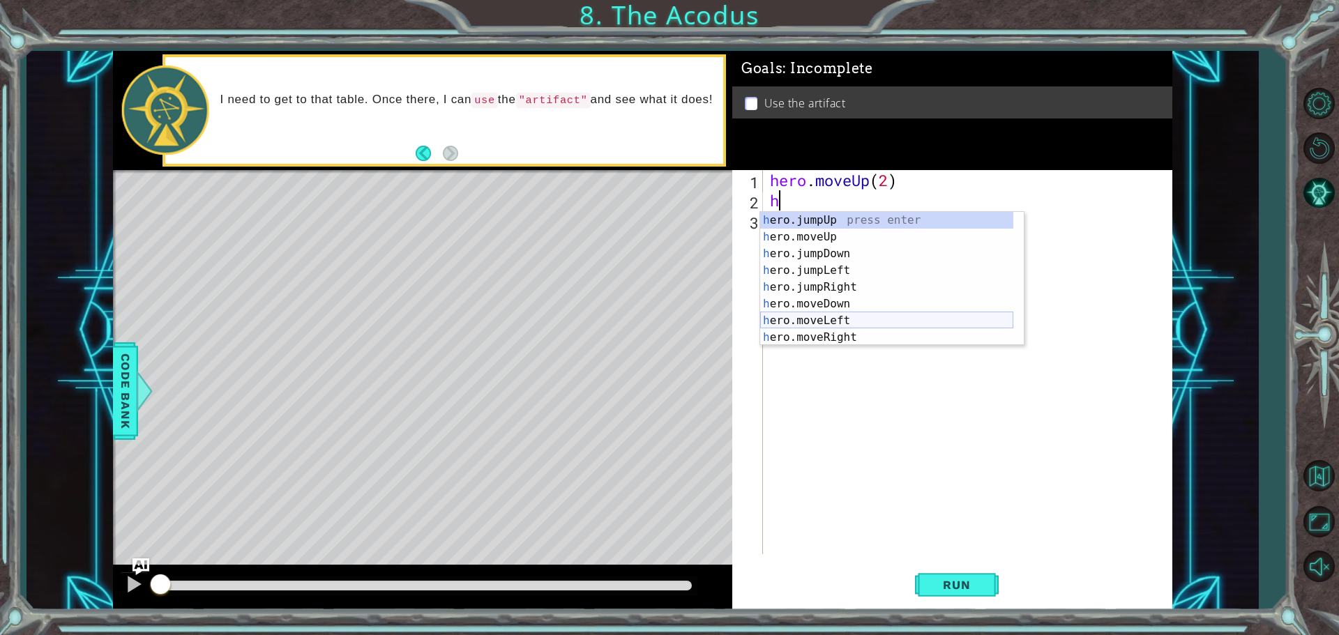
click at [854, 323] on div "h ero.jumpUp press enter h ero.moveUp press enter h ero.jumpDown press enter h …" at bounding box center [886, 295] width 253 height 167
type textarea "hero.moveLeft(1)"
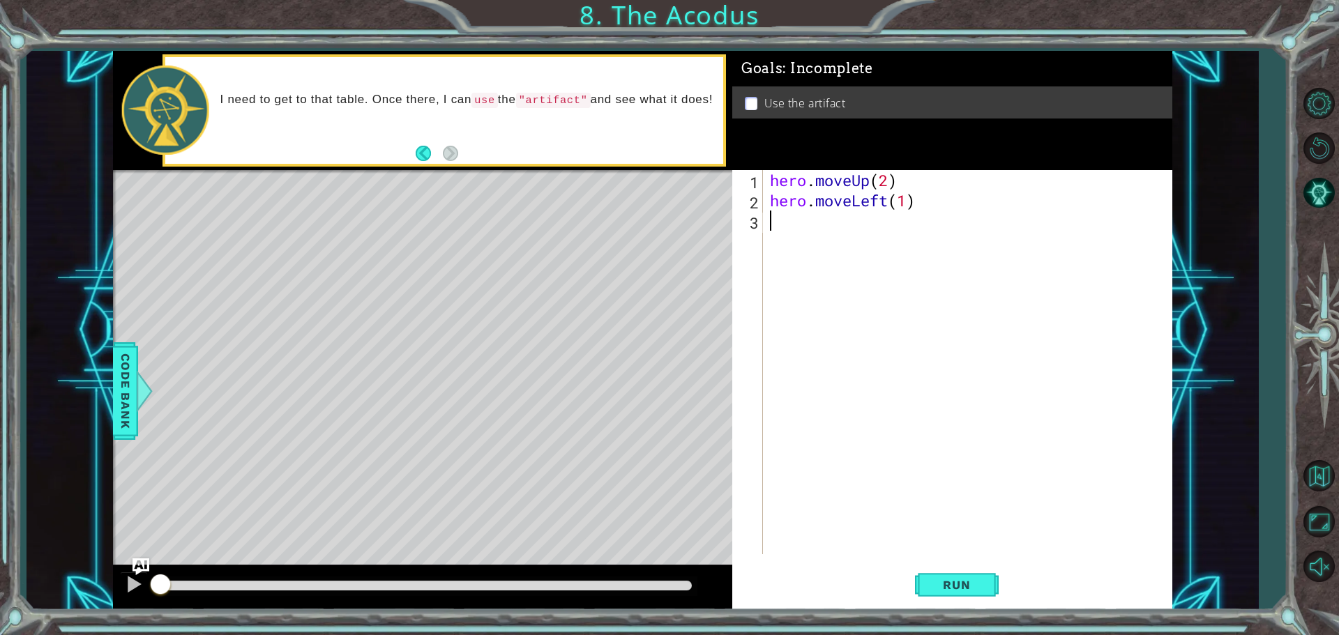
click at [807, 227] on div "hero . moveUp ( 2 ) hero . moveLeft ( 1 )" at bounding box center [971, 382] width 408 height 425
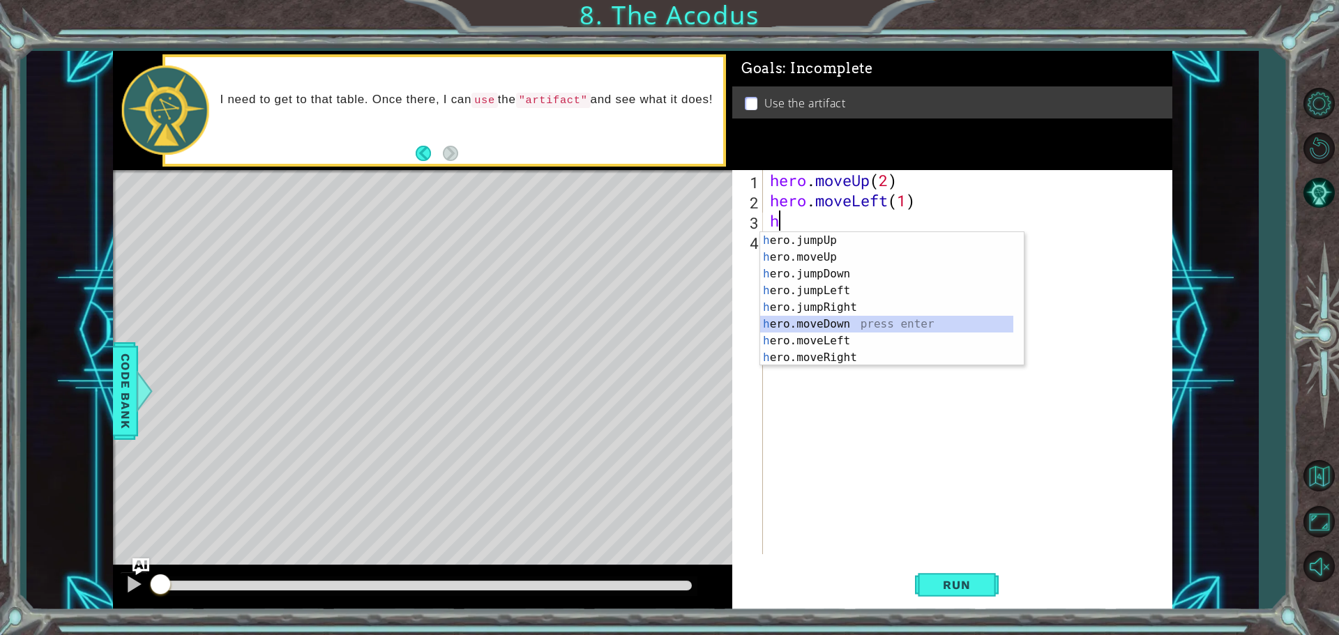
click at [846, 322] on div "h ero.jumpUp press enter h ero.moveUp press enter h ero.jumpDown press enter h …" at bounding box center [886, 315] width 253 height 167
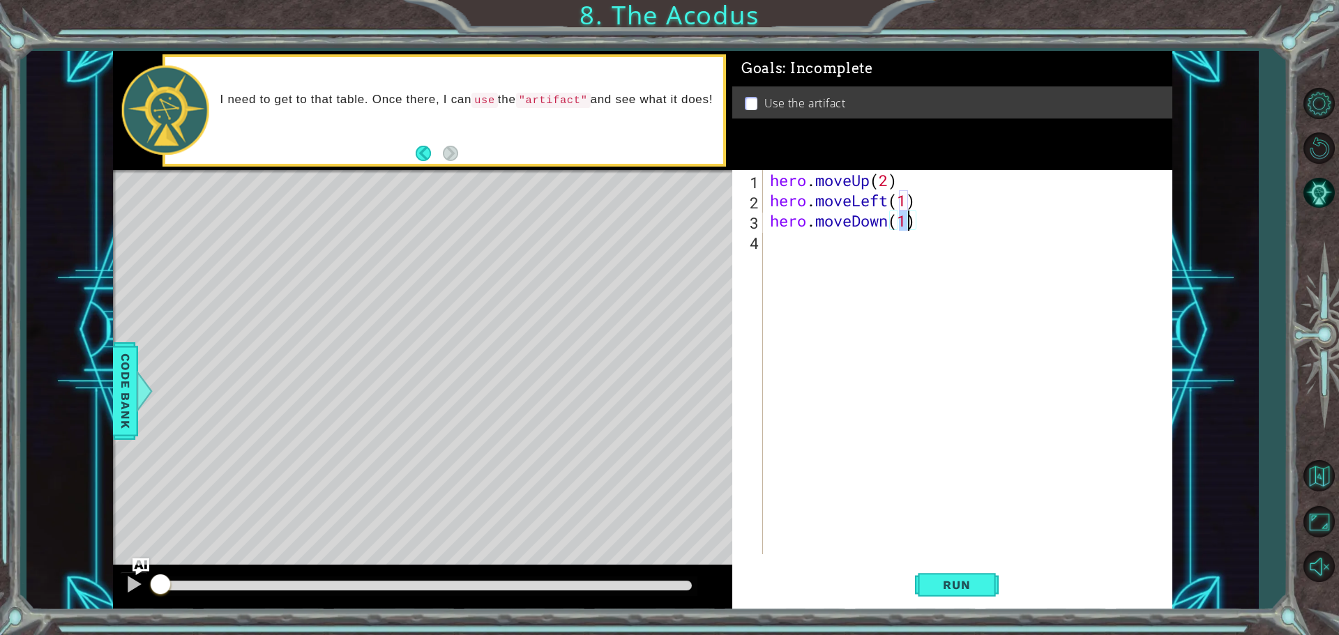
type textarea "hero.moveDown(3)"
click at [795, 246] on div "hero . moveUp ( 2 ) hero . moveLeft ( 1 ) hero . moveDown ( 3 )" at bounding box center [971, 382] width 408 height 425
type textarea "h"
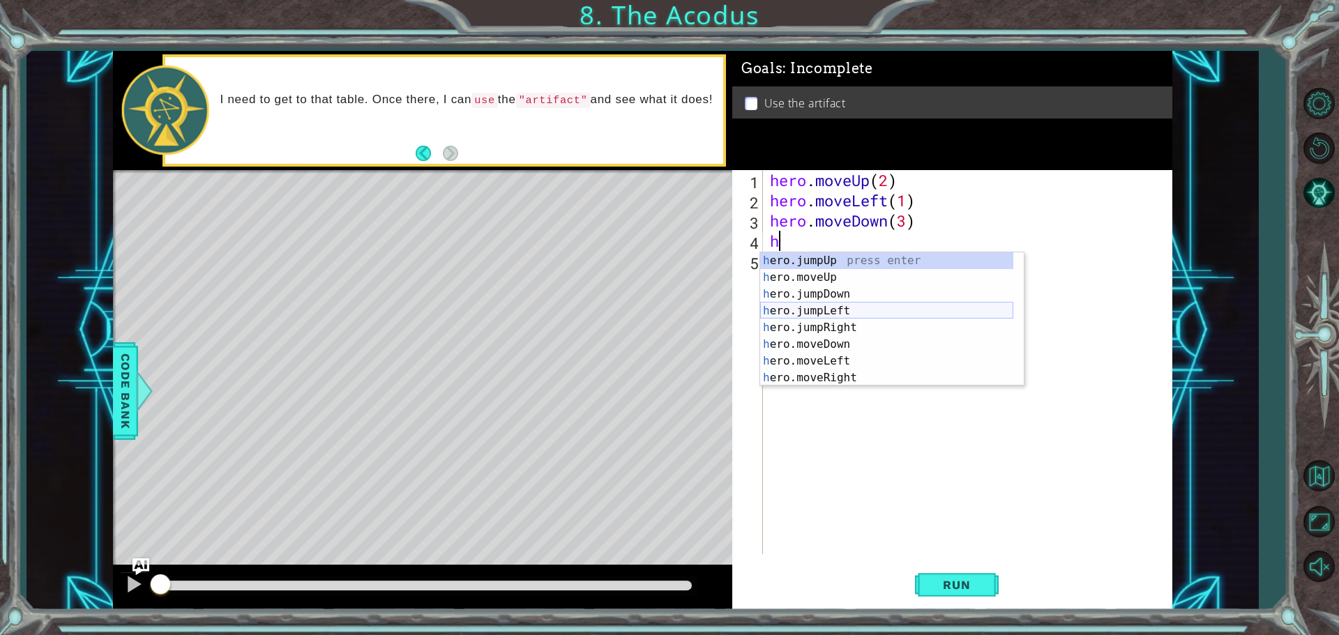
click at [846, 312] on div "h ero.jumpUp press enter h ero.moveUp press enter h ero.jumpDown press enter h …" at bounding box center [886, 335] width 253 height 167
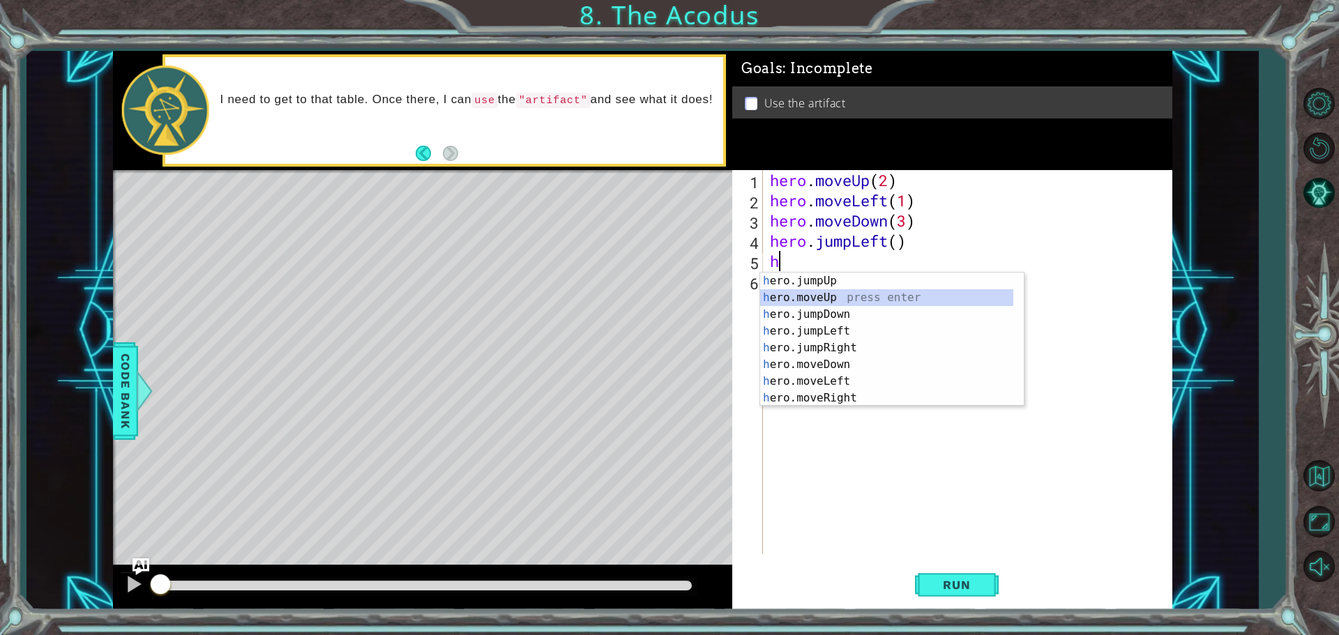
click at [858, 300] on div "h ero.jumpUp press enter h ero.moveUp press enter h ero.jumpDown press enter h …" at bounding box center [886, 356] width 253 height 167
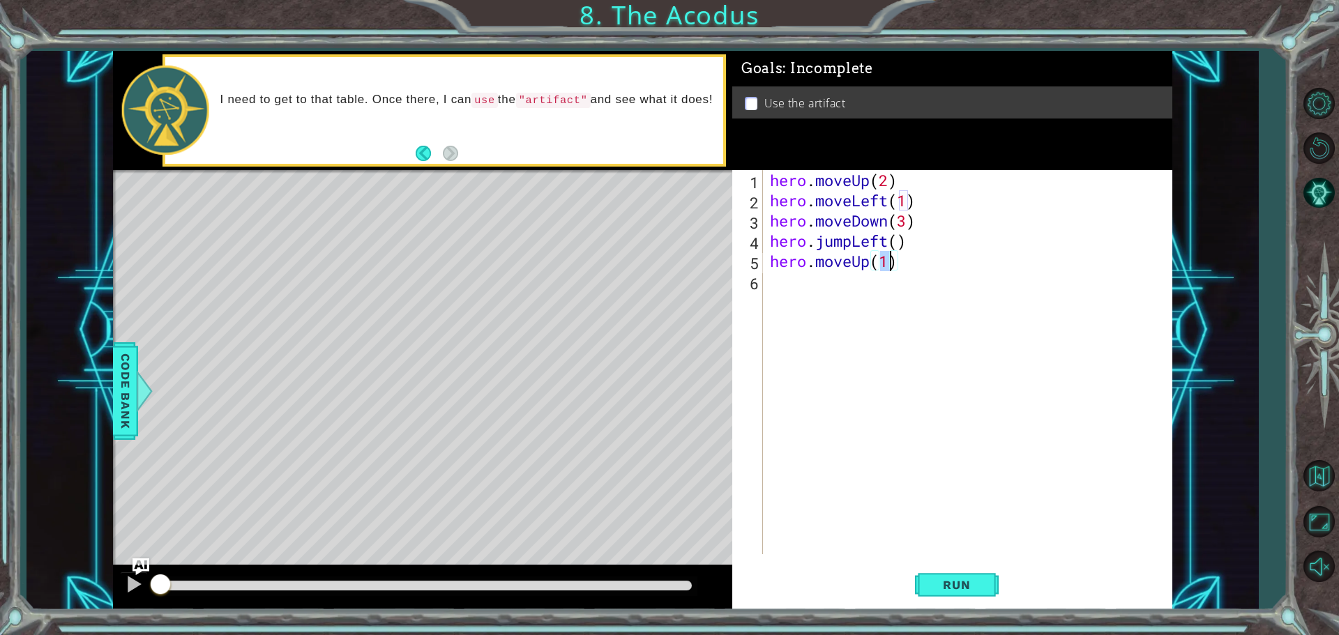
type textarea "hero.moveUp(3)"
click at [820, 287] on div "hero . moveUp ( 2 ) hero . moveLeft ( 1 ) hero . moveDown ( 3 ) hero . jumpLeft…" at bounding box center [971, 382] width 408 height 425
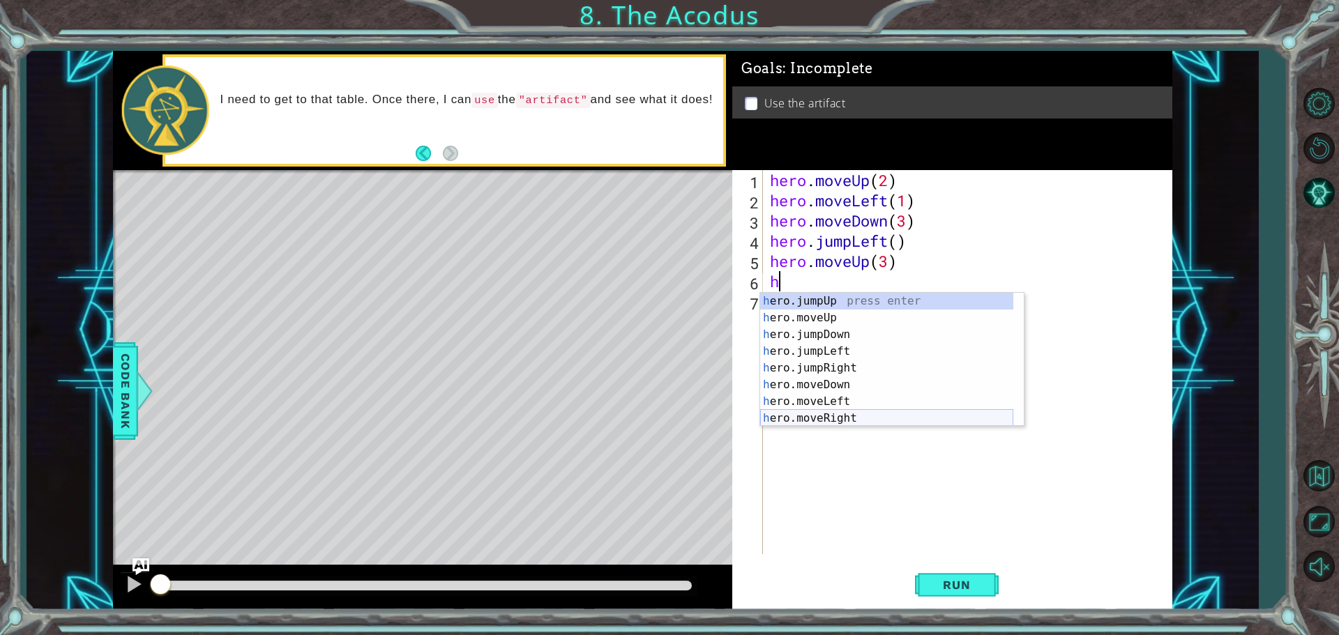
click at [859, 420] on div "h ero.jumpUp press enter h ero.moveUp press enter h ero.jumpDown press enter h …" at bounding box center [886, 376] width 253 height 167
type textarea "hero.moveRight(1)"
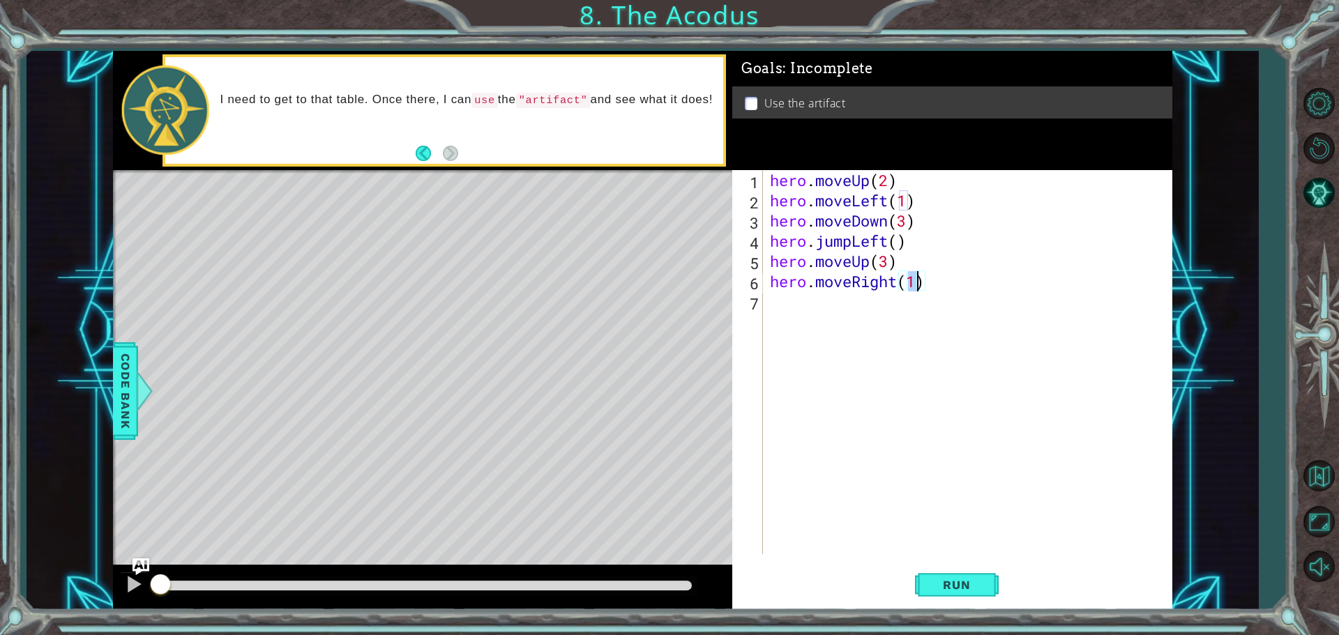
click at [809, 310] on div "hero . moveUp ( 2 ) hero . moveLeft ( 1 ) hero . moveDown ( 3 ) hero . jumpLeft…" at bounding box center [971, 382] width 408 height 425
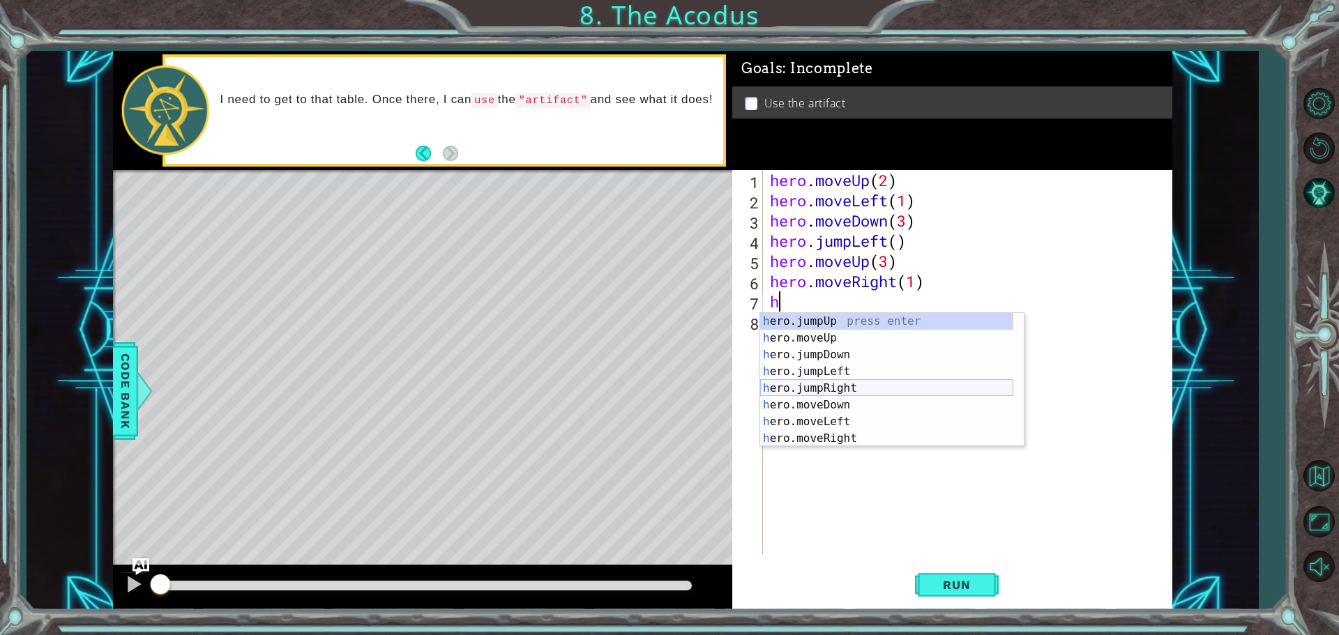
scroll to position [17, 0]
click at [803, 436] on div "h ero.moveUp press enter h ero.jumpDown press enter h ero.jumpLeft press enter …" at bounding box center [886, 396] width 253 height 167
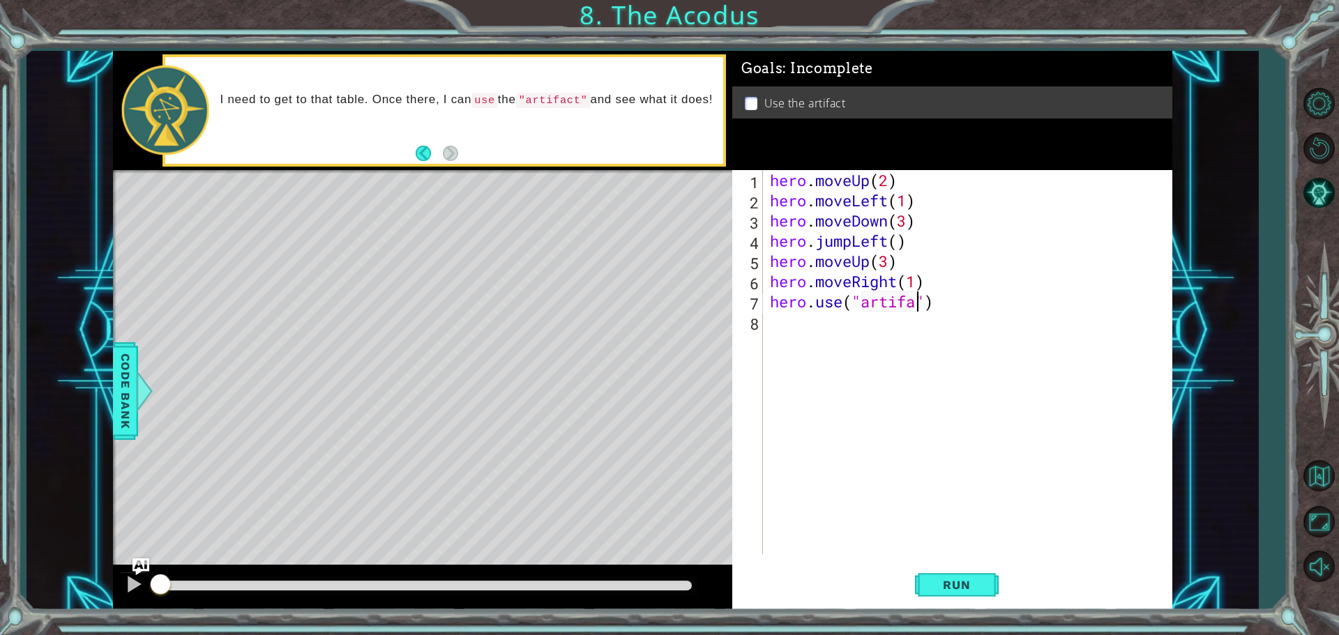
scroll to position [0, 7]
type textarea "hero.use("artifact")"
click at [945, 578] on span "Run" at bounding box center [956, 585] width 55 height 14
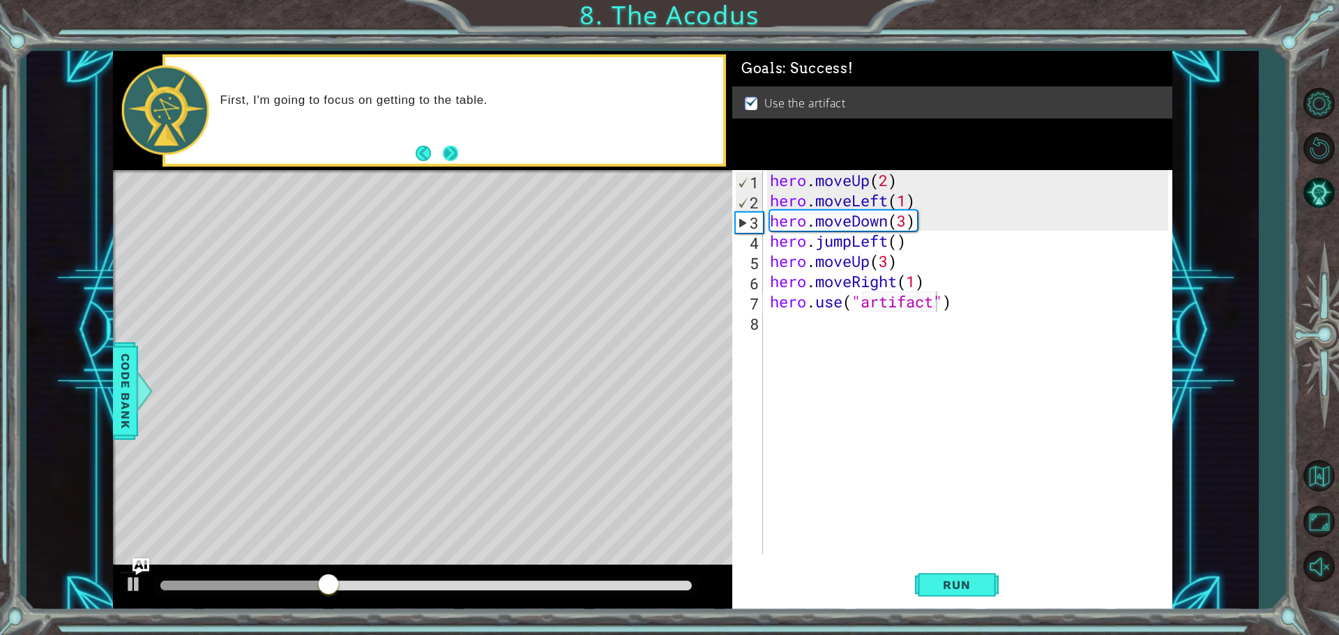
click at [457, 146] on button "Next" at bounding box center [450, 153] width 15 height 15
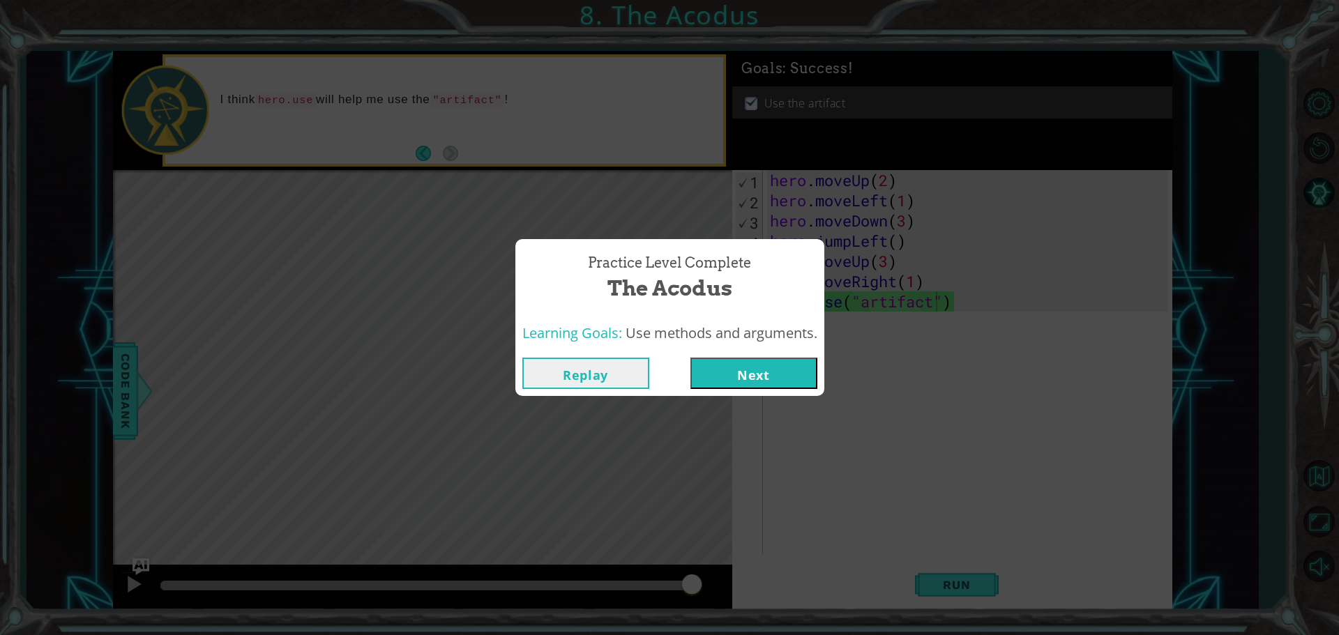
click at [766, 370] on button "Next" at bounding box center [753, 373] width 127 height 31
